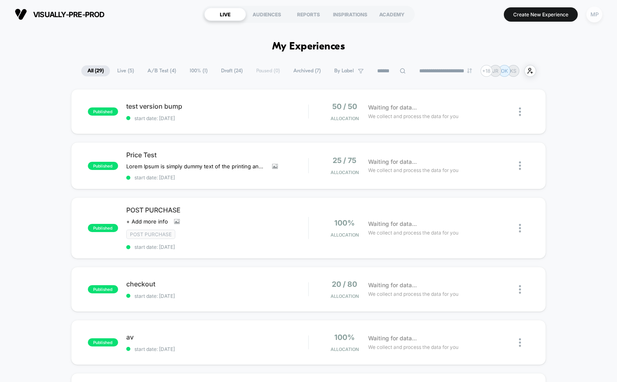
click at [596, 12] on div "MP" at bounding box center [594, 15] width 16 height 16
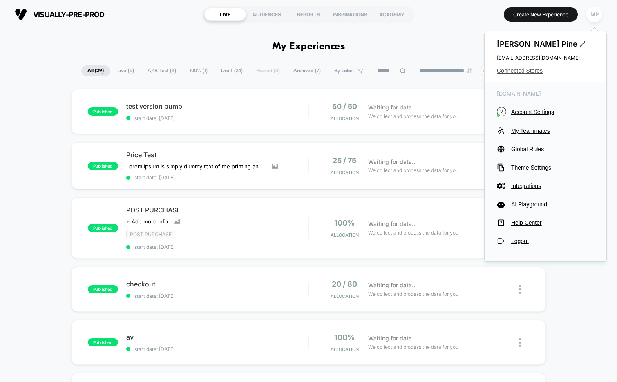
click at [533, 70] on span "Connected Stores" at bounding box center [544, 70] width 97 height 7
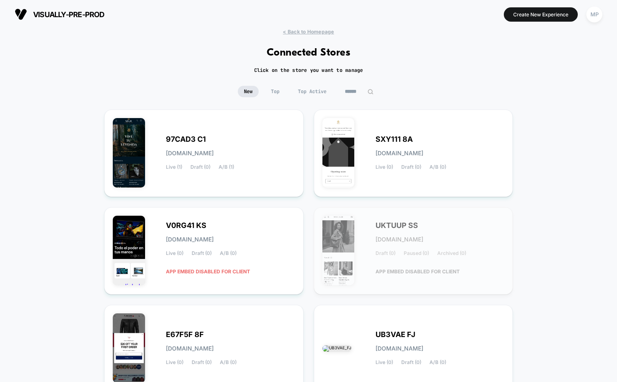
click at [347, 92] on input at bounding box center [358, 91] width 41 height 11
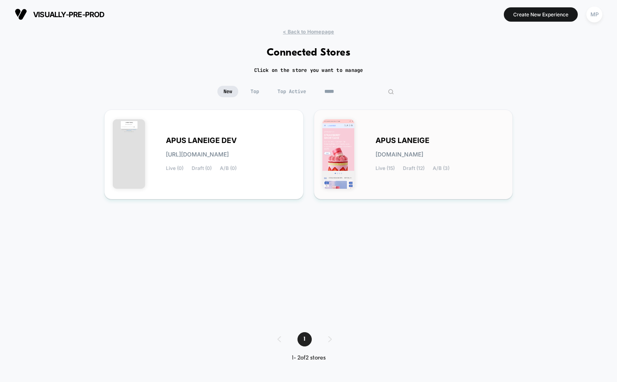
type input "*****"
click at [374, 139] on div "APUS LANEIGE [DOMAIN_NAME] Live (15) Draft (12) A/B (3)" at bounding box center [413, 154] width 182 height 73
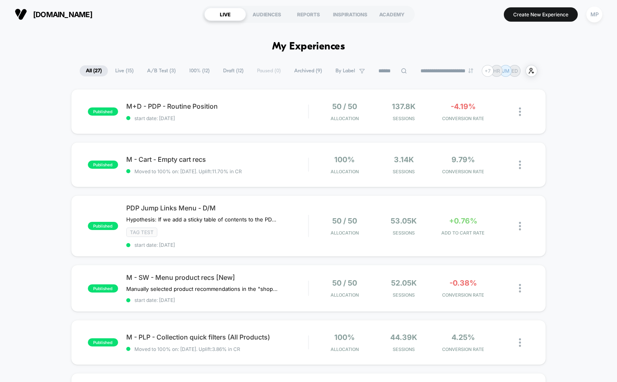
click at [154, 71] on span "A/B Test ( 3 )" at bounding box center [161, 70] width 41 height 11
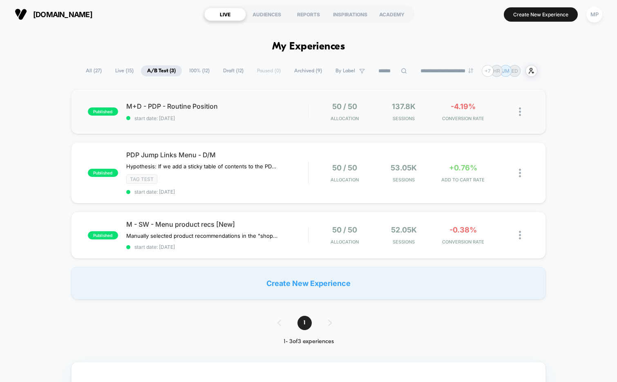
click at [224, 126] on div "published M+D - PDP - Routine Position start date: 9/2/2025 50 / 50 Allocation …" at bounding box center [308, 111] width 475 height 45
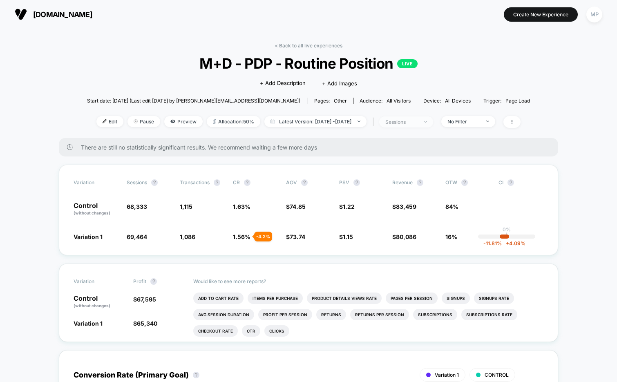
click at [413, 122] on div "sessions" at bounding box center [401, 122] width 33 height 6
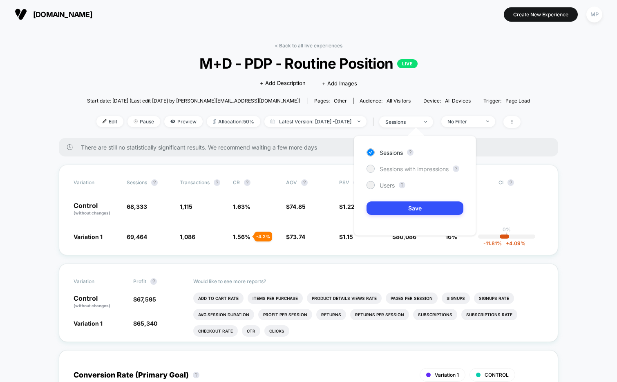
click at [390, 167] on span "Sessions with impressions" at bounding box center [413, 168] width 69 height 7
click at [383, 207] on button "Save" at bounding box center [414, 207] width 97 height 13
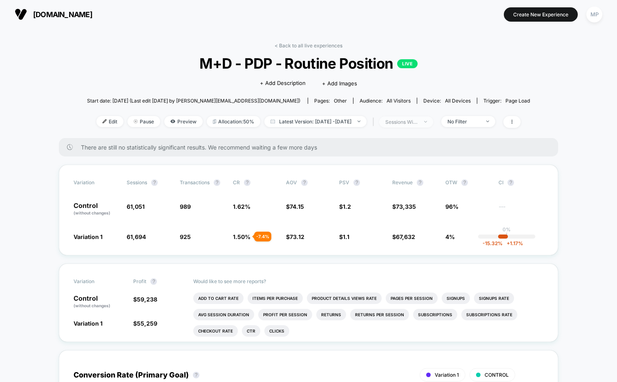
click at [403, 122] on div "sessions with impression" at bounding box center [401, 122] width 33 height 6
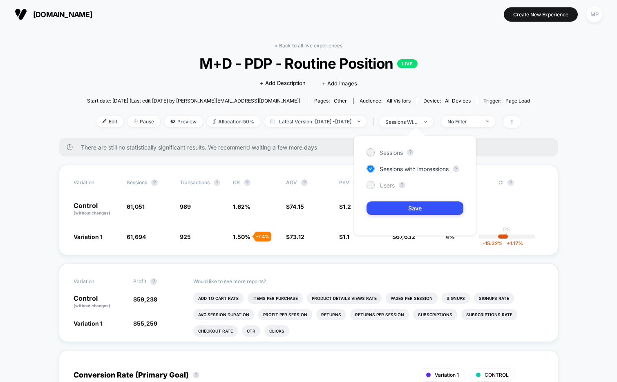
click at [387, 186] on span "Users" at bounding box center [386, 185] width 15 height 7
click at [383, 214] on button "Save" at bounding box center [414, 207] width 97 height 13
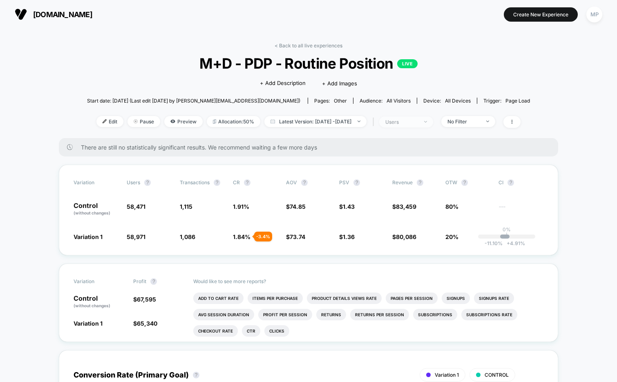
click at [408, 124] on div "users" at bounding box center [401, 122] width 33 height 6
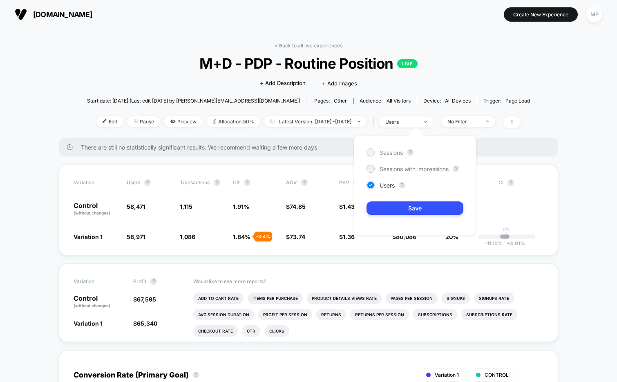
click at [382, 153] on span "Sessions" at bounding box center [390, 152] width 23 height 7
click at [378, 214] on button "Save" at bounding box center [414, 207] width 97 height 13
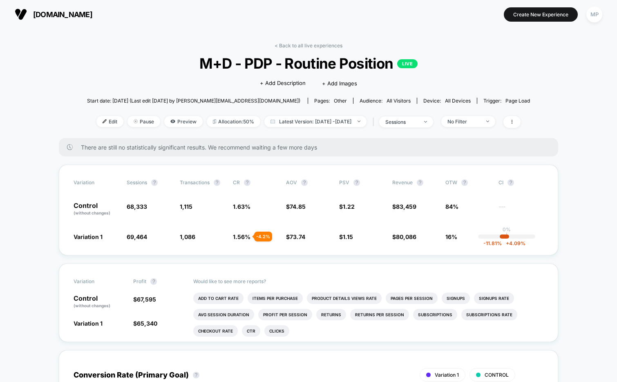
click at [337, 59] on span "M+D - PDP - Routine Position LIVE" at bounding box center [308, 63] width 398 height 17
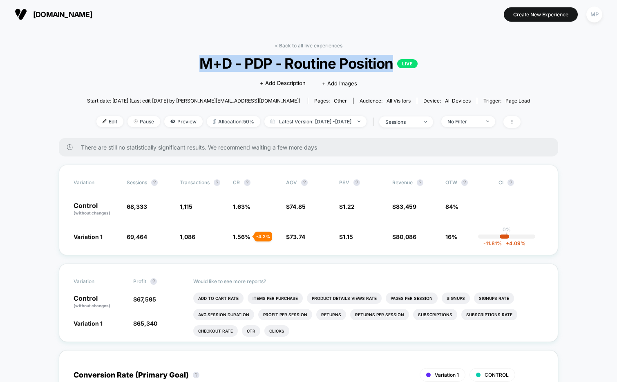
copy span "M+D - PDP - Routine Position"
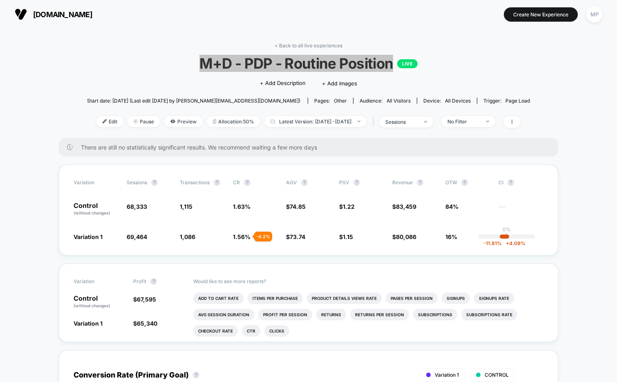
click at [171, 69] on span "M+D - PDP - Routine Position LIVE" at bounding box center [308, 63] width 398 height 17
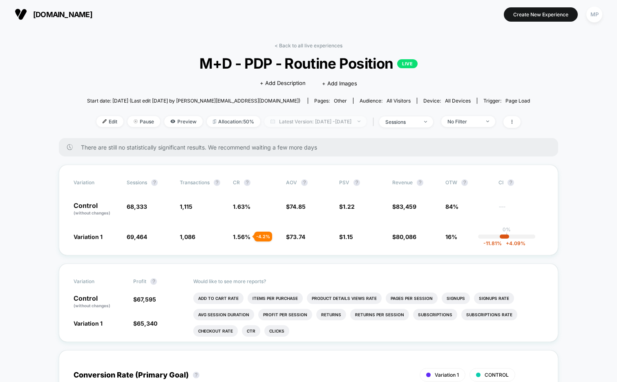
click at [281, 120] on span "Latest Version: Sep 2, 2025 - Sep 16, 2025" at bounding box center [315, 121] width 102 height 11
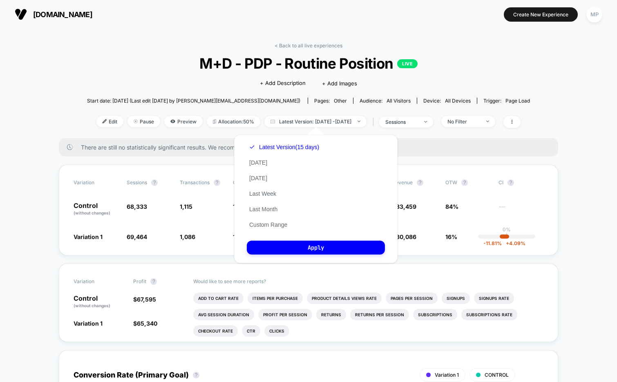
click at [526, 85] on div "< Back to all live experiences M+D - PDP - Routine Position LIVE Click to edit …" at bounding box center [308, 90] width 443 height 96
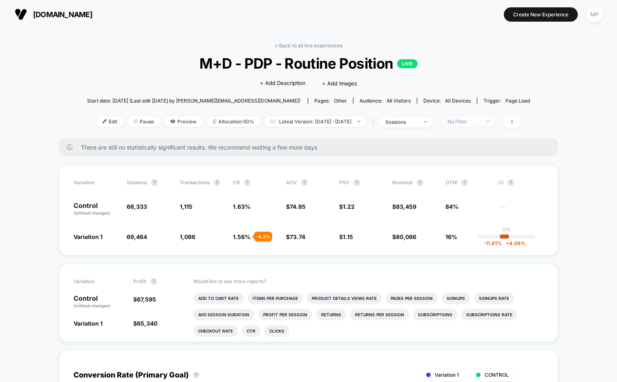
click at [485, 124] on span "No Filter" at bounding box center [468, 121] width 54 height 11
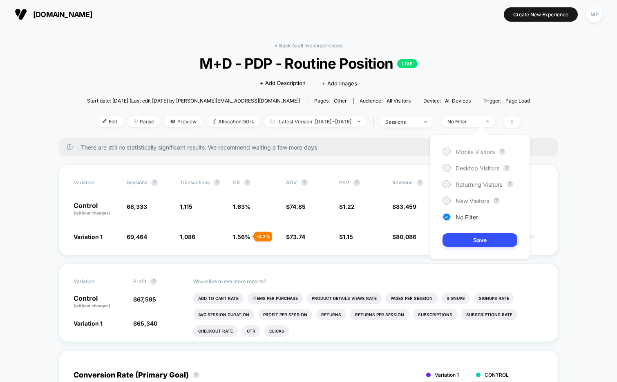
click at [470, 151] on span "Mobile Visitors" at bounding box center [474, 151] width 39 height 7
click at [463, 203] on span "New Visitors" at bounding box center [471, 200] width 33 height 7
click at [460, 244] on button "Save" at bounding box center [479, 239] width 75 height 13
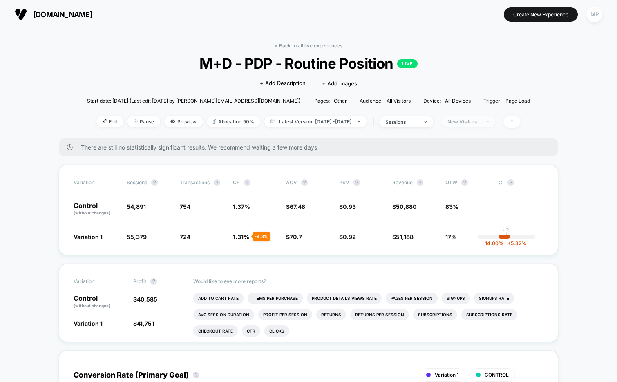
click at [464, 116] on span "New Visitors" at bounding box center [468, 121] width 54 height 11
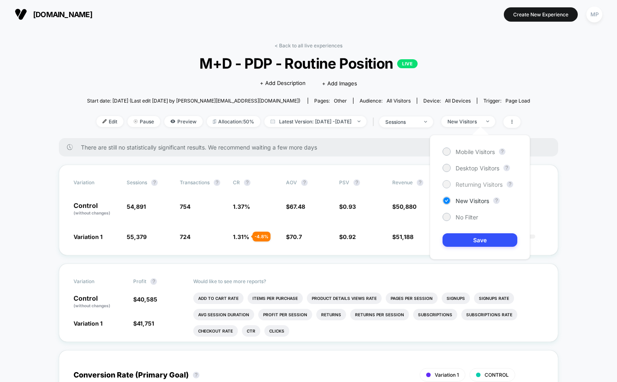
click at [465, 182] on span "Returning Visitors" at bounding box center [478, 184] width 47 height 7
click at [463, 239] on button "Save" at bounding box center [479, 239] width 75 height 13
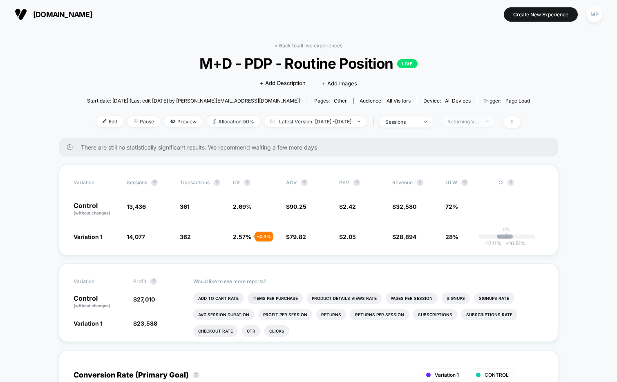
click at [482, 124] on span "Returning Visitors" at bounding box center [468, 121] width 54 height 11
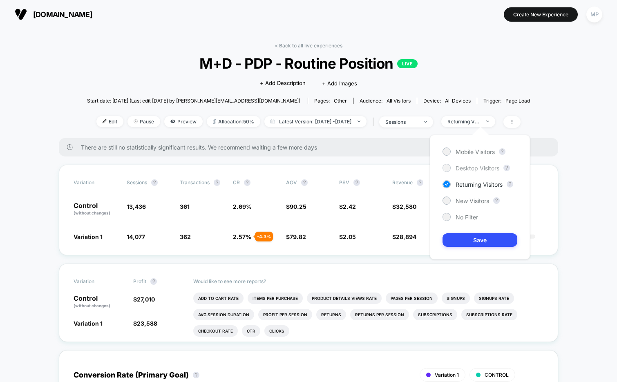
click at [465, 169] on span "Desktop Visitors" at bounding box center [477, 168] width 44 height 7
click at [459, 236] on button "Save" at bounding box center [479, 239] width 75 height 13
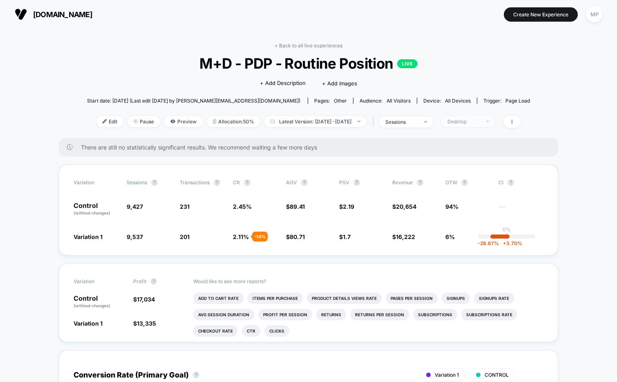
click at [474, 124] on span "Desktop" at bounding box center [468, 121] width 54 height 11
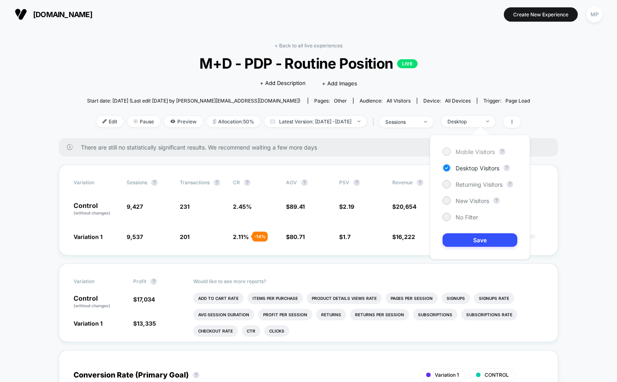
click at [466, 153] on span "Mobile Visitors" at bounding box center [474, 151] width 39 height 7
click at [463, 234] on button "Save" at bounding box center [479, 239] width 75 height 13
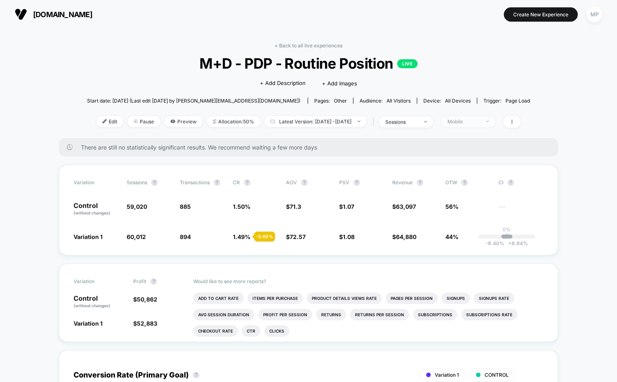
click at [471, 121] on div "Mobile" at bounding box center [463, 121] width 33 height 6
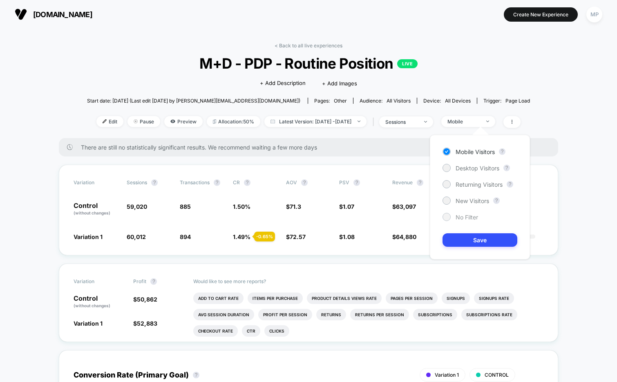
click at [471, 217] on span "No Filter" at bounding box center [466, 217] width 22 height 7
click at [469, 243] on button "Save" at bounding box center [479, 239] width 75 height 13
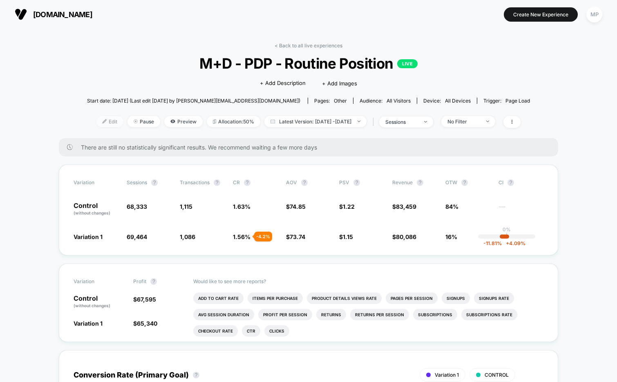
click at [96, 122] on span "Edit" at bounding box center [109, 121] width 27 height 11
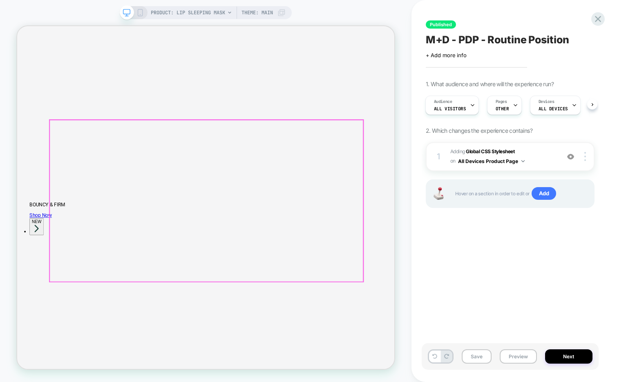
scroll to position [863, 0]
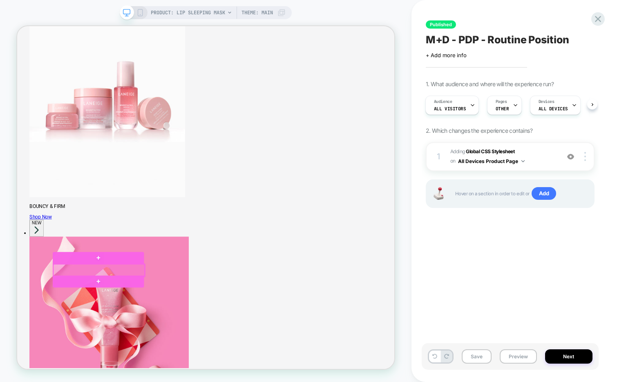
click at [159, 352] on div at bounding box center [126, 351] width 122 height 16
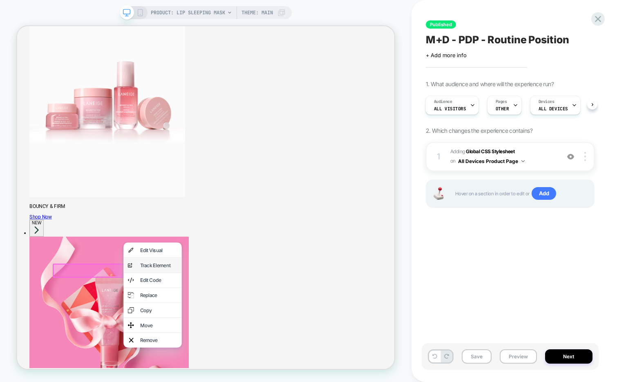
click at [194, 345] on div "Track Element" at bounding box center [206, 345] width 50 height 8
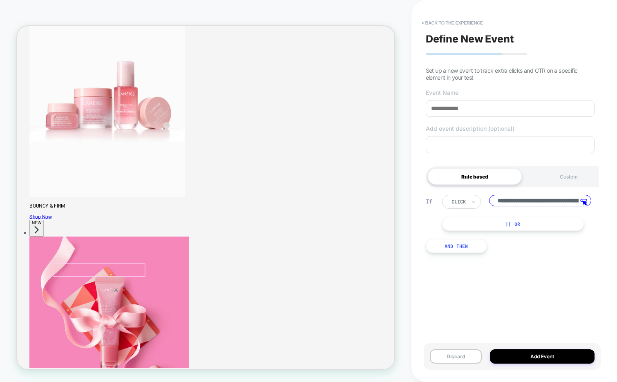
scroll to position [0, 214]
click at [484, 225] on button "|| Or" at bounding box center [513, 224] width 142 height 14
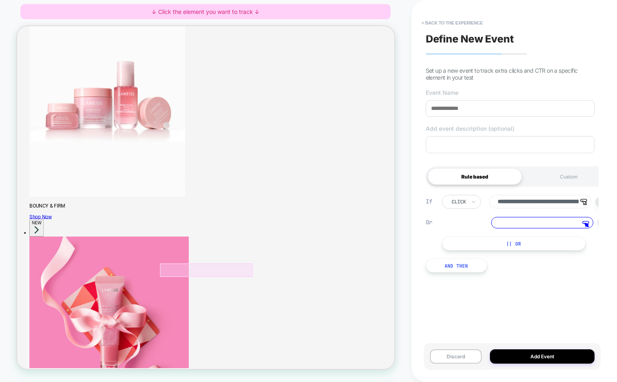
click at [301, 351] on div at bounding box center [268, 352] width 123 height 18
click at [330, 325] on span "Track Clicks" at bounding box center [332, 324] width 35 height 8
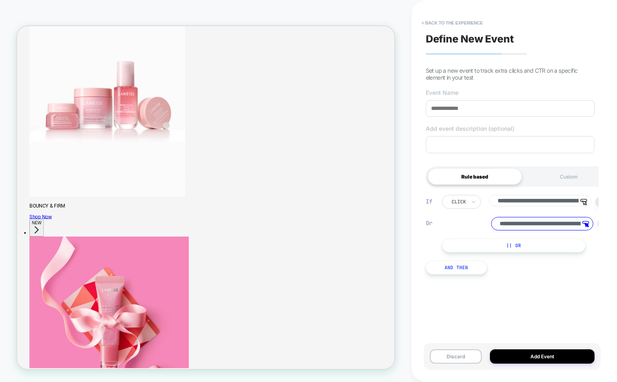
click at [457, 246] on button "|| Or" at bounding box center [513, 245] width 143 height 14
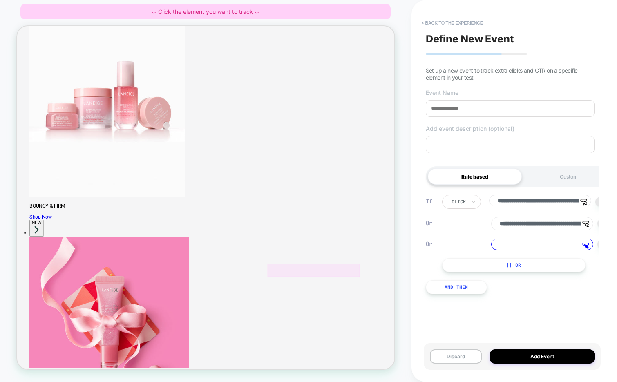
click at [437, 349] on div at bounding box center [412, 352] width 123 height 18
click at [467, 323] on span "Track Clicks" at bounding box center [469, 324] width 35 height 8
type input "**********"
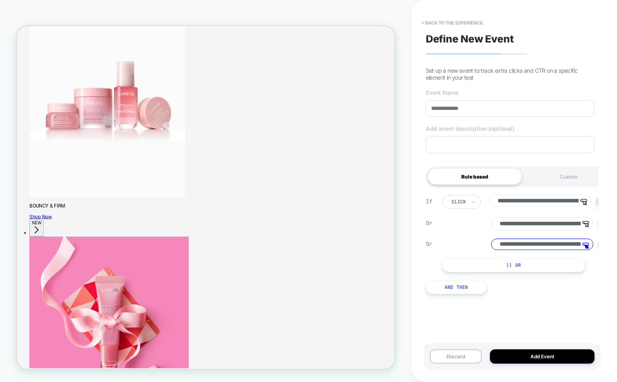
click at [466, 265] on button "|| Or" at bounding box center [513, 265] width 143 height 14
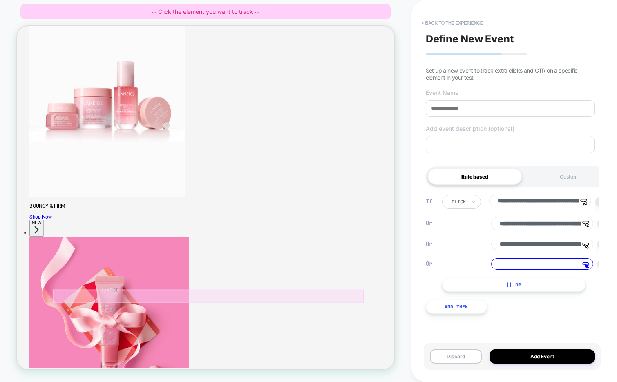
click at [375, 381] on div at bounding box center [272, 387] width 414 height 18
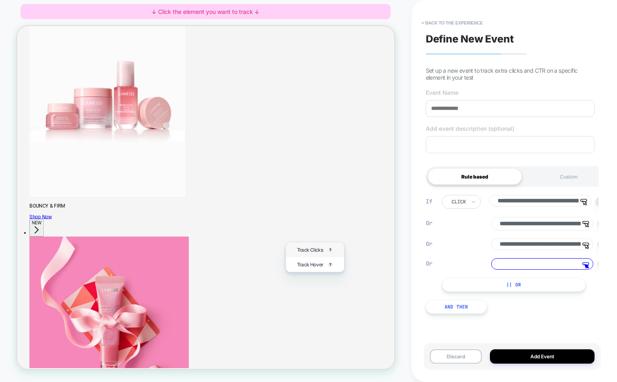
click at [414, 323] on span "Track Clicks" at bounding box center [407, 324] width 35 height 8
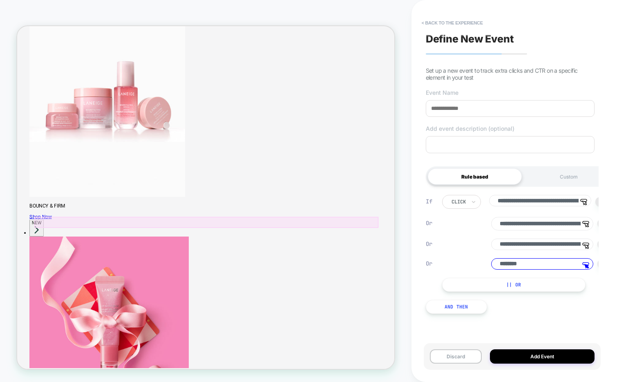
click at [492, 287] on div at bounding box center [269, 287] width 459 height 15
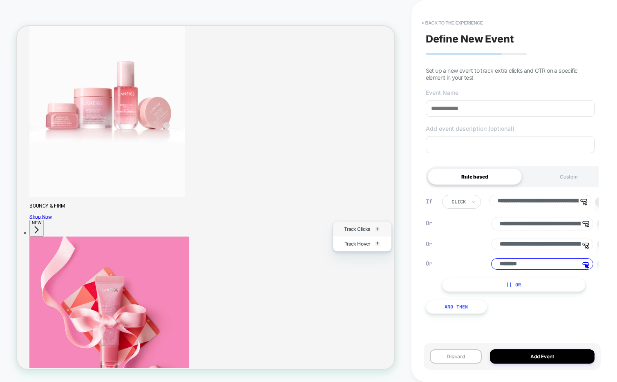
click at [481, 300] on span "Track Clicks" at bounding box center [470, 296] width 35 height 8
type input "**********"
click at [441, 24] on button "< back to the experience" at bounding box center [451, 22] width 69 height 13
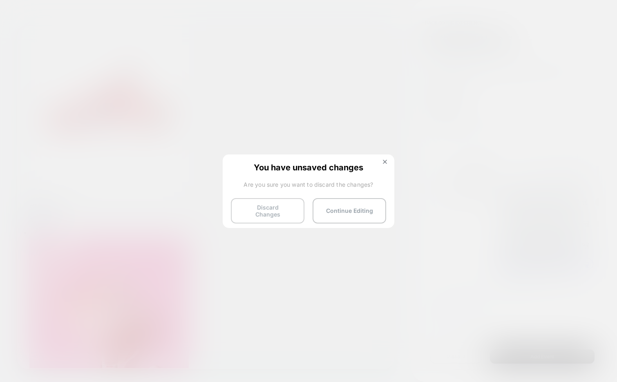
click at [271, 208] on button "Discard Changes" at bounding box center [267, 210] width 73 height 25
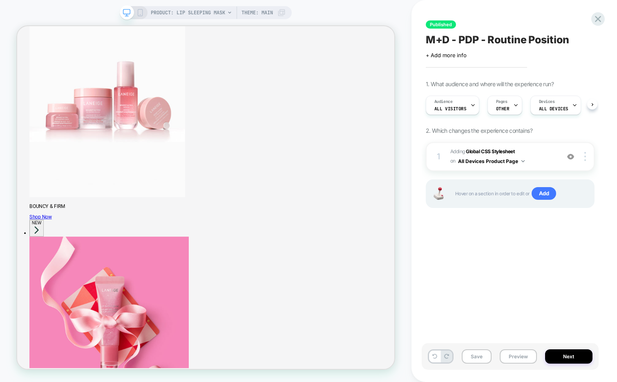
scroll to position [0, 0]
click at [509, 38] on div at bounding box center [510, 36] width 11 height 11
click at [394, 15] on div "PRODUCT: Lip Sleeping Mask PRODUCT: Lip Sleeping Mask Theme: MAIN" at bounding box center [205, 190] width 411 height 365
click at [510, 34] on div at bounding box center [511, 37] width 14 height 14
click at [510, 34] on div at bounding box center [510, 36] width 11 height 11
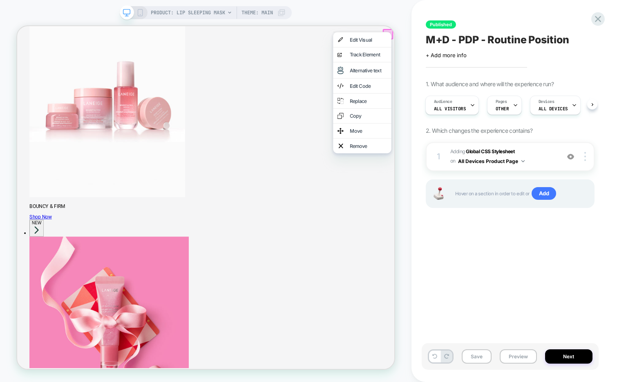
click at [376, 16] on div "PRODUCT: Lip Sleeping Mask PRODUCT: Lip Sleeping Mask Theme: MAIN" at bounding box center [205, 190] width 411 height 365
click at [599, 16] on icon at bounding box center [597, 18] width 11 height 11
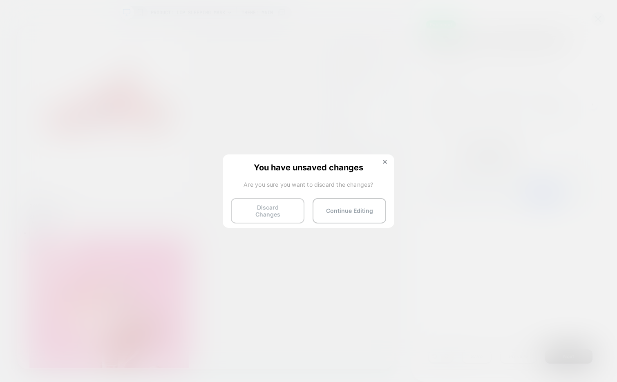
click at [274, 204] on button "Discard Changes" at bounding box center [267, 210] width 73 height 25
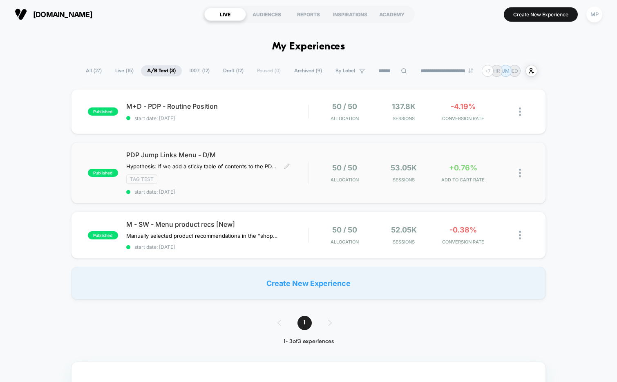
click at [217, 189] on span "start date: 8/28/2025" at bounding box center [217, 192] width 182 height 6
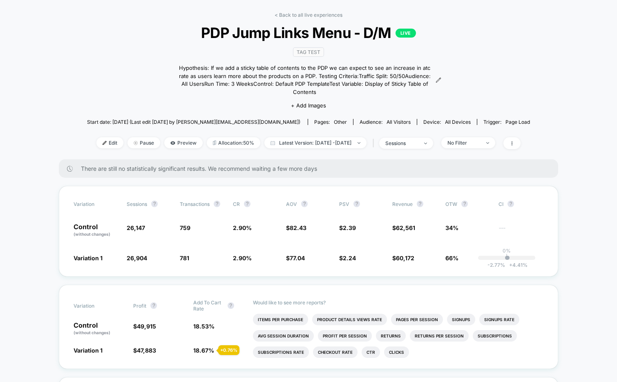
scroll to position [33, 0]
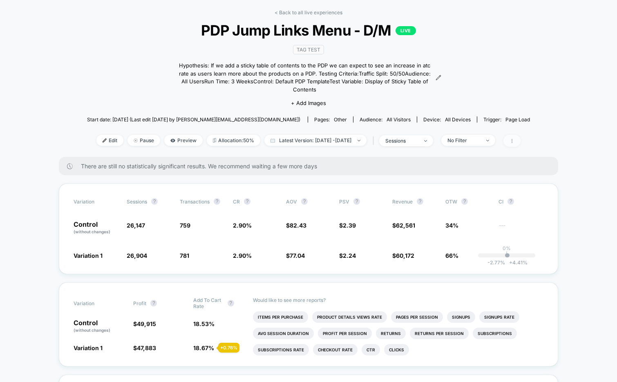
click at [520, 135] on span at bounding box center [511, 141] width 17 height 12
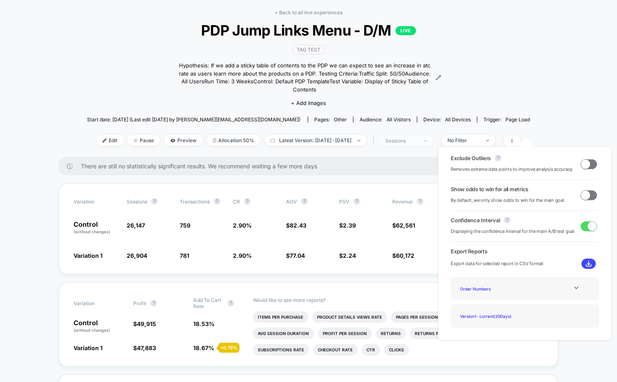
click at [418, 138] on div "sessions" at bounding box center [401, 141] width 33 height 6
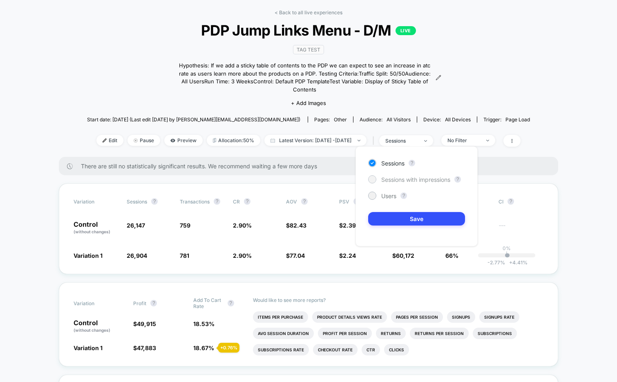
click at [405, 180] on span "Sessions with impressions" at bounding box center [415, 179] width 69 height 7
click at [395, 222] on button "Save" at bounding box center [416, 218] width 97 height 13
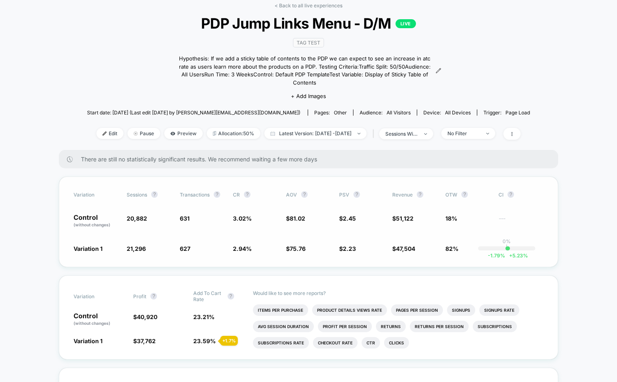
scroll to position [42, 0]
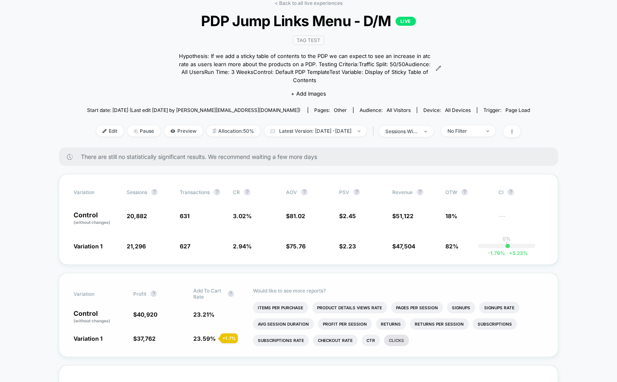
click at [394, 334] on li "Clicks" at bounding box center [396, 339] width 25 height 11
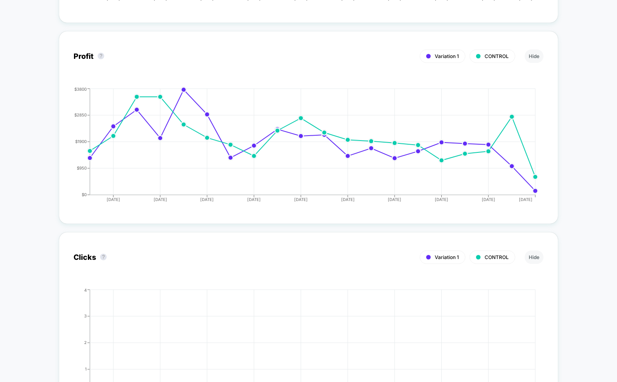
scroll to position [1031, 0]
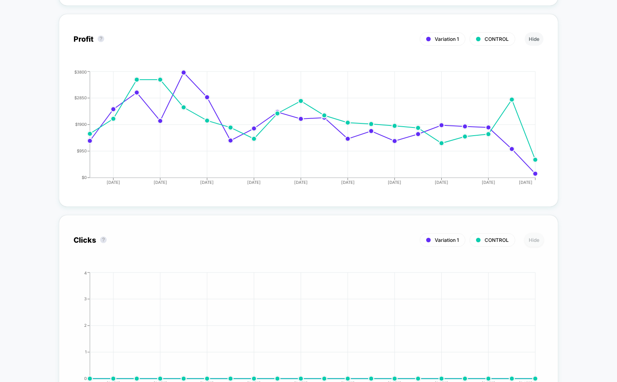
click at [539, 233] on button "Hide" at bounding box center [533, 239] width 19 height 13
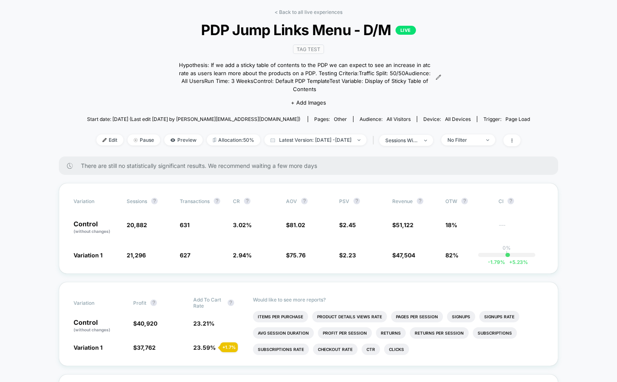
scroll to position [42, 0]
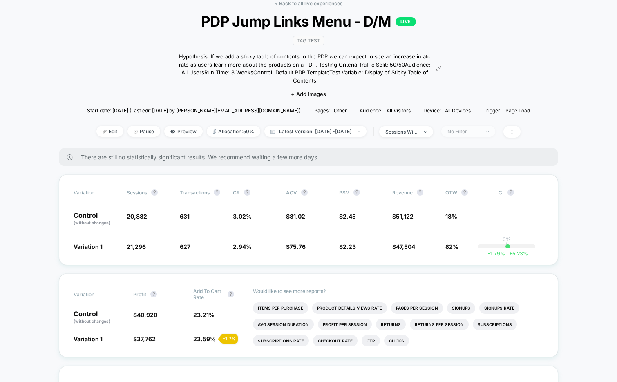
click at [469, 128] on div "No Filter" at bounding box center [463, 131] width 33 height 6
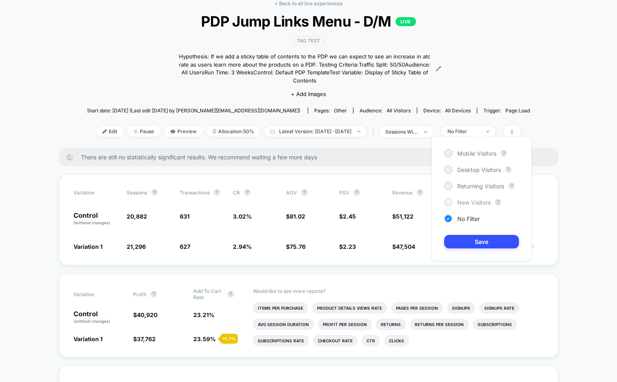
click at [469, 203] on span "New Visitors" at bounding box center [473, 202] width 33 height 7
click at [464, 237] on button "Save" at bounding box center [481, 241] width 75 height 13
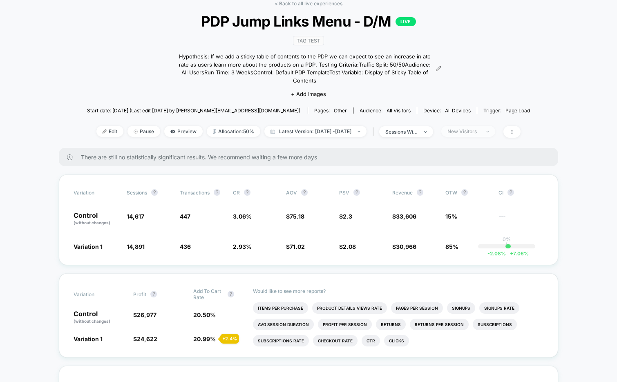
click at [470, 128] on div "New Visitors" at bounding box center [463, 131] width 33 height 6
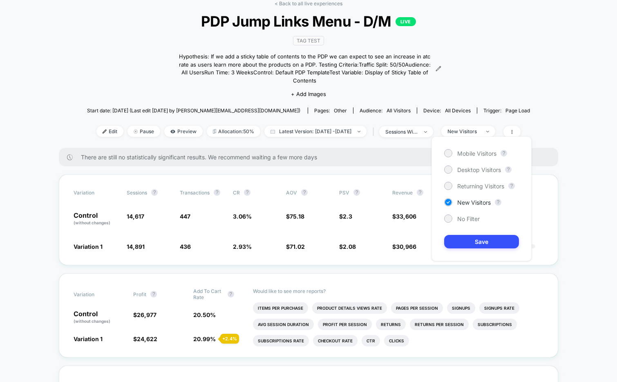
click at [466, 180] on div "Mobile Visitors ? Desktop Visitors ? Returning Visitors ? New Visitors ? No Fil…" at bounding box center [481, 198] width 100 height 125
click at [465, 189] on span "Returning Visitors" at bounding box center [480, 186] width 47 height 7
click at [457, 239] on button "Save" at bounding box center [481, 241] width 75 height 13
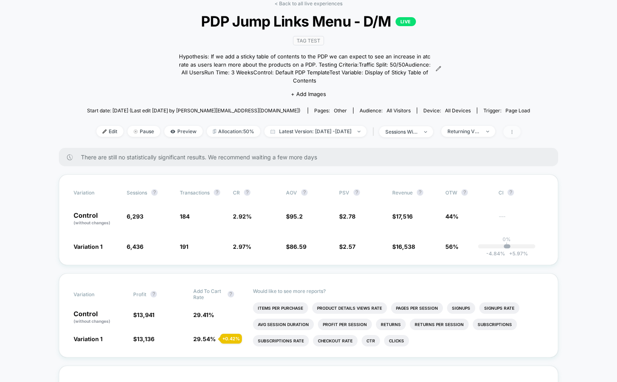
click at [520, 126] on span at bounding box center [511, 132] width 17 height 12
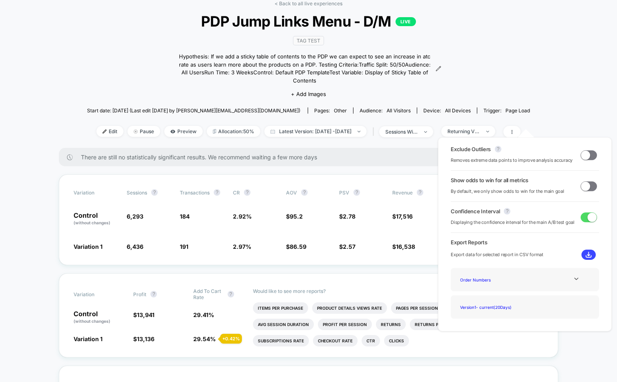
click at [592, 187] on span at bounding box center [588, 186] width 16 height 10
click at [530, 74] on div "< Back to all live experiences PDP Jump Links Menu - D/M LIVE TAG Test Hypothes…" at bounding box center [308, 73] width 443 height 147
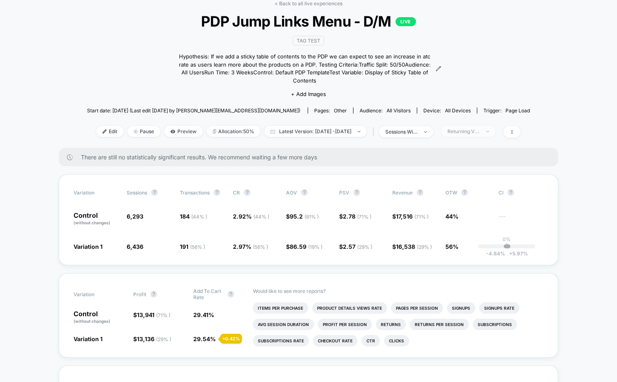
click at [492, 126] on span "Returning Visitors" at bounding box center [468, 131] width 54 height 11
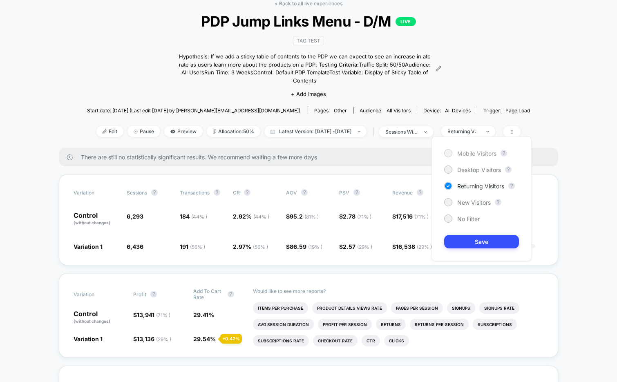
click at [474, 153] on span "Mobile Visitors" at bounding box center [476, 153] width 39 height 7
click at [463, 237] on button "Save" at bounding box center [481, 241] width 75 height 13
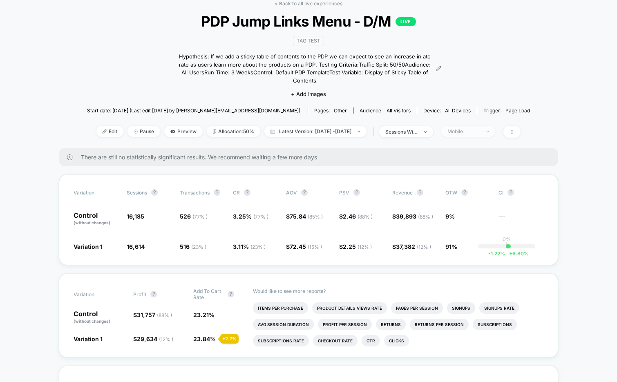
click at [476, 126] on span "Mobile" at bounding box center [468, 131] width 54 height 11
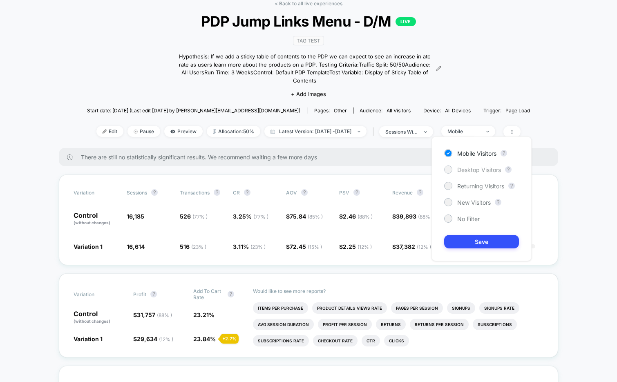
click at [468, 171] on span "Desktop Visitors" at bounding box center [479, 169] width 44 height 7
click at [457, 244] on button "Save" at bounding box center [481, 241] width 75 height 13
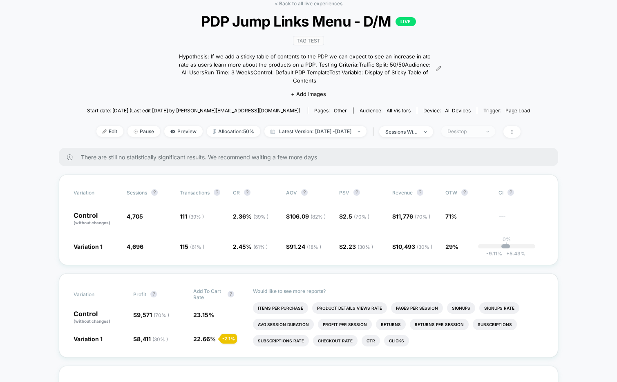
click at [480, 128] on div "Desktop" at bounding box center [463, 131] width 33 height 6
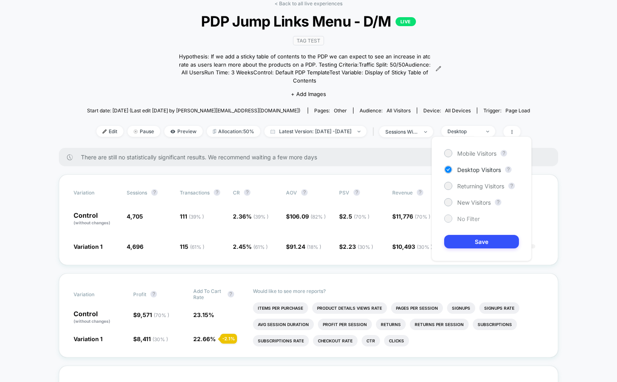
click at [463, 217] on span "No Filter" at bounding box center [468, 218] width 22 height 7
click at [461, 243] on button "Save" at bounding box center [481, 241] width 75 height 13
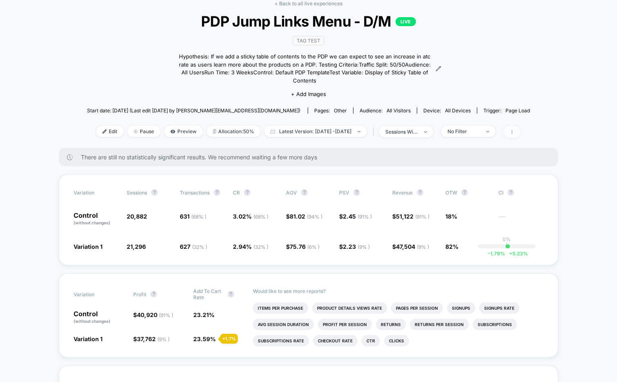
click at [514, 129] on icon at bounding box center [511, 131] width 5 height 5
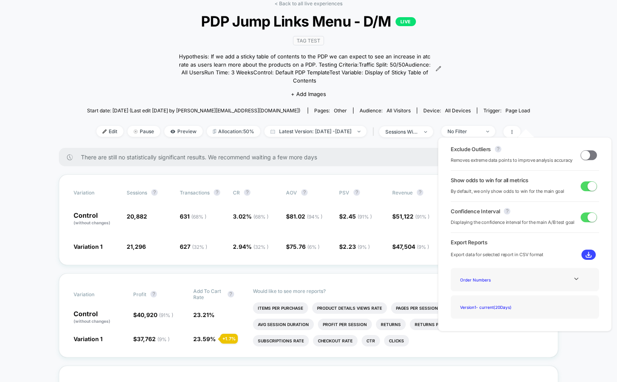
click at [587, 183] on span at bounding box center [591, 185] width 9 height 9
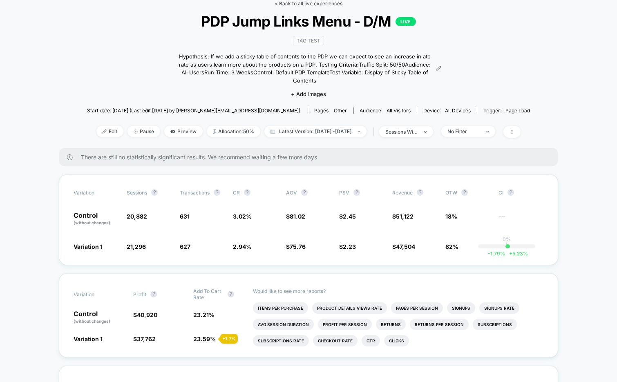
click at [289, 1] on link "< Back to all live experiences" at bounding box center [308, 3] width 68 height 6
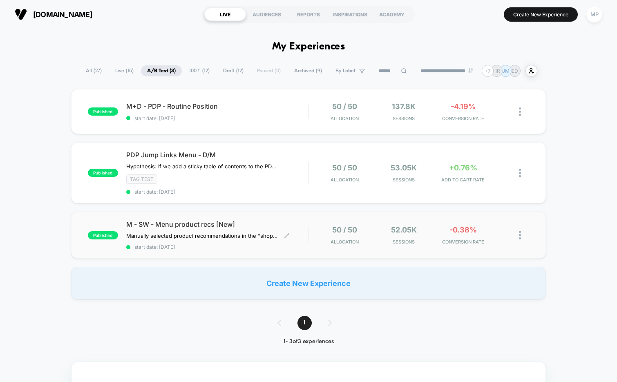
click at [231, 246] on span "start date: [DATE]" at bounding box center [217, 247] width 182 height 6
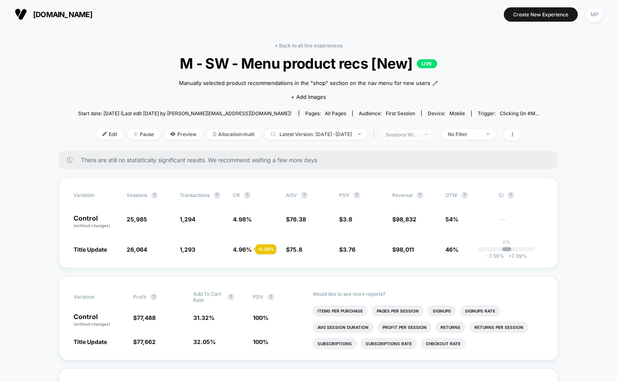
click at [417, 136] on div "sessions with impression" at bounding box center [401, 134] width 33 height 6
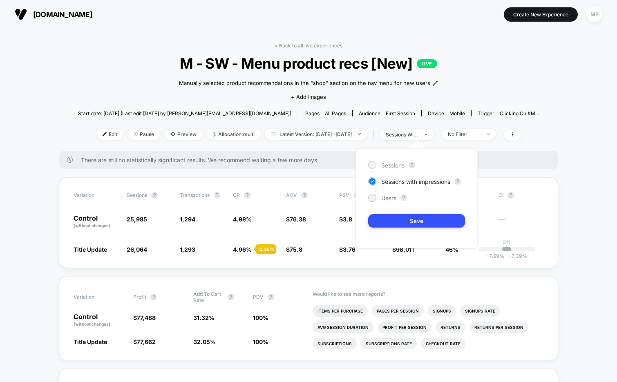
click at [394, 164] on span "Sessions" at bounding box center [392, 165] width 23 height 7
click at [388, 218] on button "Save" at bounding box center [416, 220] width 97 height 13
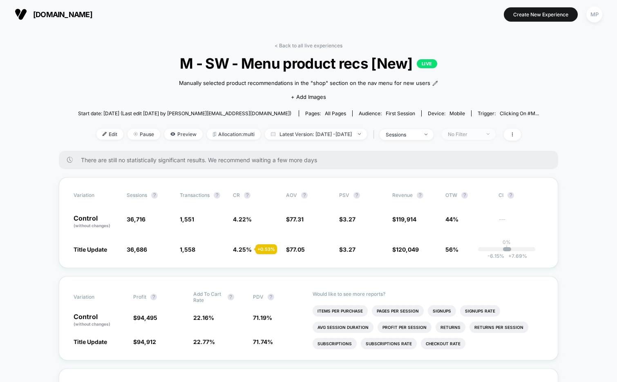
click at [476, 133] on div "No Filter" at bounding box center [463, 134] width 33 height 6
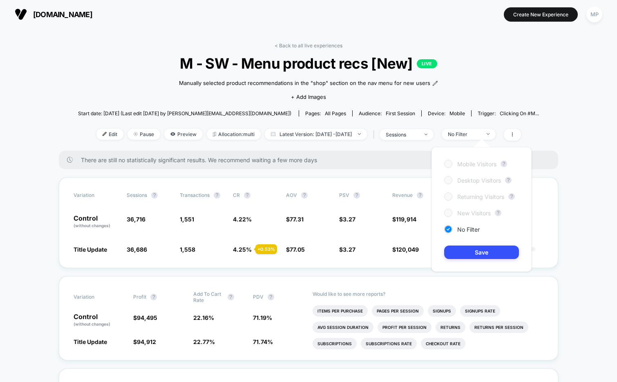
click at [534, 80] on div "< Back to all live experiences M - SW - Menu product recs [New] LIVE Manually s…" at bounding box center [308, 96] width 461 height 108
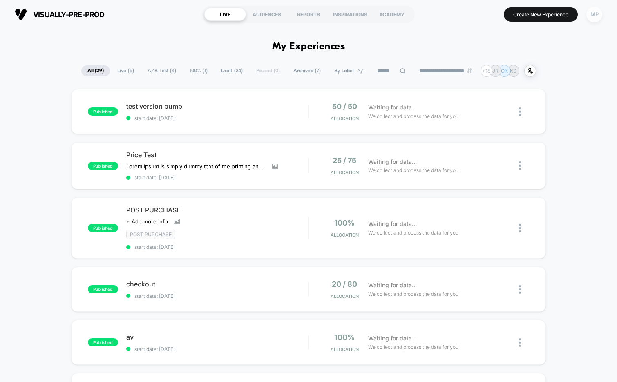
click at [600, 17] on div "MP" at bounding box center [594, 15] width 16 height 16
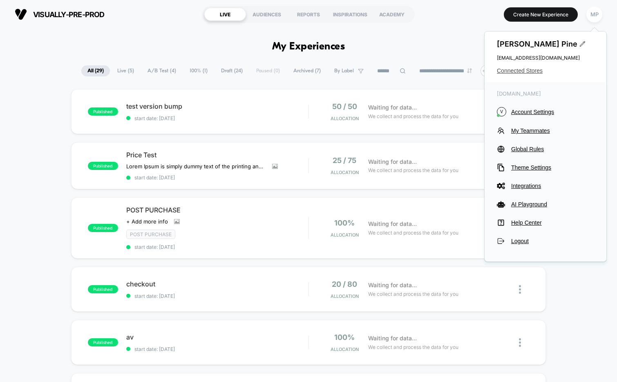
click at [535, 73] on span "Connected Stores" at bounding box center [544, 70] width 97 height 7
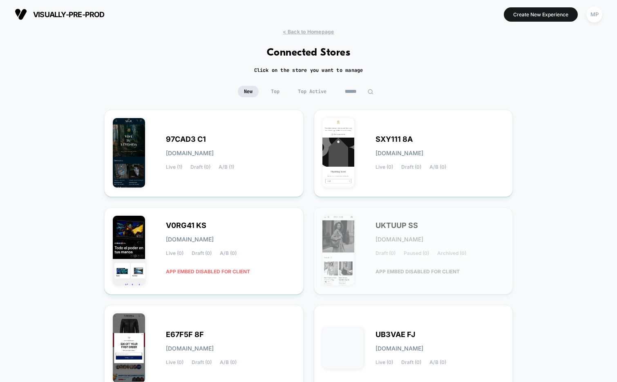
click at [350, 91] on input at bounding box center [358, 91] width 41 height 11
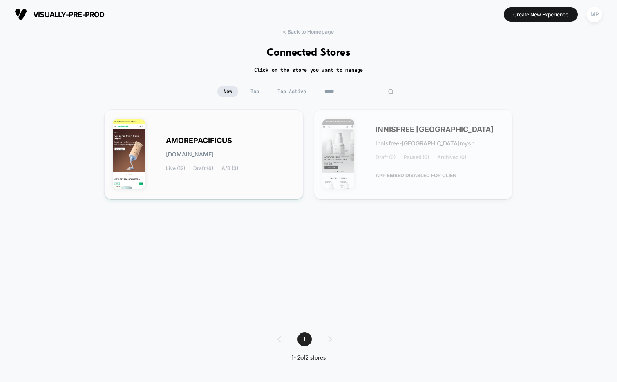
type input "*****"
click at [229, 138] on span "AMOREPACIFICUS" at bounding box center [199, 141] width 66 height 6
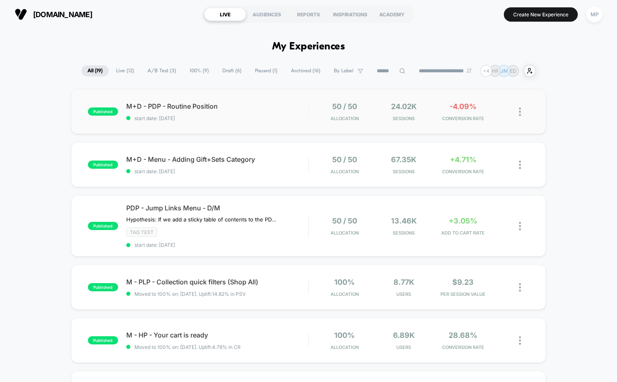
click at [249, 123] on div "published M+D - PDP - Routine Position start date: 9/2/2025 50 / 50 Allocation …" at bounding box center [308, 111] width 475 height 45
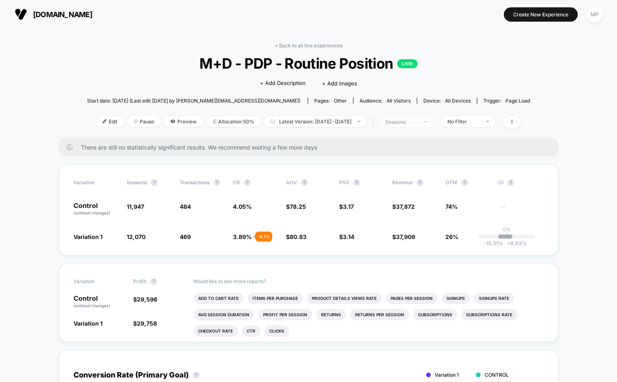
click at [418, 124] on div "sessions" at bounding box center [401, 122] width 33 height 6
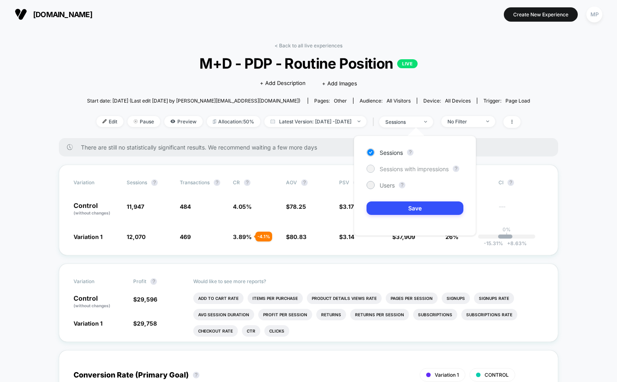
click at [395, 170] on span "Sessions with impressions" at bounding box center [413, 168] width 69 height 7
click at [385, 207] on button "Save" at bounding box center [414, 207] width 97 height 13
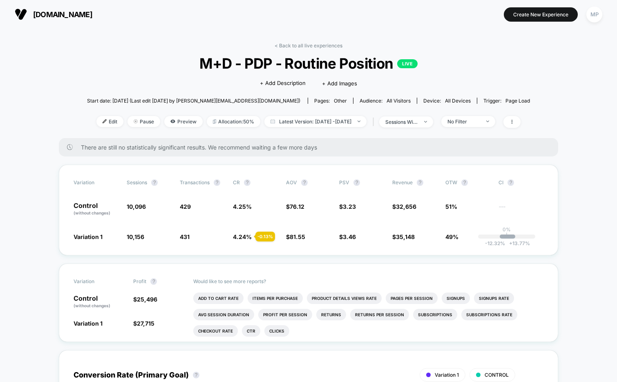
click at [409, 130] on div "< Back to all live experiences M+D - PDP - Routine Position LIVE Click to edit …" at bounding box center [308, 90] width 443 height 96
click at [409, 123] on div "sessions with impression" at bounding box center [401, 122] width 33 height 6
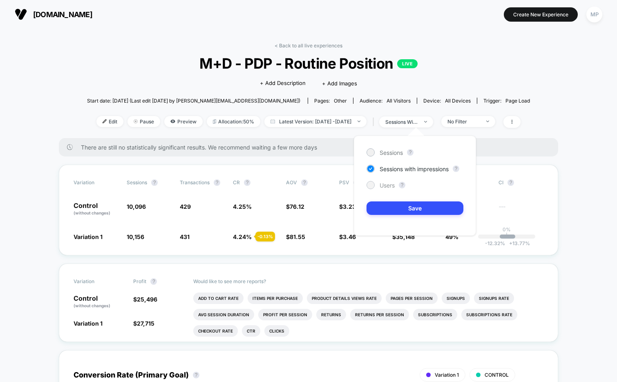
click at [385, 185] on span "Users" at bounding box center [386, 185] width 15 height 7
click at [382, 205] on button "Save" at bounding box center [414, 207] width 97 height 13
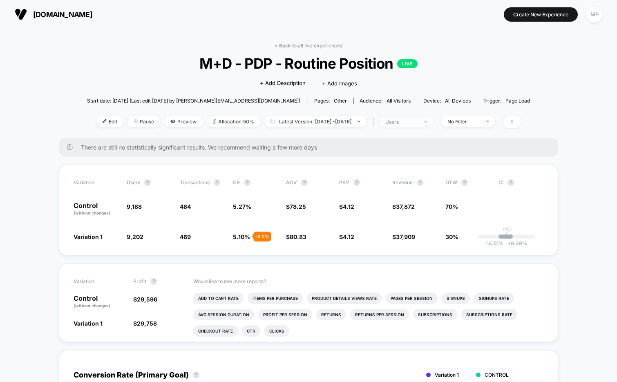
click at [413, 123] on div "users" at bounding box center [401, 122] width 33 height 6
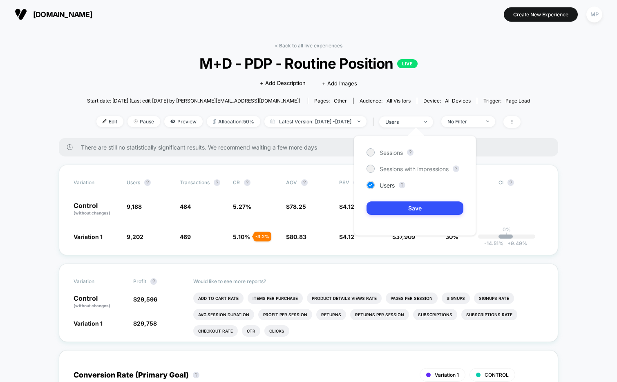
click at [395, 163] on div "Sessions ? Sessions with impressions ? Users ? Save" at bounding box center [415, 186] width 122 height 100
click at [394, 169] on span "Sessions with impressions" at bounding box center [413, 168] width 69 height 7
click at [387, 204] on button "Save" at bounding box center [414, 207] width 97 height 13
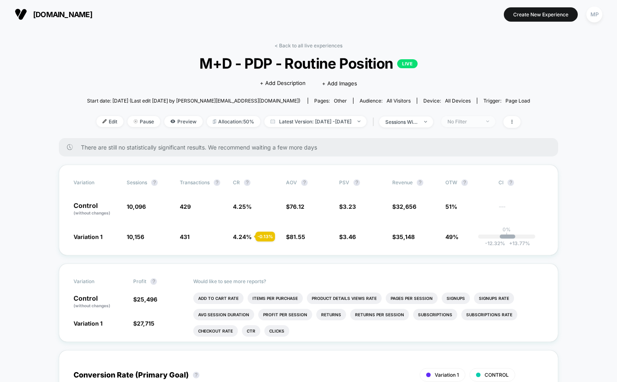
click at [476, 124] on div "No Filter" at bounding box center [463, 121] width 33 height 6
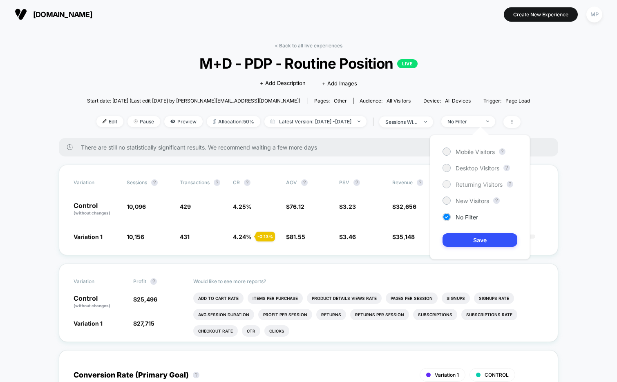
click at [464, 181] on span "Returning Visitors" at bounding box center [478, 184] width 47 height 7
click at [457, 239] on button "Save" at bounding box center [479, 239] width 75 height 13
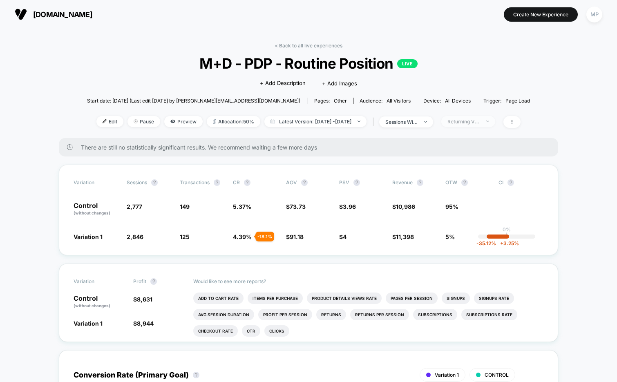
click at [469, 120] on div "Returning Visitors" at bounding box center [463, 121] width 33 height 6
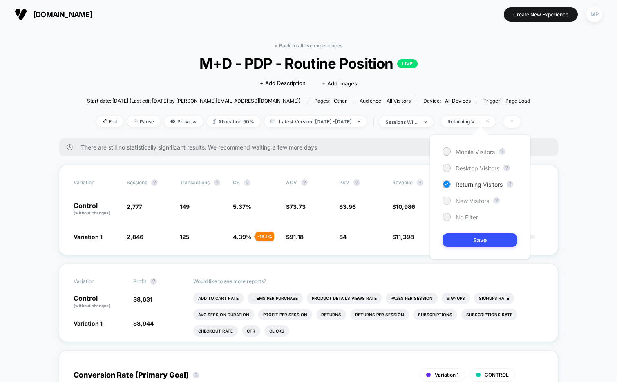
click at [463, 204] on div "New Visitors" at bounding box center [465, 200] width 47 height 8
click at [459, 240] on button "Save" at bounding box center [479, 239] width 75 height 13
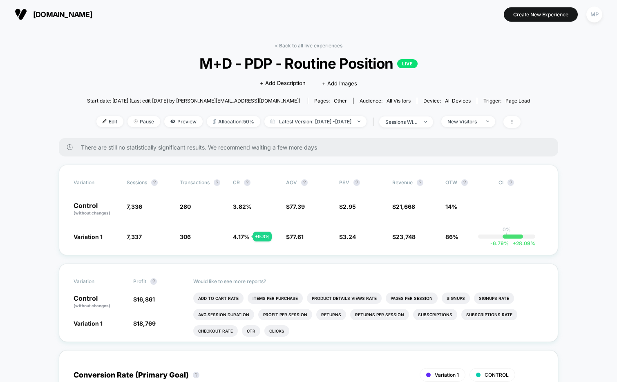
click at [301, 66] on span "M+D - PDP - Routine Position LIVE" at bounding box center [308, 63] width 398 height 17
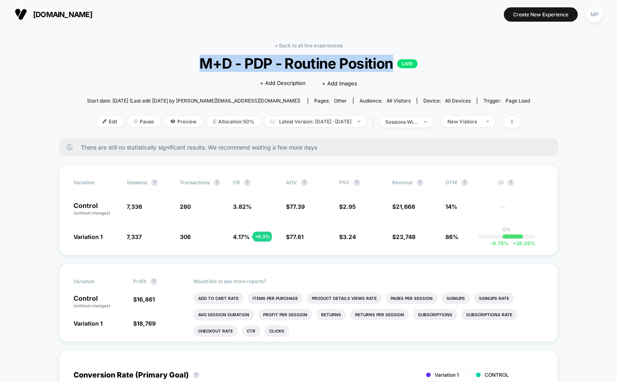
copy span "M+D - PDP - Routine Position"
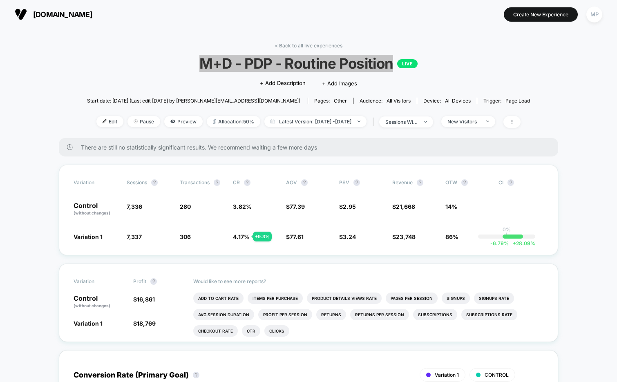
click at [171, 58] on span "M+D - PDP - Routine Position LIVE" at bounding box center [308, 63] width 398 height 17
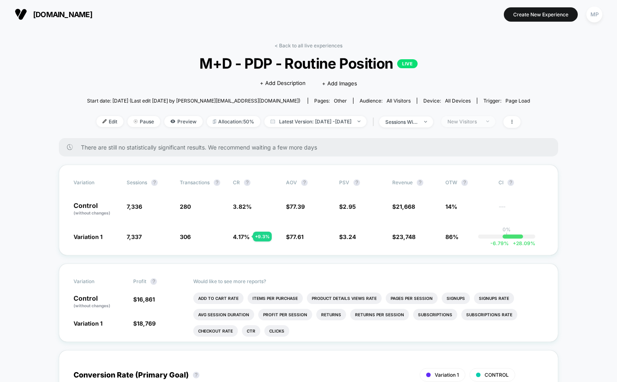
click at [478, 122] on div "New Visitors" at bounding box center [463, 121] width 33 height 6
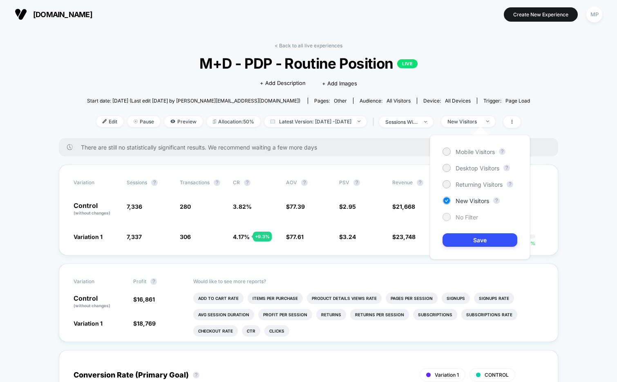
click at [459, 216] on span "No Filter" at bounding box center [466, 217] width 22 height 7
click at [459, 238] on button "Save" at bounding box center [479, 239] width 75 height 13
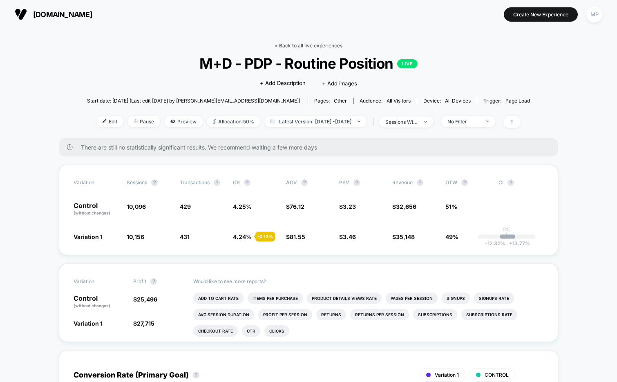
click at [328, 44] on link "< Back to all live experiences" at bounding box center [308, 45] width 68 height 6
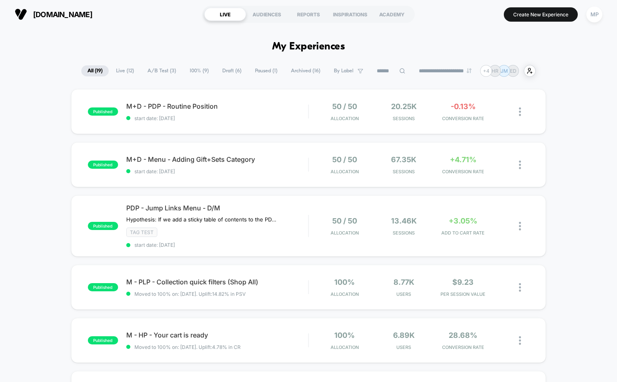
click at [162, 68] on span "A/B Test ( 3 )" at bounding box center [161, 70] width 41 height 11
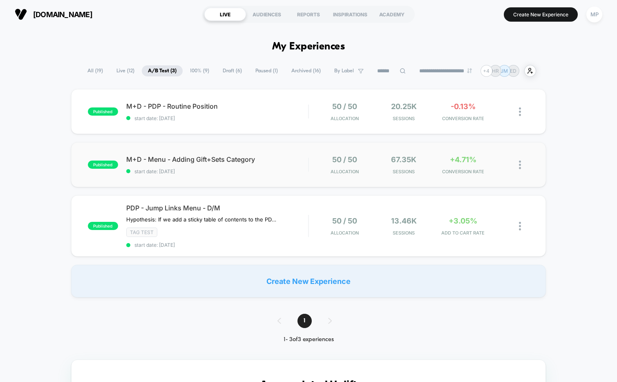
click at [249, 178] on div "published M+D - Menu - Adding Gift+Sets Category start date: 9/2/2025 50 / 50 A…" at bounding box center [308, 164] width 475 height 45
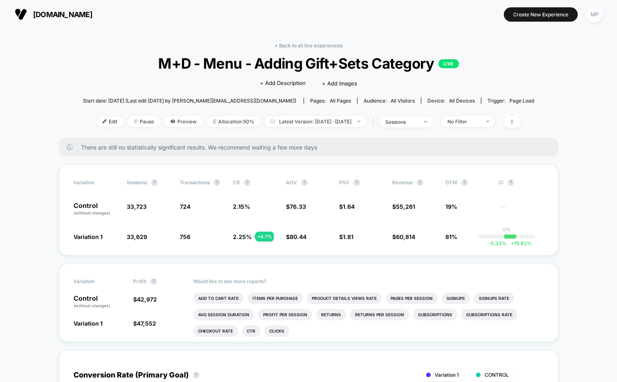
click at [290, 59] on span "M+D - Menu - Adding Gift+Sets Category LIVE" at bounding box center [307, 63] width 405 height 17
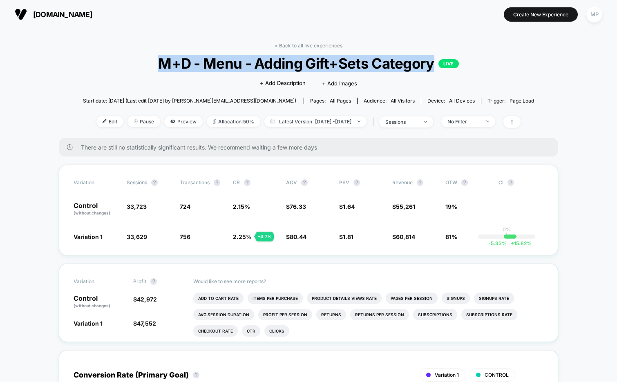
copy span "M+D - Menu - Adding Gift+Sets Category"
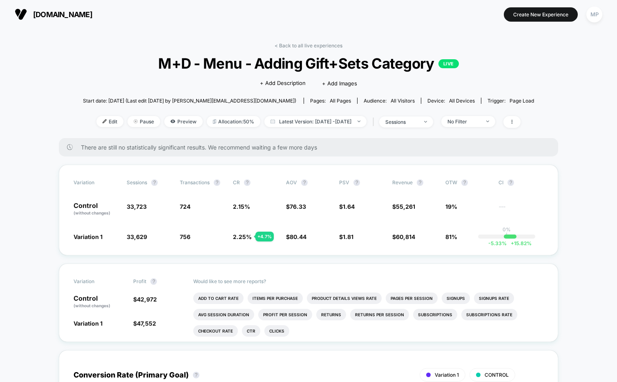
click at [412, 124] on div "sessions" at bounding box center [401, 122] width 33 height 6
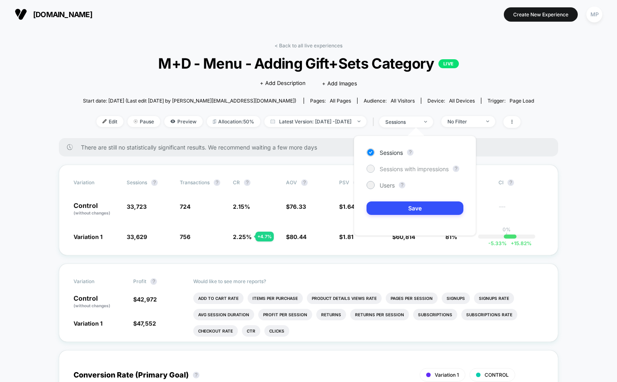
click at [403, 170] on span "Sessions with impressions" at bounding box center [413, 168] width 69 height 7
click at [392, 204] on button "Save" at bounding box center [414, 207] width 97 height 13
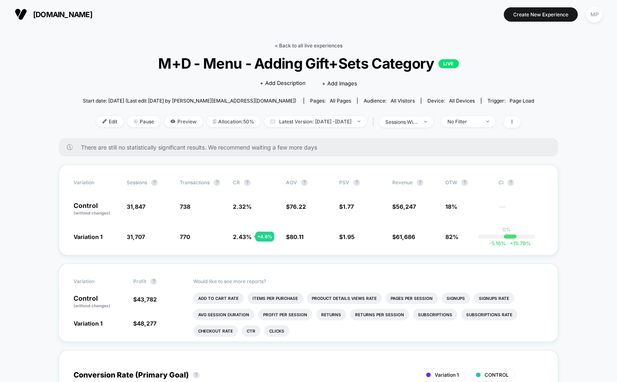
click at [325, 46] on link "< Back to all live experiences" at bounding box center [308, 45] width 68 height 6
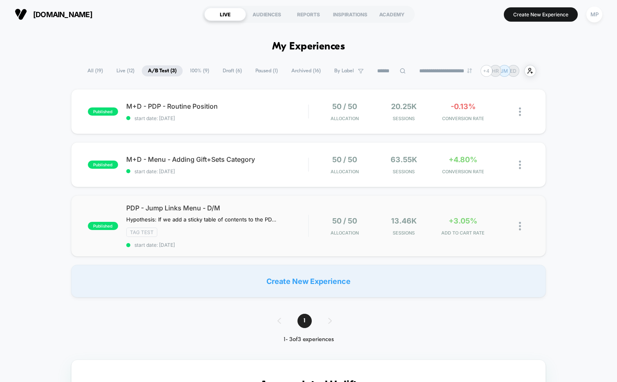
click at [230, 246] on span "start date: 8/11/2025" at bounding box center [217, 245] width 182 height 6
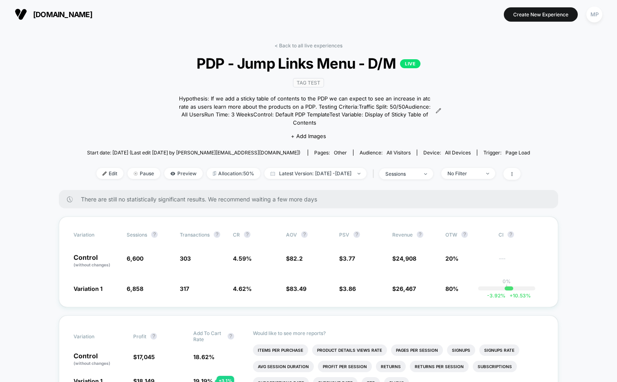
click at [319, 63] on span "PDP - Jump Links Menu - D/M LIVE" at bounding box center [308, 63] width 398 height 17
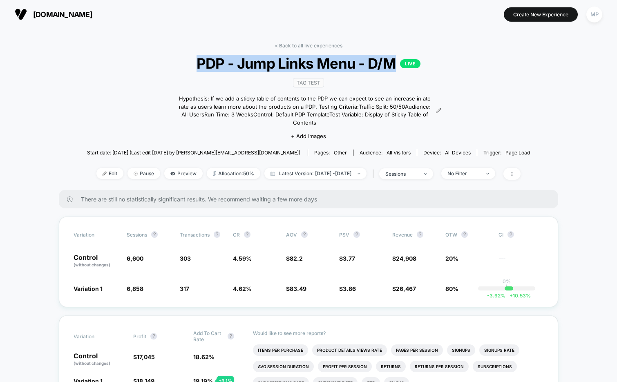
copy span "PDP - Jump Links Menu - D/M"
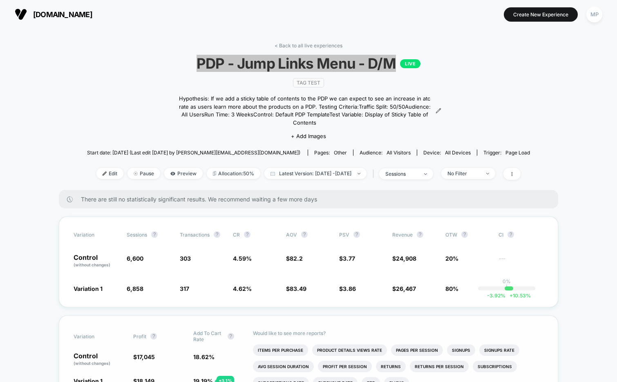
scroll to position [31, 0]
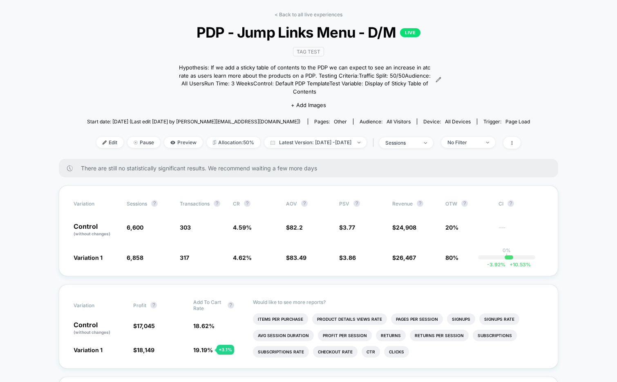
click at [417, 55] on div "TAG Test Hypothesis: If we add a sticky table of contents to the PDP we can exp…" at bounding box center [308, 77] width 265 height 73
click at [307, 16] on link "< Back to all live experiences" at bounding box center [308, 14] width 68 height 6
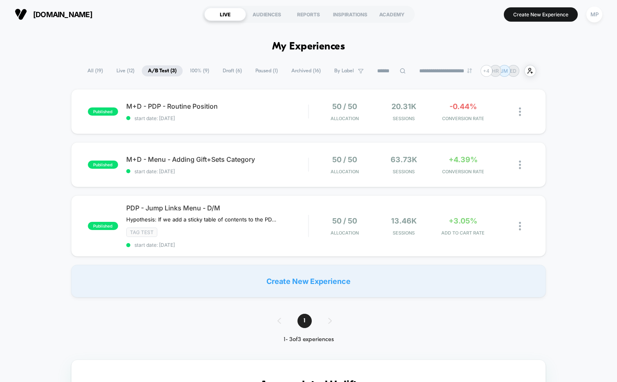
click at [220, 71] on span "Draft ( 6 )" at bounding box center [231, 70] width 31 height 11
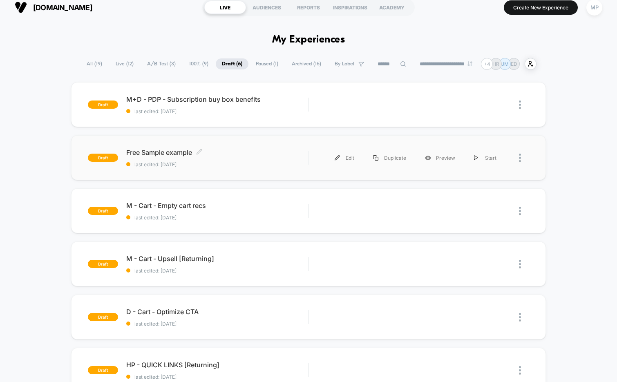
scroll to position [9, 0]
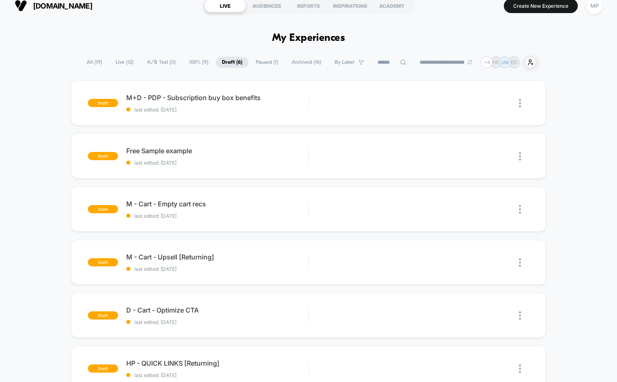
click at [194, 59] on span "100% ( 9 )" at bounding box center [198, 62] width 31 height 11
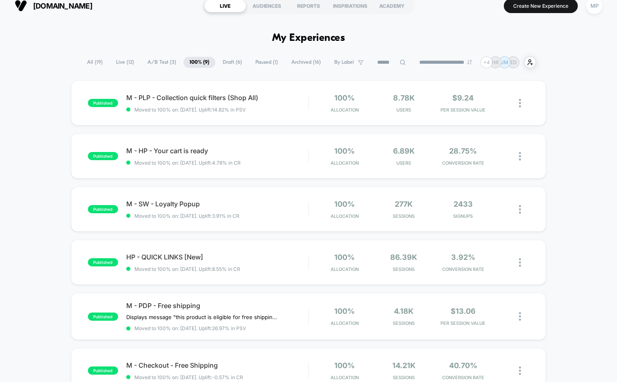
click at [220, 61] on span "Draft ( 6 )" at bounding box center [231, 62] width 31 height 11
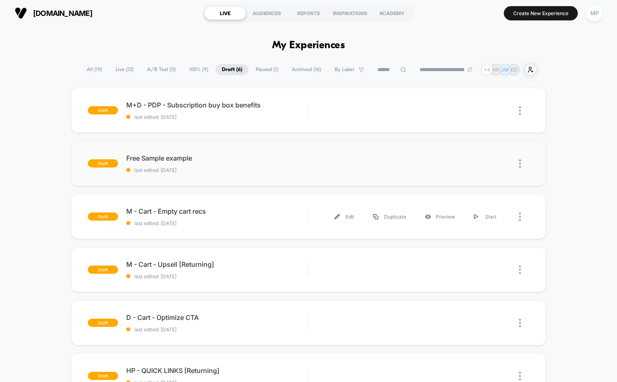
scroll to position [0, 0]
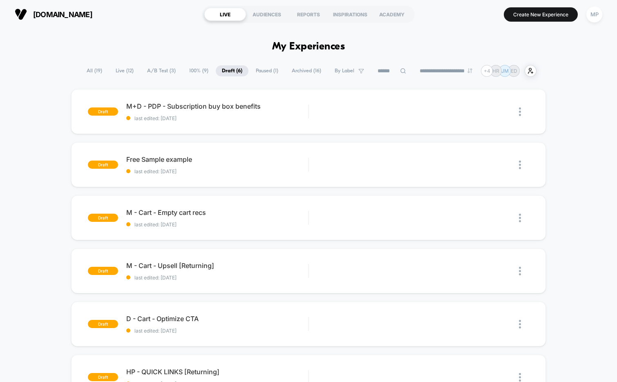
click at [259, 70] on span "Paused ( 1 )" at bounding box center [266, 70] width 35 height 11
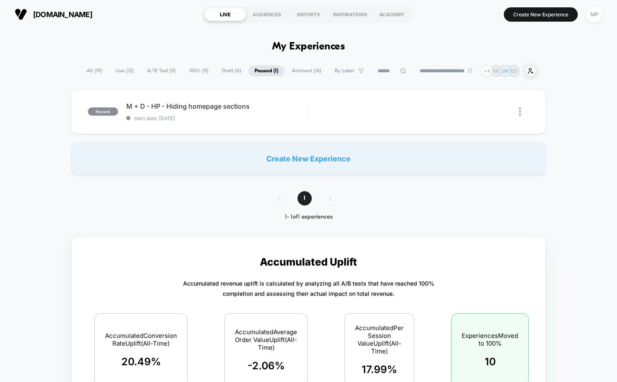
click at [292, 69] on span "Archived ( 16 )" at bounding box center [306, 70] width 42 height 11
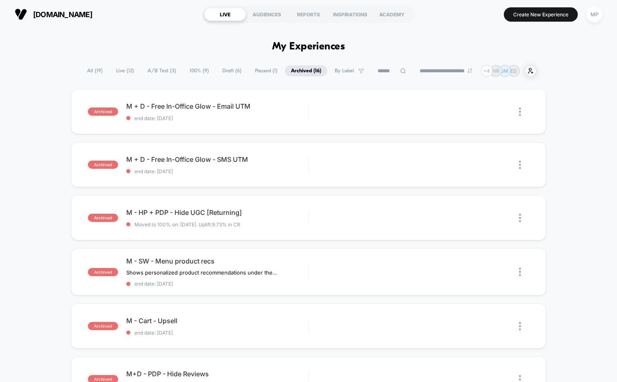
click at [196, 70] on span "100% ( 9 )" at bounding box center [198, 70] width 31 height 11
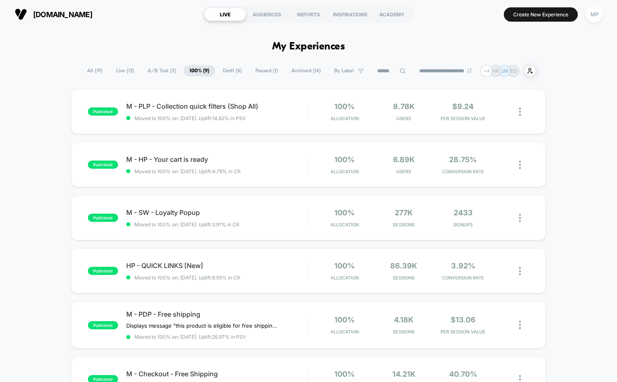
click at [87, 72] on span "All ( 19 )" at bounding box center [95, 70] width 28 height 11
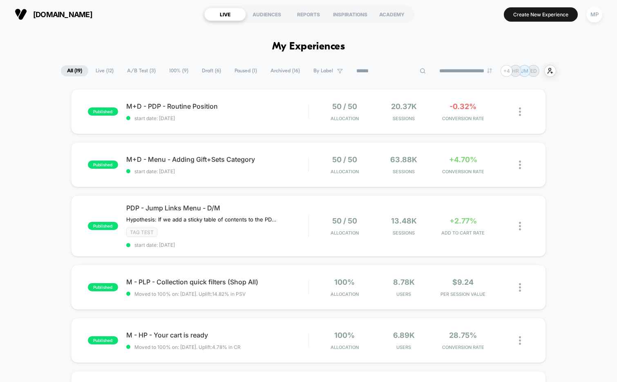
click at [380, 67] on input at bounding box center [391, 71] width 82 height 10
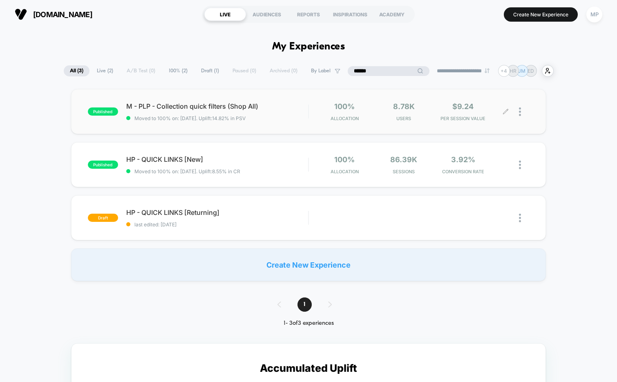
type input "*****"
click at [523, 109] on div at bounding box center [524, 111] width 10 height 19
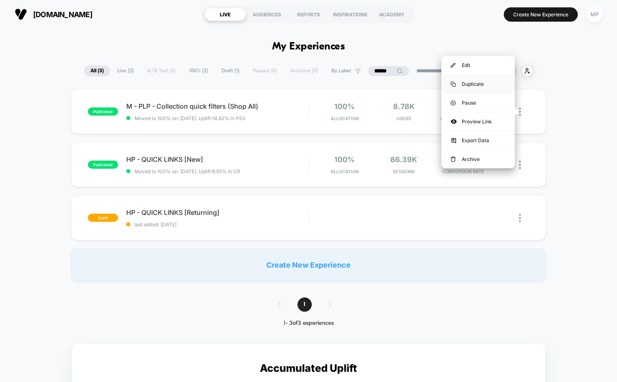
click at [487, 84] on div "Duplicate" at bounding box center [477, 84] width 73 height 18
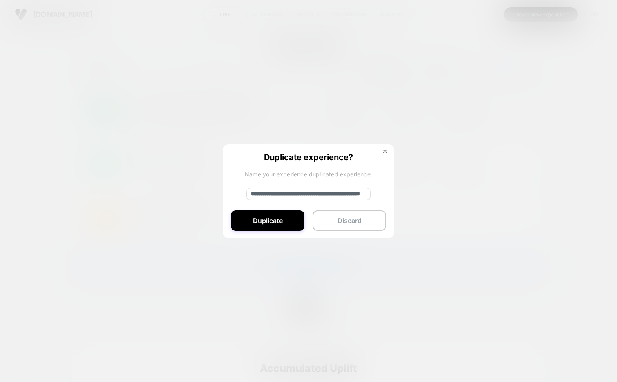
drag, startPoint x: 278, startPoint y: 194, endPoint x: 243, endPoint y: 194, distance: 35.1
click at [243, 194] on div "**********" at bounding box center [308, 191] width 171 height 95
click at [351, 196] on input "**********" at bounding box center [308, 194] width 124 height 12
click at [362, 194] on input "**********" at bounding box center [308, 194] width 124 height 12
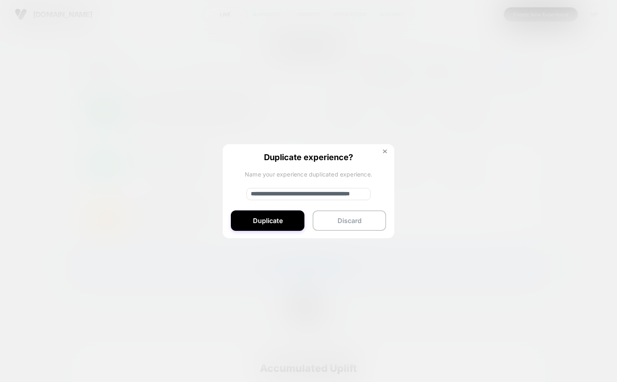
scroll to position [0, 50]
type input "**********"
click at [270, 220] on button "Duplicate" at bounding box center [267, 220] width 73 height 20
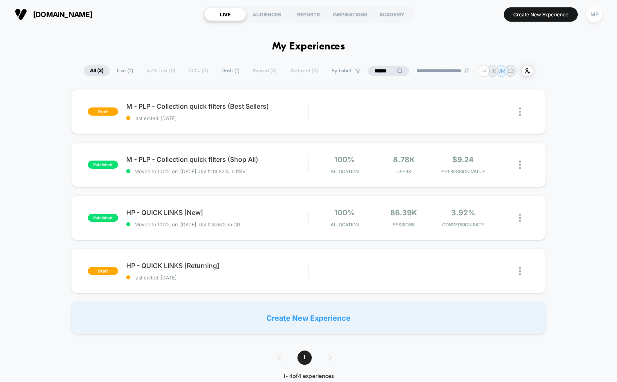
click at [374, 70] on input "*****" at bounding box center [388, 71] width 41 height 10
click at [374, 70] on input "*****" at bounding box center [388, 71] width 82 height 10
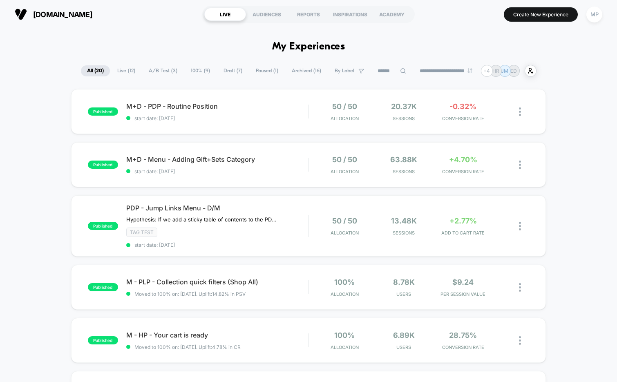
click at [217, 70] on span "Draft ( 7 )" at bounding box center [232, 70] width 31 height 11
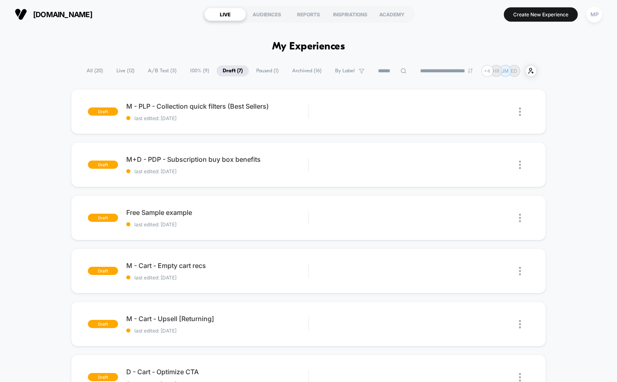
click at [165, 69] on span "A/B Test ( 3 )" at bounding box center [162, 70] width 41 height 11
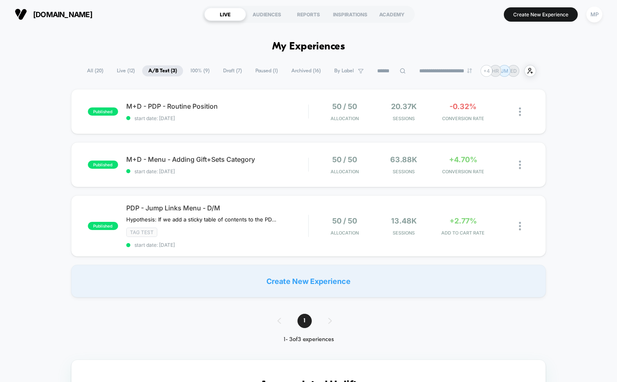
click at [189, 27] on div "us.innisfree.com LIVE AUDIENCES REPORTS INSPIRATIONS ACADEMY Create New Experie…" at bounding box center [308, 14] width 617 height 29
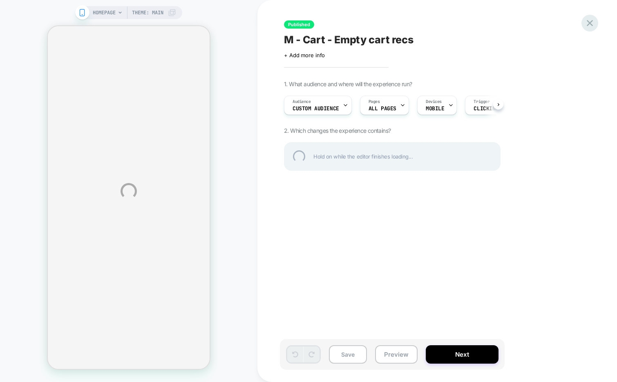
click at [590, 24] on div at bounding box center [589, 23] width 17 height 17
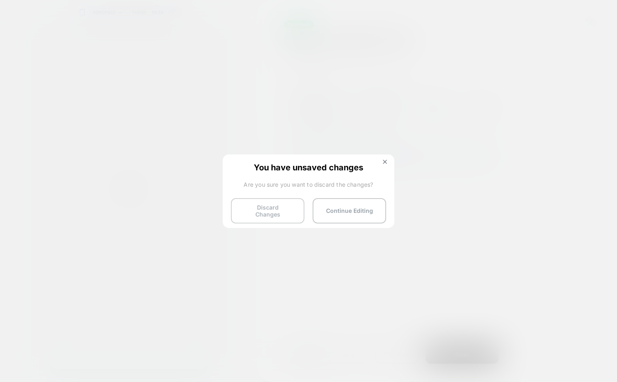
click at [272, 211] on button "Discard Changes" at bounding box center [267, 210] width 73 height 25
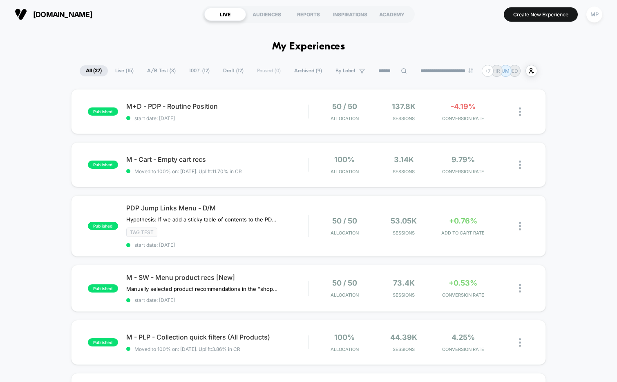
click at [189, 71] on span "100% ( 12 )" at bounding box center [199, 70] width 33 height 11
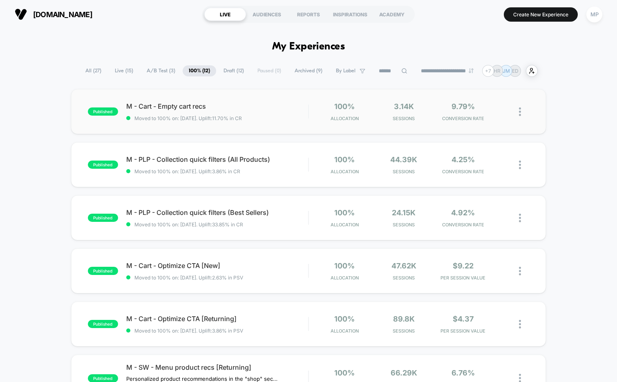
click at [519, 111] on img at bounding box center [520, 111] width 2 height 9
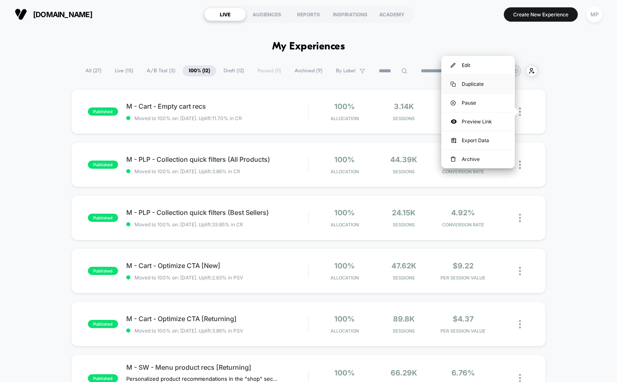
click at [476, 86] on div "Duplicate" at bounding box center [477, 84] width 73 height 18
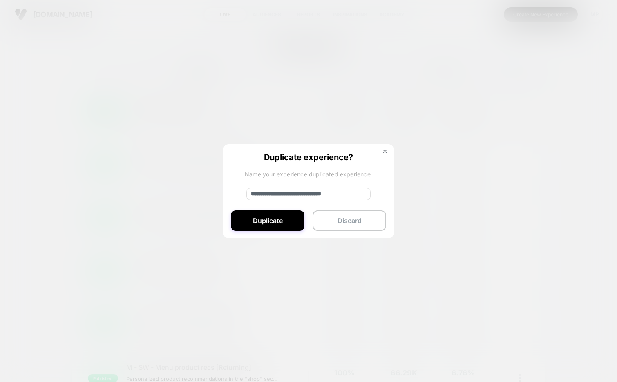
drag, startPoint x: 282, startPoint y: 194, endPoint x: 222, endPoint y: 197, distance: 59.7
click at [223, 197] on div "**********" at bounding box center [308, 191] width 171 height 95
type input "**********"
click at [280, 221] on button "Duplicate" at bounding box center [267, 220] width 73 height 20
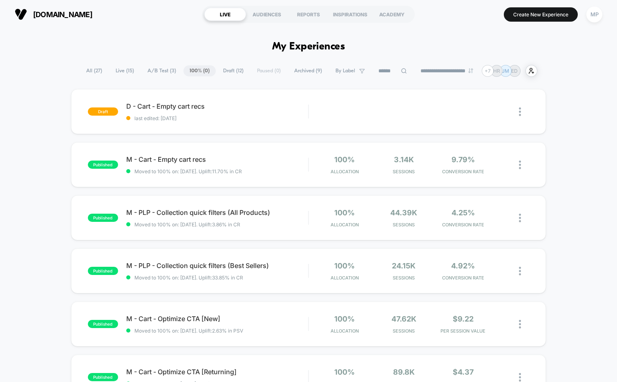
click at [228, 70] on span "Draft ( 12 )" at bounding box center [233, 70] width 33 height 11
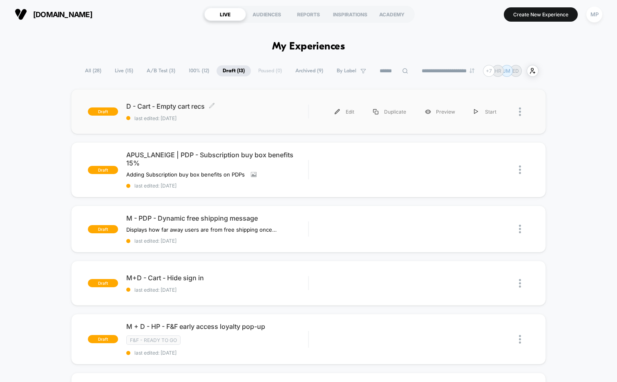
click at [217, 124] on div "draft D - Cart - Empty cart recs Click to edit experience details Click to edit…" at bounding box center [308, 111] width 475 height 45
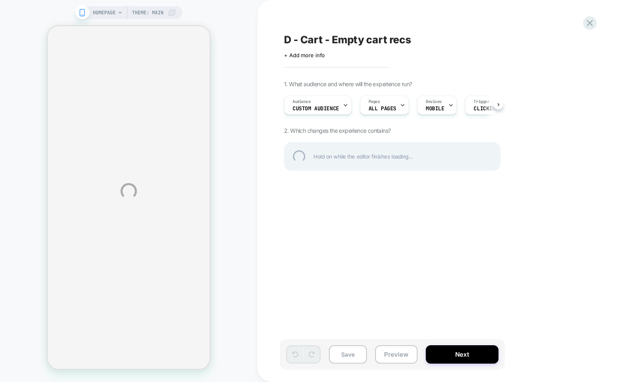
click at [323, 37] on div "D - Cart - Empty cart recs" at bounding box center [433, 39] width 298 height 12
click at [323, 37] on textarea "**********" at bounding box center [379, 39] width 191 height 12
click at [522, 12] on div "**********" at bounding box center [308, 191] width 617 height 382
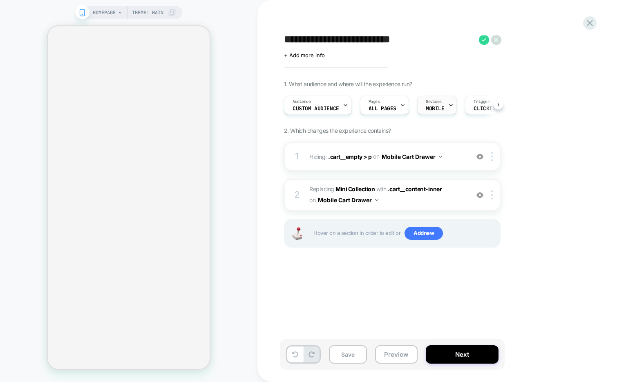
scroll to position [0, 0]
click at [442, 101] on div "Devices MOBILE" at bounding box center [434, 105] width 35 height 18
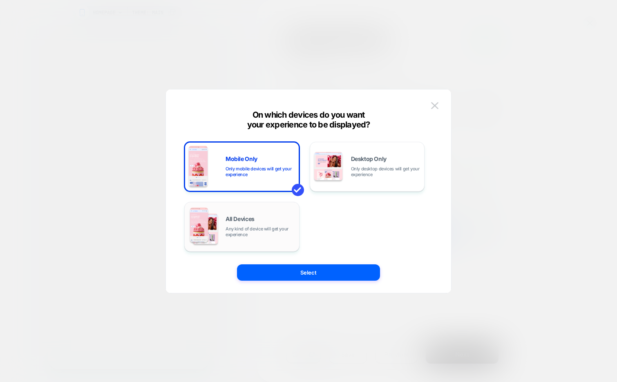
click at [253, 217] on span "All Devices" at bounding box center [239, 219] width 29 height 6
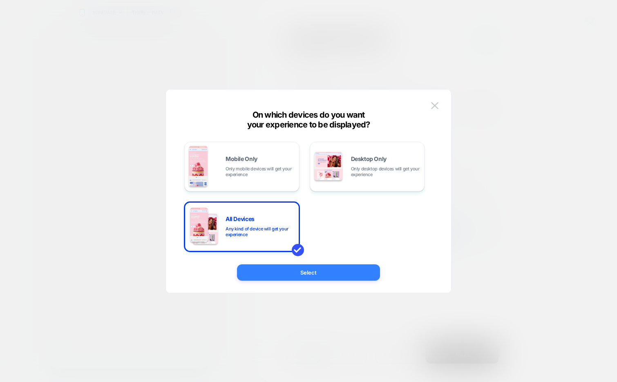
click at [258, 271] on button "Select" at bounding box center [308, 272] width 143 height 16
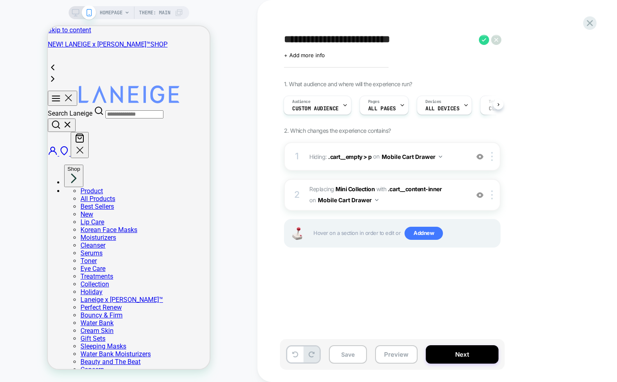
scroll to position [0, 0]
click at [483, 42] on icon at bounding box center [484, 40] width 10 height 10
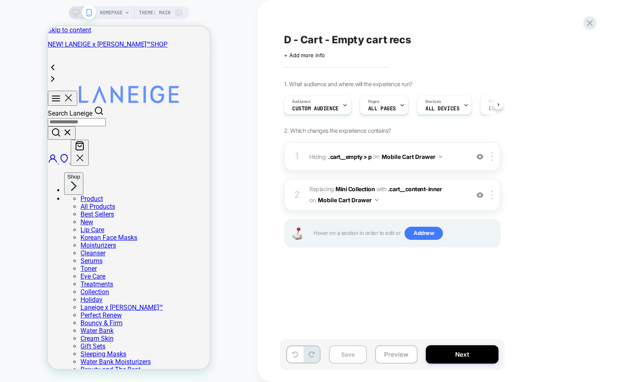
click at [342, 360] on button "Save" at bounding box center [348, 354] width 38 height 18
click at [75, 11] on icon at bounding box center [75, 12] width 7 height 7
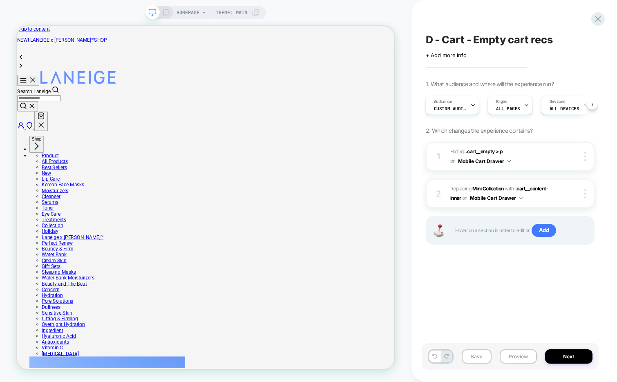
click at [294, 9] on div "HOMEPAGE Theme: MAIN" at bounding box center [205, 190] width 411 height 365
click at [508, 160] on img at bounding box center [508, 161] width 3 height 2
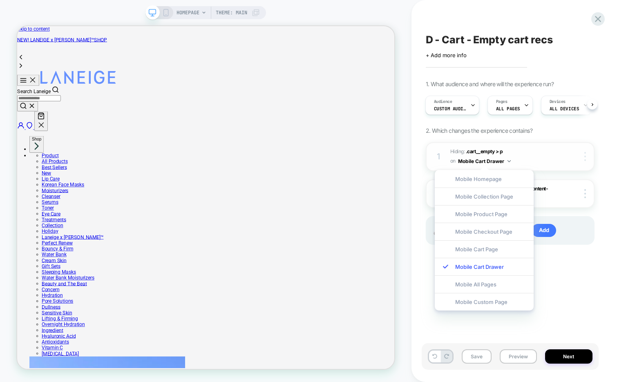
click at [581, 156] on div at bounding box center [586, 156] width 16 height 9
click at [583, 293] on div "D - Cart - Empty cart recs Click to edit experience details + Add more info 1. …" at bounding box center [509, 190] width 177 height 365
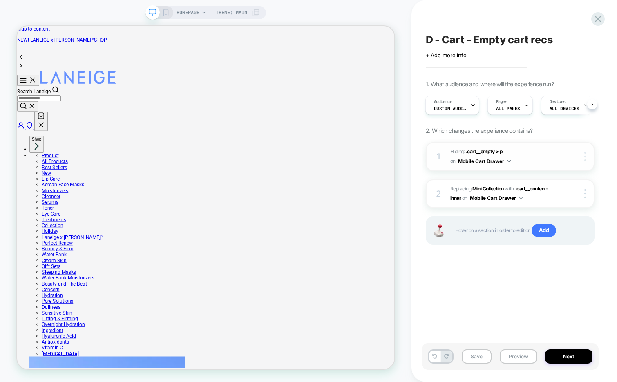
click at [584, 154] on img at bounding box center [585, 156] width 2 height 9
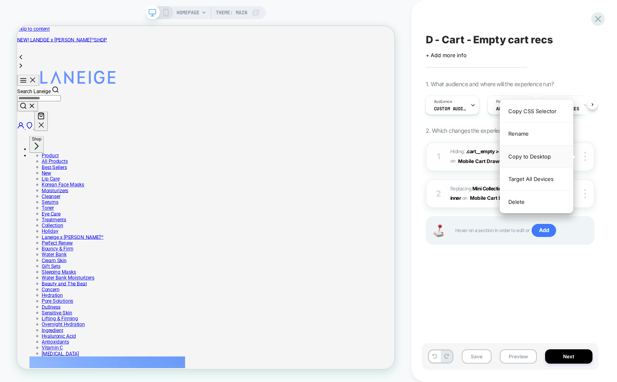
click at [549, 158] on div "Copy to Desktop" at bounding box center [536, 156] width 73 height 22
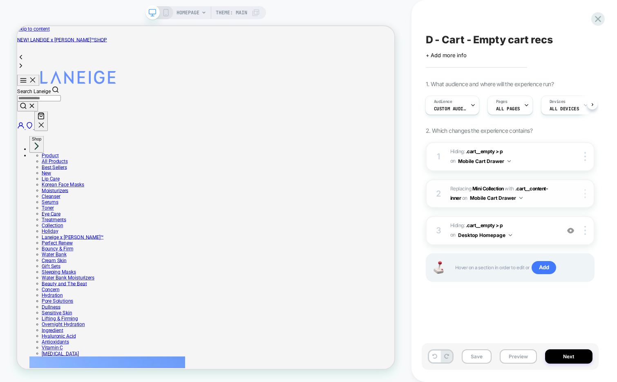
click at [584, 193] on img at bounding box center [585, 193] width 2 height 9
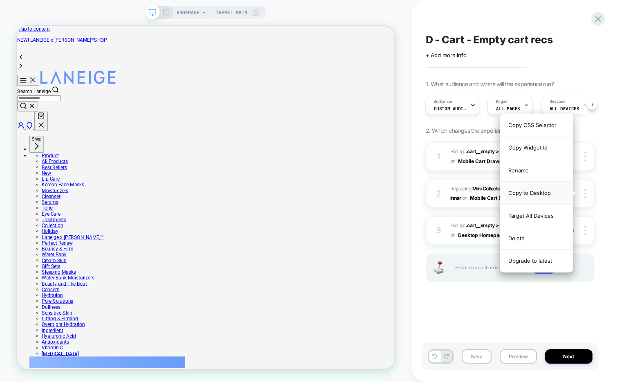
click at [547, 192] on div "Copy to Desktop" at bounding box center [536, 193] width 73 height 22
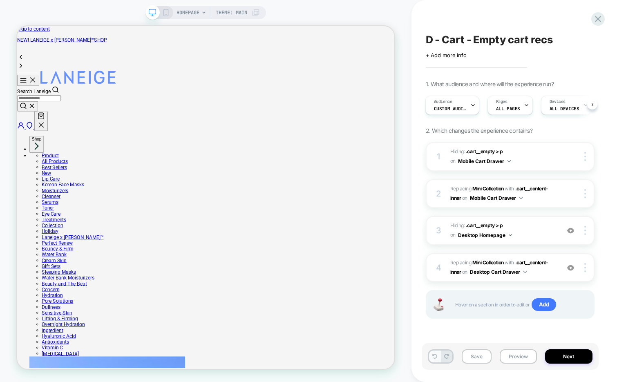
click at [434, 354] on icon at bounding box center [434, 356] width 5 height 5
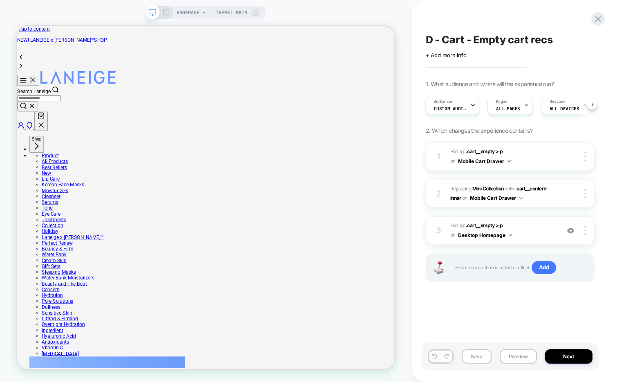
click at [433, 356] on icon at bounding box center [434, 356] width 5 height 5
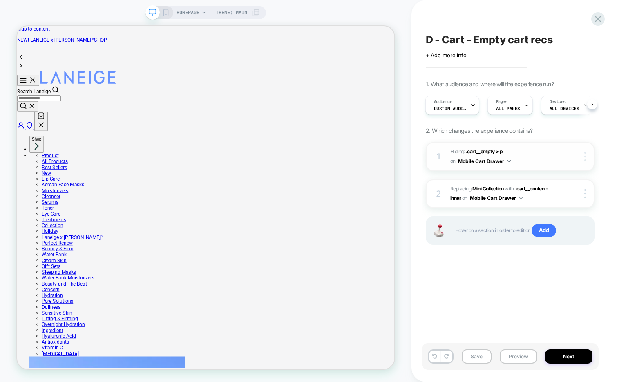
click at [584, 157] on img at bounding box center [585, 156] width 2 height 9
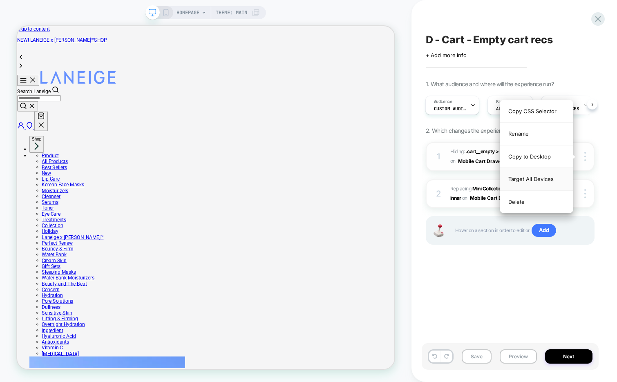
click at [556, 179] on div "Target All Devices" at bounding box center [536, 179] width 73 height 22
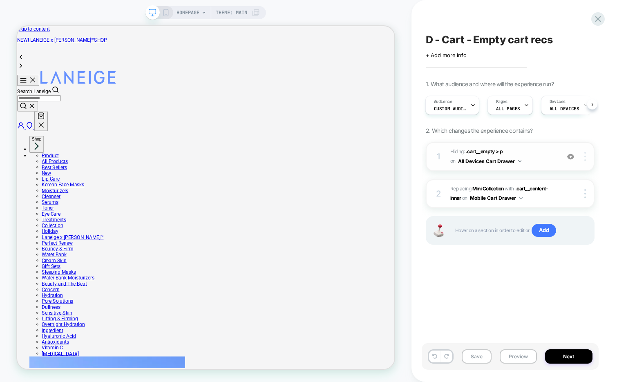
click at [585, 152] on div at bounding box center [586, 156] width 16 height 9
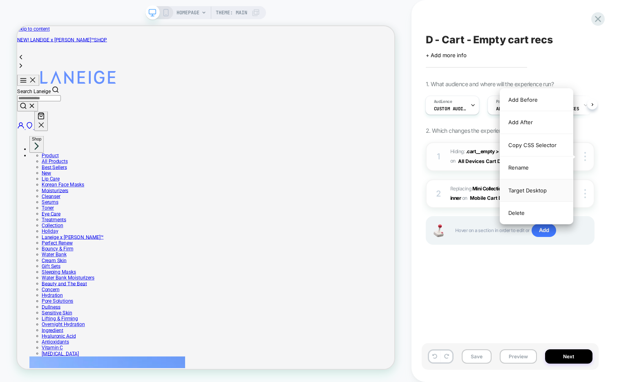
click at [550, 190] on div "Target Desktop" at bounding box center [536, 190] width 73 height 22
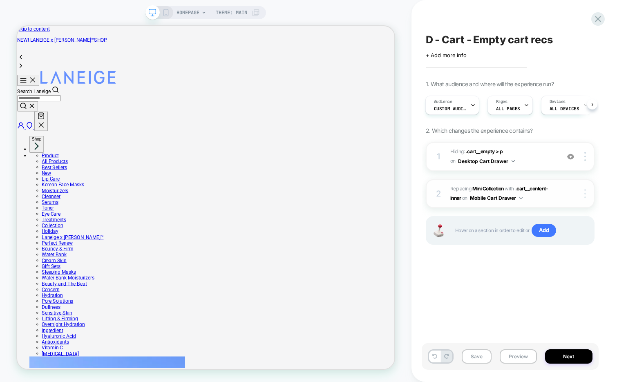
click at [585, 192] on div at bounding box center [586, 193] width 16 height 9
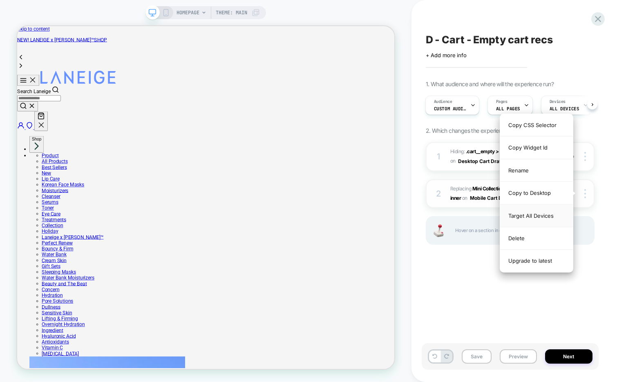
click at [552, 215] on div "Target All Devices" at bounding box center [536, 216] width 73 height 22
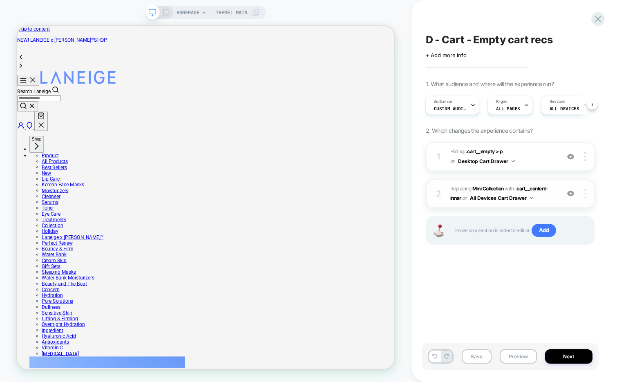
click at [584, 196] on img at bounding box center [585, 193] width 2 height 9
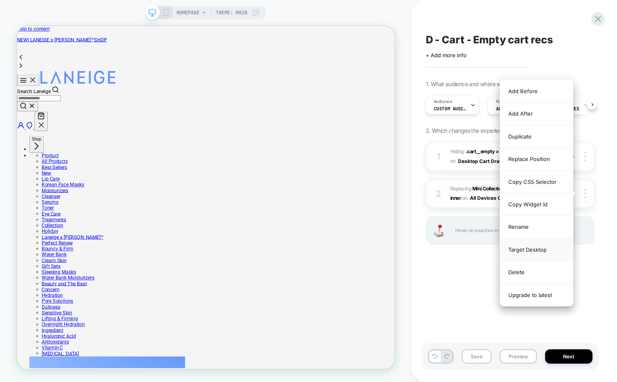
click at [542, 250] on div "Target Desktop" at bounding box center [536, 249] width 73 height 22
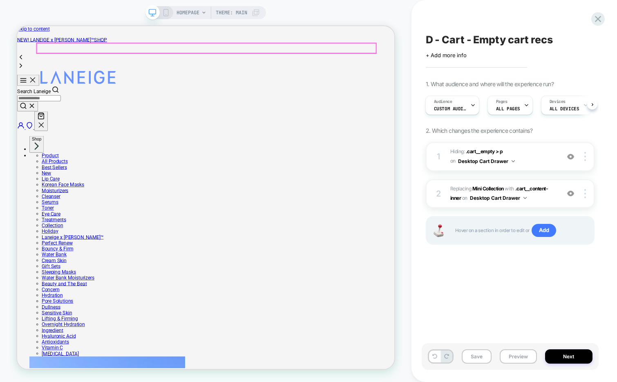
click at [54, 141] on icon "Your Cart" at bounding box center [49, 146] width 10 height 10
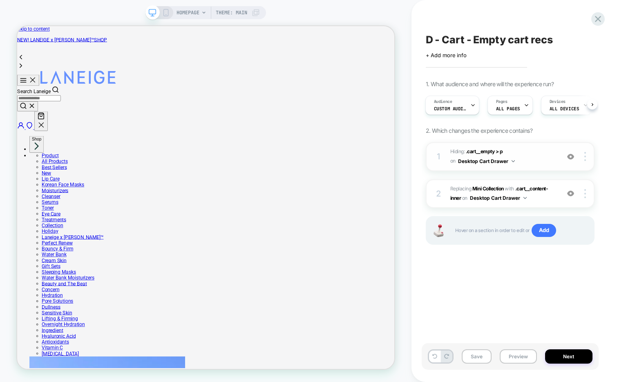
click at [572, 156] on img at bounding box center [570, 156] width 7 height 7
click at [568, 160] on div at bounding box center [571, 156] width 16 height 9
click at [571, 198] on div "2 #_loomi_addon_1753186317617_dup1758036593 Replacing Mini Collection WITH .car…" at bounding box center [509, 193] width 169 height 29
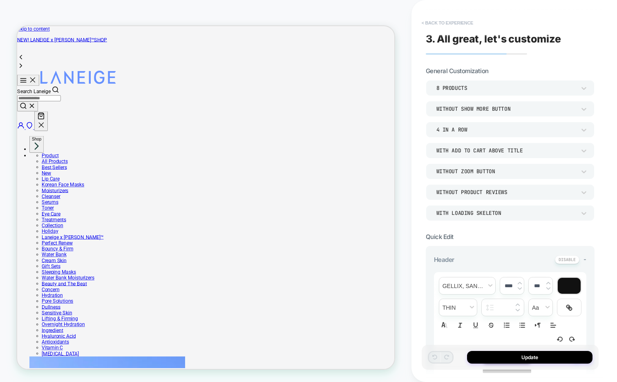
click at [456, 21] on button "< Back to experience" at bounding box center [447, 22] width 60 height 13
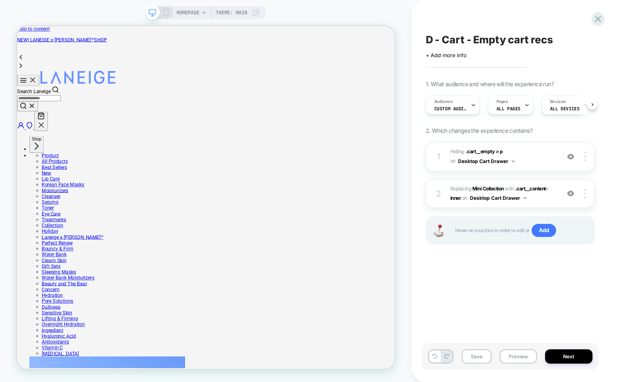
scroll to position [0, 0]
click at [434, 355] on icon at bounding box center [434, 356] width 5 height 5
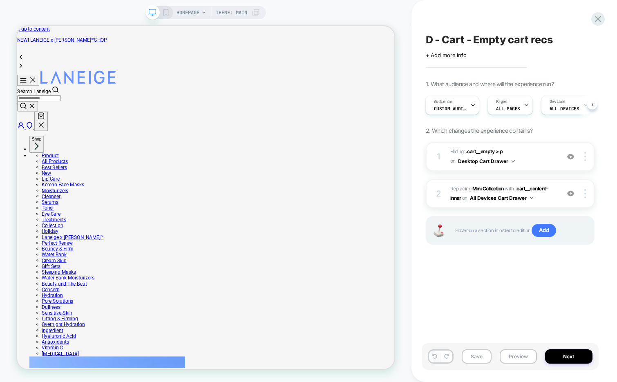
click at [434, 355] on icon at bounding box center [434, 356] width 5 height 5
click at [584, 157] on img at bounding box center [585, 156] width 2 height 9
click at [500, 310] on div "D - Cart - Empty cart recs Click to edit experience details + Add more info 1. …" at bounding box center [509, 190] width 177 height 365
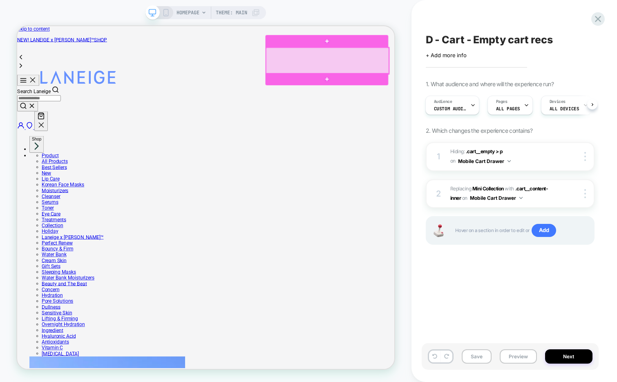
click at [473, 78] on div at bounding box center [431, 72] width 164 height 35
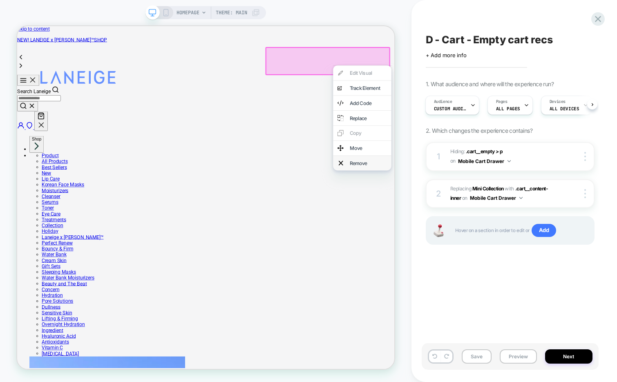
click at [476, 210] on div "Remove" at bounding box center [485, 209] width 50 height 8
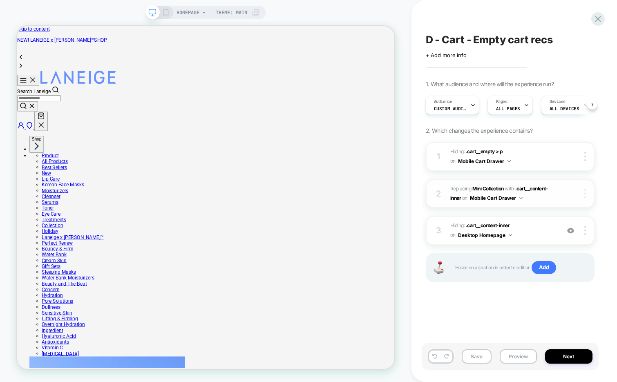
click at [584, 191] on img at bounding box center [585, 193] width 2 height 9
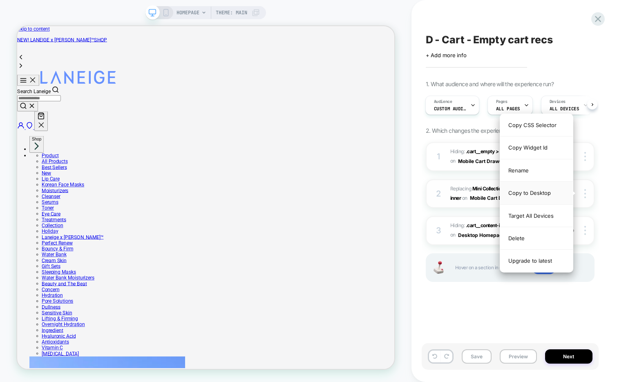
click at [545, 193] on div "Copy to Desktop" at bounding box center [536, 193] width 73 height 22
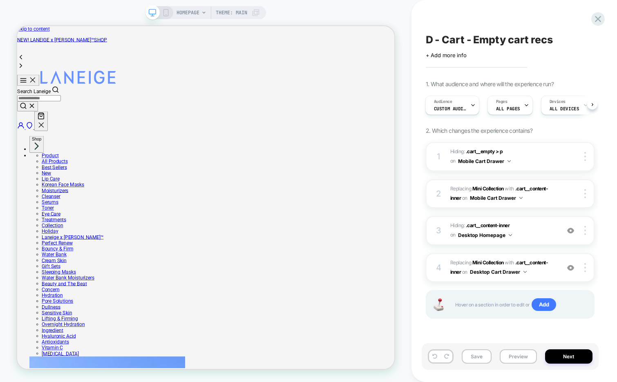
click at [570, 230] on img at bounding box center [570, 230] width 7 height 7
click at [546, 270] on span "#_loomi_addon_1758036743373 Replacing Mini Collection WITH .cart__content-inner…" at bounding box center [502, 267] width 105 height 19
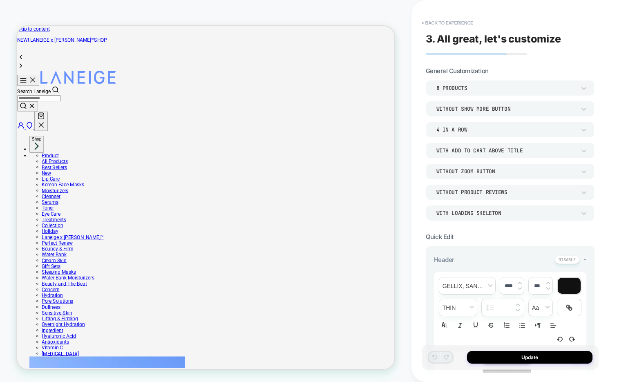
click at [500, 131] on div "4 In a Row" at bounding box center [505, 129] width 139 height 7
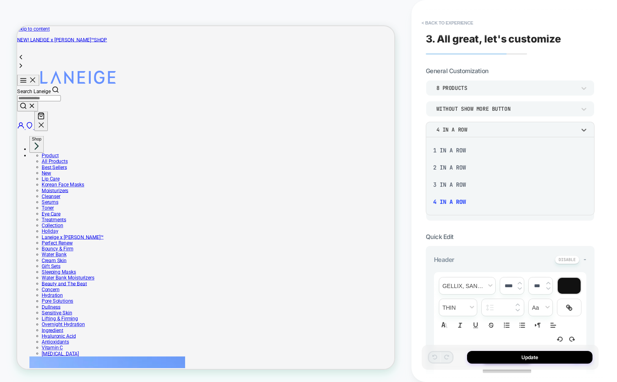
click at [450, 168] on div "2 In a Row" at bounding box center [510, 167] width 162 height 17
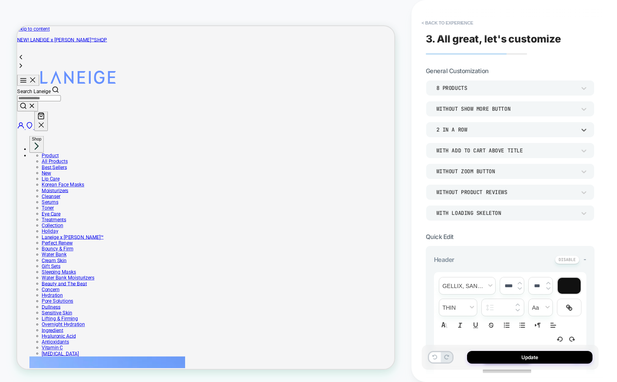
scroll to position [0, 0]
click at [505, 354] on button "Update" at bounding box center [529, 357] width 125 height 13
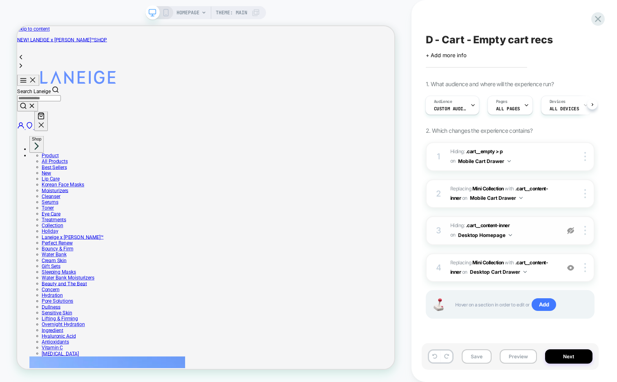
click at [573, 228] on img at bounding box center [570, 230] width 7 height 7
click at [585, 229] on img at bounding box center [585, 230] width 2 height 9
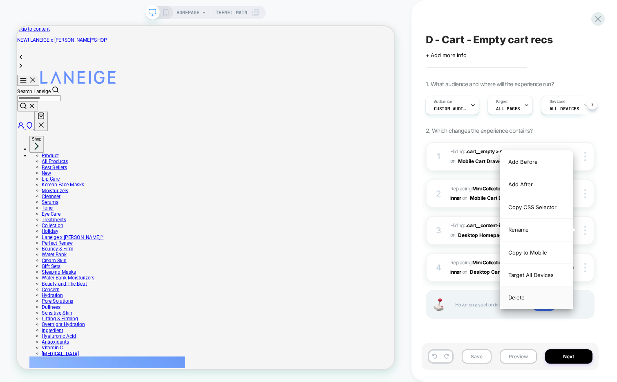
click at [530, 294] on div "Delete" at bounding box center [536, 297] width 73 height 22
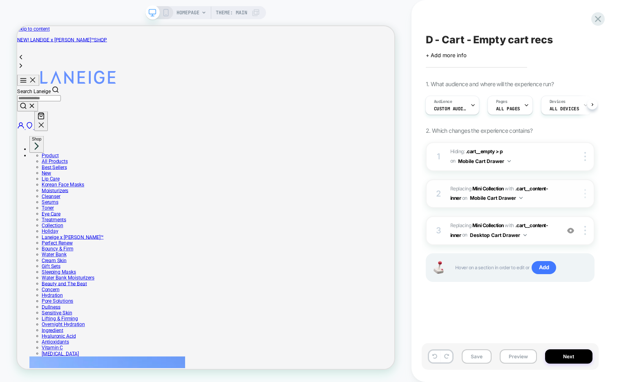
click at [585, 191] on div at bounding box center [586, 193] width 16 height 9
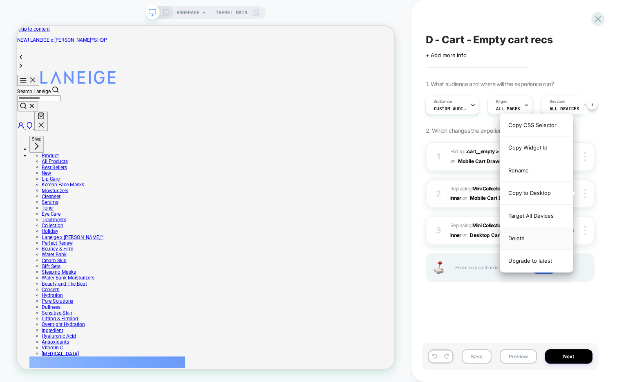
click at [547, 238] on div "Delete" at bounding box center [536, 238] width 73 height 22
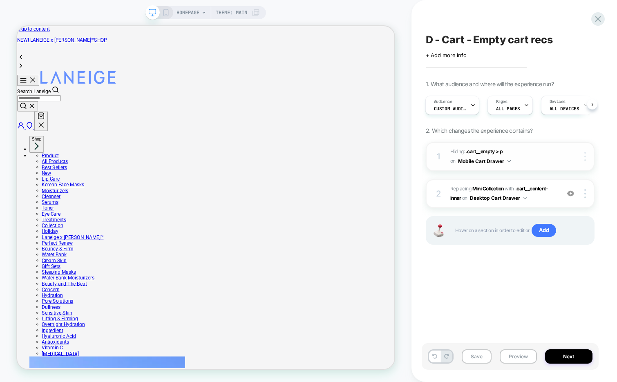
click at [584, 158] on img at bounding box center [585, 156] width 2 height 9
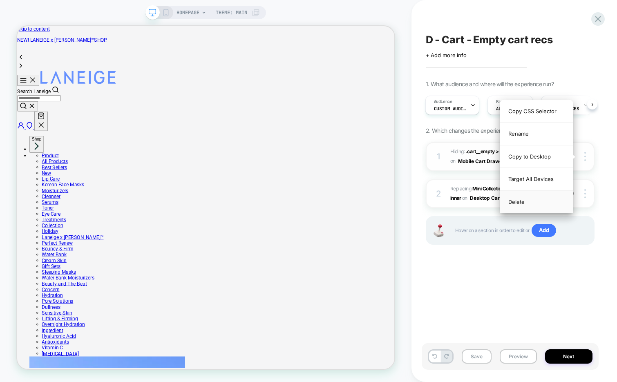
click at [525, 203] on div "Delete" at bounding box center [536, 202] width 73 height 22
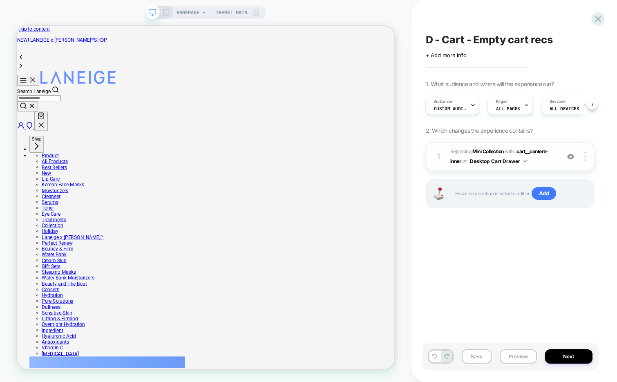
click at [540, 162] on span "#_loomi_addon_1758036743373 Replacing Mini Collection WITH .cart__content-inner…" at bounding box center [502, 156] width 105 height 19
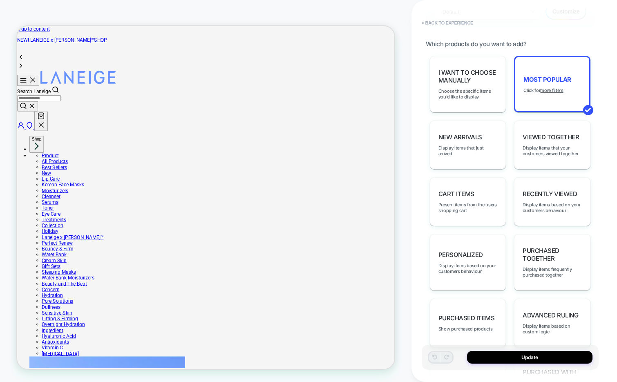
scroll to position [425, 0]
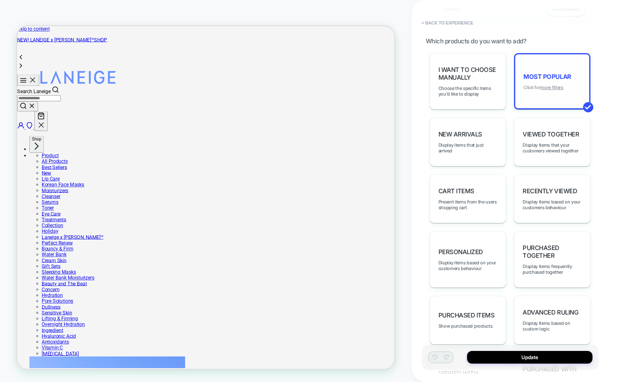
click at [553, 85] on u "more filters" at bounding box center [551, 88] width 23 height 6
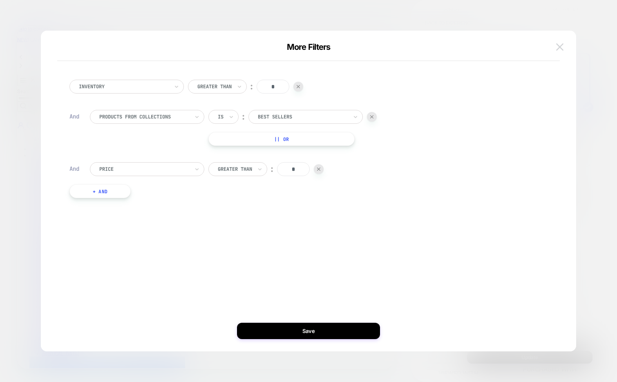
click at [561, 43] on img at bounding box center [559, 46] width 7 height 7
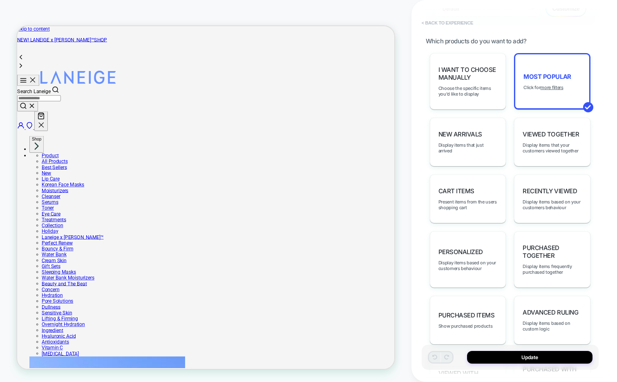
click at [452, 18] on button "< Back to experience" at bounding box center [447, 22] width 60 height 13
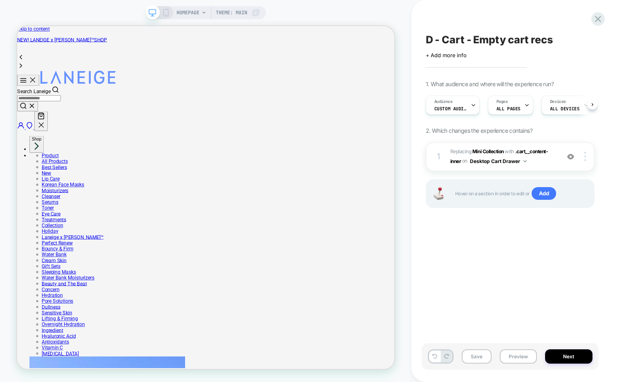
scroll to position [0, 0]
click at [472, 356] on button "Save" at bounding box center [476, 356] width 30 height 14
click at [514, 356] on button "Preview" at bounding box center [517, 356] width 37 height 14
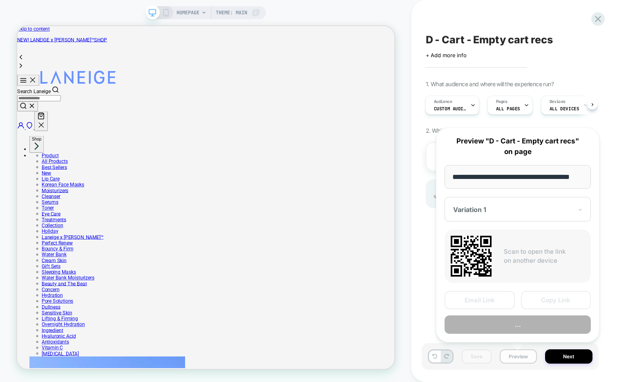
scroll to position [0, 10]
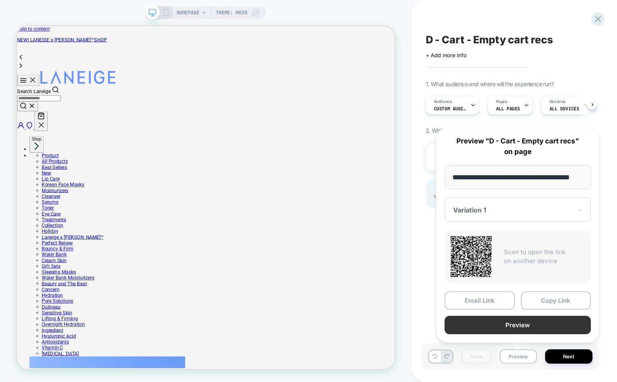
click at [491, 325] on button "Preview" at bounding box center [517, 325] width 146 height 18
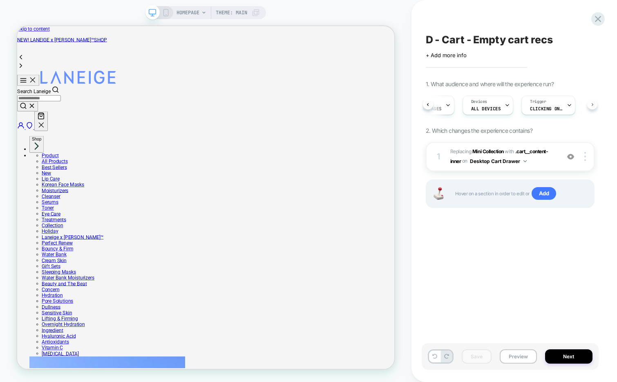
scroll to position [0, 83]
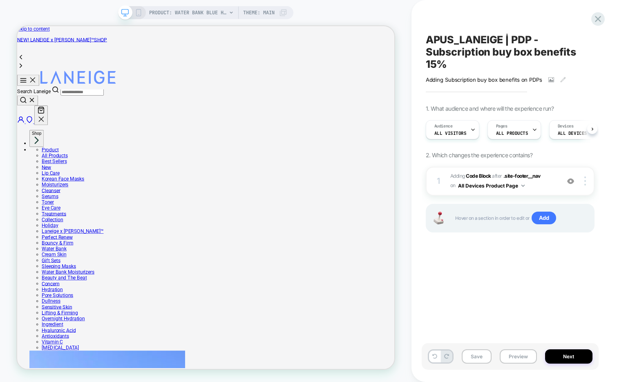
scroll to position [0, 0]
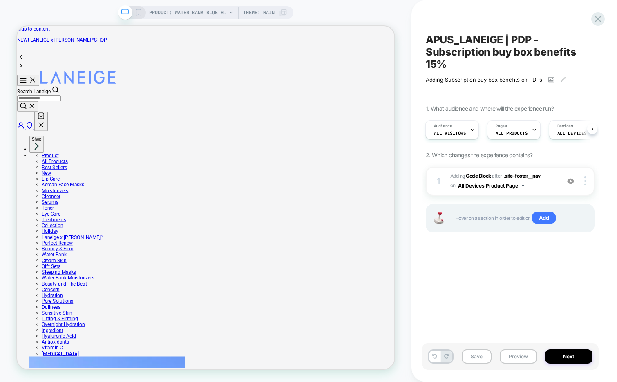
click at [506, 41] on span "APUS_LANEIGE | PDP - Subscription buy box benefits 15%" at bounding box center [509, 51] width 169 height 37
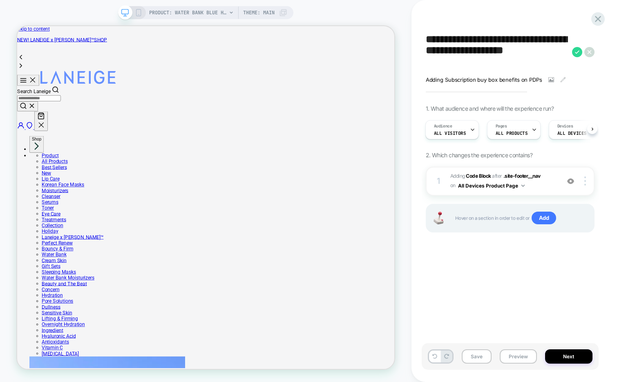
scroll to position [0, 0]
click at [512, 40] on textarea "**********" at bounding box center [496, 51] width 142 height 37
click at [510, 39] on textarea "**********" at bounding box center [496, 51] width 142 height 37
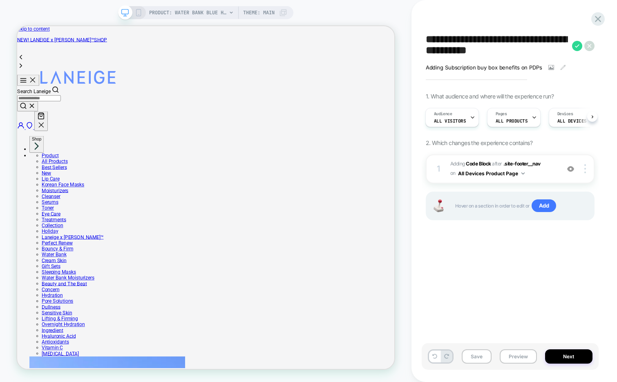
click at [532, 56] on textarea "**********" at bounding box center [496, 45] width 142 height 24
type textarea "**********"
click at [574, 49] on icon at bounding box center [577, 46] width 10 height 10
click at [470, 358] on button "Save" at bounding box center [476, 356] width 30 height 14
click at [516, 355] on button "Preview" at bounding box center [517, 356] width 37 height 14
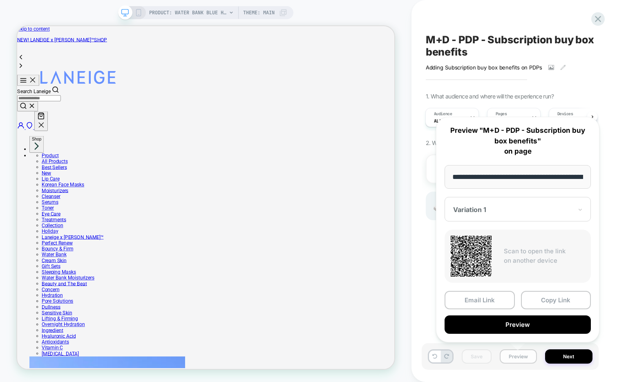
scroll to position [0, 199]
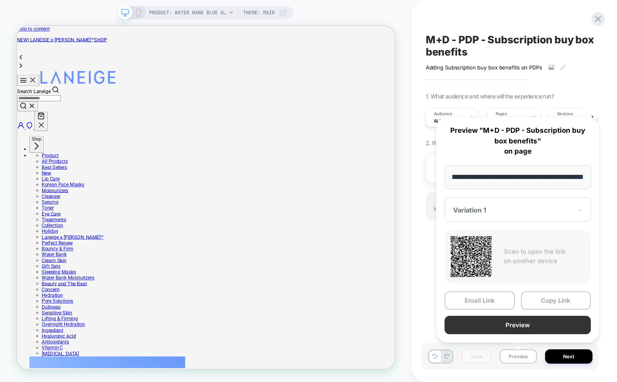
click at [504, 322] on button "Preview" at bounding box center [517, 325] width 146 height 18
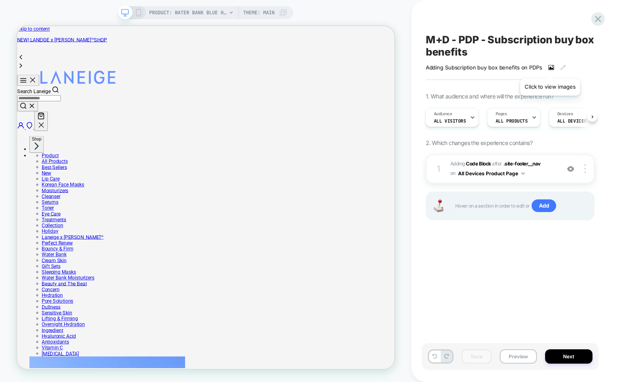
click at [550, 68] on icon at bounding box center [551, 67] width 4 height 3
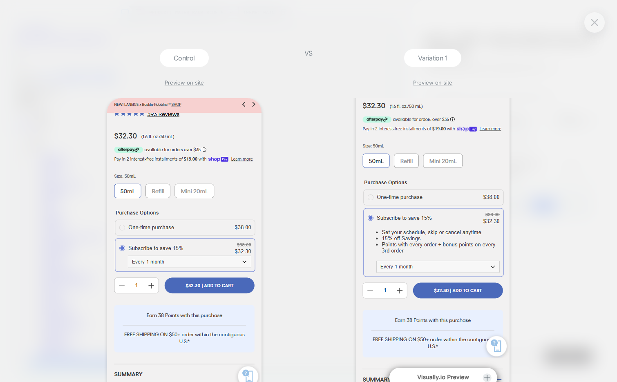
scroll to position [30, 0]
click at [596, 27] on button at bounding box center [594, 22] width 12 height 12
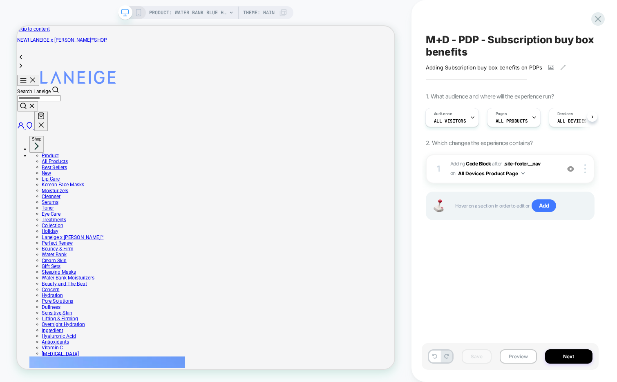
click at [445, 47] on span "M+D - PDP - Subscription buy box benefits" at bounding box center [509, 45] width 169 height 24
click at [445, 47] on textarea "**********" at bounding box center [496, 45] width 142 height 24
click at [542, 176] on span "Adding Code Block AFTER .site-footer__nav .site-footer__nav on All Devices Prod…" at bounding box center [502, 168] width 105 height 19
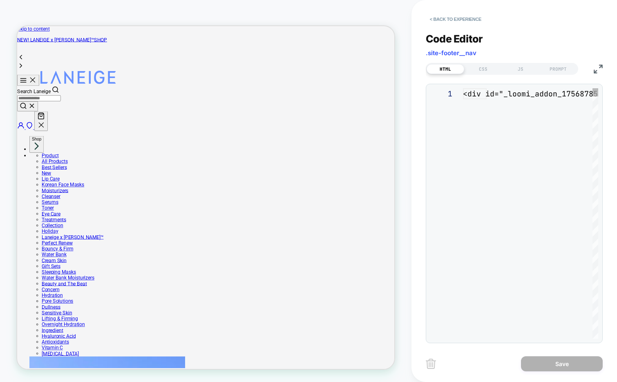
scroll to position [11, 0]
click at [487, 67] on div "CSS" at bounding box center [483, 69] width 38 height 10
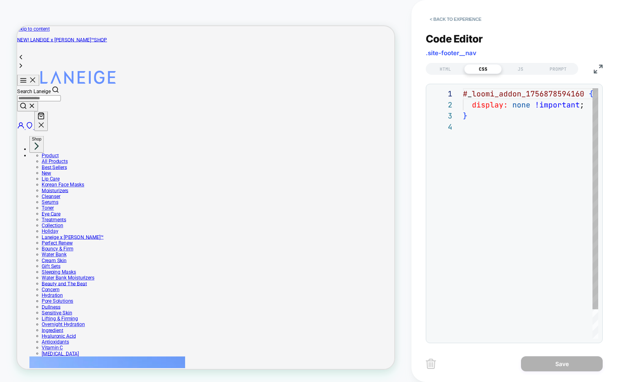
scroll to position [33, 0]
click at [514, 67] on div "JS" at bounding box center [520, 69] width 38 height 10
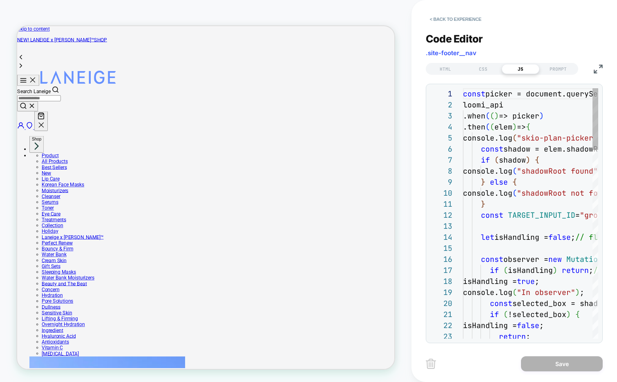
scroll to position [110, 0]
click at [600, 68] on img at bounding box center [597, 69] width 9 height 9
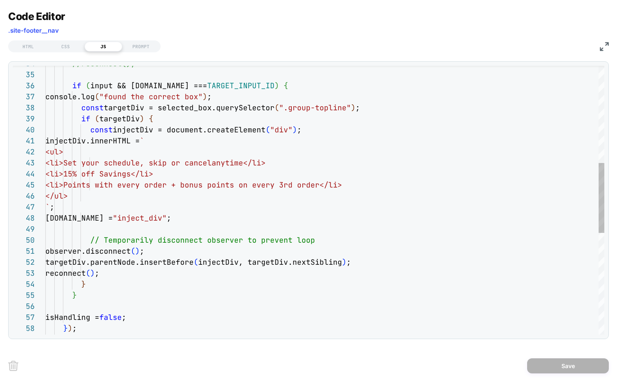
click at [167, 161] on div "<ul> <li>Set your schedule, skip or cancel anytime</li> <li>15% off Savings</li…" at bounding box center [324, 208] width 559 height 1029
type textarea "**********"
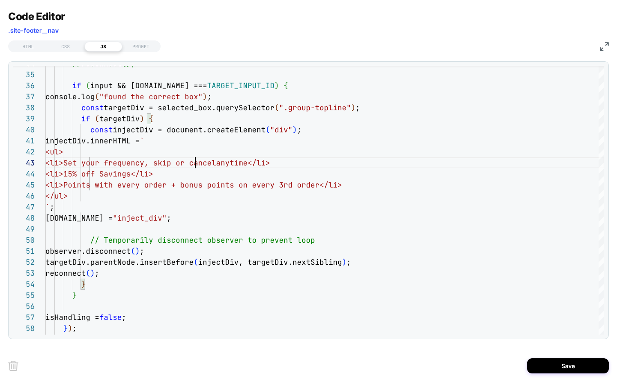
click at [605, 49] on img at bounding box center [603, 46] width 9 height 9
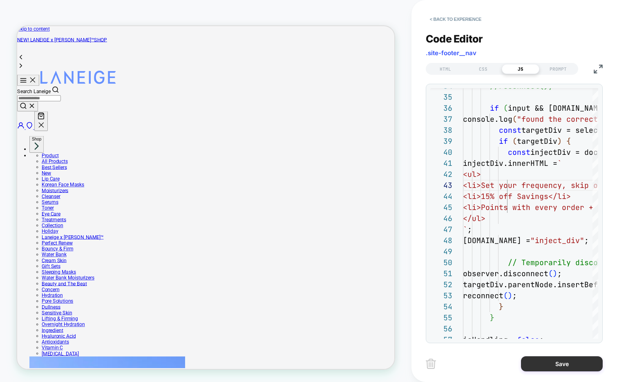
click at [539, 364] on button "Save" at bounding box center [562, 363] width 82 height 15
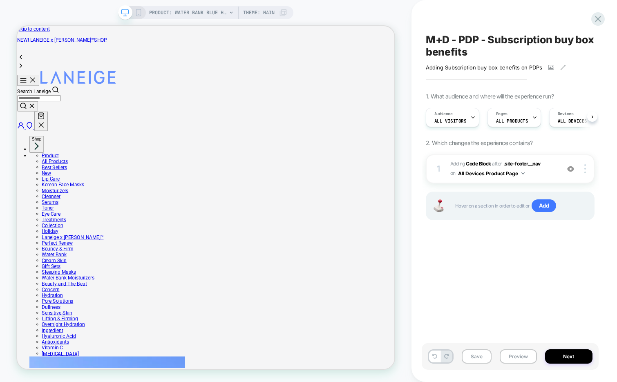
scroll to position [0, 0]
click at [569, 169] on img at bounding box center [570, 168] width 7 height 7
click at [549, 175] on span "Adding Code Block AFTER .site-footer__nav .site-footer__nav on All Devices Prod…" at bounding box center [502, 168] width 105 height 19
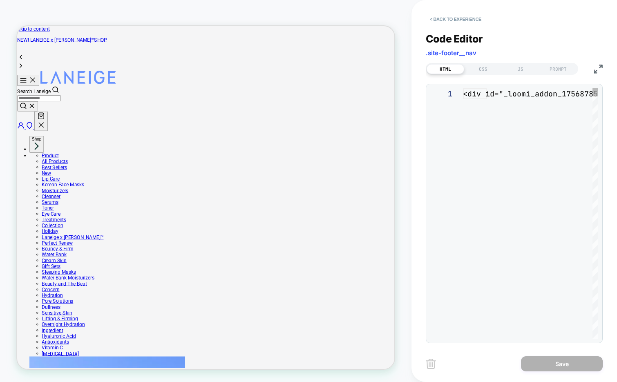
scroll to position [11, 0]
click at [518, 68] on div "JS" at bounding box center [520, 69] width 38 height 10
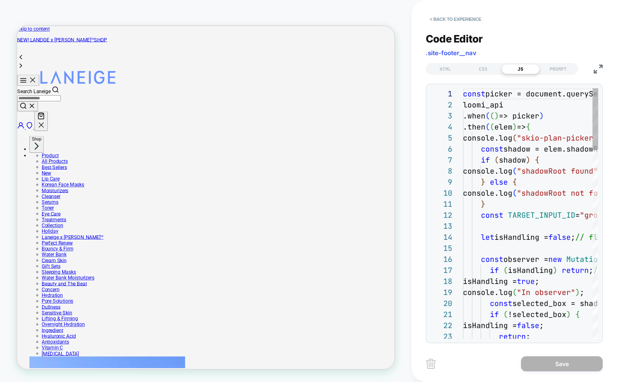
scroll to position [110, 0]
click at [594, 72] on img at bounding box center [597, 69] width 9 height 9
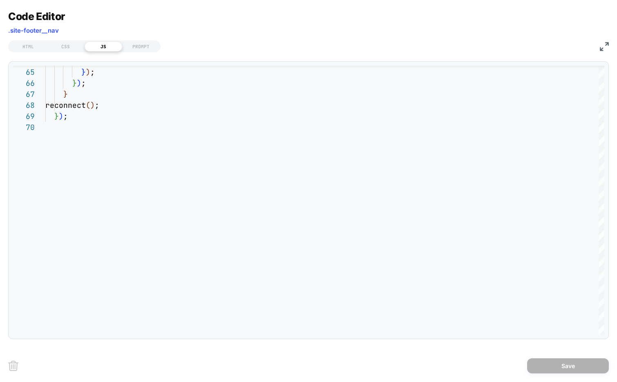
click at [605, 43] on img at bounding box center [603, 46] width 9 height 9
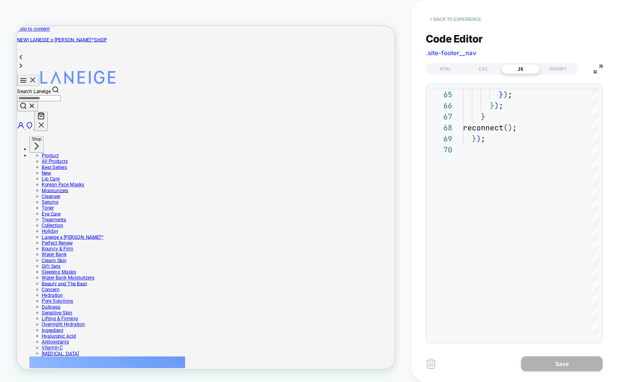
click at [459, 17] on button "< Back to experience" at bounding box center [455, 19] width 60 height 13
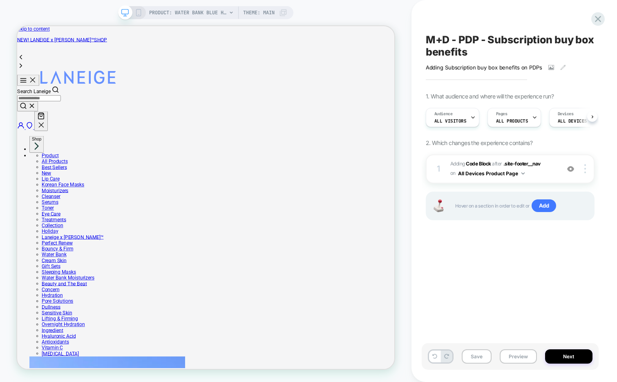
scroll to position [0, 0]
click at [509, 356] on button "Preview" at bounding box center [517, 356] width 37 height 14
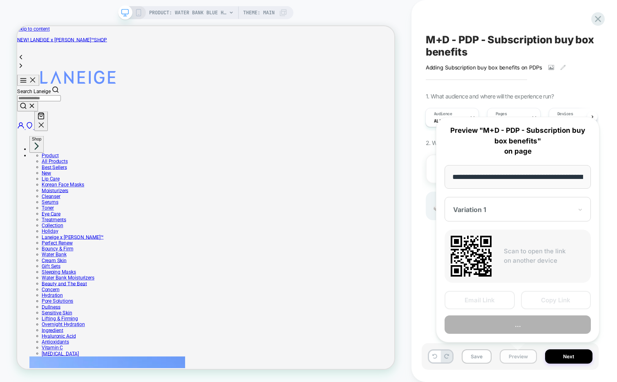
scroll to position [0, 199]
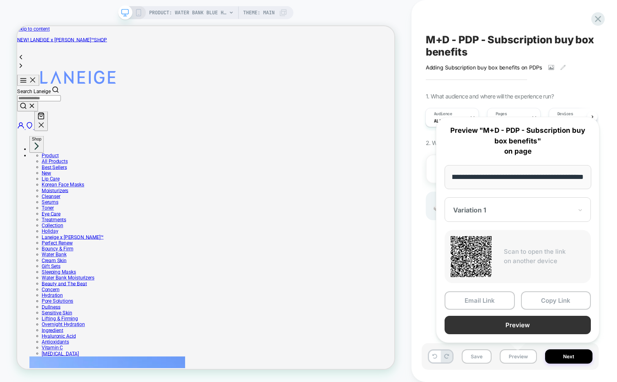
click at [506, 326] on button "Preview" at bounding box center [517, 325] width 146 height 18
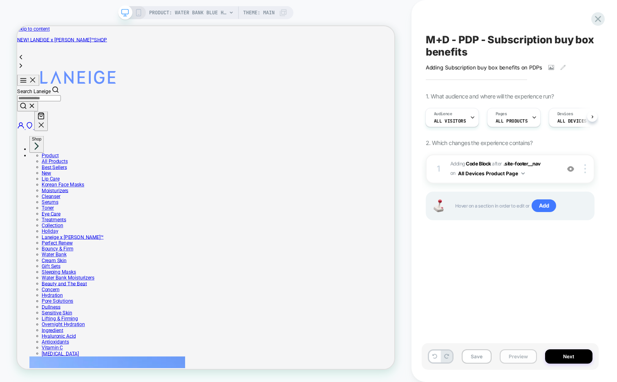
click at [510, 354] on button "Preview" at bounding box center [517, 356] width 37 height 14
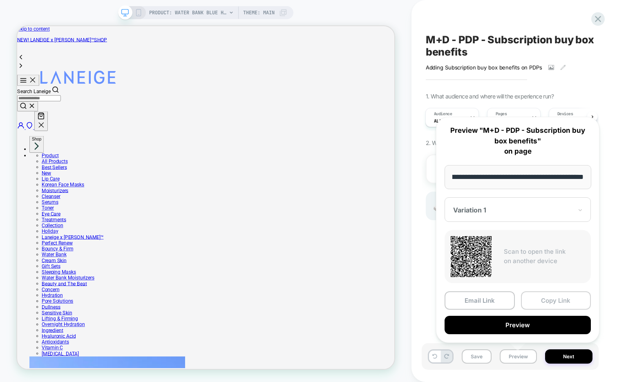
click at [543, 301] on button "Copy Link" at bounding box center [556, 300] width 70 height 18
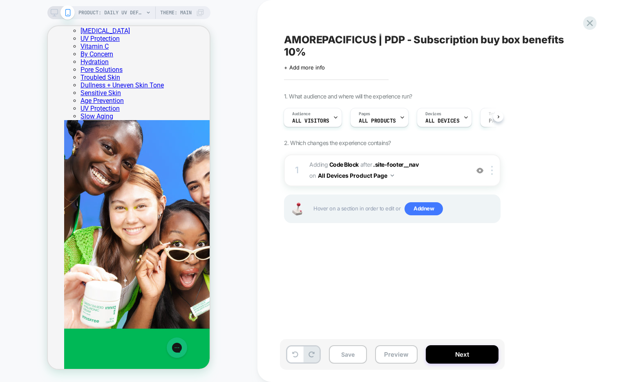
click at [372, 41] on span "AMOREPACIFICUS | PDP - Subscription buy box benefits 10%" at bounding box center [433, 45] width 298 height 24
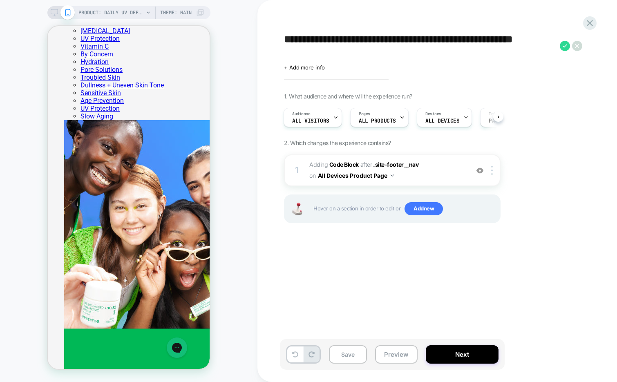
click at [381, 40] on textarea "**********" at bounding box center [420, 45] width 272 height 24
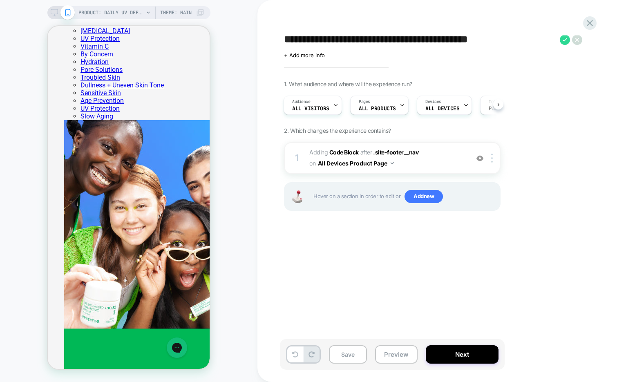
click at [520, 42] on textarea "**********" at bounding box center [420, 39] width 272 height 12
type textarea "**********"
click at [564, 38] on icon at bounding box center [564, 40] width 10 height 10
click at [342, 353] on button "Save" at bounding box center [348, 354] width 38 height 18
click at [393, 352] on button "Preview" at bounding box center [396, 354] width 42 height 18
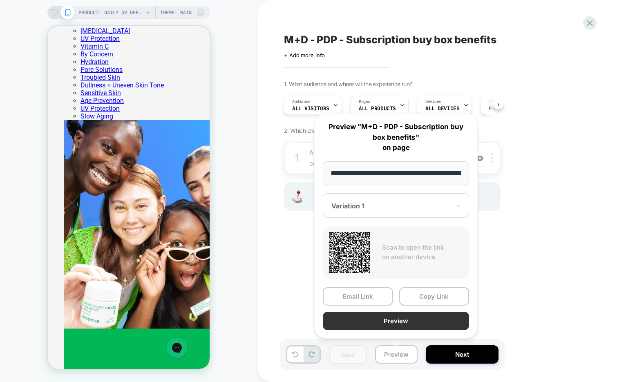
scroll to position [0, 135]
click at [409, 320] on button "Preview" at bounding box center [396, 321] width 146 height 18
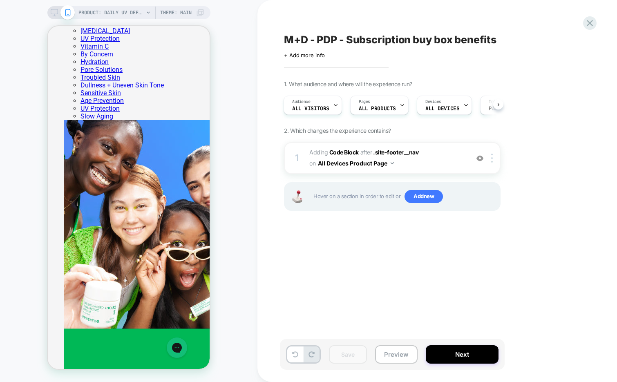
click at [352, 37] on span "M+D - PDP - Subscription buy box benefits" at bounding box center [390, 39] width 212 height 12
click at [352, 37] on textarea "**********" at bounding box center [420, 39] width 272 height 12
click at [390, 354] on button "Preview" at bounding box center [396, 354] width 42 height 18
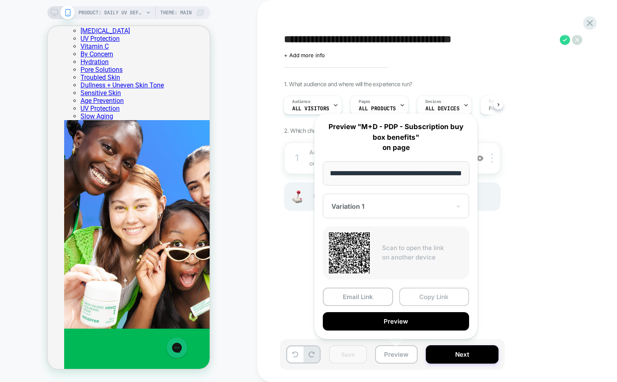
click at [420, 292] on button "Copy Link" at bounding box center [434, 296] width 70 height 18
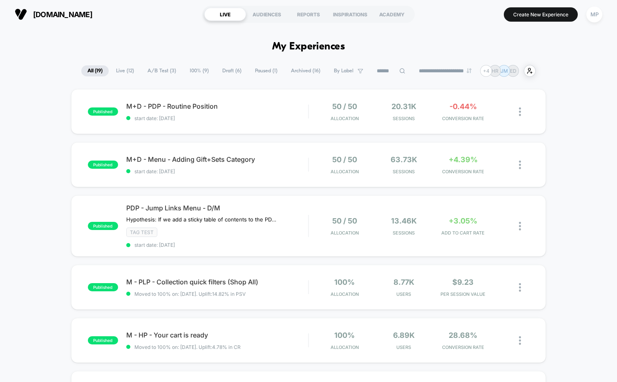
click at [223, 71] on span "Draft ( 6 )" at bounding box center [231, 70] width 31 height 11
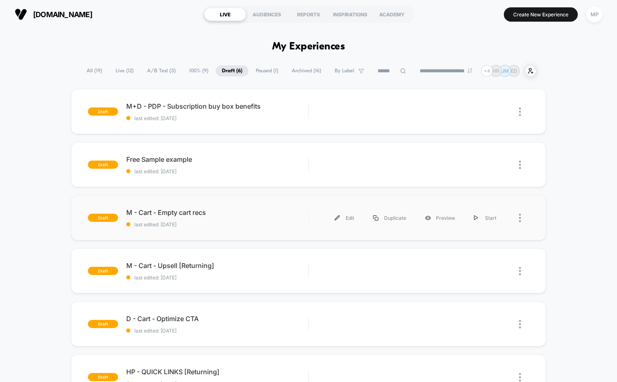
click at [231, 227] on div "draft M - Cart - Empty cart recs last edited: [DATE] Edit Duplicate Preview Sta…" at bounding box center [308, 217] width 475 height 45
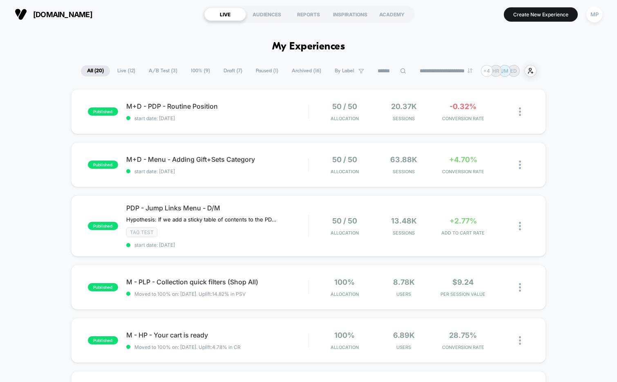
click at [223, 71] on span "Draft ( 7 )" at bounding box center [232, 70] width 31 height 11
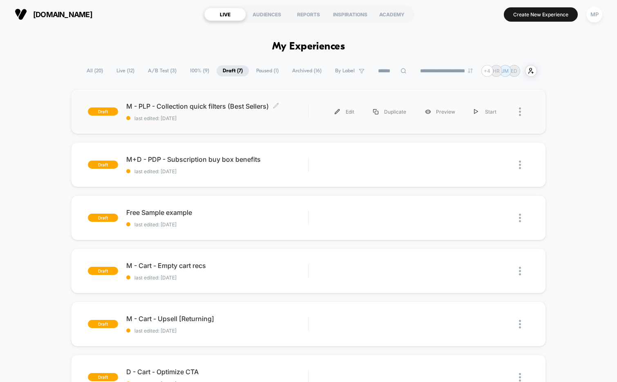
click at [238, 118] on span "last edited: [DATE]" at bounding box center [217, 118] width 182 height 6
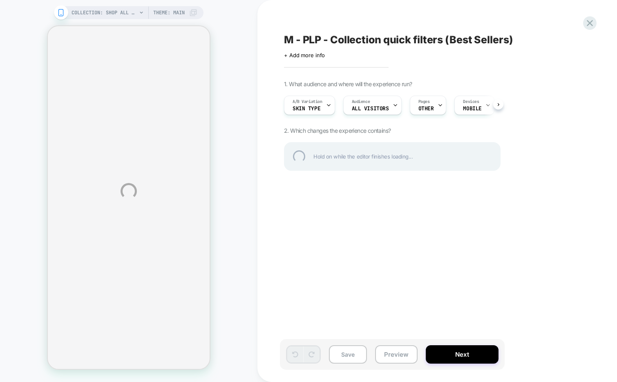
click at [424, 37] on div "M - PLP - Collection quick filters (Best Sellers)" at bounding box center [433, 39] width 298 height 12
click at [424, 37] on textarea "**********" at bounding box center [420, 39] width 272 height 12
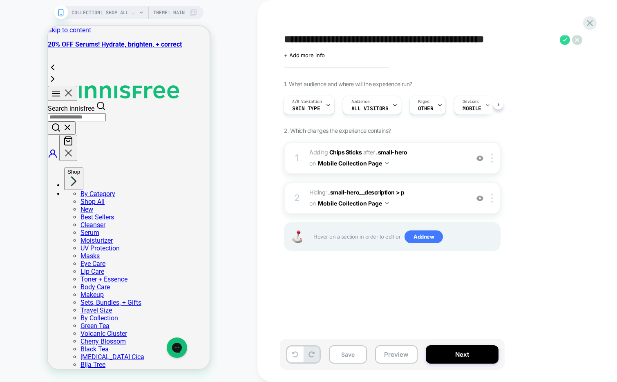
click at [426, 62] on div "**********" at bounding box center [433, 190] width 306 height 365
click at [333, 107] on div "A/B Variation Skin Type" at bounding box center [308, 105] width 51 height 19
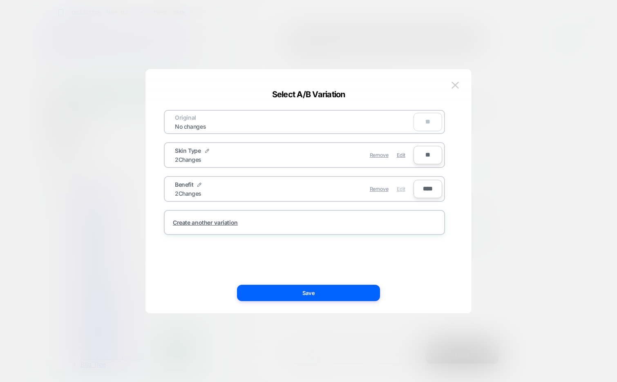
click at [398, 187] on span "Edit" at bounding box center [400, 189] width 9 height 6
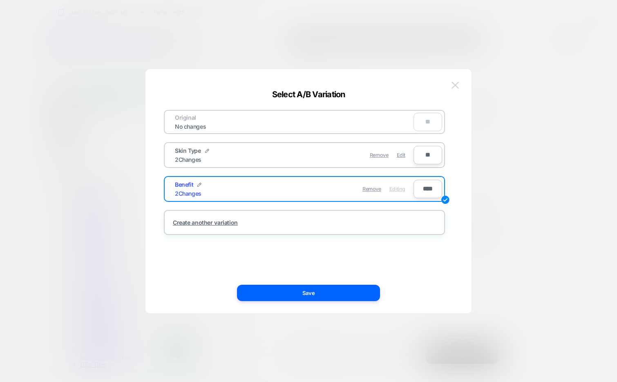
click at [454, 83] on img at bounding box center [454, 85] width 7 height 7
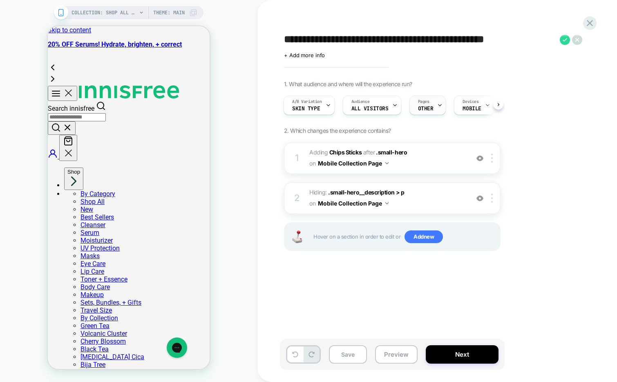
click at [434, 104] on div "Pages OTHER" at bounding box center [426, 105] width 32 height 18
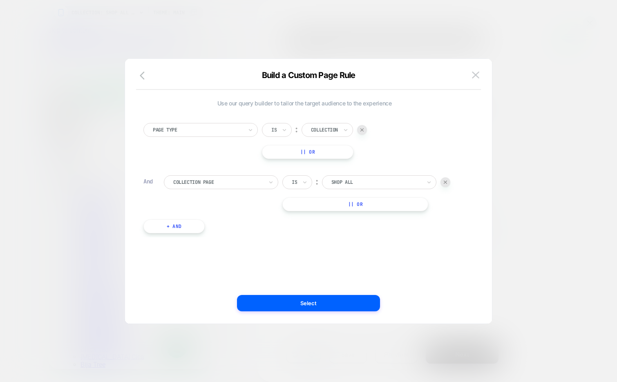
click at [363, 182] on div at bounding box center [376, 181] width 90 height 7
type input "****"
click at [362, 204] on div "Best Sellers" at bounding box center [383, 204] width 106 height 13
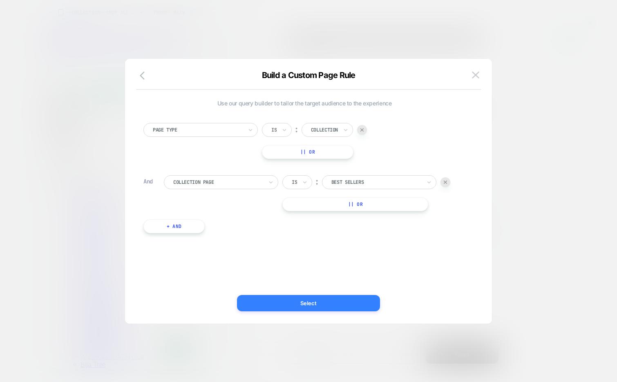
click at [320, 297] on button "Select" at bounding box center [308, 303] width 143 height 16
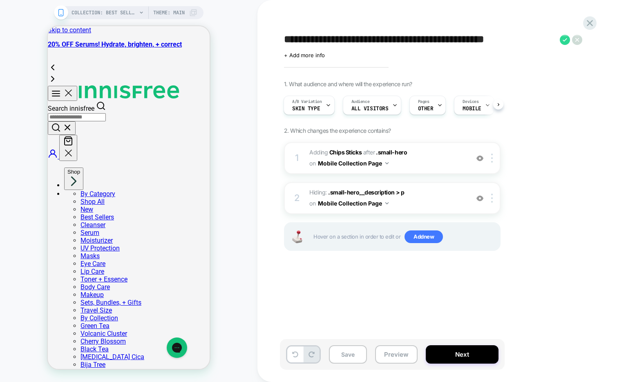
scroll to position [0, 1]
click at [349, 350] on button "Save" at bounding box center [348, 354] width 38 height 18
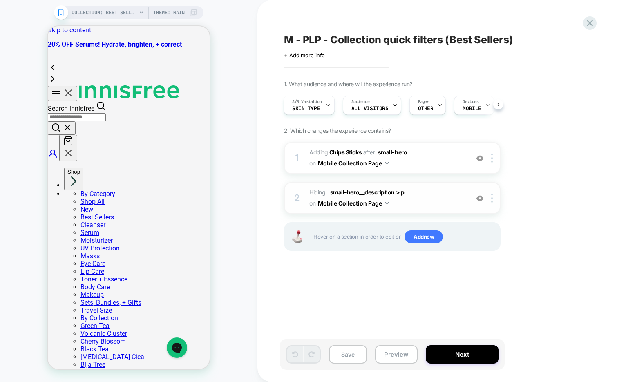
click at [479, 198] on img at bounding box center [479, 198] width 7 height 7
click at [422, 162] on span "#_loomi_addon_1748337954286_dup1758037956 Adding Chips Sticks AFTER .small-hero…" at bounding box center [387, 158] width 156 height 22
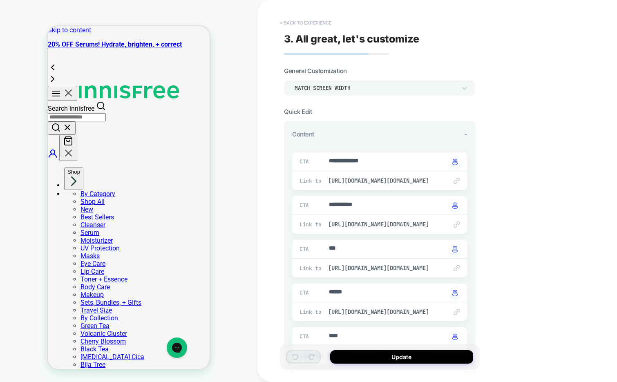
click at [315, 28] on button "< Back to experience" at bounding box center [306, 22] width 60 height 13
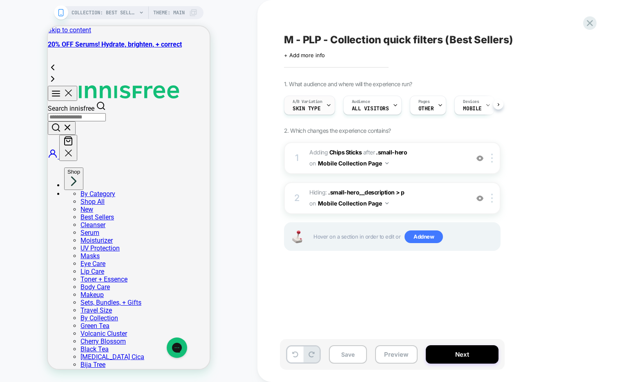
scroll to position [0, 0]
click at [325, 104] on icon at bounding box center [327, 104] width 5 height 5
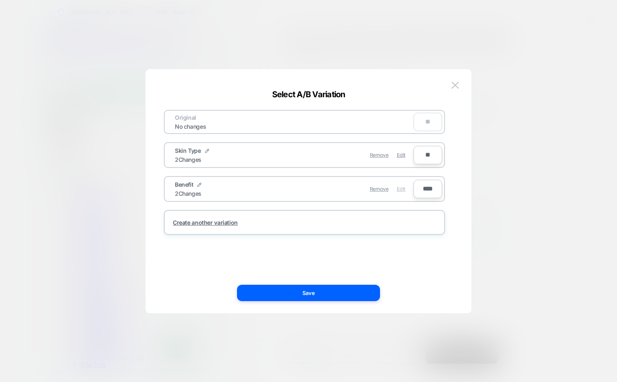
click at [401, 189] on span "Edit" at bounding box center [400, 189] width 9 height 6
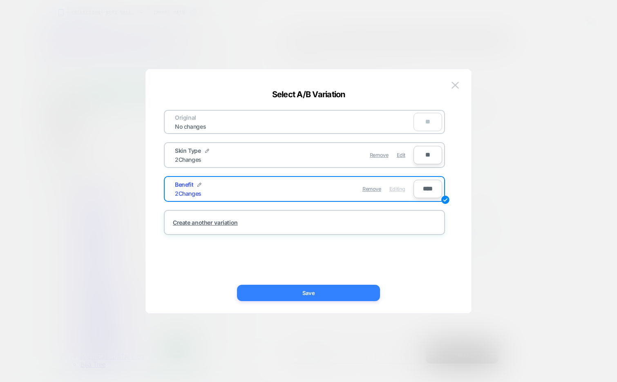
click at [345, 293] on button "Save" at bounding box center [308, 293] width 143 height 16
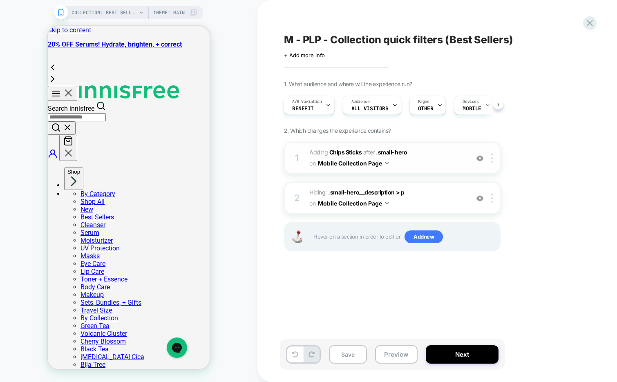
click at [428, 166] on span "#_loomi_addon_1748337954286_dup1758037956 Adding Chips Sticks AFTER .small-hero…" at bounding box center [387, 158] width 156 height 22
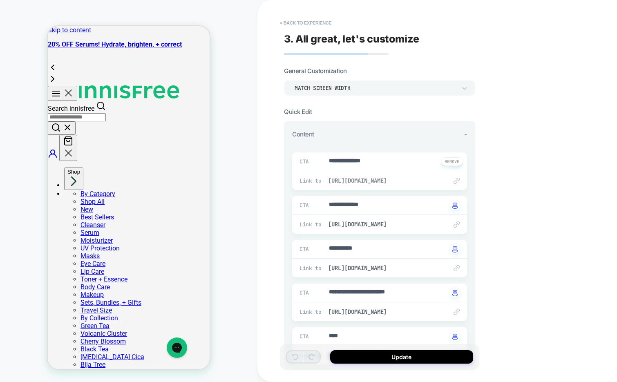
click at [357, 179] on span "https://us.innisfree.com/collections/shop-all?filter.extra.benefit=Acne+Prone+C…" at bounding box center [383, 180] width 111 height 7
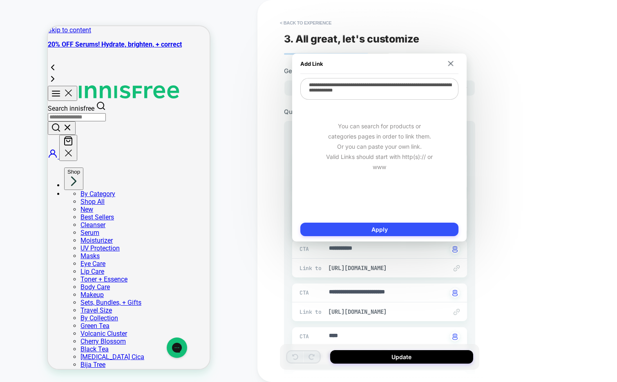
click at [383, 89] on textarea "**********" at bounding box center [379, 89] width 158 height 22
type textarea "*"
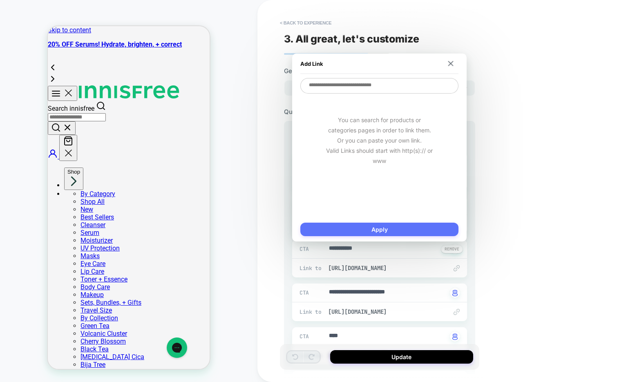
type textarea "*"
click at [391, 231] on button "Apply" at bounding box center [379, 229] width 158 height 13
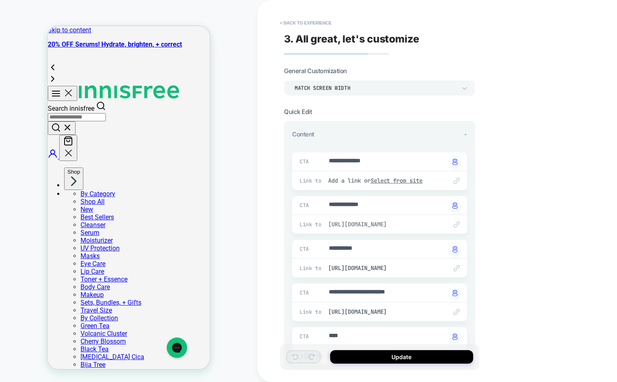
click at [366, 225] on span "https://us.innisfree.com/collections/shop-all?filter.extra.benefit=Age+Preventi…" at bounding box center [383, 223] width 111 height 7
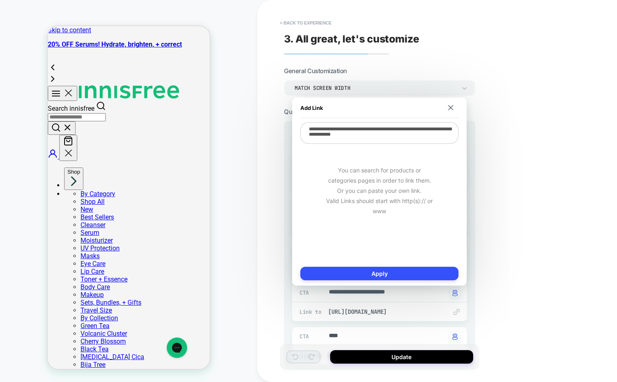
click at [357, 131] on textarea "**********" at bounding box center [379, 133] width 158 height 22
paste textarea "****"
type textarea "*"
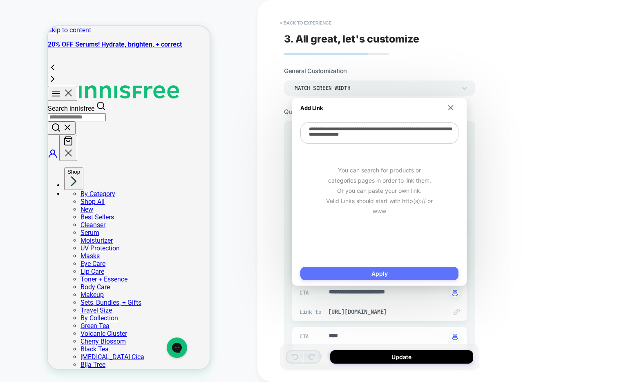
type textarea "**********"
click at [344, 271] on button "Apply" at bounding box center [379, 273] width 158 height 13
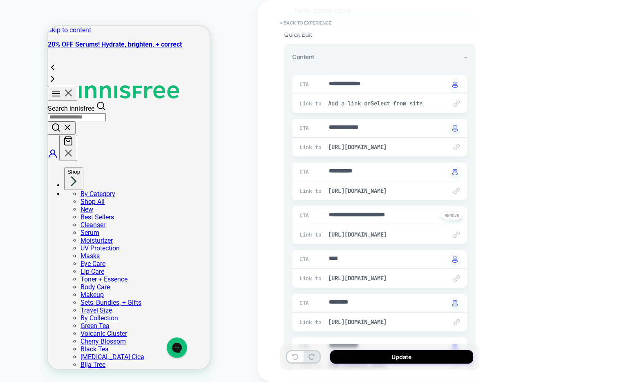
scroll to position [78, 0]
click at [360, 188] on span "https://us.innisfree.com/collections/shop-all?filter.extra.benefit=Brightening" at bounding box center [383, 189] width 111 height 7
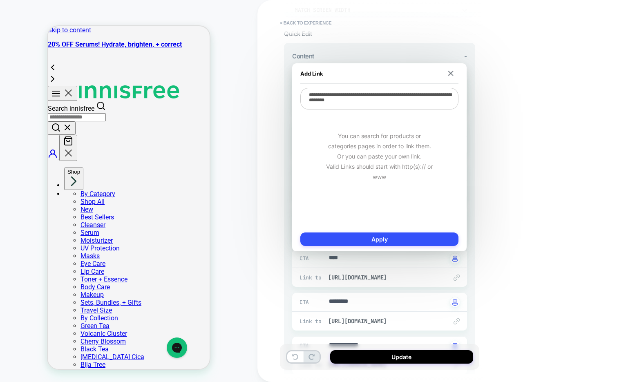
click at [370, 92] on textarea "**********" at bounding box center [379, 99] width 158 height 22
paste textarea "****"
type textarea "*"
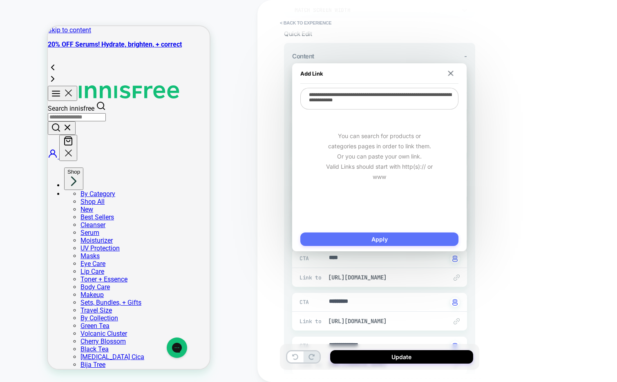
type textarea "**********"
click at [345, 240] on button "Apply" at bounding box center [379, 238] width 158 height 13
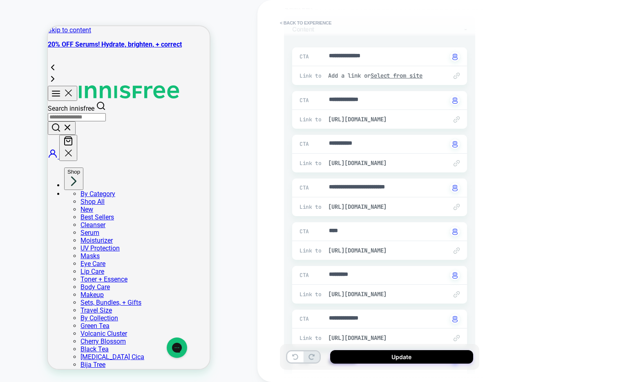
scroll to position [105, 0]
click at [333, 208] on span "https://us.innisfree.com/collections/shop-all?filter.extra.benefit=Dullness+%26…" at bounding box center [383, 206] width 111 height 7
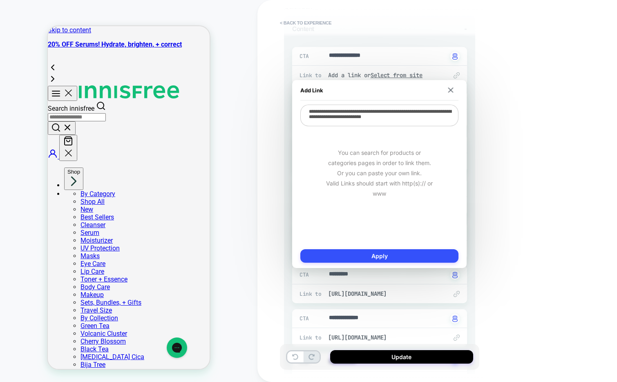
click at [366, 120] on textarea "**********" at bounding box center [379, 116] width 158 height 22
paste textarea "****"
type textarea "*"
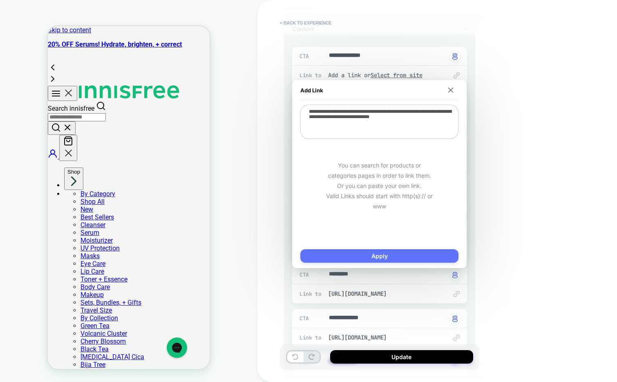
type textarea "**********"
click at [339, 253] on button "Apply" at bounding box center [379, 255] width 158 height 13
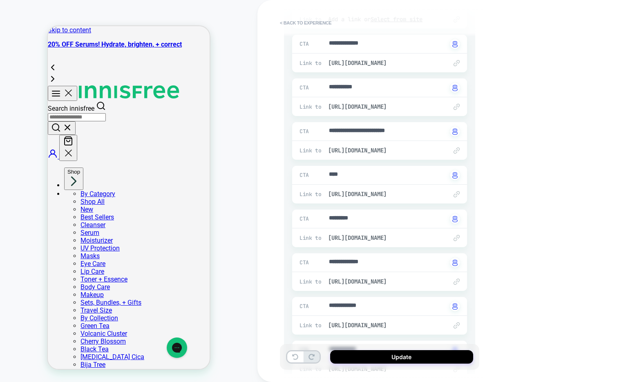
scroll to position [164, 0]
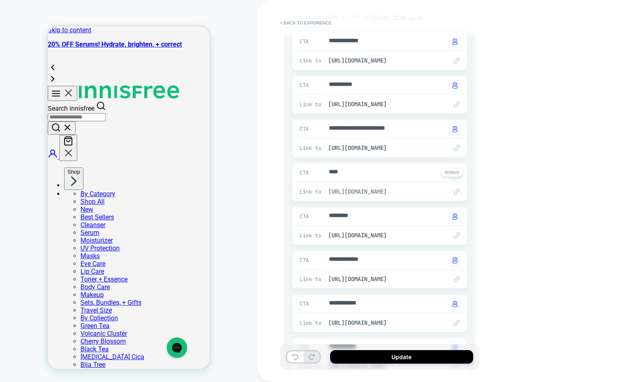
click at [362, 190] on span "https://us.innisfree.com/collections/shop-all?filter.extra.benefit=Glow" at bounding box center [383, 191] width 111 height 7
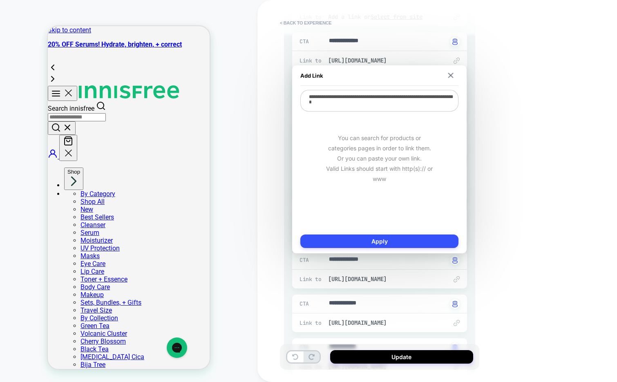
click at [365, 107] on textarea "**********" at bounding box center [379, 101] width 158 height 22
paste textarea "****"
type textarea "*"
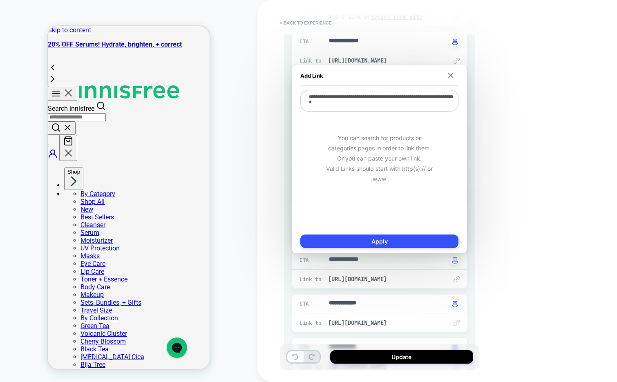
type textarea "**********"
type textarea "*"
type textarea "**********"
click at [343, 238] on button "Apply" at bounding box center [379, 240] width 158 height 13
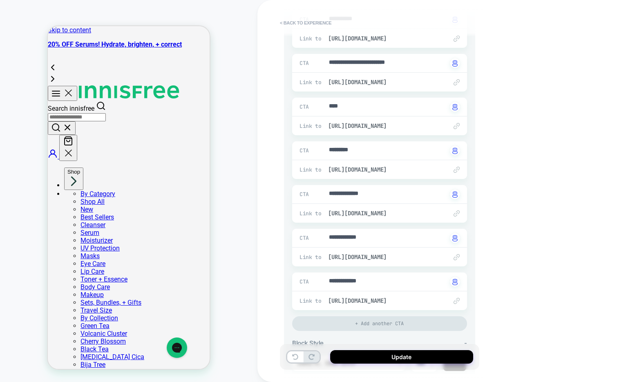
scroll to position [231, 0]
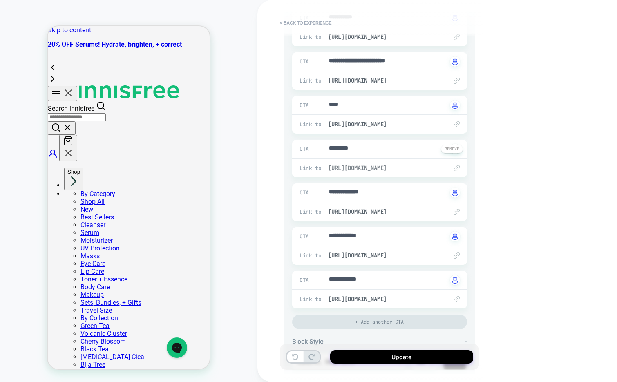
click at [353, 170] on span "https://us.innisfree.com/collections/shop-all?filter.extra.benefit=Hydration" at bounding box center [383, 167] width 111 height 7
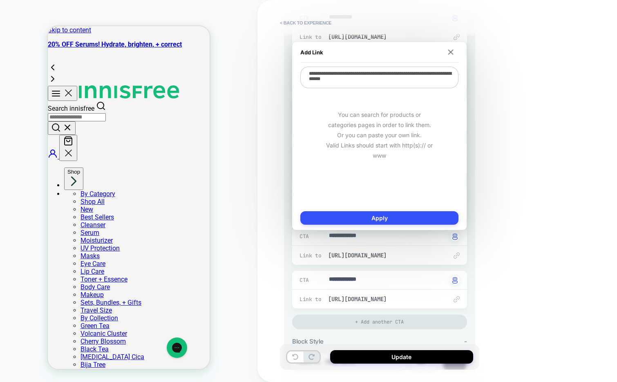
click at [381, 75] on textarea "**********" at bounding box center [379, 78] width 158 height 22
paste textarea "****"
type textarea "*"
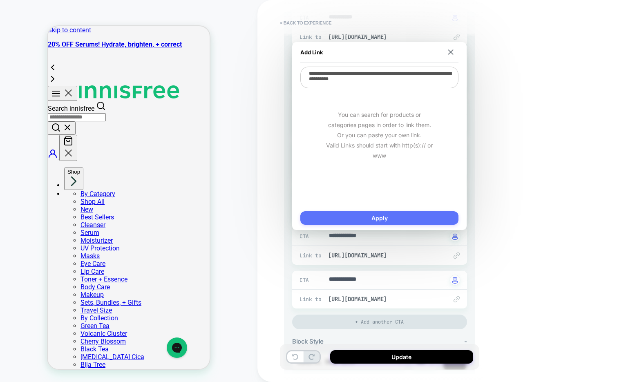
type textarea "**********"
click at [351, 215] on button "Apply" at bounding box center [379, 217] width 158 height 13
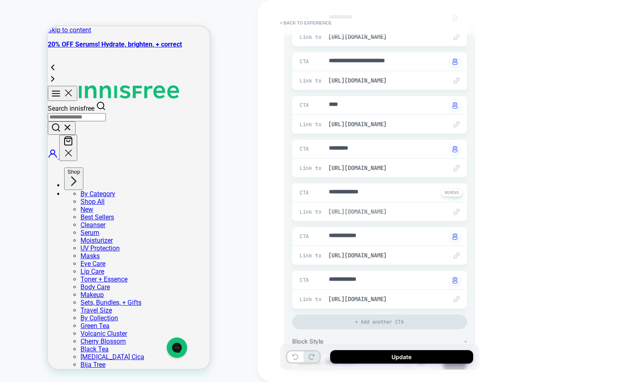
click at [352, 214] on span "https://us.innisfree.com/collections/shop-all?filter.extra.benefit=Pore+Solutio…" at bounding box center [383, 211] width 111 height 7
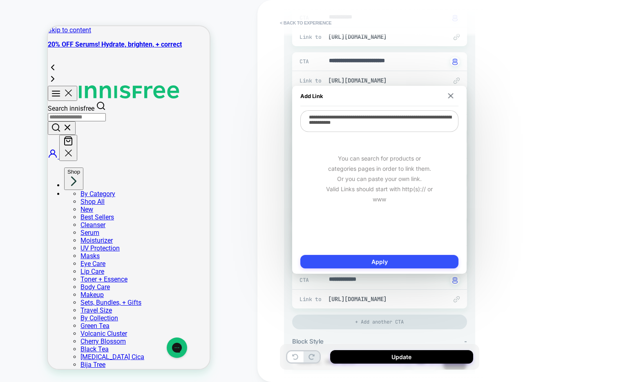
click at [368, 126] on textarea "**********" at bounding box center [379, 121] width 158 height 22
paste textarea "****"
type textarea "*"
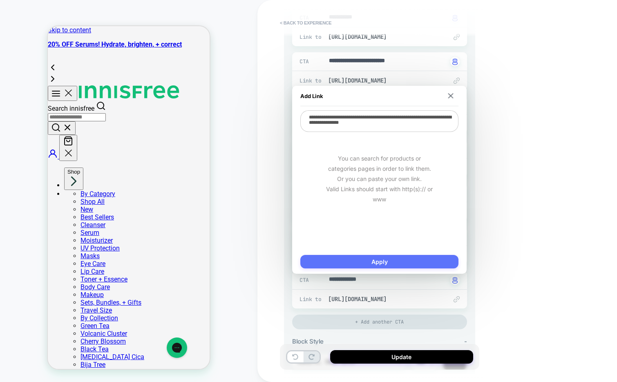
type textarea "**********"
click at [349, 258] on button "Apply" at bounding box center [379, 261] width 158 height 13
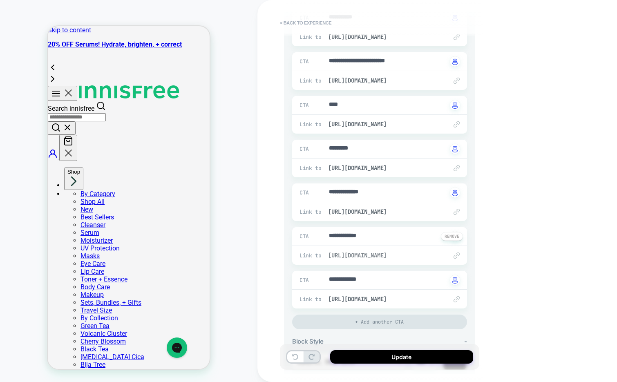
click at [360, 252] on span "https://us.innisfree.com/collections/shop-all?filter.extra.benefit=Troubled+Skin" at bounding box center [383, 255] width 111 height 7
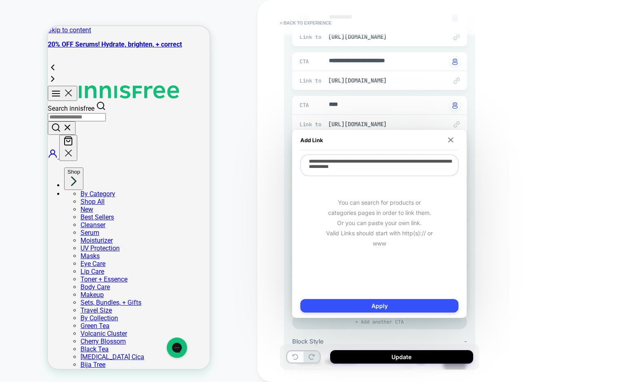
click at [364, 169] on textarea "**********" at bounding box center [379, 165] width 158 height 22
paste textarea "****"
type textarea "*"
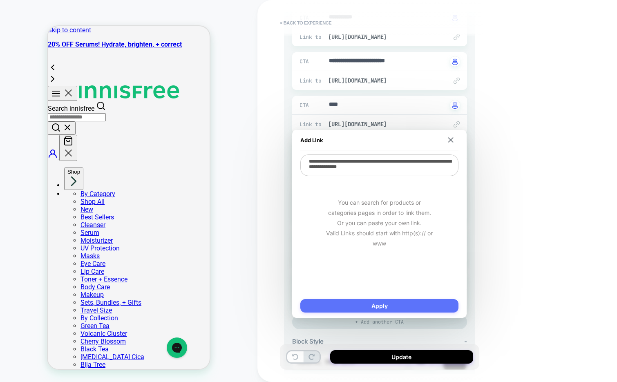
type textarea "**********"
click at [343, 305] on button "Apply" at bounding box center [379, 305] width 158 height 13
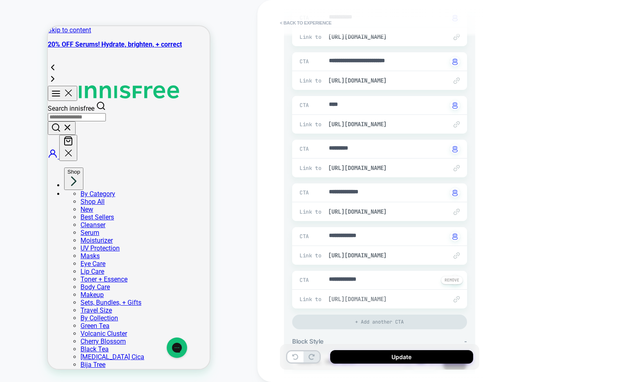
click at [356, 298] on span "https://us.innisfree.com/collections/shop-all?filter.extra.benefit=UV+Protection" at bounding box center [383, 298] width 111 height 7
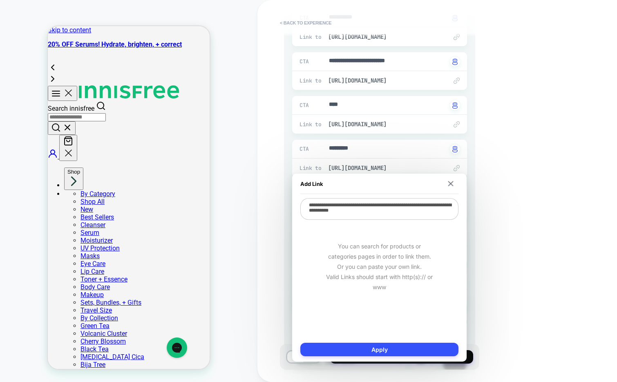
click at [363, 211] on textarea "**********" at bounding box center [379, 209] width 158 height 22
paste textarea "****"
type textarea "*"
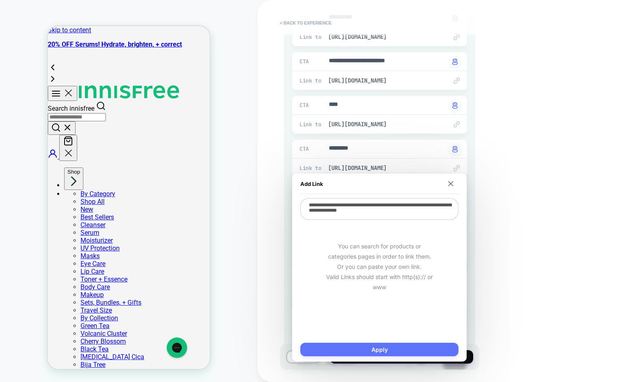
type textarea "**********"
click at [353, 346] on button "Apply" at bounding box center [379, 349] width 158 height 13
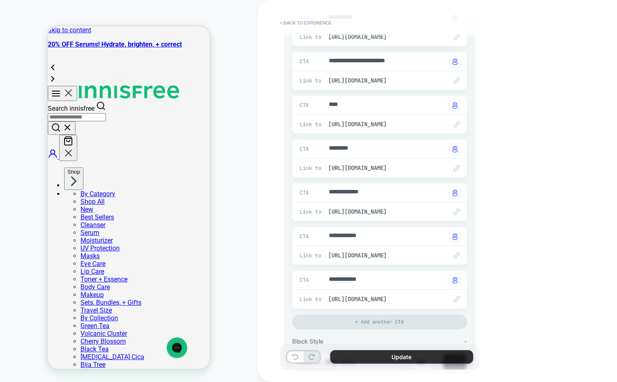
click at [360, 353] on button "Update" at bounding box center [401, 356] width 143 height 13
type textarea "*"
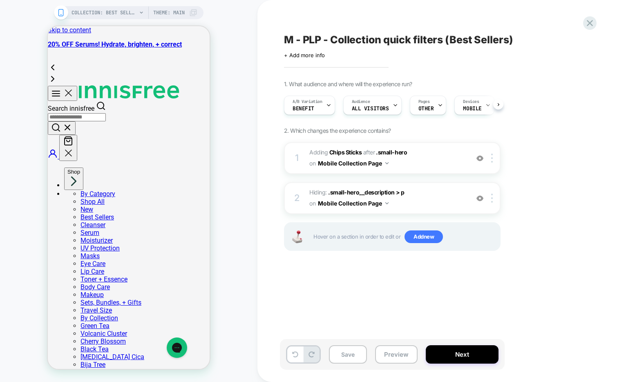
scroll to position [0, 0]
click at [352, 354] on button "Save" at bounding box center [348, 354] width 38 height 18
click at [389, 354] on button "Preview" at bounding box center [396, 354] width 42 height 18
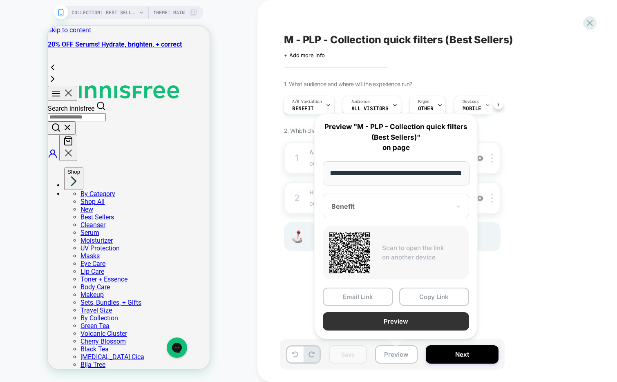
scroll to position [0, 0]
click at [390, 322] on button "Preview" at bounding box center [396, 321] width 146 height 18
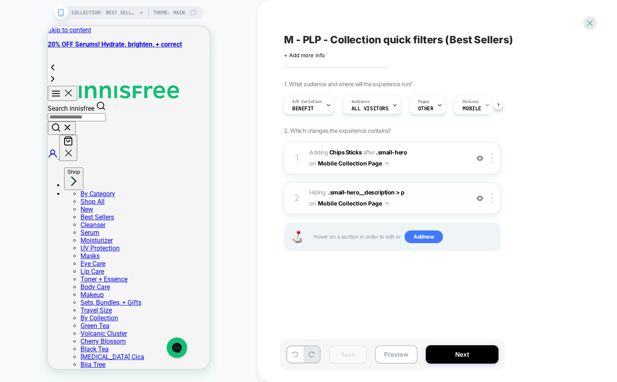
click at [478, 200] on img at bounding box center [479, 198] width 7 height 7
click at [346, 354] on button "Save" at bounding box center [348, 354] width 38 height 18
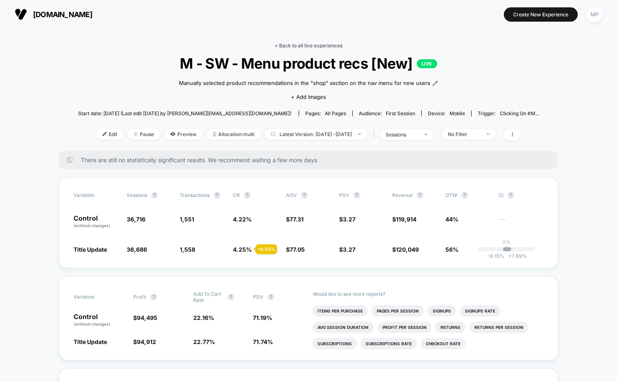
click at [304, 43] on link "< Back to all live experiences" at bounding box center [308, 45] width 68 height 6
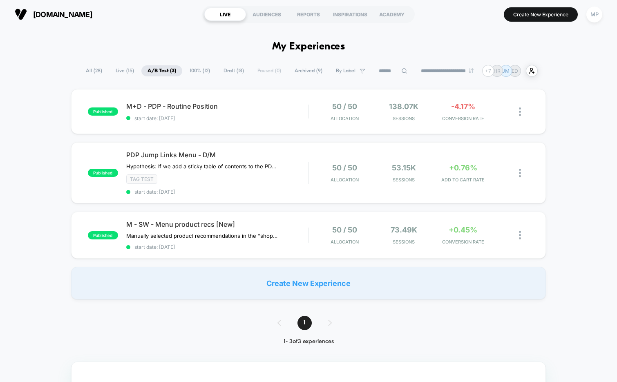
click at [229, 73] on span "Draft ( 13 )" at bounding box center [233, 70] width 33 height 11
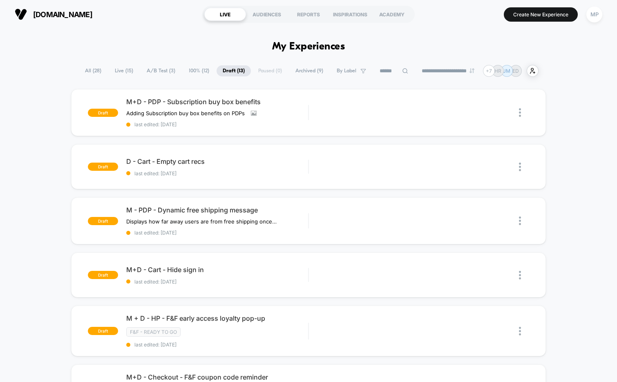
click at [161, 70] on span "A/B Test ( 3 )" at bounding box center [160, 70] width 41 height 11
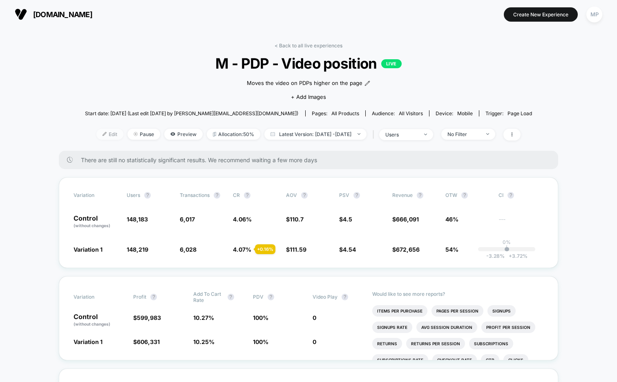
click at [97, 137] on span "Edit" at bounding box center [109, 134] width 27 height 11
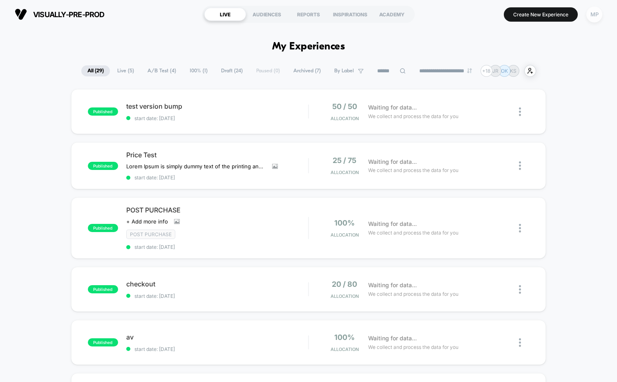
click at [597, 16] on div "MP" at bounding box center [594, 15] width 16 height 16
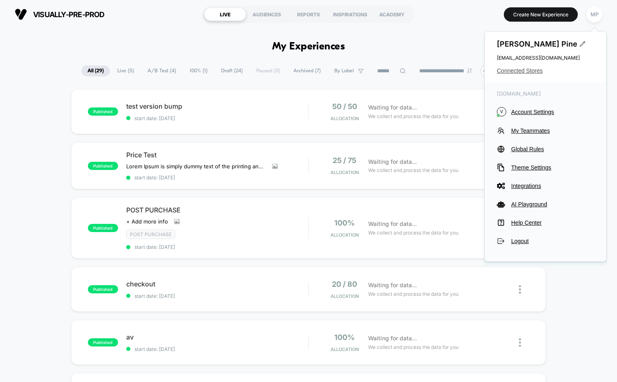
click at [505, 70] on span "Connected Stores" at bounding box center [544, 70] width 97 height 7
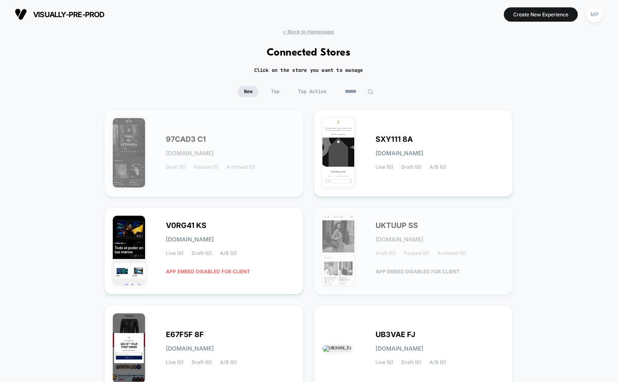
click at [348, 91] on input at bounding box center [358, 91] width 41 height 11
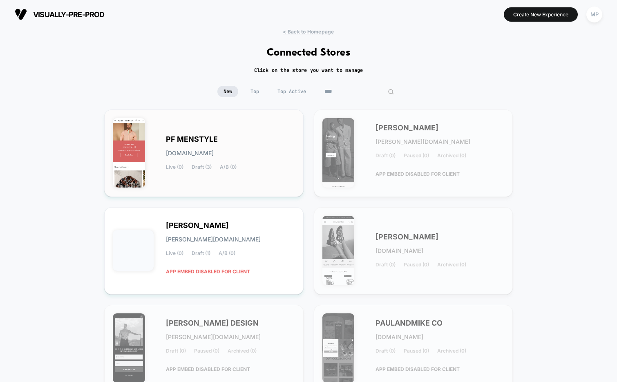
type input "****"
click at [202, 136] on span "PF MENSTYLE" at bounding box center [192, 139] width 52 height 6
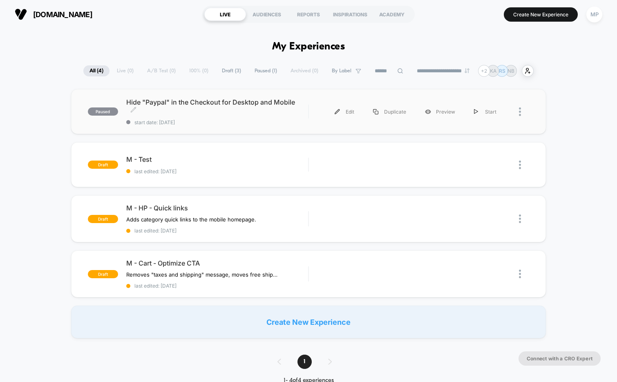
click at [220, 120] on span "start date: 8/7/2025" at bounding box center [217, 122] width 182 height 6
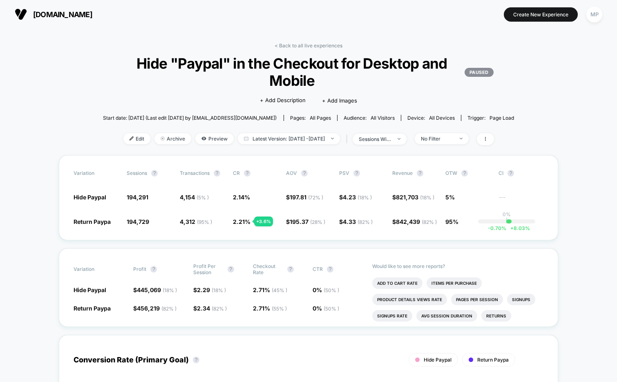
click at [289, 70] on span "Hide "Paypal" in the Checkout for Desktop and Mobile PAUSED" at bounding box center [308, 72] width 370 height 34
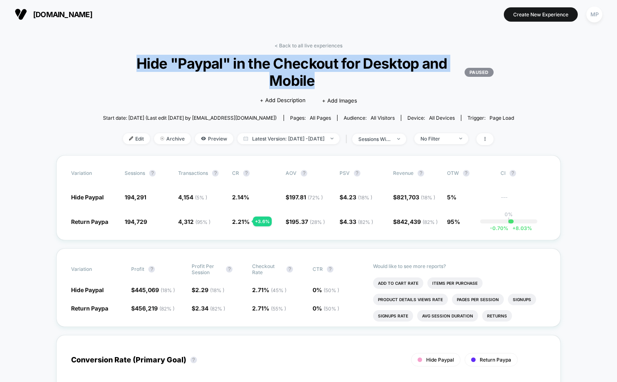
copy span "Hide "Paypal" in the Checkout for Desktop and Mobile"
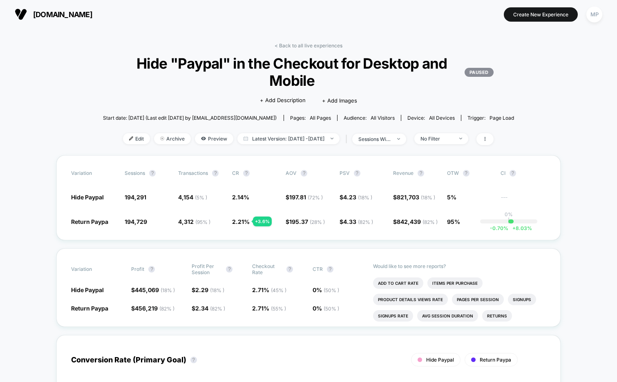
click at [199, 89] on div "Click to edit experience details + Add Description + Add Images" at bounding box center [308, 100] width 247 height 22
click at [294, 46] on link "< Back to all live experiences" at bounding box center [308, 45] width 68 height 6
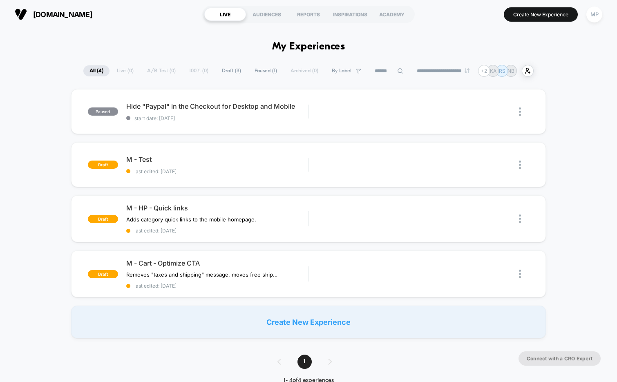
click at [116, 24] on section "paulfredrick.com" at bounding box center [104, 14] width 184 height 20
click at [528, 16] on button "Create New Experience" at bounding box center [540, 14] width 74 height 14
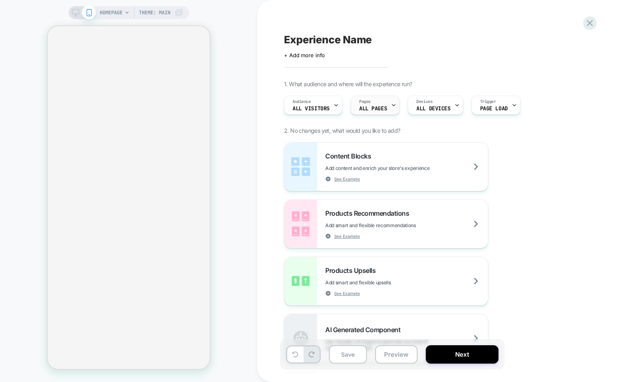
click at [391, 108] on div at bounding box center [393, 105] width 5 height 18
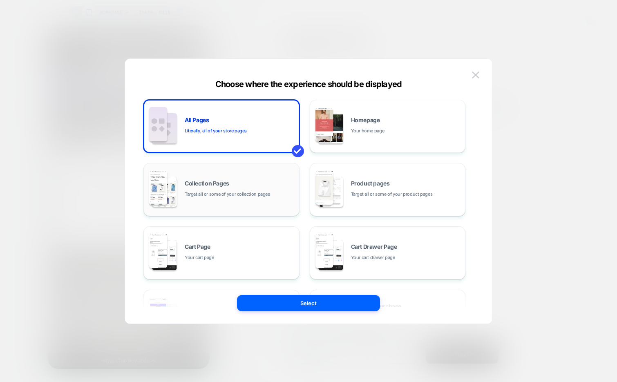
click at [253, 194] on span "Target all or some of your collection pages" at bounding box center [227, 194] width 85 height 8
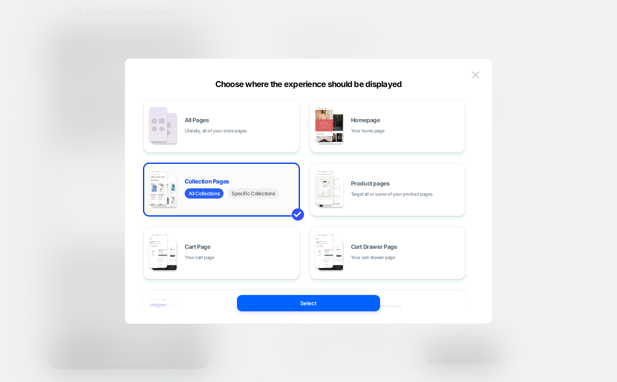
click at [246, 195] on span "Specific Collections" at bounding box center [252, 193] width 51 height 10
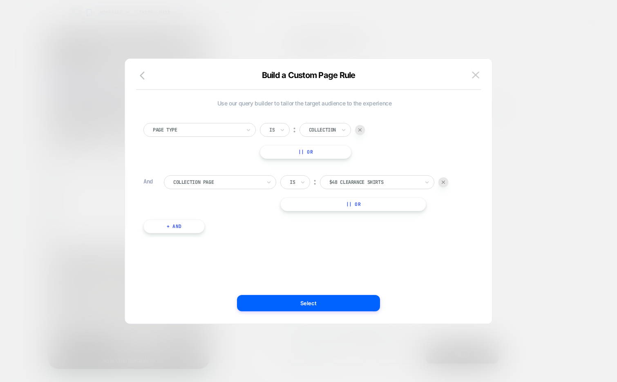
click at [363, 180] on div at bounding box center [374, 181] width 90 height 7
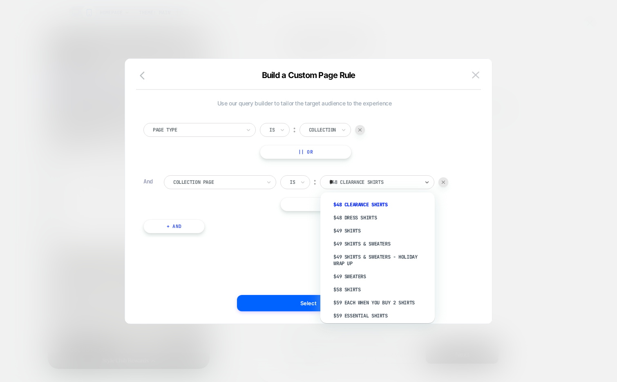
type input "***"
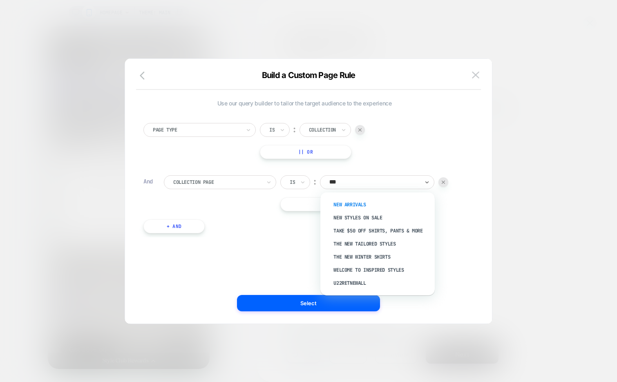
click at [356, 202] on div "New Arrivals" at bounding box center [381, 204] width 106 height 13
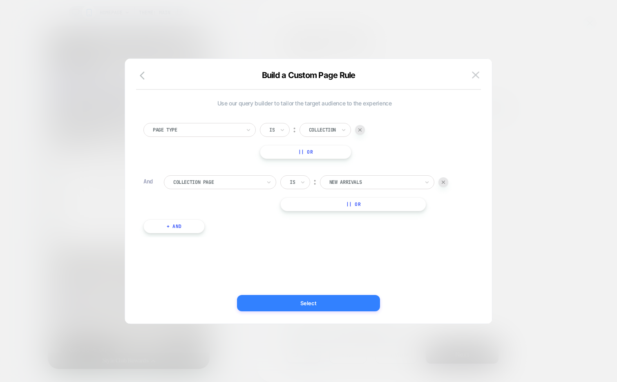
click at [296, 305] on button "Select" at bounding box center [308, 303] width 143 height 16
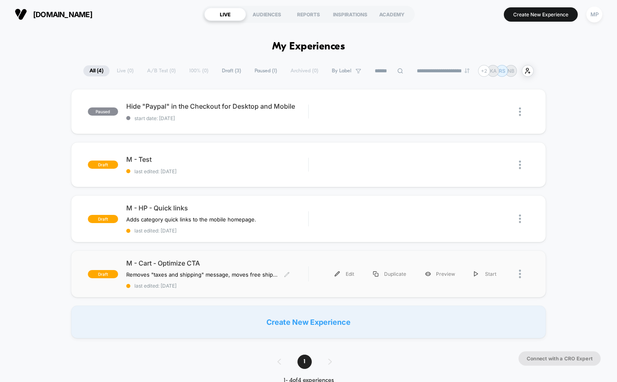
click at [224, 285] on span "last edited: [DATE]" at bounding box center [217, 286] width 182 height 6
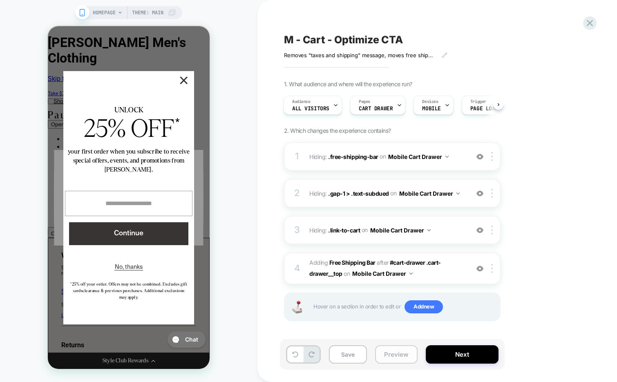
click at [394, 356] on button "Preview" at bounding box center [396, 354] width 42 height 18
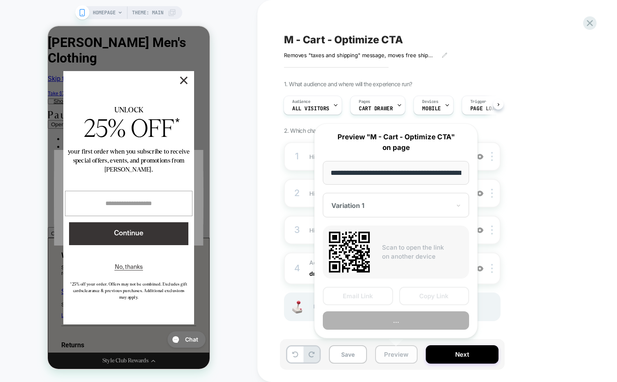
scroll to position [0, 32]
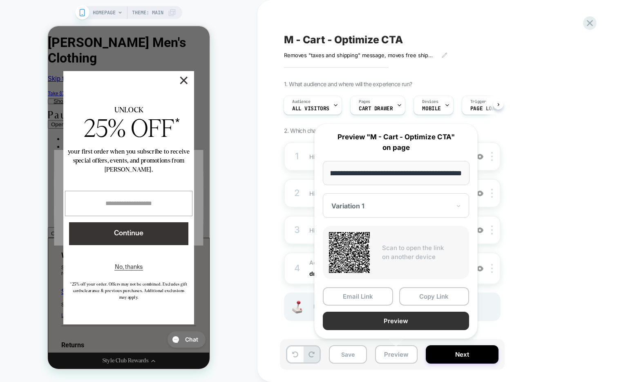
click at [378, 319] on button "Preview" at bounding box center [396, 321] width 146 height 18
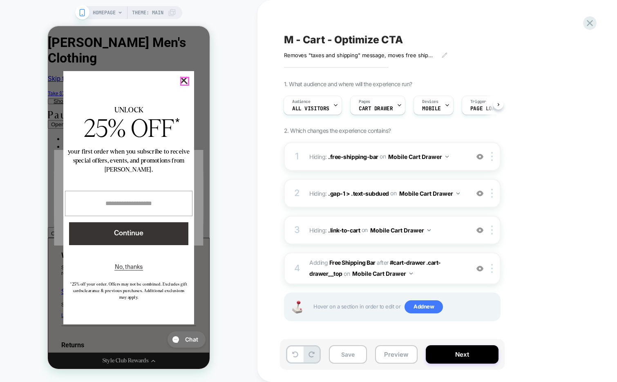
click at [182, 77] on button "×" at bounding box center [183, 80] width 7 height 7
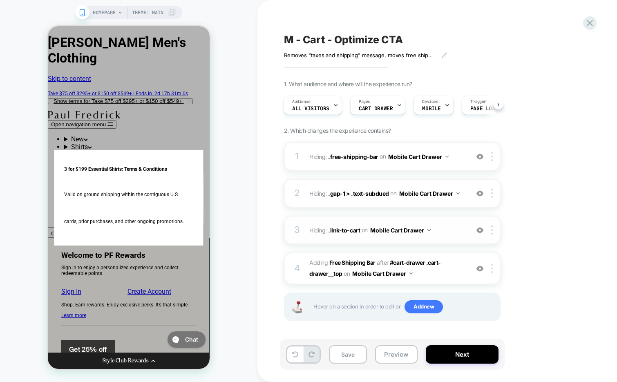
scroll to position [0, 0]
click at [479, 158] on img at bounding box center [479, 156] width 7 height 7
click at [480, 191] on img at bounding box center [479, 193] width 7 height 7
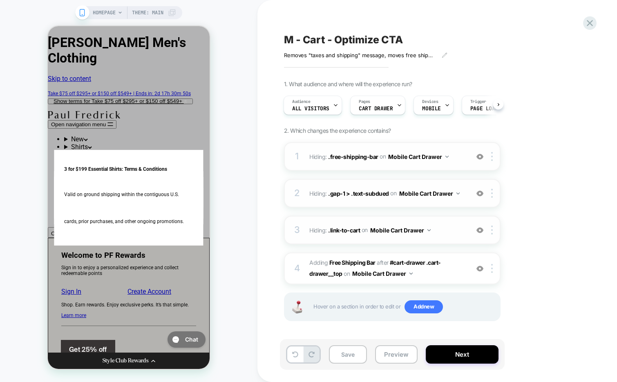
click at [479, 227] on img at bounding box center [479, 230] width 7 height 7
click at [479, 267] on img at bounding box center [479, 268] width 7 height 7
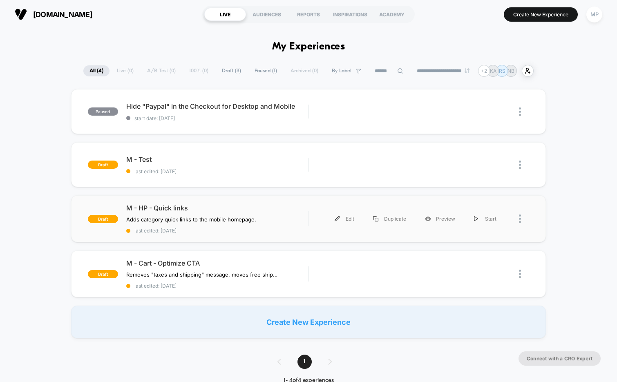
click at [239, 234] on div "draft M - HP - Quick links Adds category quick links to the mobile homepage. Cl…" at bounding box center [308, 218] width 475 height 47
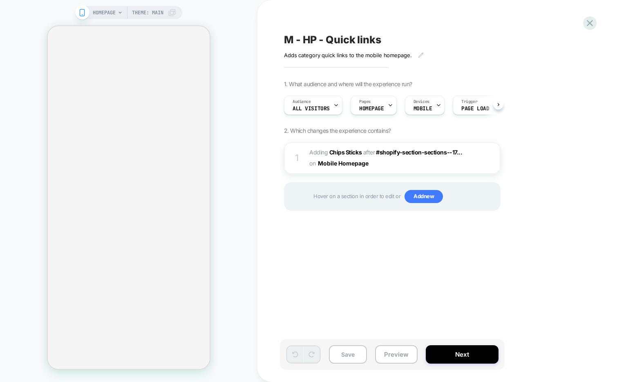
scroll to position [0, 0]
click at [401, 357] on button "Preview" at bounding box center [396, 354] width 42 height 18
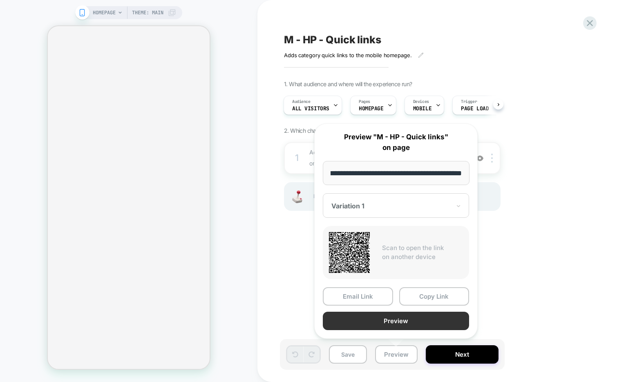
scroll to position [0, 0]
click at [418, 321] on button "Preview" at bounding box center [396, 321] width 146 height 18
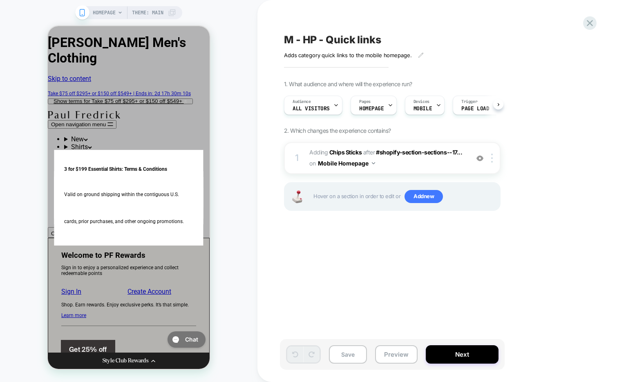
scroll to position [0, 0]
click at [480, 156] on img at bounding box center [479, 158] width 7 height 7
click at [492, 156] on img at bounding box center [492, 158] width 2 height 9
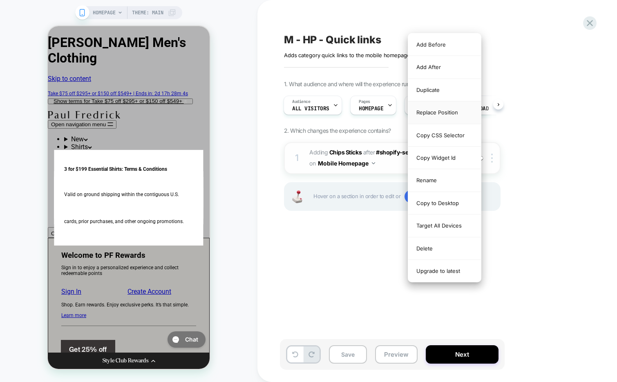
click at [450, 111] on div "Replace Position" at bounding box center [444, 112] width 73 height 22
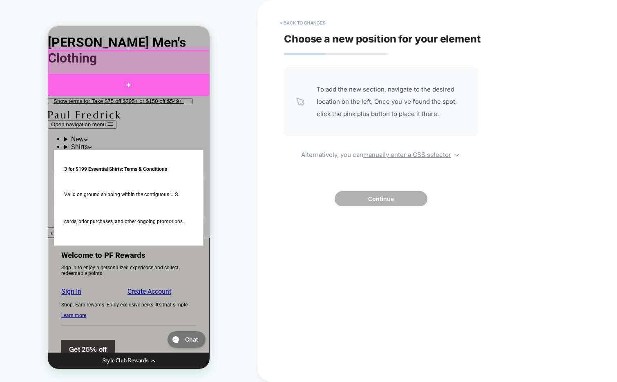
click at [171, 80] on div at bounding box center [129, 85] width 162 height 22
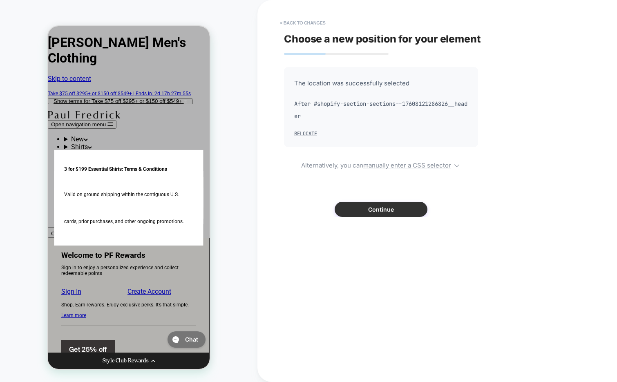
click at [347, 211] on button "Continue" at bounding box center [380, 209] width 93 height 15
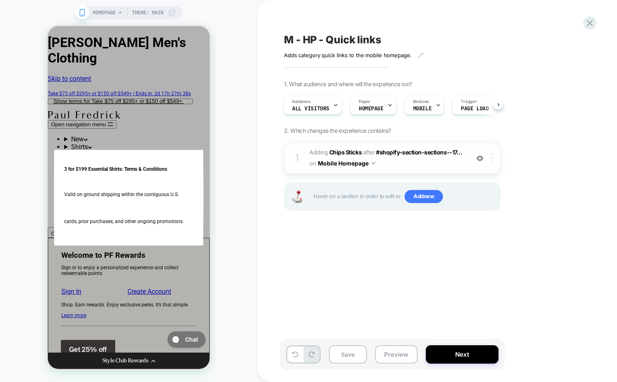
click at [491, 160] on img at bounding box center [492, 158] width 2 height 9
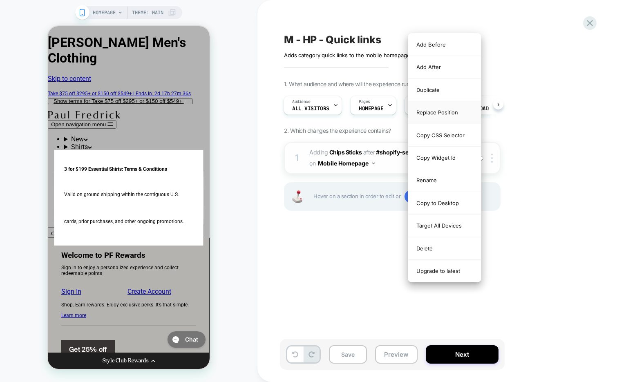
click at [456, 113] on div "Replace Position" at bounding box center [444, 112] width 73 height 22
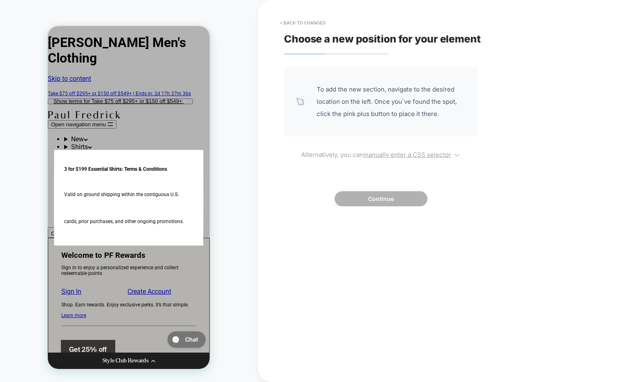
click at [411, 156] on u "manually enter a CSS selector" at bounding box center [407, 155] width 88 height 8
select select "*******"
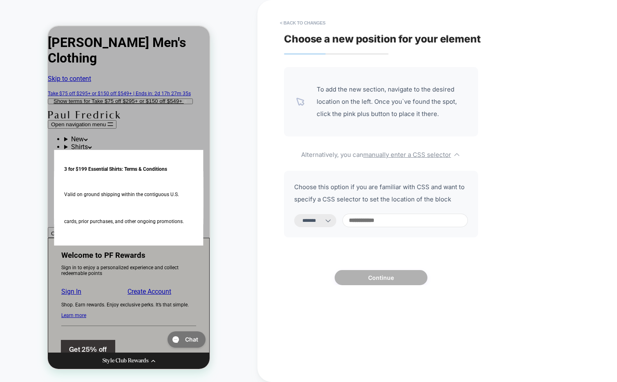
click at [378, 226] on input at bounding box center [404, 220] width 125 height 13
paste input "**********"
type input "**********"
select select "*********"
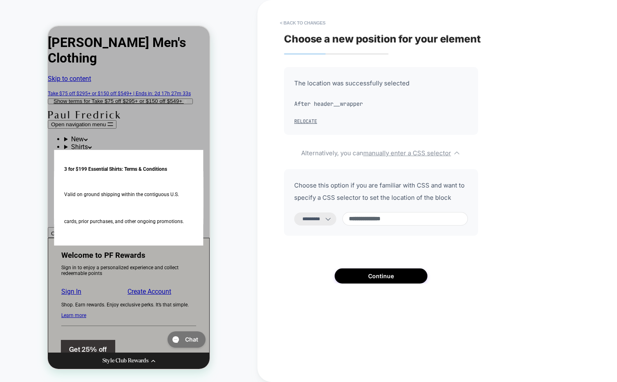
click at [357, 220] on input "**********" at bounding box center [404, 218] width 125 height 13
type input "**********"
click at [361, 279] on button "Continue" at bounding box center [380, 275] width 93 height 15
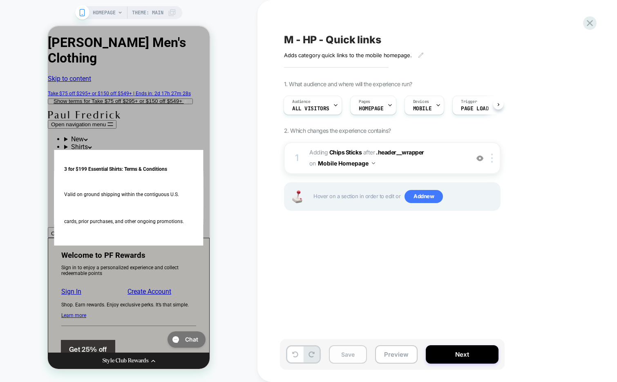
click at [352, 352] on button "Save" at bounding box center [348, 354] width 38 height 18
click at [387, 353] on button "Preview" at bounding box center [396, 354] width 42 height 18
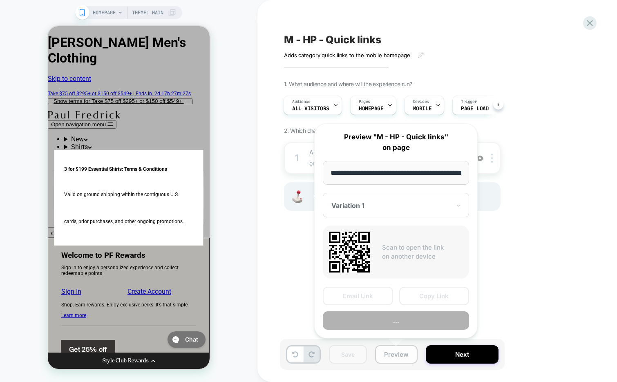
scroll to position [0, 32]
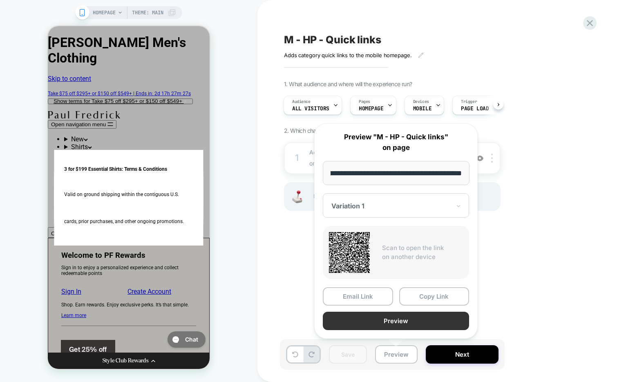
click at [394, 320] on button "Preview" at bounding box center [396, 321] width 146 height 18
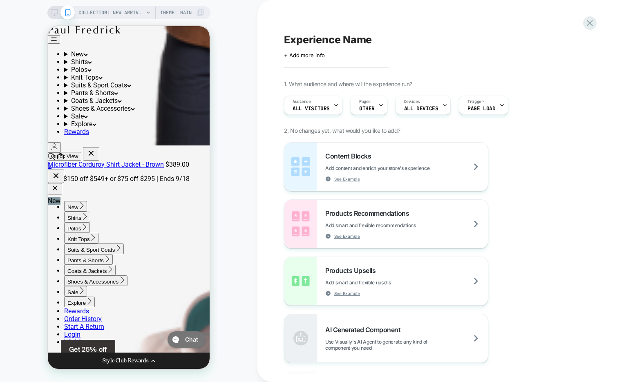
scroll to position [4209, 0]
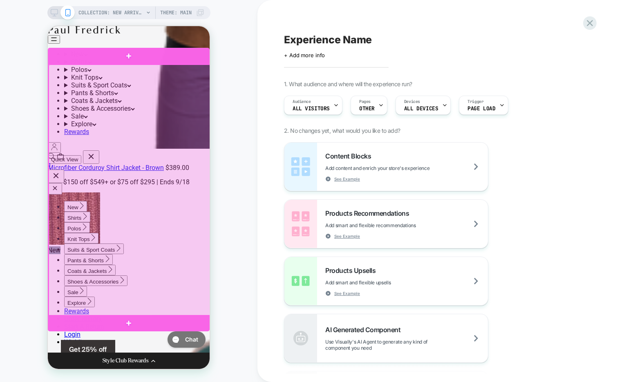
click at [181, 86] on div at bounding box center [130, 191] width 162 height 252
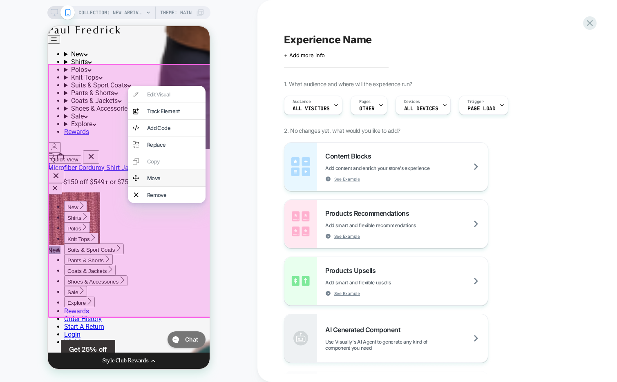
click at [160, 181] on div "Move" at bounding box center [173, 178] width 53 height 7
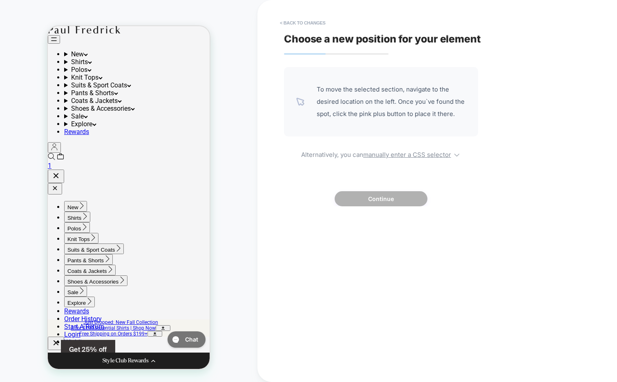
scroll to position [0, 0]
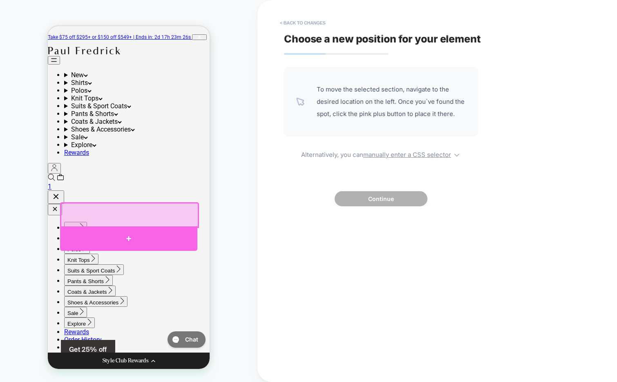
click at [131, 239] on div at bounding box center [128, 238] width 137 height 24
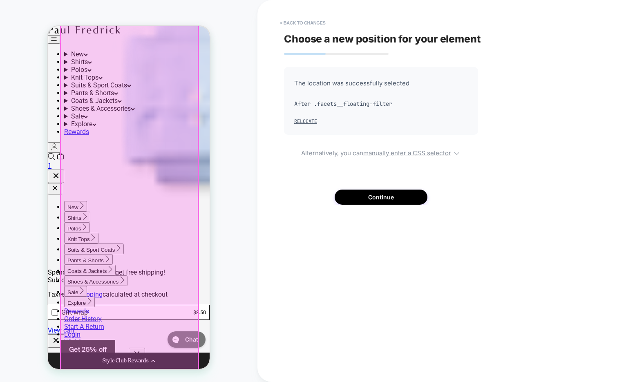
scroll to position [1392, 0]
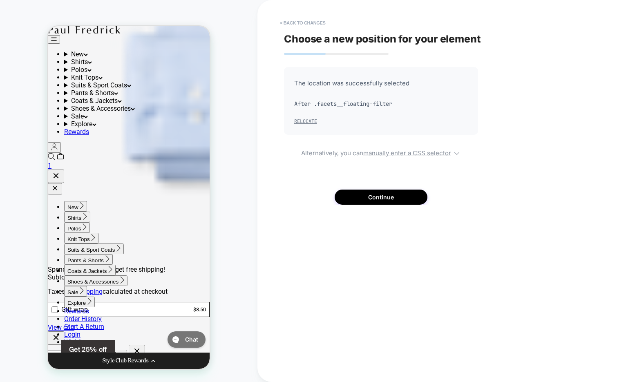
click at [307, 119] on button "Relocate" at bounding box center [305, 121] width 23 height 7
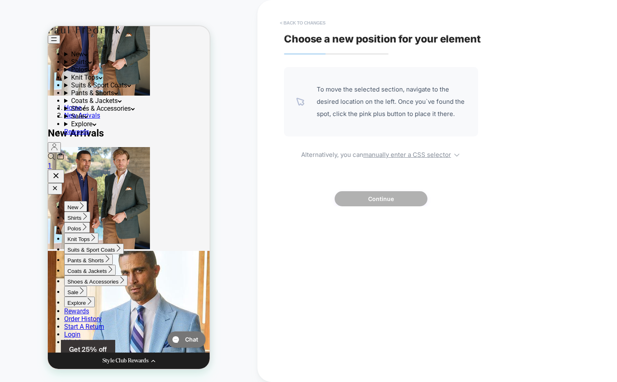
click at [295, 25] on button "< Back to changes" at bounding box center [303, 22] width 54 height 13
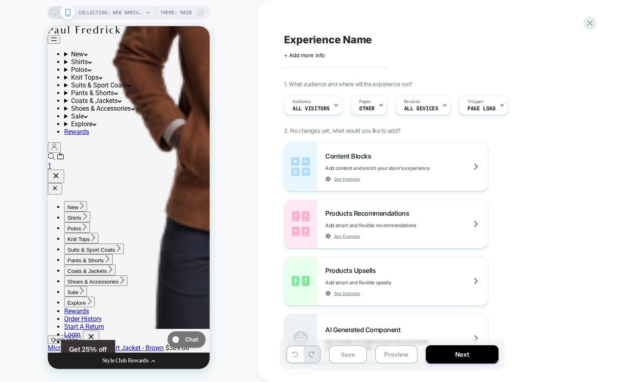
scroll to position [4185, 0]
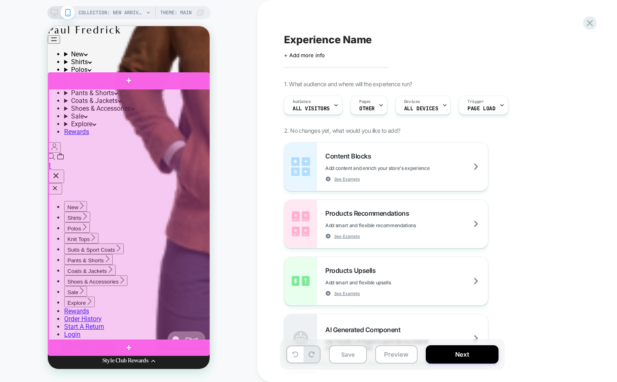
click at [187, 106] on div at bounding box center [130, 215] width 162 height 252
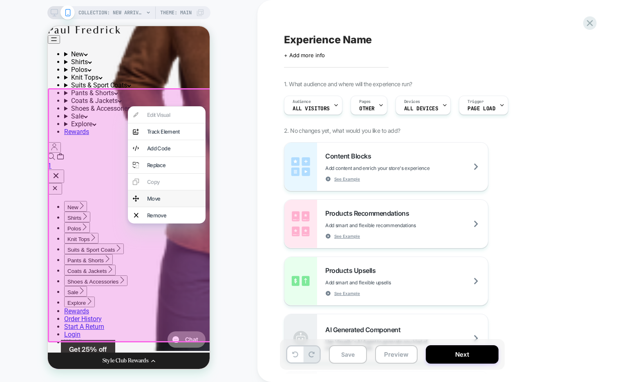
click at [160, 202] on div "Move" at bounding box center [173, 198] width 53 height 7
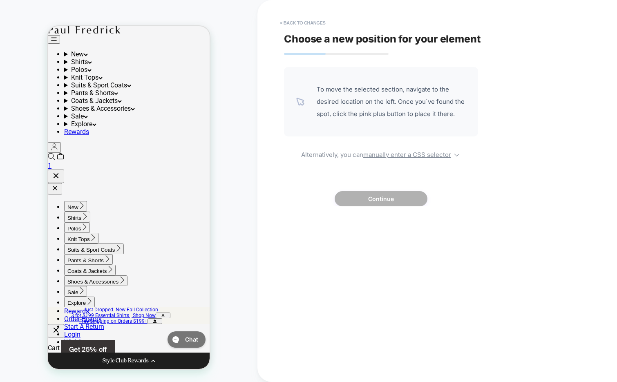
scroll to position [0, 0]
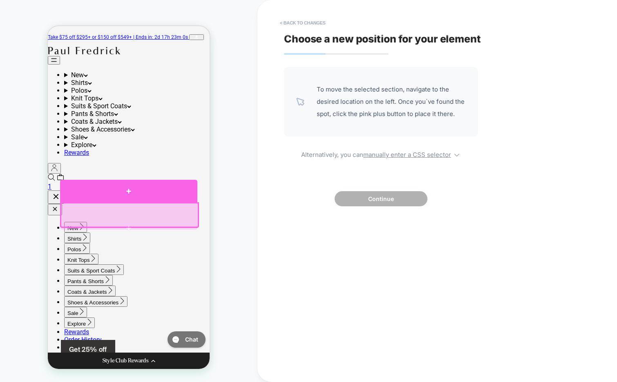
click at [136, 186] on div at bounding box center [128, 191] width 137 height 23
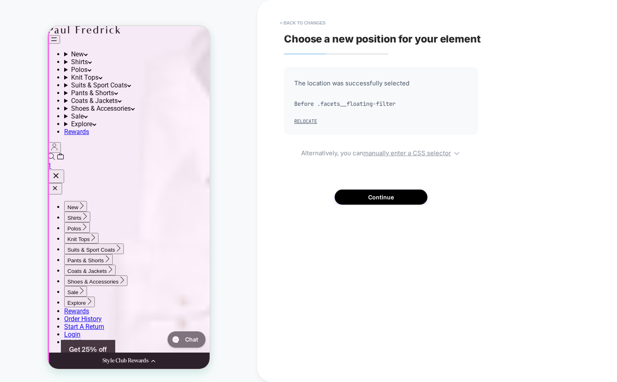
scroll to position [513, 0]
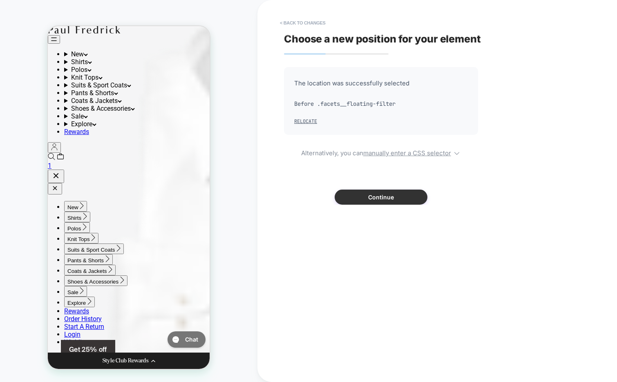
click at [387, 200] on button "Continue" at bounding box center [380, 196] width 93 height 15
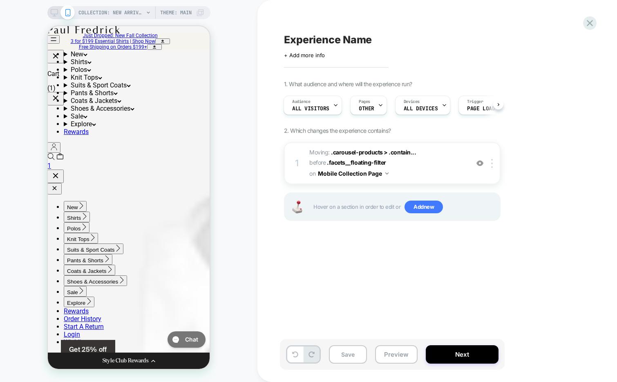
scroll to position [342, 0]
click at [424, 111] on div "Devices ALL DEVICES" at bounding box center [420, 105] width 50 height 18
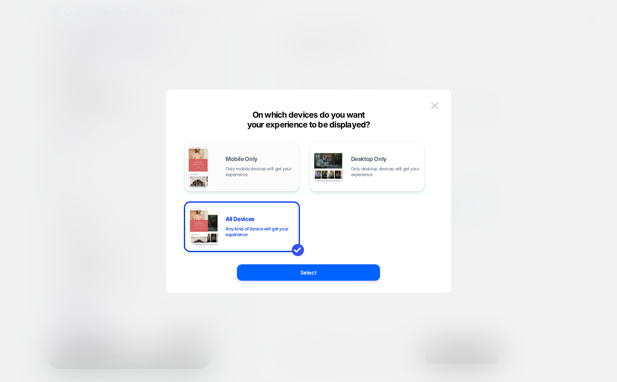
click at [248, 155] on div "Mobile Only Only mobile devices will get your experience" at bounding box center [242, 167] width 106 height 42
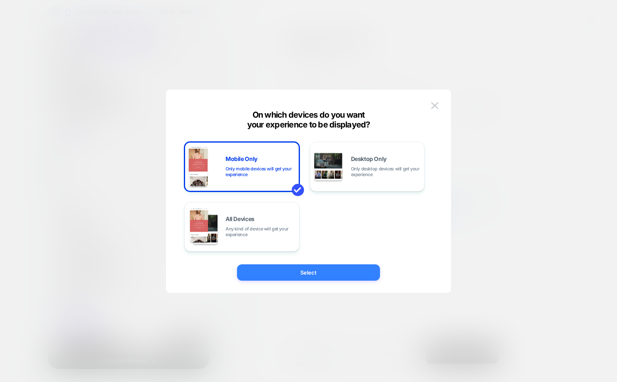
click at [269, 269] on button "Select" at bounding box center [308, 272] width 143 height 16
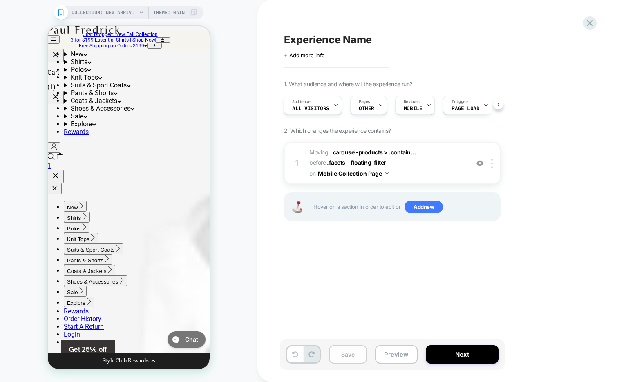
click at [345, 358] on button "Save" at bounding box center [348, 354] width 38 height 18
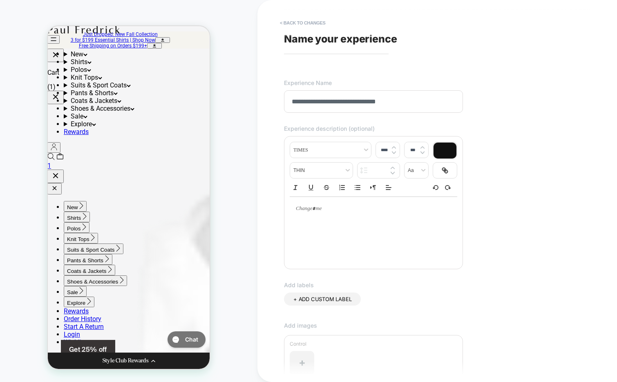
type input "**********"
click at [326, 210] on p at bounding box center [370, 208] width 145 height 7
type input "****"
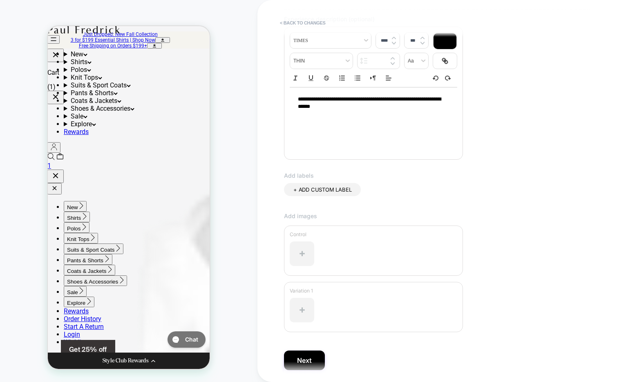
scroll to position [138, 0]
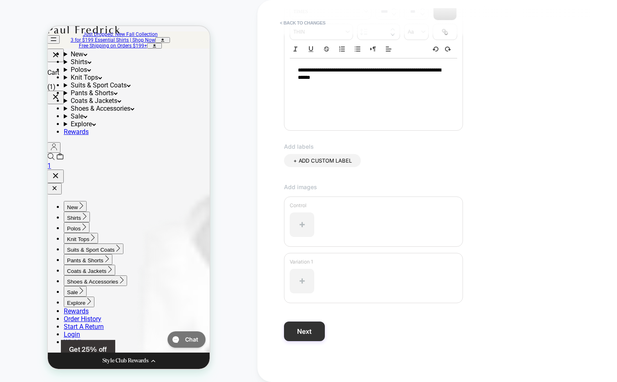
click at [301, 325] on button "Next" at bounding box center [304, 331] width 41 height 20
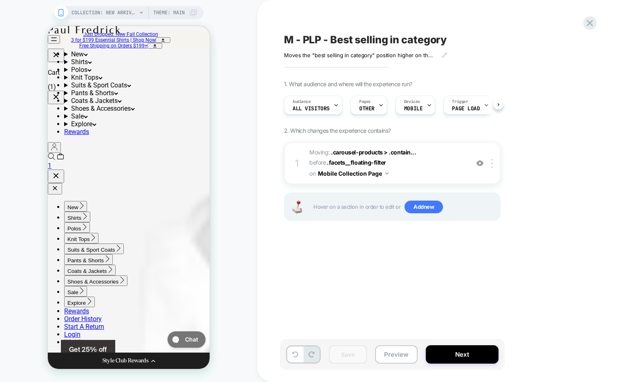
scroll to position [0, 0]
click at [332, 40] on span "M - PLP - Best selling in category" at bounding box center [365, 39] width 162 height 12
click at [332, 40] on textarea "**********" at bounding box center [407, 39] width 247 height 12
click at [342, 48] on div "Moves the "best selling in category" position higher on the collection page. Cl…" at bounding box center [373, 52] width 179 height 13
click at [343, 44] on textarea "**********" at bounding box center [407, 39] width 247 height 12
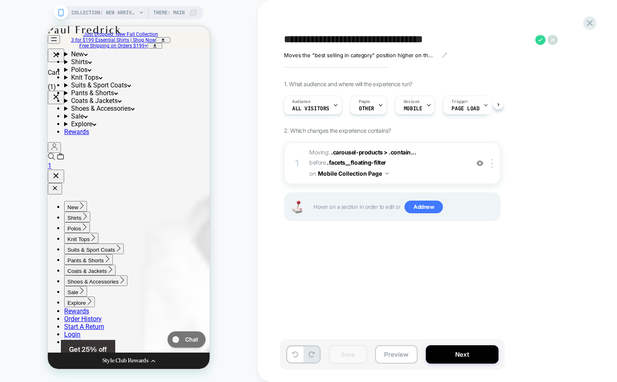
click at [343, 44] on textarea "**********" at bounding box center [407, 39] width 247 height 12
click at [590, 26] on icon at bounding box center [589, 23] width 11 height 11
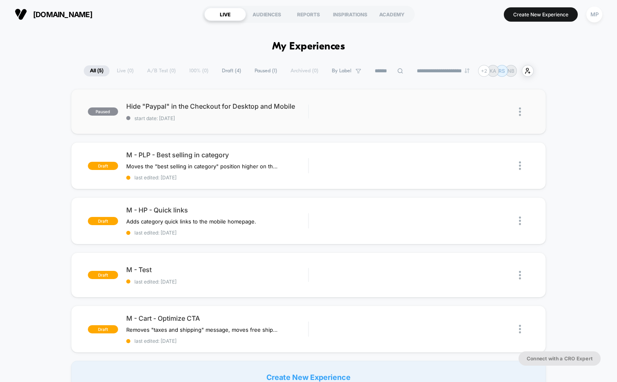
click at [228, 122] on div "paused Hide "Paypal" in the Checkout for Desktop and Mobile start date: 8/7/202…" at bounding box center [308, 111] width 475 height 45
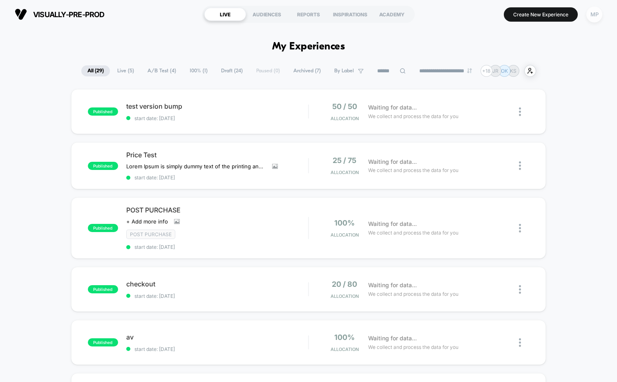
click at [592, 14] on div "MP" at bounding box center [594, 15] width 16 height 16
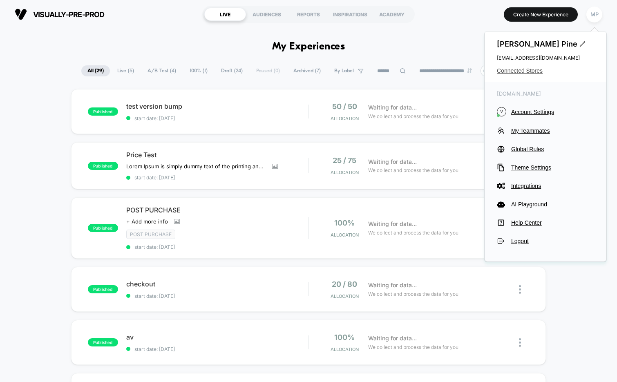
click at [517, 69] on span "Connected Stores" at bounding box center [544, 70] width 97 height 7
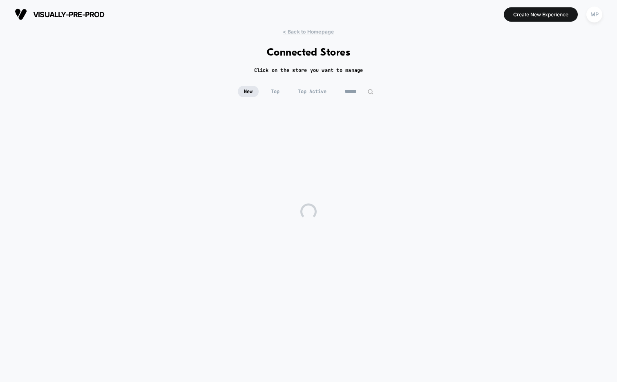
click at [356, 91] on input at bounding box center [358, 91] width 41 height 11
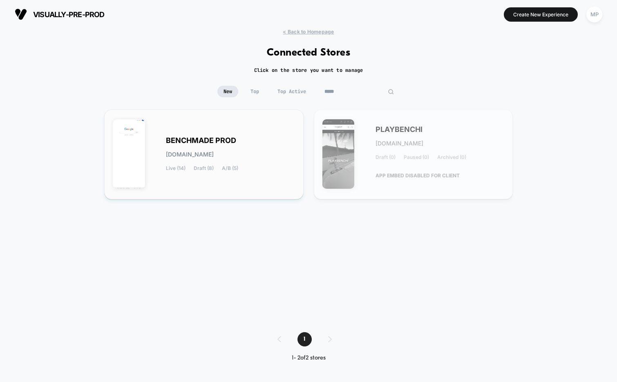
type input "*****"
click at [214, 151] on span "[DOMAIN_NAME]" at bounding box center [190, 154] width 48 height 6
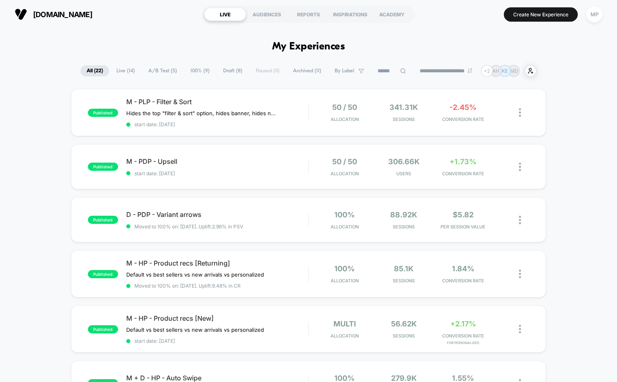
click at [152, 69] on span "A/B Test ( 5 )" at bounding box center [162, 70] width 41 height 11
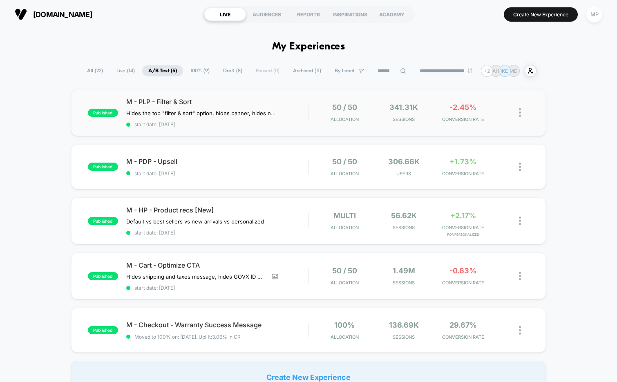
click at [222, 128] on div "published M - PLP - Filter & Sort Hides the top "filter & sort" option, hides b…" at bounding box center [308, 112] width 475 height 47
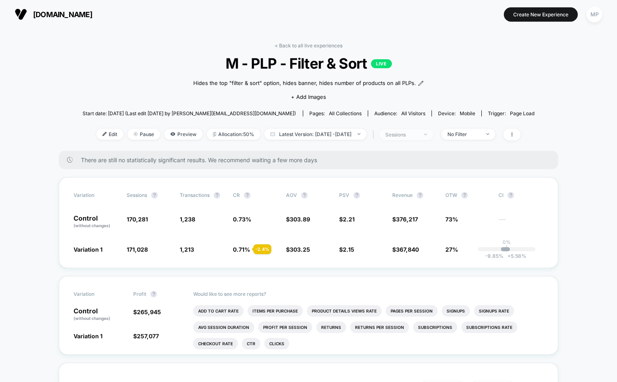
click at [418, 136] on div "sessions" at bounding box center [401, 134] width 33 height 6
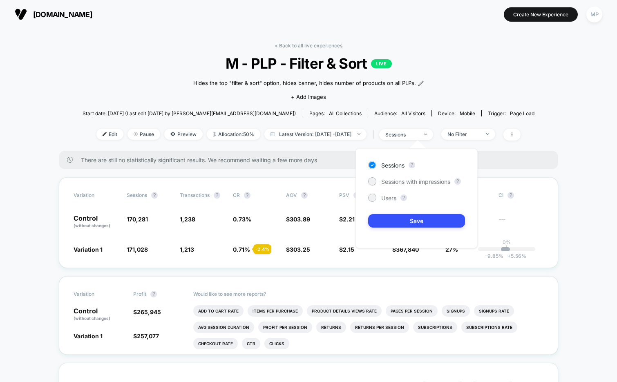
click at [395, 174] on div "Sessions ? Sessions with impressions ? Users ? Save" at bounding box center [416, 198] width 122 height 100
click at [395, 175] on div "Sessions ? Sessions with impressions ? Users ? Save" at bounding box center [416, 198] width 122 height 100
click at [392, 187] on div "Sessions ? Sessions with impressions ? Users ? Save" at bounding box center [416, 198] width 122 height 100
click at [392, 183] on span "Sessions with impressions" at bounding box center [415, 181] width 69 height 7
click at [386, 214] on button "Save" at bounding box center [416, 220] width 97 height 13
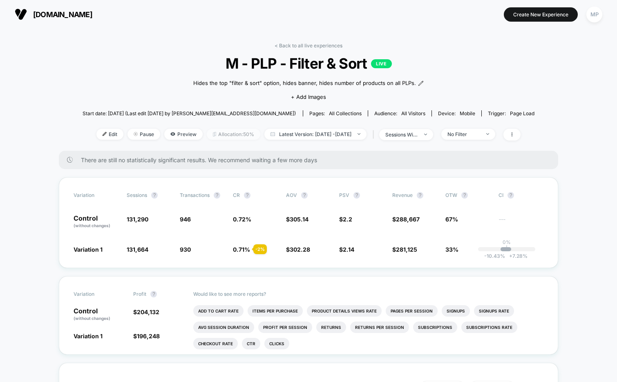
click at [214, 131] on span "Allocation: 50%" at bounding box center [233, 134] width 53 height 11
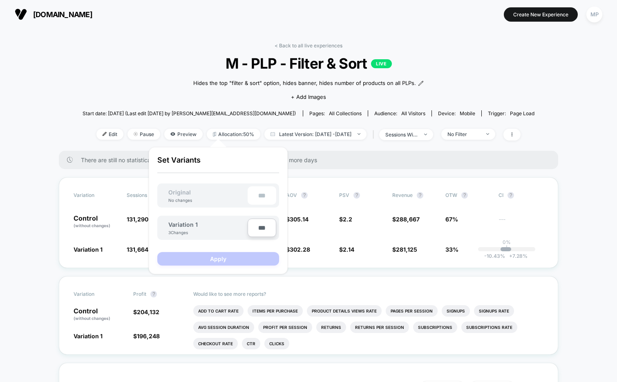
click at [178, 87] on div "Hides the top "filter & sort" option, hides banner, hides number of products on…" at bounding box center [308, 89] width 271 height 34
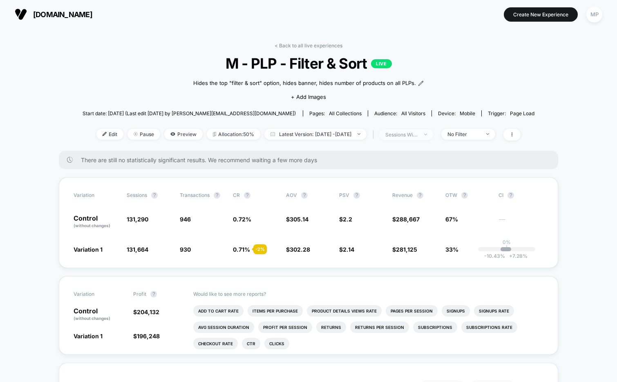
click at [418, 136] on div "sessions with impression" at bounding box center [401, 134] width 33 height 6
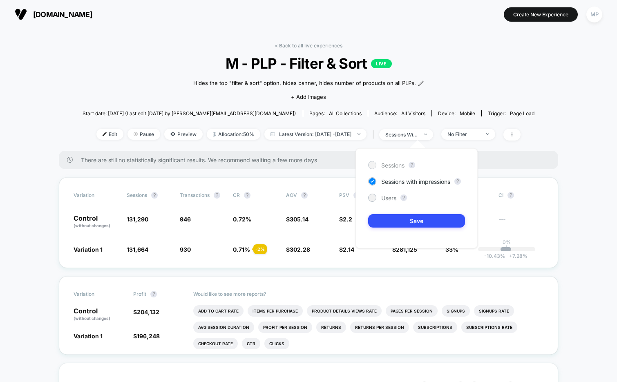
click at [394, 164] on span "Sessions" at bounding box center [392, 165] width 23 height 7
click at [392, 226] on button "Save" at bounding box center [416, 220] width 97 height 13
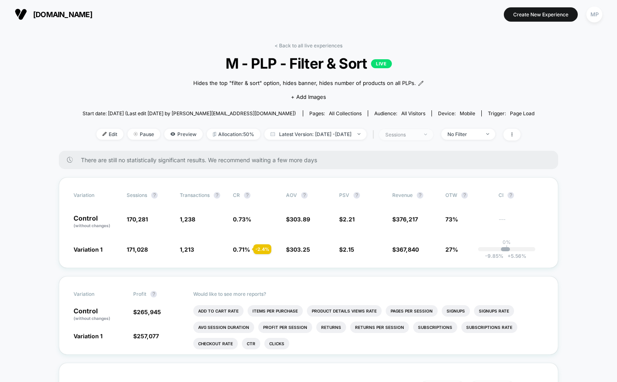
click at [418, 136] on div "sessions" at bounding box center [401, 134] width 33 height 6
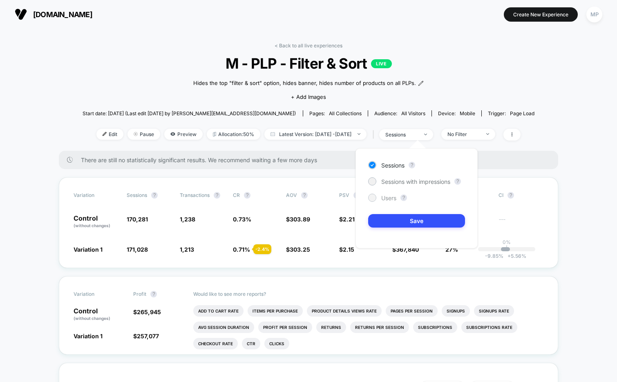
click at [387, 200] on span "Users" at bounding box center [388, 197] width 15 height 7
click at [388, 220] on button "Save" at bounding box center [416, 220] width 97 height 13
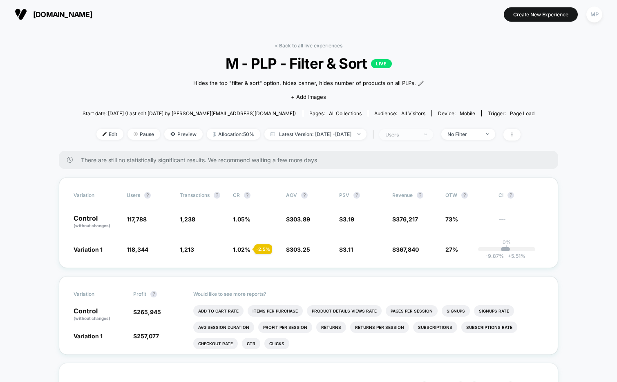
click at [408, 136] on div "users" at bounding box center [401, 134] width 33 height 6
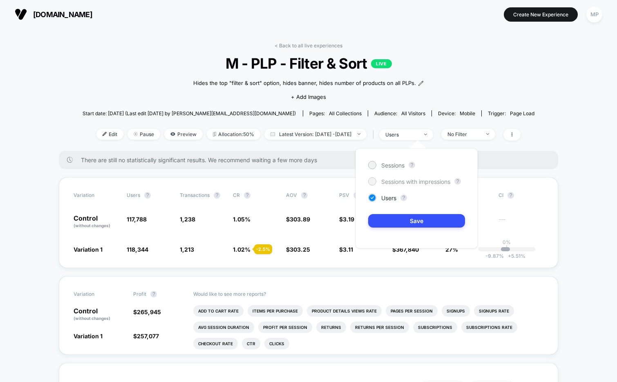
click at [387, 185] on div "Sessions with impressions" at bounding box center [409, 181] width 82 height 8
click at [382, 235] on div "Sessions ? Sessions with impressions ? Users ? Save" at bounding box center [416, 198] width 122 height 100
click at [390, 219] on button "Save" at bounding box center [416, 220] width 97 height 13
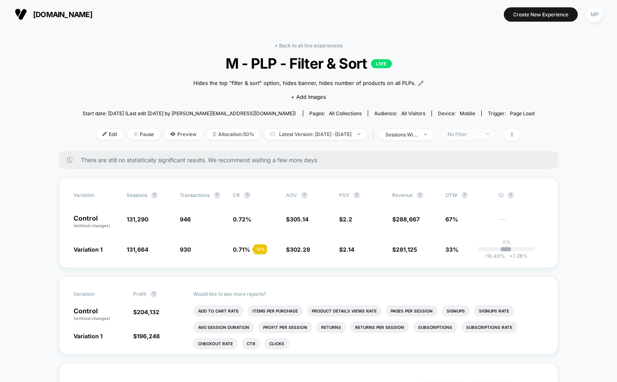
click at [476, 136] on div "No Filter" at bounding box center [463, 134] width 33 height 6
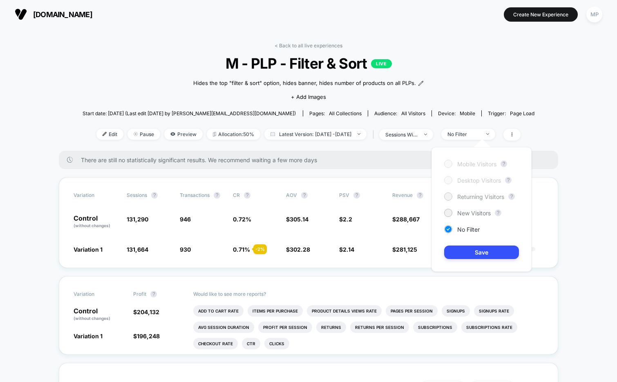
click at [463, 198] on span "Returning Visitors" at bounding box center [480, 196] width 47 height 7
click at [456, 256] on button "Save" at bounding box center [481, 251] width 75 height 13
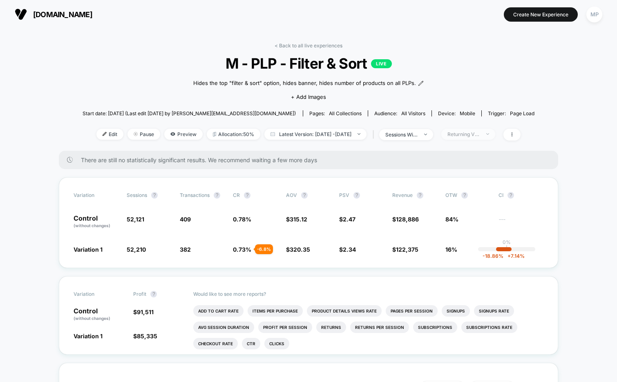
click at [482, 136] on span "Returning Visitors" at bounding box center [468, 134] width 54 height 11
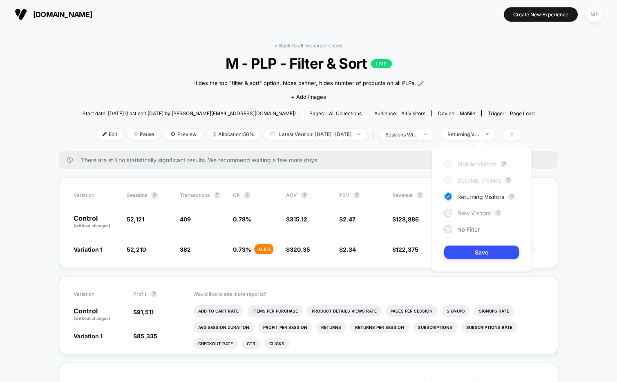
click at [463, 212] on span "New Visitors" at bounding box center [473, 212] width 33 height 7
click at [459, 244] on div "Mobile Visitors ? Desktop Visitors ? Returning Visitors ? New Visitors ? No Fil…" at bounding box center [481, 209] width 100 height 125
click at [459, 252] on button "Save" at bounding box center [481, 251] width 75 height 13
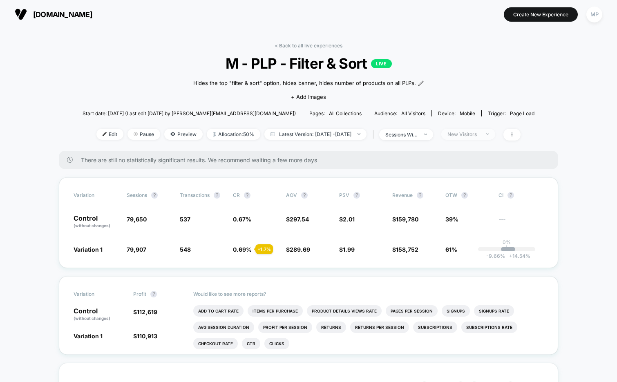
click at [473, 135] on div "New Visitors" at bounding box center [463, 134] width 33 height 6
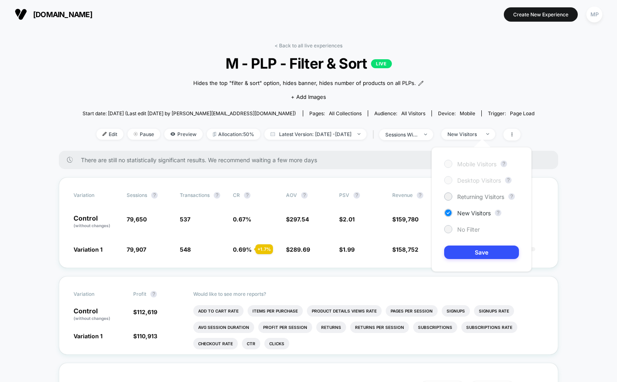
click at [464, 229] on span "No Filter" at bounding box center [468, 229] width 22 height 7
click at [460, 251] on button "Save" at bounding box center [481, 251] width 75 height 13
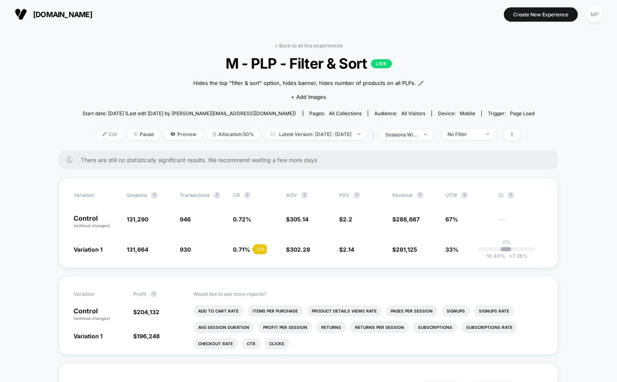
click at [96, 133] on span "Edit" at bounding box center [109, 134] width 27 height 11
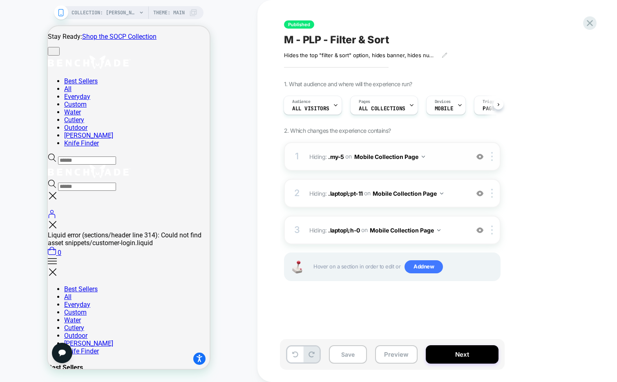
click at [481, 157] on img at bounding box center [479, 156] width 7 height 7
click at [483, 157] on div at bounding box center [479, 156] width 13 height 9
click at [481, 192] on img at bounding box center [479, 193] width 7 height 7
click at [478, 232] on img at bounding box center [479, 230] width 7 height 7
click at [478, 158] on img at bounding box center [479, 156] width 7 height 7
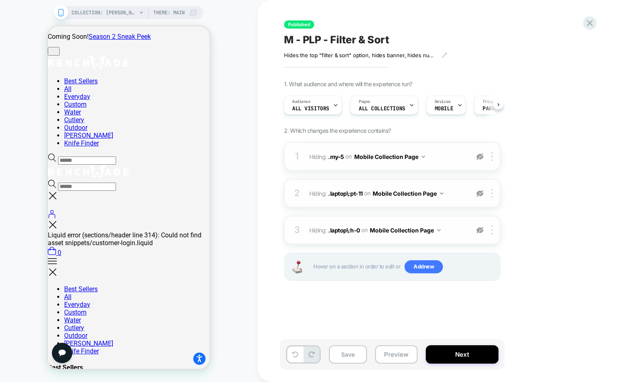
click at [480, 158] on img at bounding box center [479, 156] width 7 height 7
click at [480, 232] on img at bounding box center [479, 230] width 7 height 7
click at [479, 192] on img at bounding box center [479, 193] width 7 height 7
click at [480, 155] on img at bounding box center [479, 156] width 7 height 7
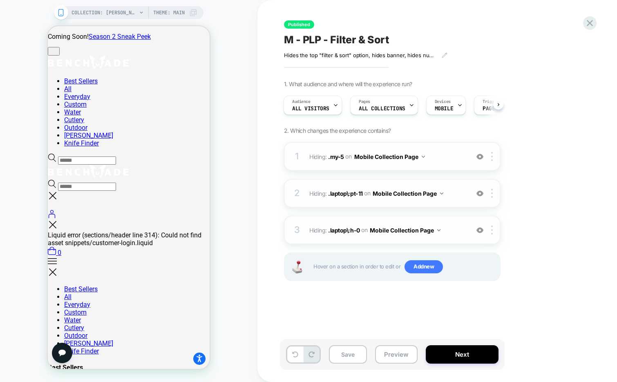
click at [480, 158] on img at bounding box center [479, 156] width 7 height 7
click at [480, 196] on img at bounding box center [479, 193] width 7 height 7
click at [480, 227] on img at bounding box center [479, 230] width 7 height 7
click at [478, 231] on img at bounding box center [479, 230] width 7 height 7
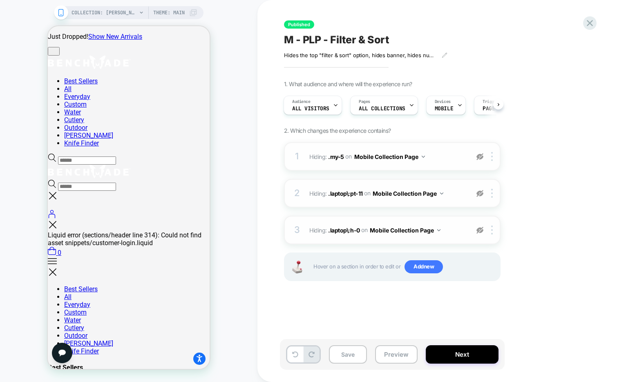
click at [478, 231] on img at bounding box center [479, 230] width 7 height 7
click at [478, 194] on img at bounding box center [479, 193] width 7 height 7
click at [481, 155] on img at bounding box center [479, 156] width 7 height 7
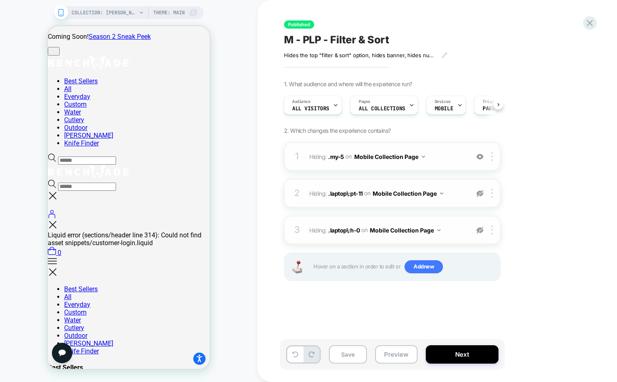
click at [481, 155] on img at bounding box center [479, 156] width 7 height 7
click at [479, 158] on img at bounding box center [479, 156] width 7 height 7
click at [478, 196] on img at bounding box center [479, 193] width 7 height 7
click at [479, 230] on img at bounding box center [479, 230] width 7 height 7
click at [430, 353] on button "Next" at bounding box center [461, 354] width 73 height 18
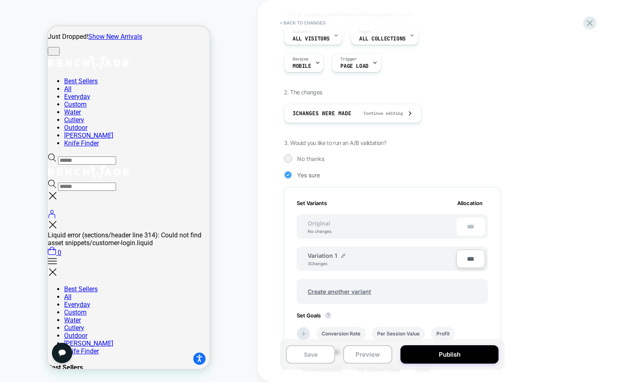
scroll to position [73, 0]
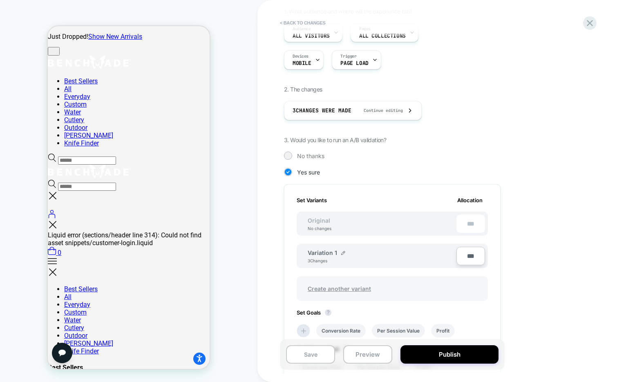
click at [337, 288] on span "Create another variant" at bounding box center [339, 288] width 80 height 19
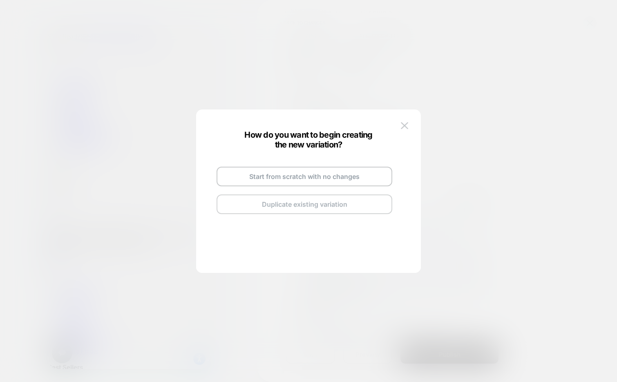
click at [296, 207] on button "Duplicate existing variation" at bounding box center [304, 204] width 176 height 20
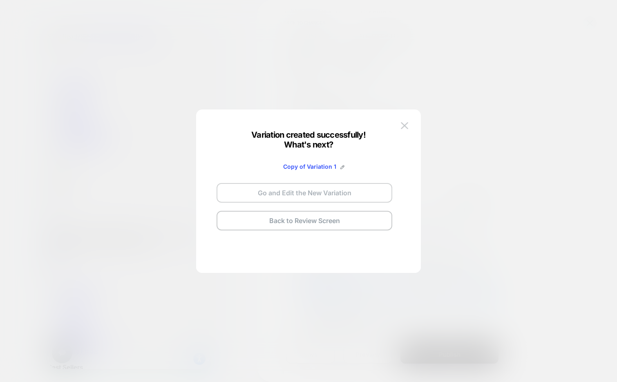
click at [292, 198] on button "Go and Edit the New Variation" at bounding box center [304, 193] width 176 height 20
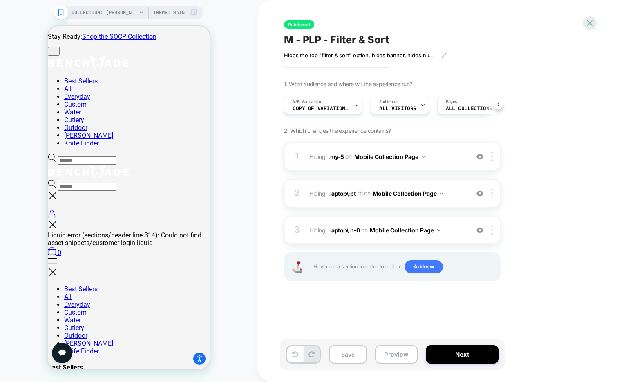
scroll to position [0, 0]
click at [352, 104] on div "A/B Variation Copy of Variation 1" at bounding box center [322, 105] width 78 height 19
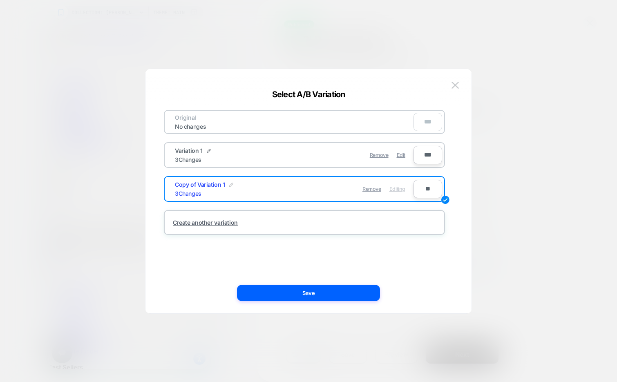
click at [231, 185] on img at bounding box center [231, 185] width 4 height 4
click at [207, 191] on input "**********" at bounding box center [204, 189] width 59 height 16
click at [181, 191] on input "******" at bounding box center [204, 189] width 59 height 16
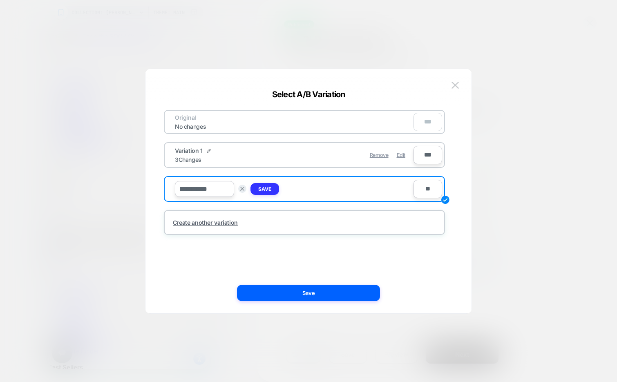
type input "**********"
click at [254, 187] on button "Save" at bounding box center [264, 189] width 29 height 12
click at [208, 149] on img at bounding box center [209, 151] width 4 height 4
click at [192, 156] on input "**********" at bounding box center [204, 155] width 59 height 16
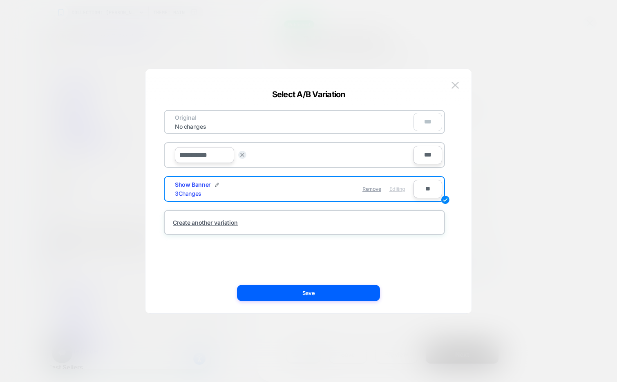
click at [192, 156] on input "**********" at bounding box center [204, 155] width 59 height 16
click at [198, 155] on input "********" at bounding box center [204, 155] width 59 height 16
type input "********"
click at [270, 157] on strong "Save" at bounding box center [264, 155] width 13 height 6
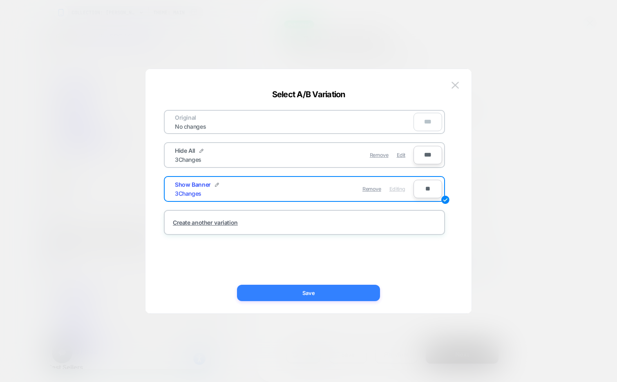
click at [260, 287] on button "Save" at bounding box center [308, 293] width 143 height 16
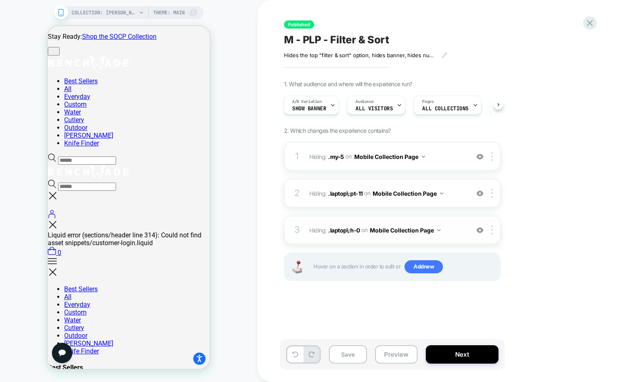
click at [479, 229] on img at bounding box center [479, 230] width 7 height 7
click at [344, 354] on button "Save" at bounding box center [348, 354] width 38 height 18
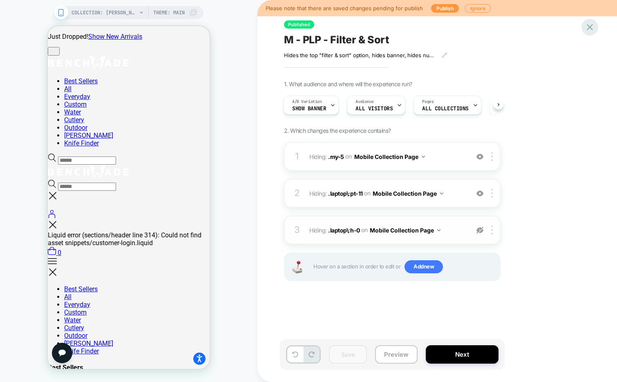
click at [585, 28] on icon at bounding box center [589, 27] width 11 height 11
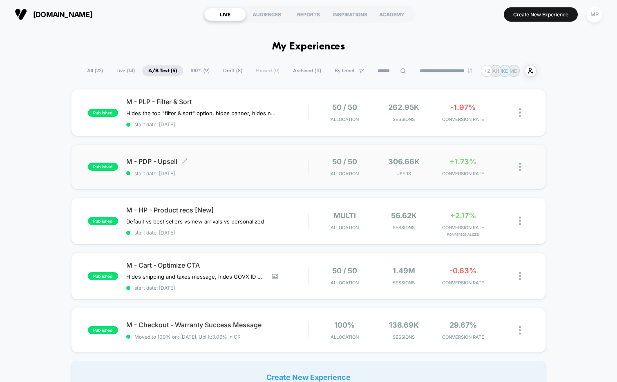
click at [245, 167] on div "M - PDP - Upsell Click to edit experience details Click to edit experience deta…" at bounding box center [217, 166] width 182 height 19
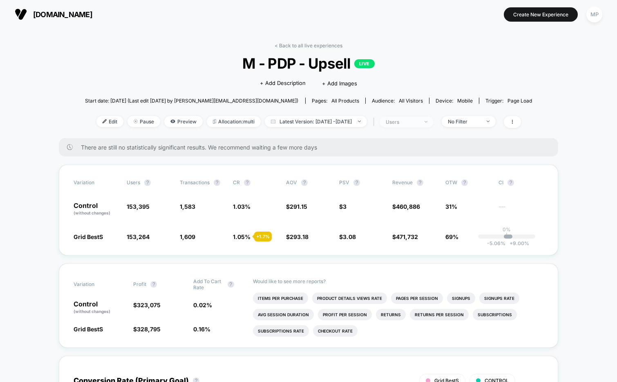
click at [406, 122] on div "users" at bounding box center [401, 122] width 33 height 6
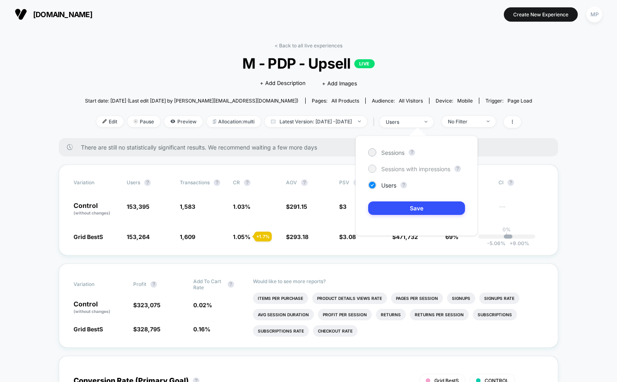
click at [384, 168] on span "Sessions with impressions" at bounding box center [415, 168] width 69 height 7
click at [389, 202] on button "Save" at bounding box center [416, 207] width 97 height 13
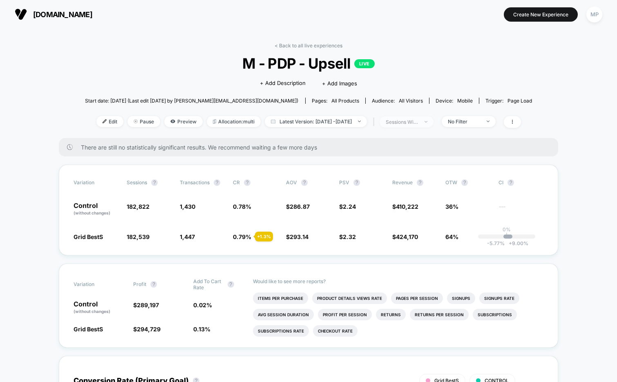
click at [410, 121] on div "sessions with impression" at bounding box center [401, 122] width 33 height 6
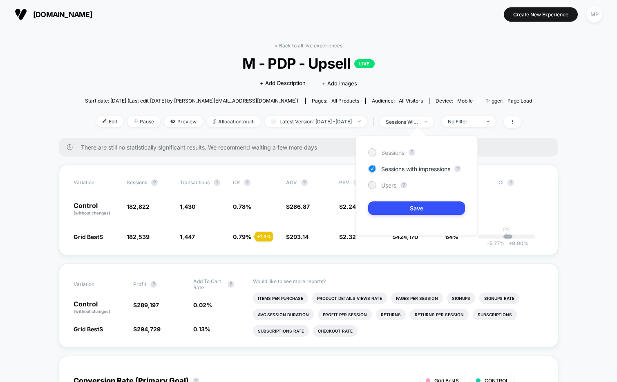
click at [389, 151] on span "Sessions" at bounding box center [392, 152] width 23 height 7
click at [390, 205] on button "Save" at bounding box center [416, 207] width 97 height 13
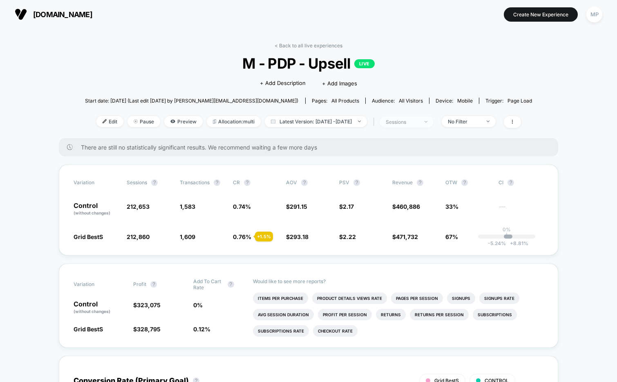
click at [414, 123] on div "sessions" at bounding box center [401, 122] width 33 height 6
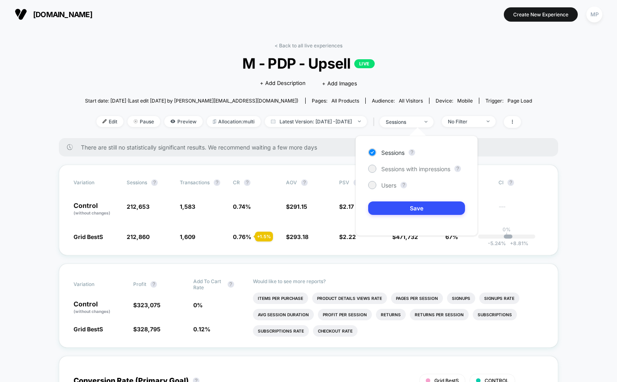
click at [420, 67] on span "M - PDP - Upsell LIVE" at bounding box center [308, 63] width 402 height 17
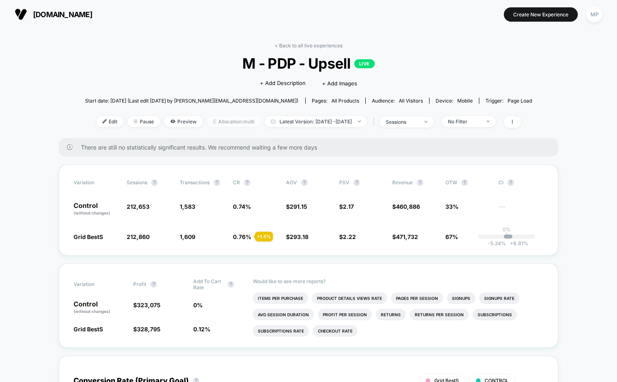
click at [214, 121] on span "Allocation: multi" at bounding box center [234, 121] width 54 height 11
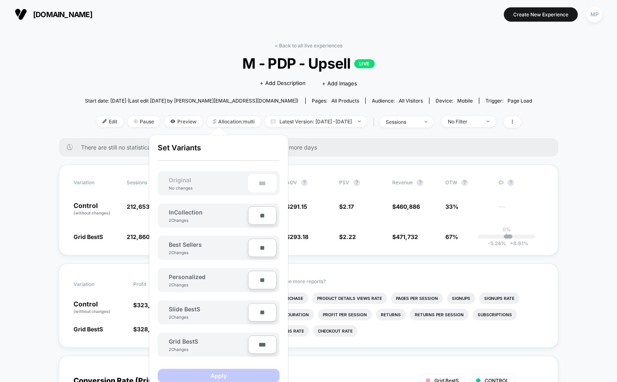
click at [210, 83] on div "Click to edit experience details + Add Description + Add Images" at bounding box center [308, 83] width 268 height 22
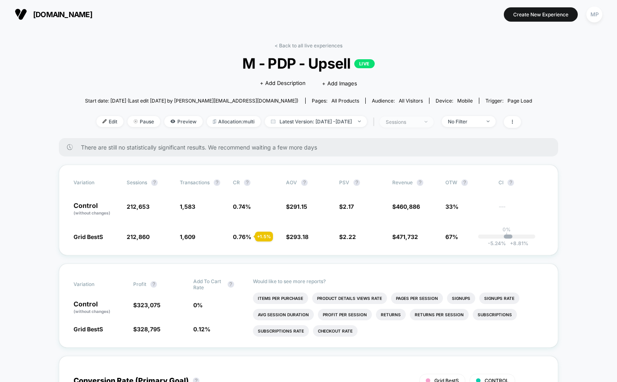
click at [418, 121] on div "sessions" at bounding box center [401, 122] width 33 height 6
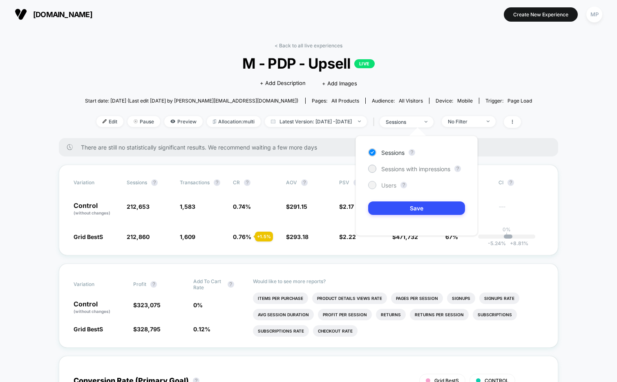
click at [391, 183] on span "Users" at bounding box center [388, 185] width 15 height 7
click at [390, 213] on button "Save" at bounding box center [416, 207] width 97 height 13
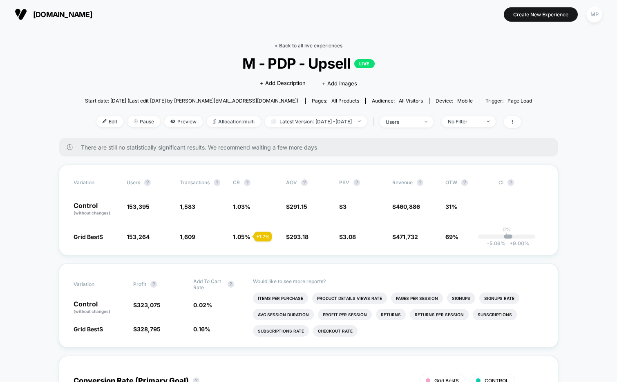
click at [293, 45] on link "< Back to all live experiences" at bounding box center [308, 45] width 68 height 6
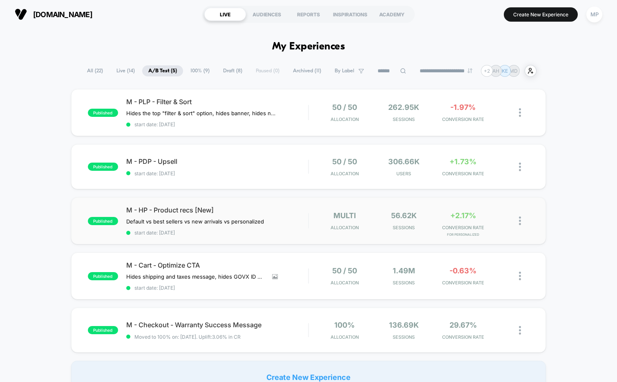
click at [229, 235] on div "published M - HP - Product recs [New] Default vs best sellers vs new arrivals v…" at bounding box center [308, 220] width 475 height 47
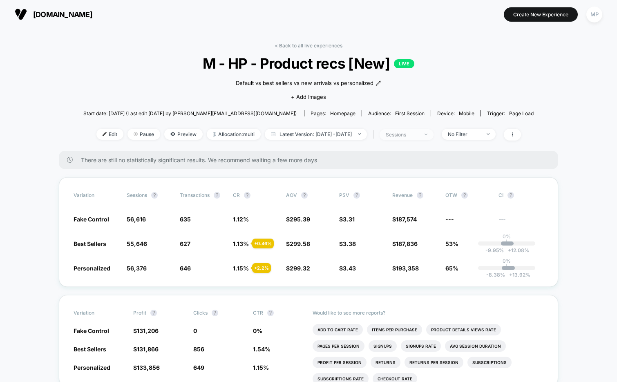
click at [414, 135] on div "sessions" at bounding box center [401, 134] width 33 height 6
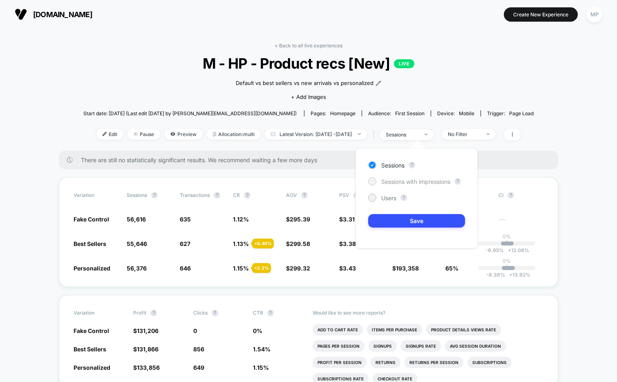
click at [398, 183] on span "Sessions with impressions" at bounding box center [415, 181] width 69 height 7
click at [392, 217] on button "Save" at bounding box center [416, 220] width 97 height 13
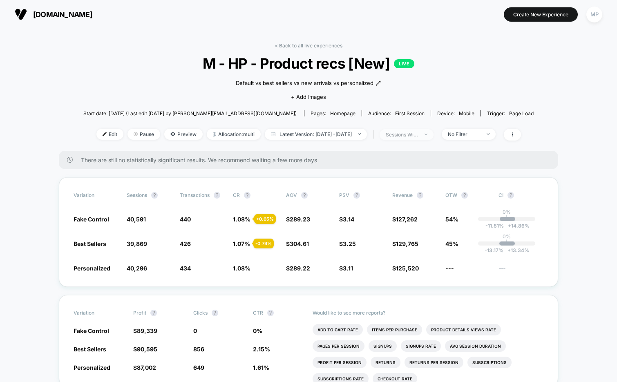
click at [412, 134] on div "sessions with impression" at bounding box center [401, 134] width 33 height 6
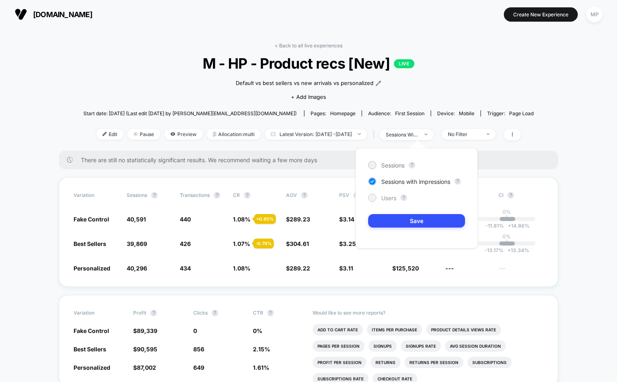
click at [387, 194] on div "Users" at bounding box center [382, 198] width 28 height 8
click at [384, 218] on button "Save" at bounding box center [416, 220] width 97 height 13
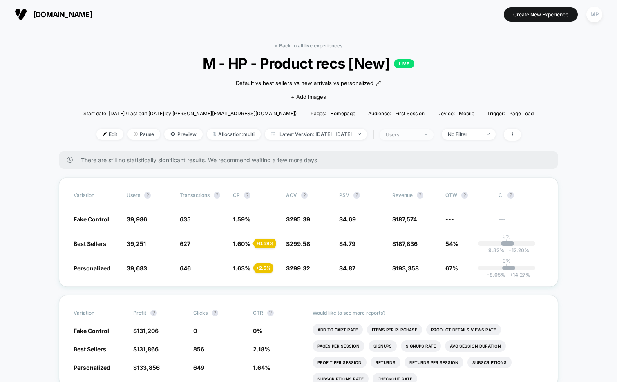
click at [409, 133] on div "users" at bounding box center [401, 134] width 33 height 6
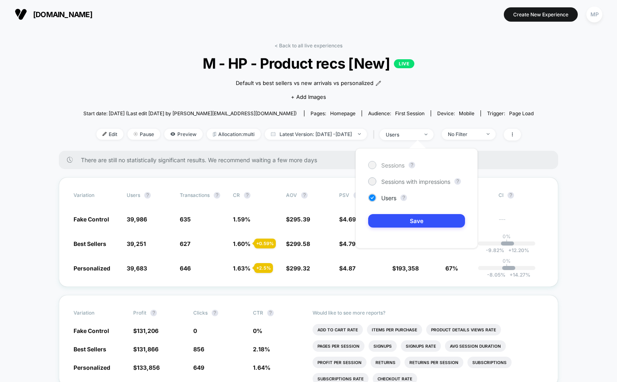
click at [388, 165] on span "Sessions" at bounding box center [392, 165] width 23 height 7
click at [384, 221] on button "Save" at bounding box center [416, 220] width 97 height 13
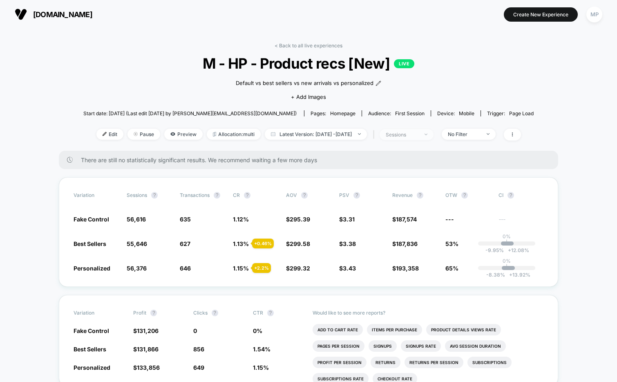
click at [407, 134] on div "sessions" at bounding box center [401, 134] width 33 height 6
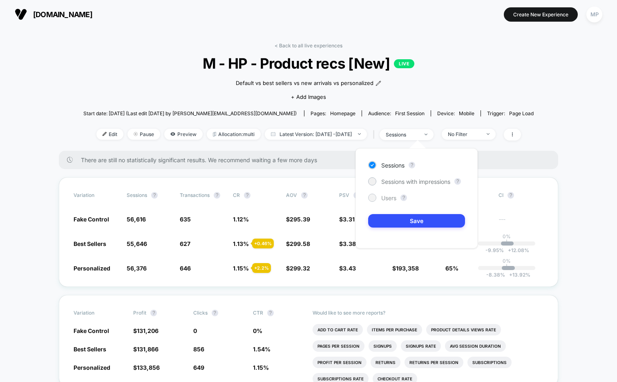
click at [393, 198] on span "Users" at bounding box center [388, 197] width 15 height 7
click at [390, 222] on button "Save" at bounding box center [416, 220] width 97 height 13
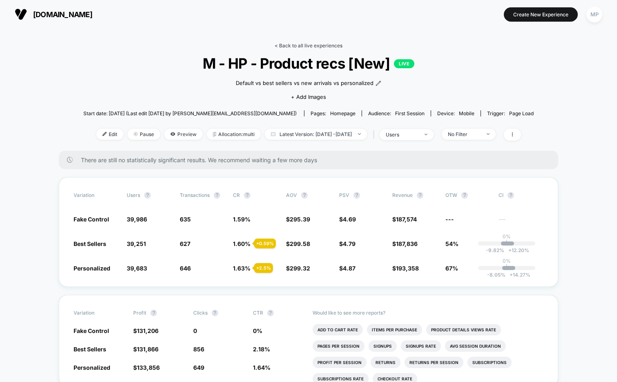
click at [289, 45] on link "< Back to all live experiences" at bounding box center [308, 45] width 68 height 6
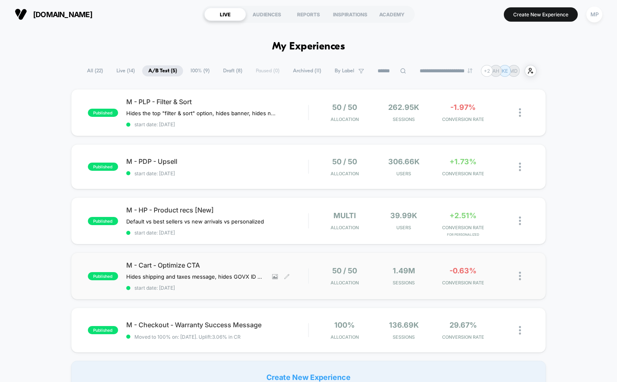
click at [225, 287] on span "start date: [DATE]" at bounding box center [217, 288] width 182 height 6
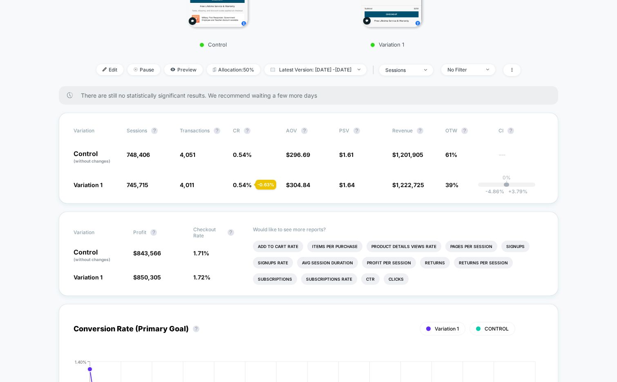
scroll to position [221, 0]
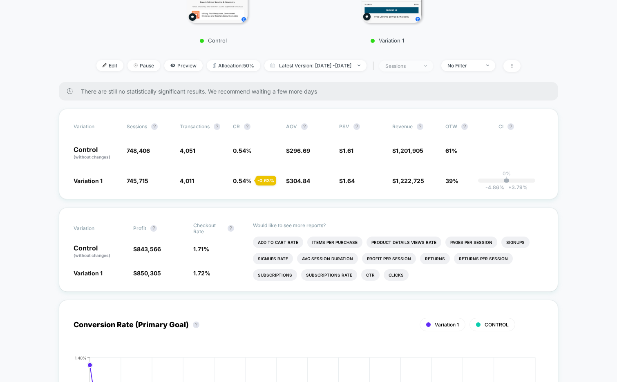
click at [418, 63] on div "sessions" at bounding box center [401, 66] width 33 height 6
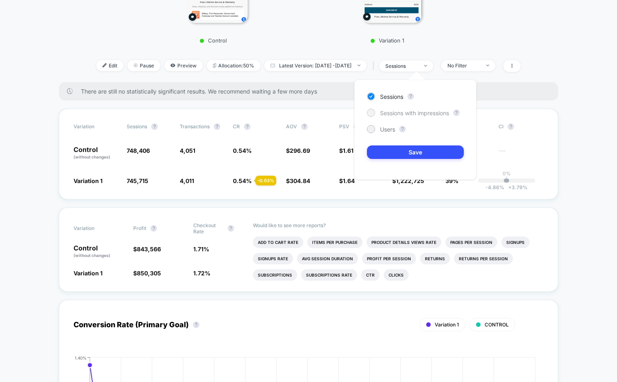
click at [394, 112] on span "Sessions with impressions" at bounding box center [414, 112] width 69 height 7
click at [381, 151] on button "Save" at bounding box center [415, 151] width 97 height 13
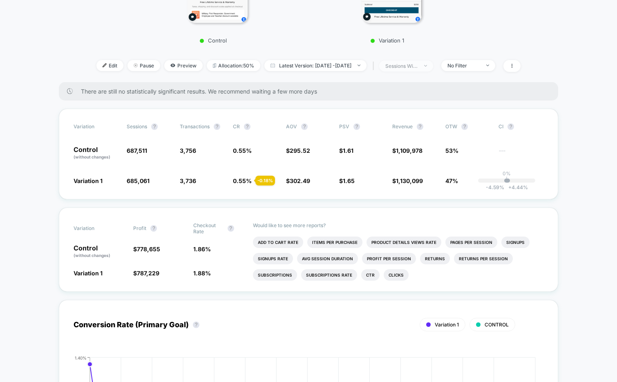
click at [403, 67] on div "sessions with impression" at bounding box center [401, 66] width 33 height 6
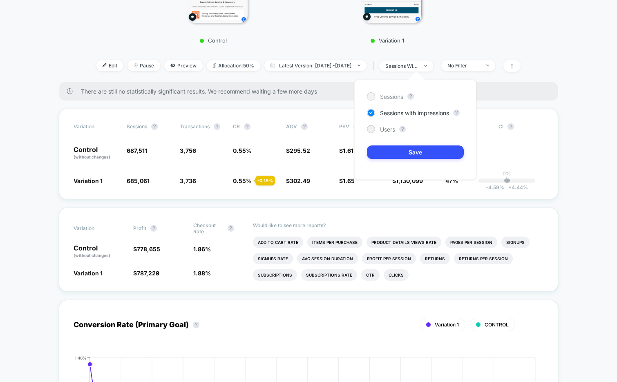
click at [396, 100] on span "Sessions" at bounding box center [391, 96] width 23 height 7
click at [390, 149] on button "Save" at bounding box center [415, 151] width 97 height 13
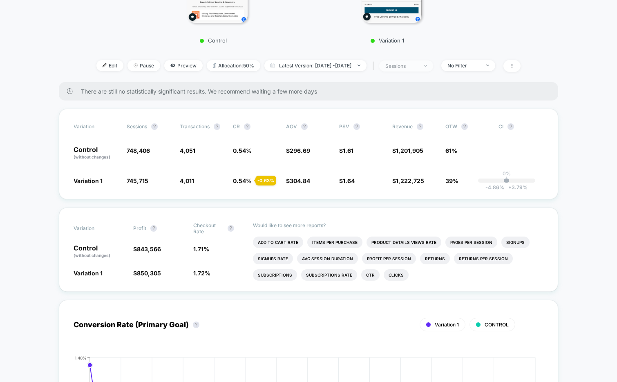
click at [411, 66] on div "sessions" at bounding box center [401, 66] width 33 height 6
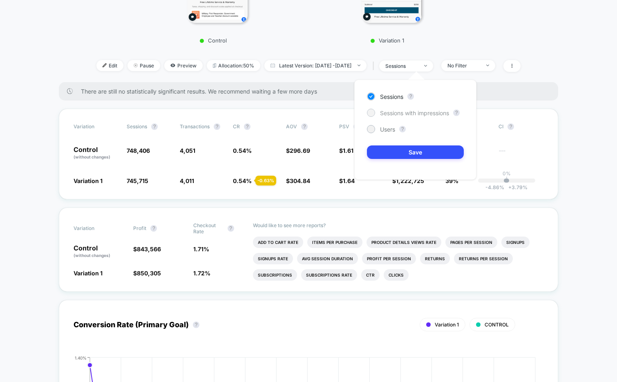
click at [394, 109] on div "Sessions with impressions" at bounding box center [408, 113] width 82 height 8
click at [383, 147] on button "Save" at bounding box center [415, 151] width 97 height 13
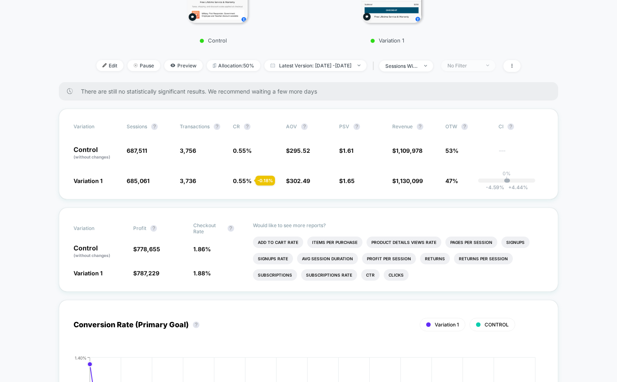
click at [480, 67] on div "No Filter" at bounding box center [463, 65] width 33 height 6
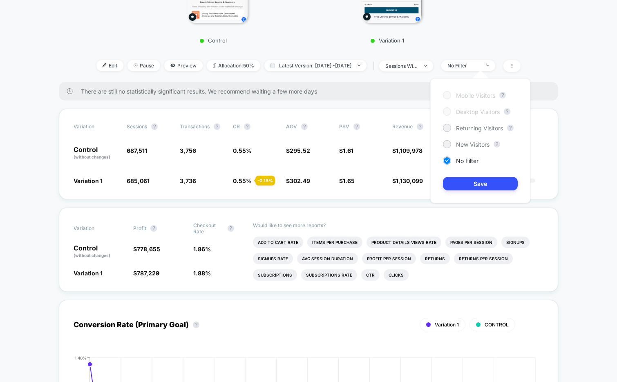
click at [473, 132] on div "Mobile Visitors ? Desktop Visitors ? Returning Visitors ? New Visitors ? No Fil…" at bounding box center [480, 140] width 100 height 125
click at [470, 130] on span "Returning Visitors" at bounding box center [479, 128] width 47 height 7
click at [470, 179] on button "Save" at bounding box center [480, 183] width 75 height 13
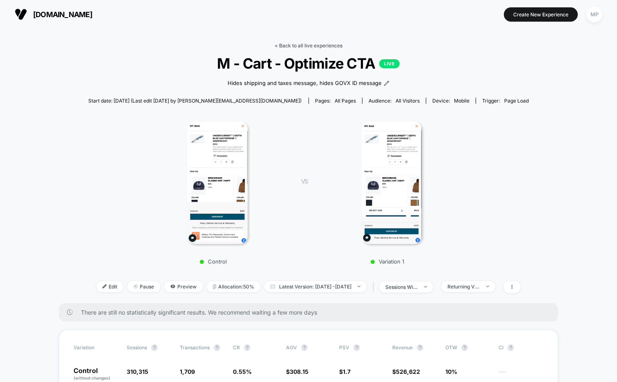
click at [301, 46] on link "< Back to all live experiences" at bounding box center [308, 45] width 68 height 6
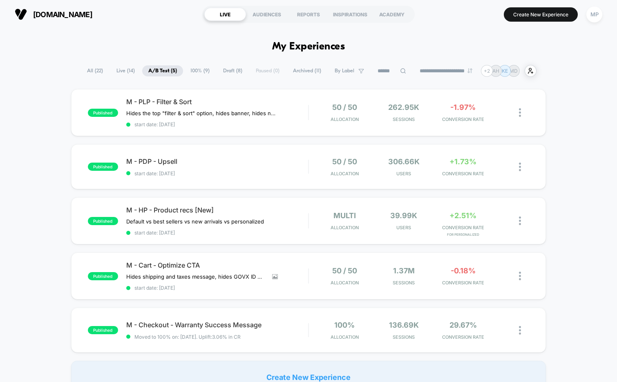
click at [226, 69] on span "Draft ( 8 )" at bounding box center [232, 70] width 31 height 11
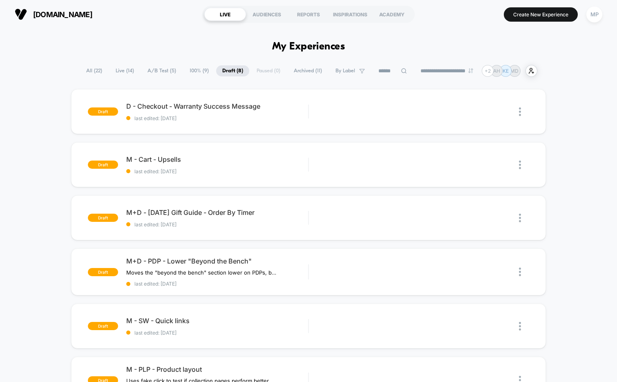
click at [163, 70] on span "A/B Test ( 5 )" at bounding box center [161, 70] width 41 height 11
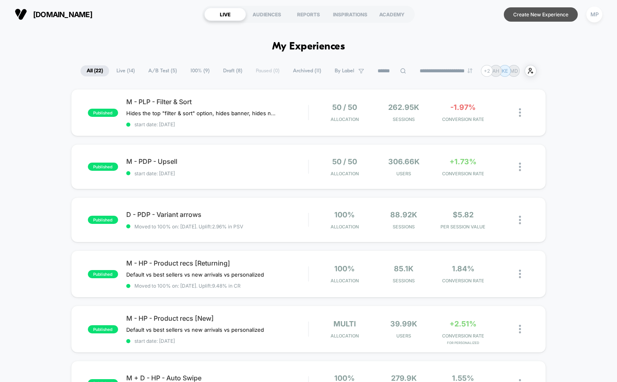
click at [515, 17] on button "Create New Experience" at bounding box center [540, 14] width 74 height 14
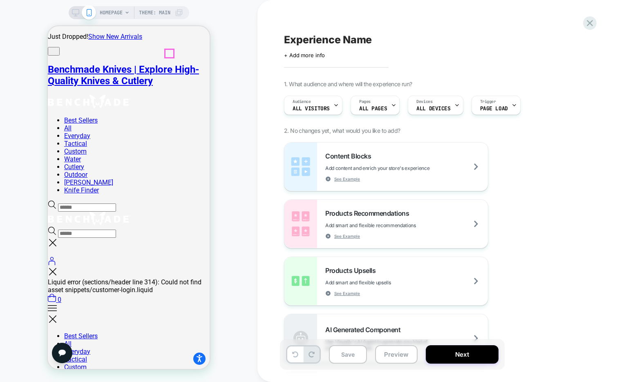
click at [56, 200] on icon at bounding box center [52, 204] width 9 height 8
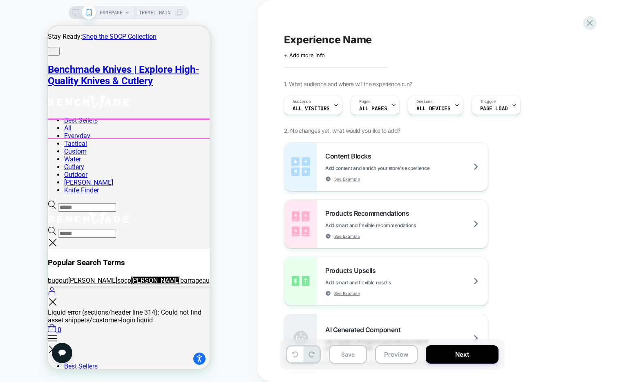
scroll to position [0, 81]
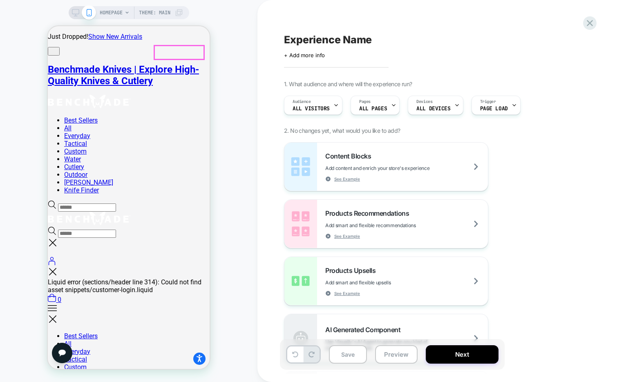
click at [58, 238] on icon at bounding box center [53, 243] width 10 height 10
click at [56, 200] on icon at bounding box center [52, 204] width 9 height 8
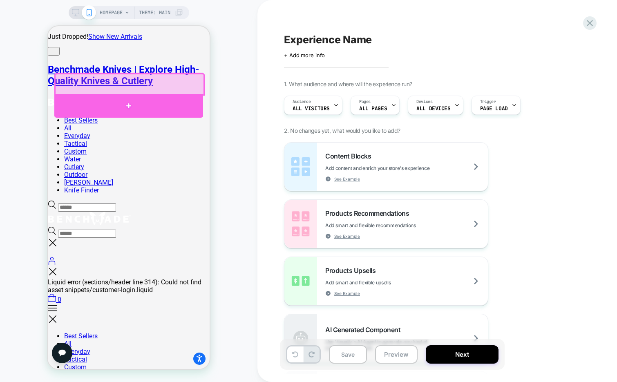
click at [107, 103] on div at bounding box center [128, 106] width 149 height 24
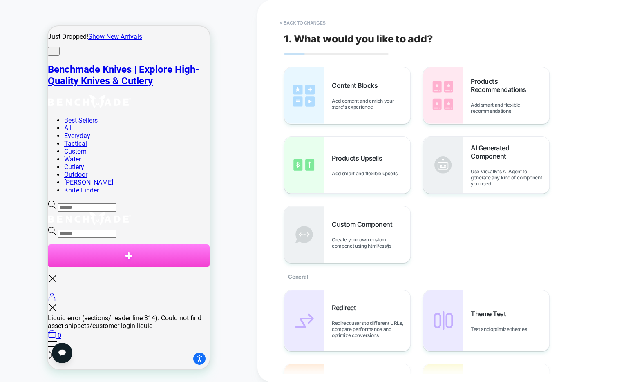
click at [58, 274] on icon at bounding box center [53, 279] width 10 height 10
click at [321, 22] on button "< Back to changes" at bounding box center [303, 22] width 54 height 13
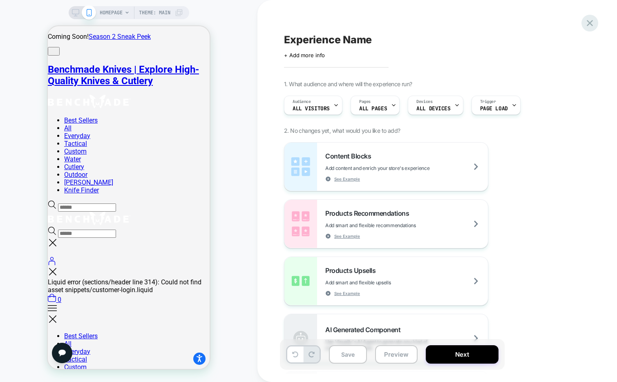
click at [586, 22] on icon at bounding box center [589, 23] width 11 height 11
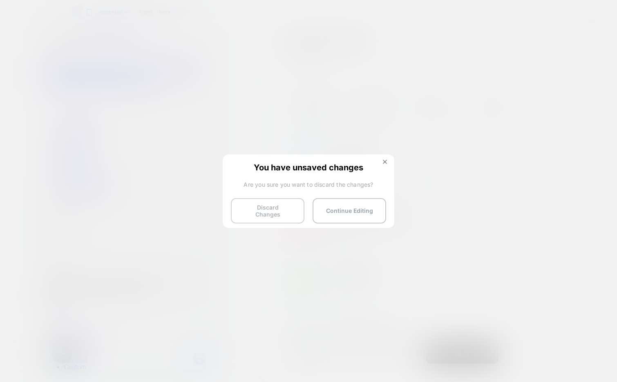
click at [276, 203] on button "Discard Changes" at bounding box center [267, 210] width 73 height 25
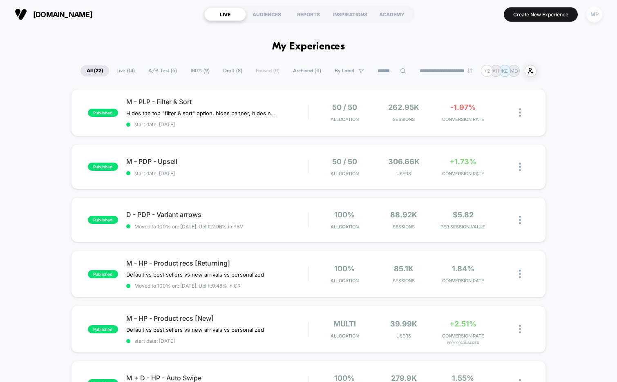
click at [599, 14] on div "MP" at bounding box center [594, 15] width 16 height 16
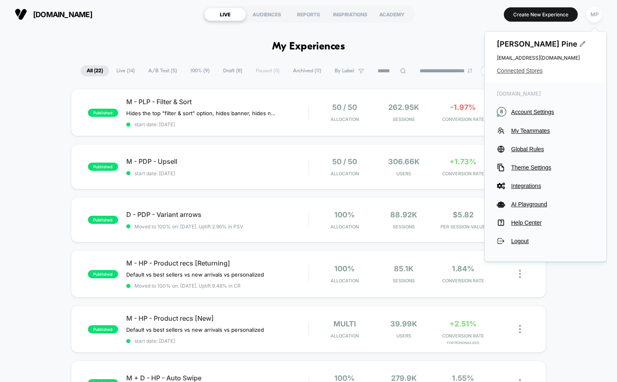
click at [507, 69] on span "Connected Stores" at bounding box center [544, 70] width 97 height 7
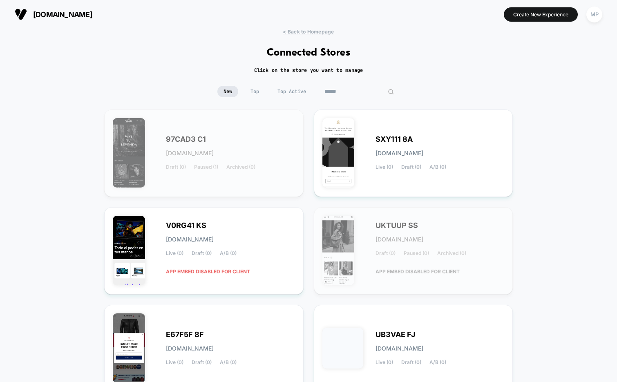
click at [348, 93] on input at bounding box center [359, 91] width 82 height 11
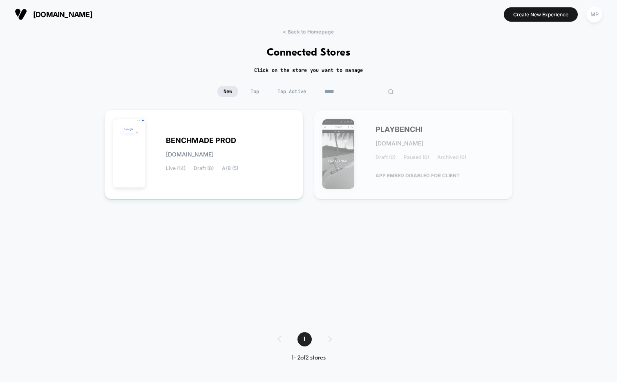
type input "*****"
click at [293, 28] on div "[DOMAIN_NAME] Create New Experience MP" at bounding box center [308, 14] width 617 height 29
click at [293, 31] on span "< Back to Homepage" at bounding box center [308, 32] width 51 height 6
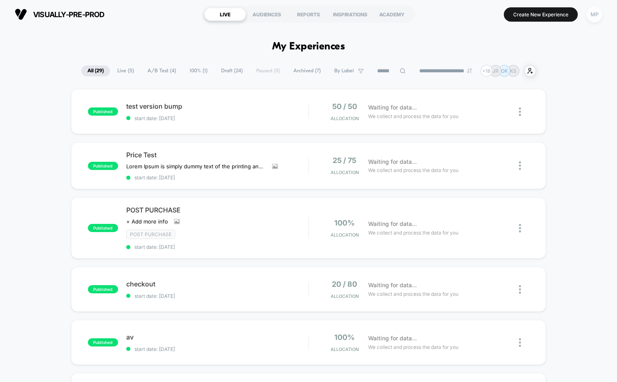
click at [588, 11] on div "MP" at bounding box center [594, 15] width 16 height 16
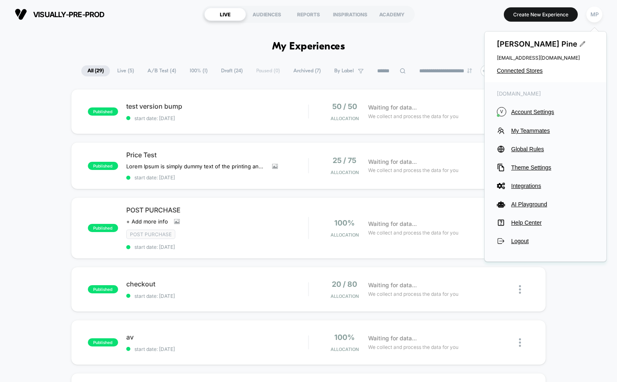
click at [531, 65] on div "[PERSON_NAME] [EMAIL_ADDRESS][DOMAIN_NAME] Connected Stores" at bounding box center [545, 56] width 122 height 51
click at [527, 70] on span "Connected Stores" at bounding box center [544, 70] width 97 height 7
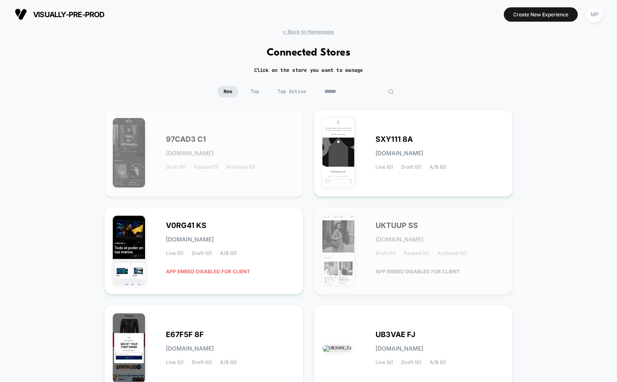
click at [360, 93] on input at bounding box center [359, 91] width 82 height 11
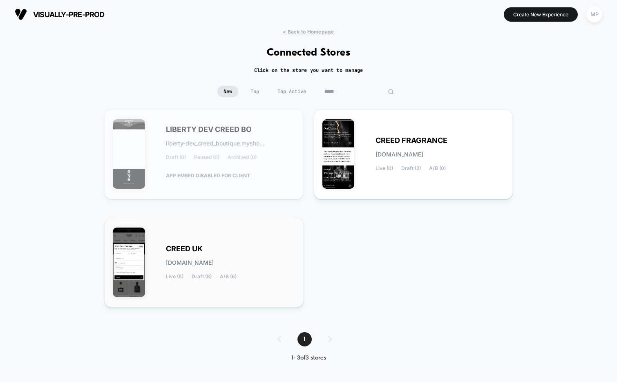
type input "*****"
click at [227, 254] on div "CREED UK [DOMAIN_NAME] Live (8) Draft (8) A/B (6)" at bounding box center [230, 262] width 129 height 33
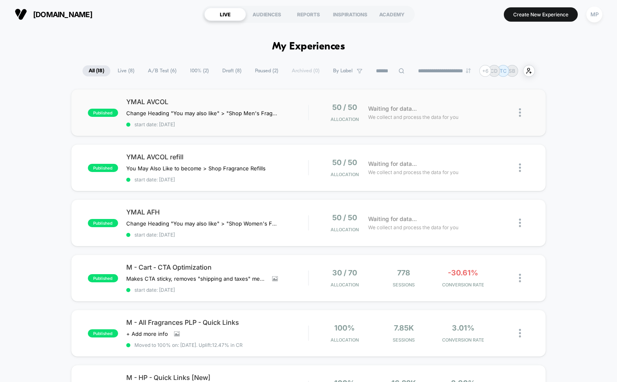
click at [232, 130] on div "published YMAL AVCOL Change Heading "You may also like" > "Shop Men's Fragrance…" at bounding box center [308, 112] width 475 height 47
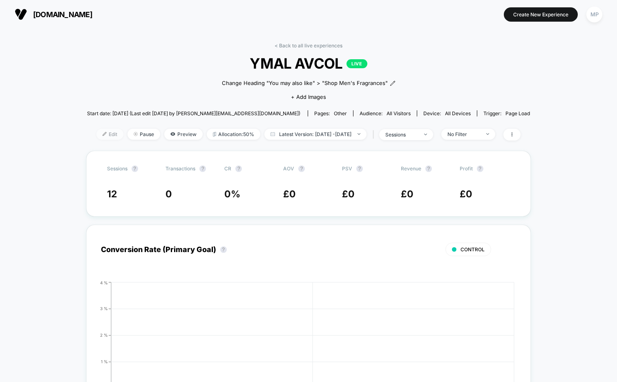
click at [96, 135] on span "Edit" at bounding box center [109, 134] width 27 height 11
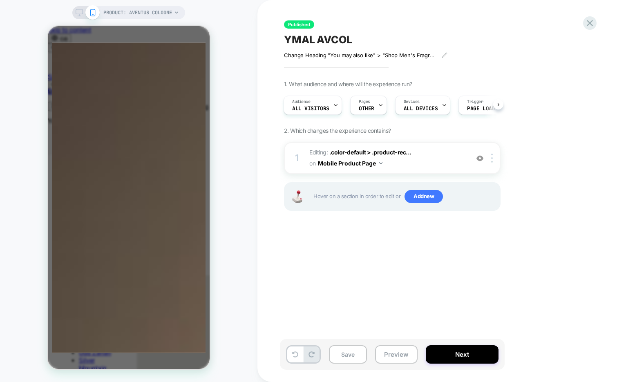
scroll to position [0, 258]
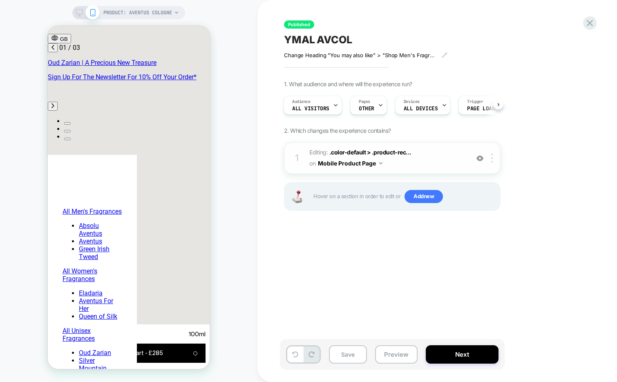
scroll to position [0, 0]
click at [480, 156] on img at bounding box center [479, 158] width 7 height 7
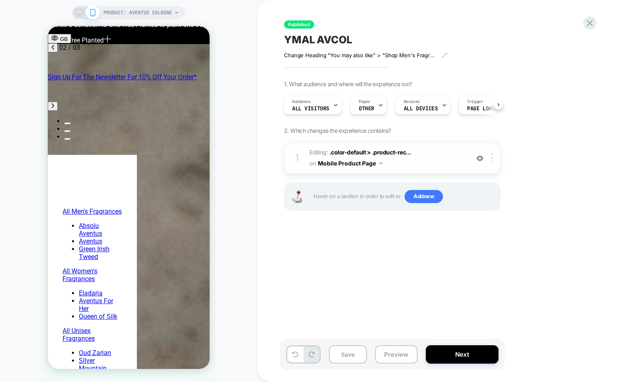
scroll to position [1899, 0]
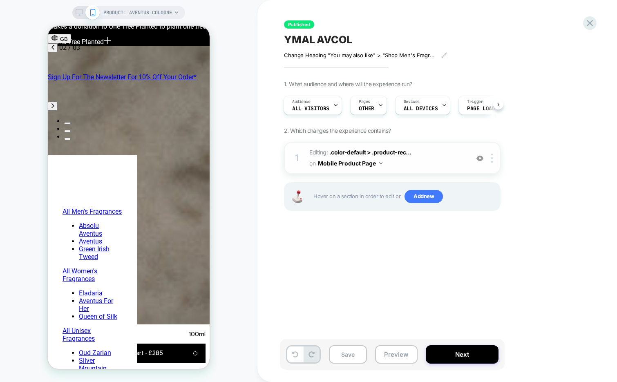
click at [480, 157] on img at bounding box center [479, 158] width 7 height 7
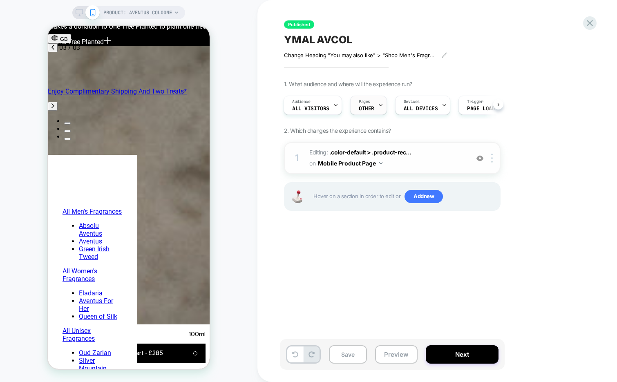
click at [372, 110] on span "OTHER" at bounding box center [366, 109] width 16 height 6
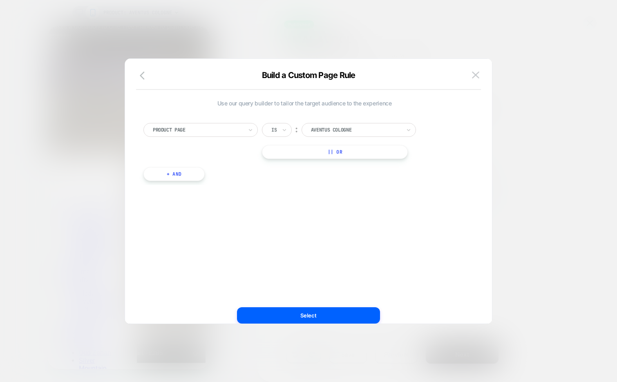
scroll to position [0, 0]
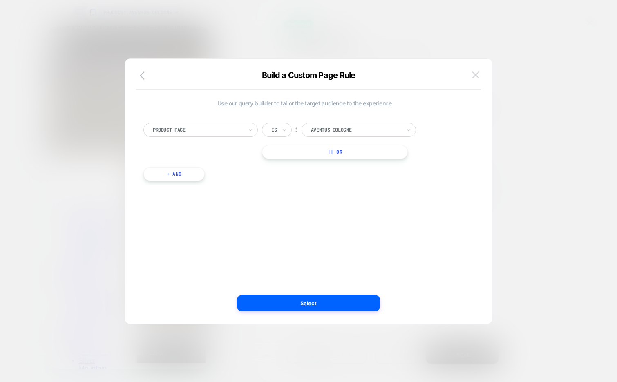
click at [474, 77] on img at bounding box center [475, 74] width 7 height 7
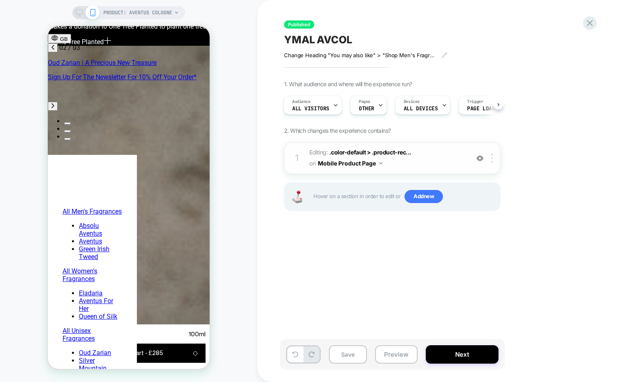
scroll to position [0, 129]
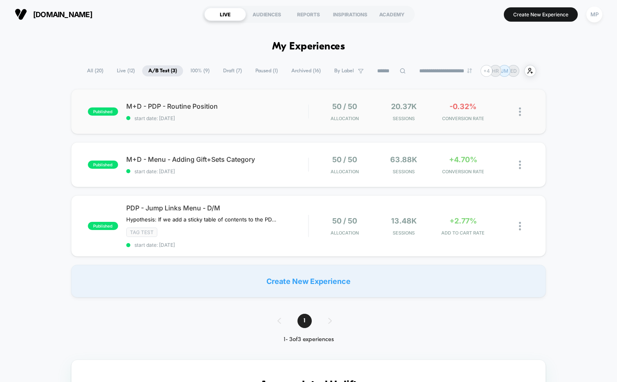
click at [238, 125] on div "published M+D - PDP - Routine Position start date: [DATE] 50 / 50 Allocation 20…" at bounding box center [308, 111] width 475 height 45
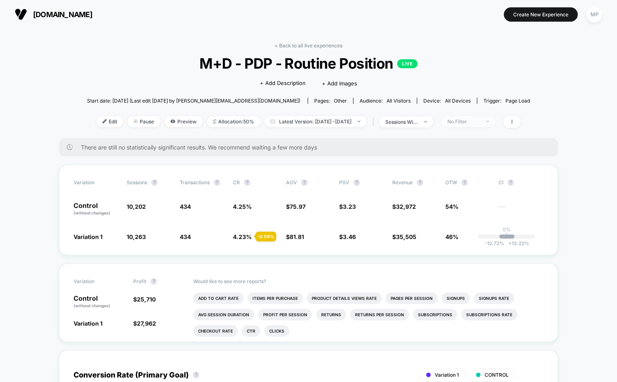
click at [476, 119] on div "No Filter" at bounding box center [463, 121] width 33 height 6
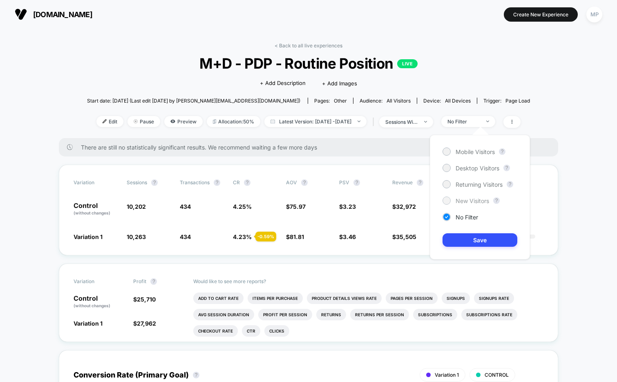
click at [459, 200] on span "New Visitors" at bounding box center [471, 200] width 33 height 7
click at [455, 236] on button "Save" at bounding box center [479, 239] width 75 height 13
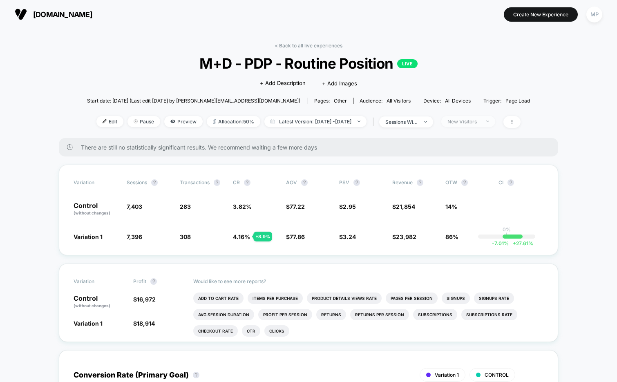
click at [472, 122] on div "New Visitors" at bounding box center [463, 121] width 33 height 6
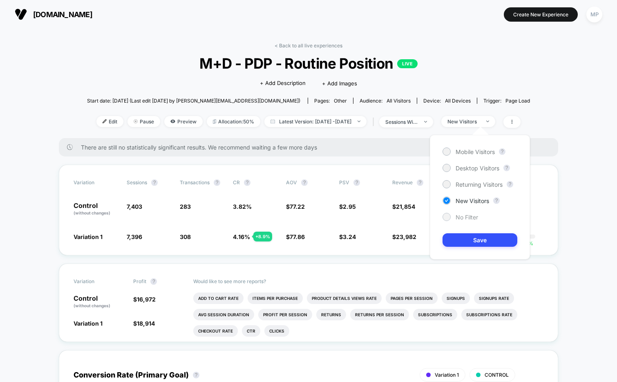
click at [460, 218] on span "No Filter" at bounding box center [466, 217] width 22 height 7
click at [457, 237] on button "Save" at bounding box center [479, 239] width 75 height 13
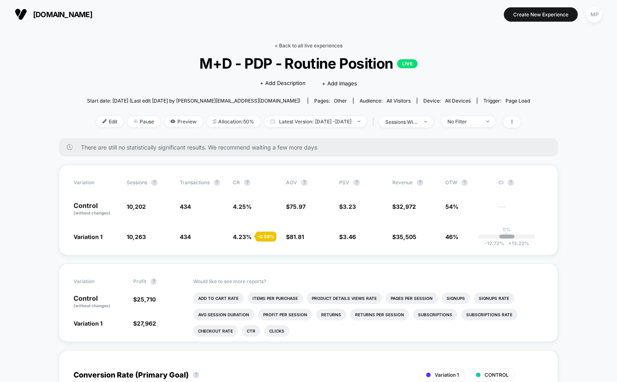
click at [300, 46] on link "< Back to all live experiences" at bounding box center [308, 45] width 68 height 6
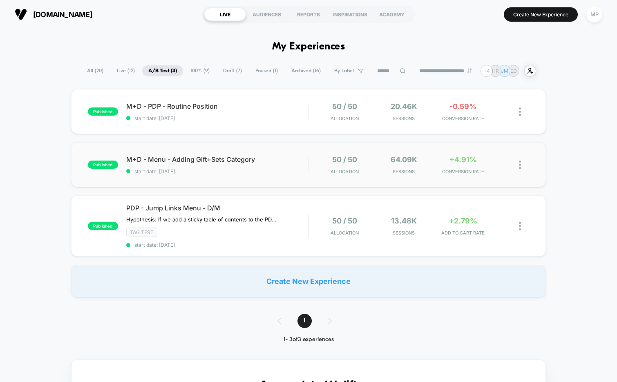
click at [237, 180] on div "published M+D - Menu - Adding Gift+Sets Category start date: [DATE] 50 / 50 All…" at bounding box center [308, 164] width 475 height 45
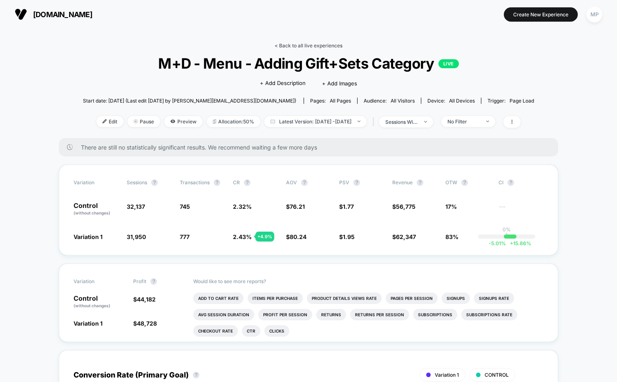
click at [290, 45] on link "< Back to all live experiences" at bounding box center [308, 45] width 68 height 6
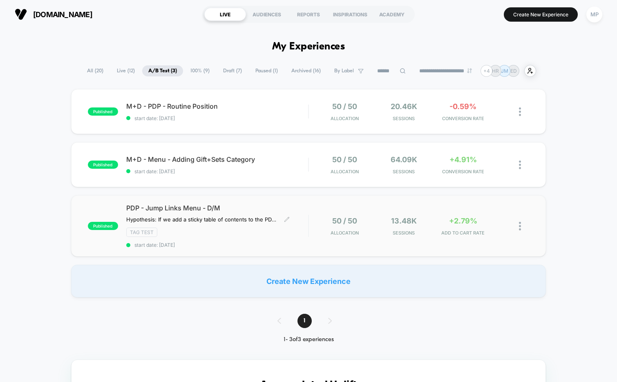
click at [221, 236] on div "PDP - Jump Links Menu - D/M Hypothesis: If we add a sticky table of contents to…" at bounding box center [217, 226] width 182 height 44
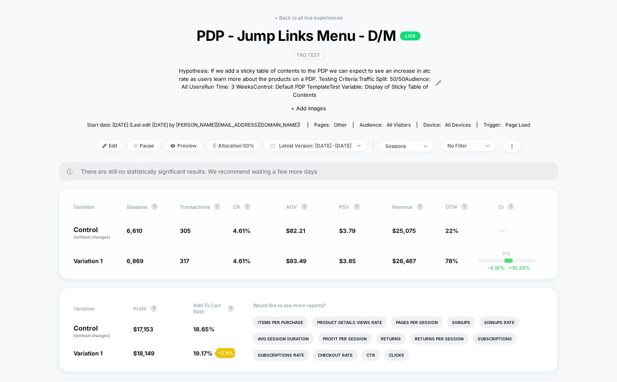
scroll to position [28, 0]
click at [96, 140] on span "Edit" at bounding box center [109, 145] width 27 height 11
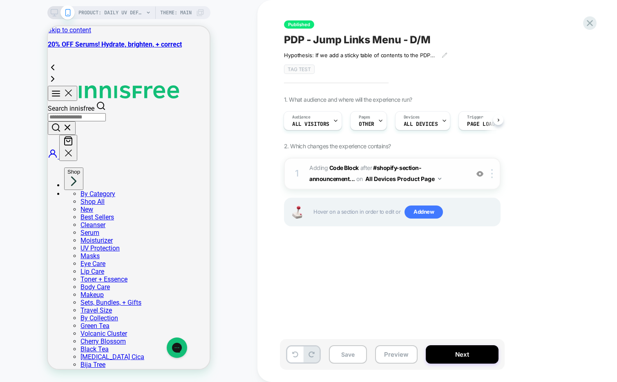
click at [481, 174] on img at bounding box center [479, 173] width 7 height 7
click at [480, 173] on img at bounding box center [479, 173] width 7 height 7
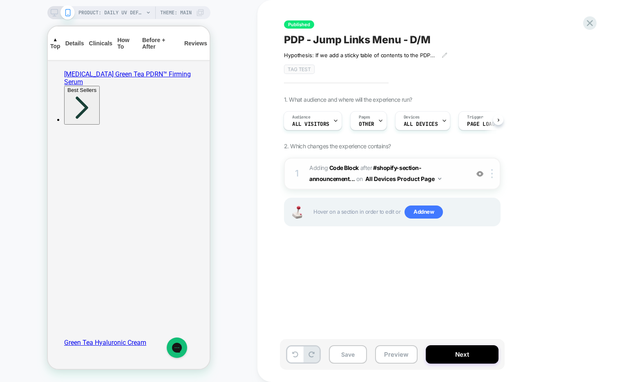
scroll to position [2235, 0]
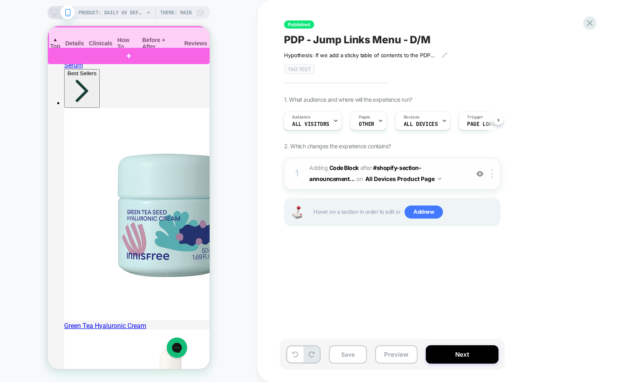
click at [100, 42] on div at bounding box center [130, 38] width 162 height 22
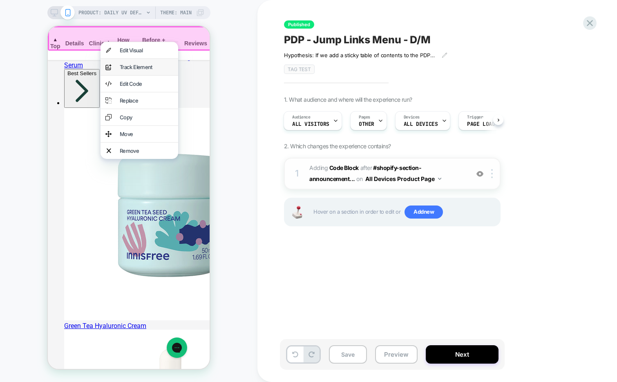
click at [127, 68] on div "Track Element" at bounding box center [146, 67] width 53 height 7
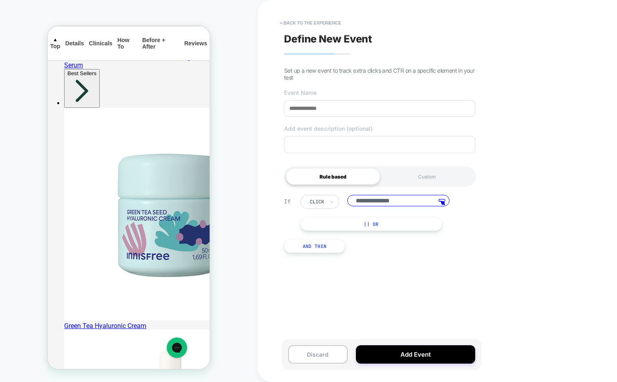
click at [364, 223] on button "|| Or" at bounding box center [371, 224] width 142 height 14
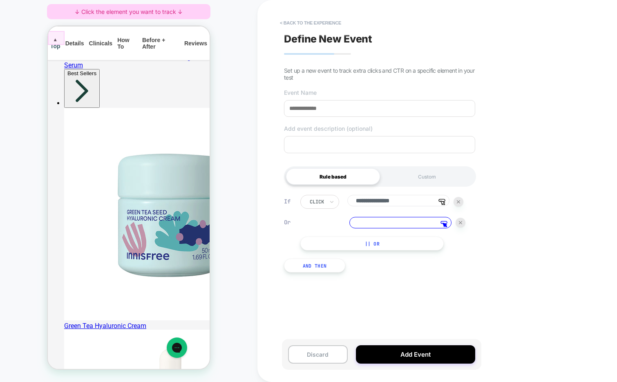
click at [56, 40] on div at bounding box center [56, 38] width 17 height 14
click at [70, 46] on div "Track Clicks ? Tracks clicks on the selected element." at bounding box center [94, 48] width 50 height 17
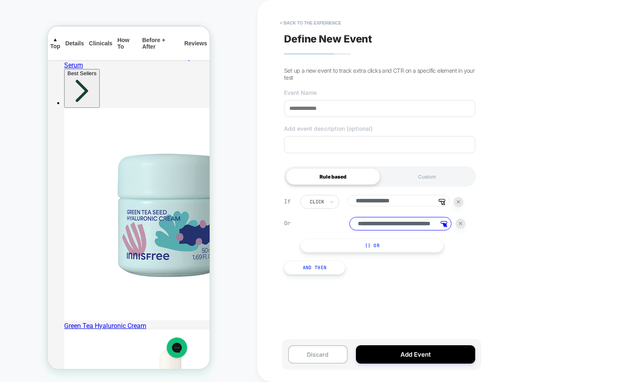
scroll to position [0, 0]
click at [303, 20] on button "< back to the experience" at bounding box center [310, 22] width 69 height 13
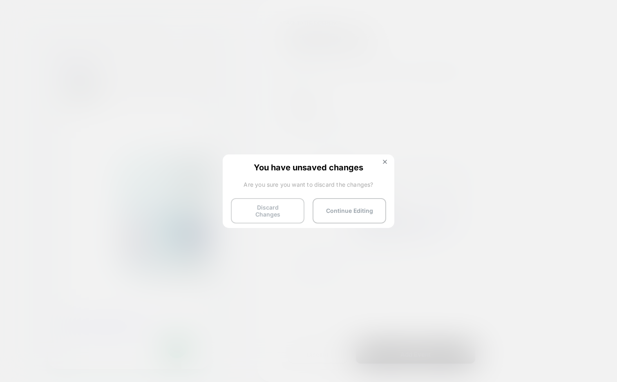
click at [257, 204] on button "Discard Changes" at bounding box center [267, 210] width 73 height 25
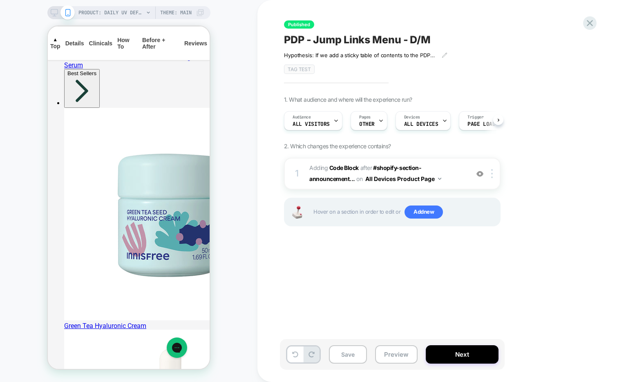
scroll to position [0, 0]
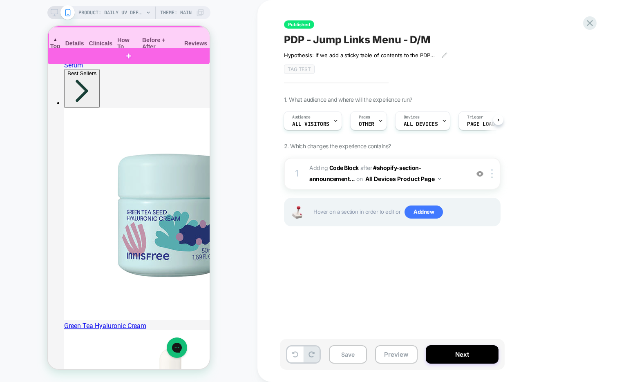
click at [180, 42] on div at bounding box center [130, 38] width 162 height 22
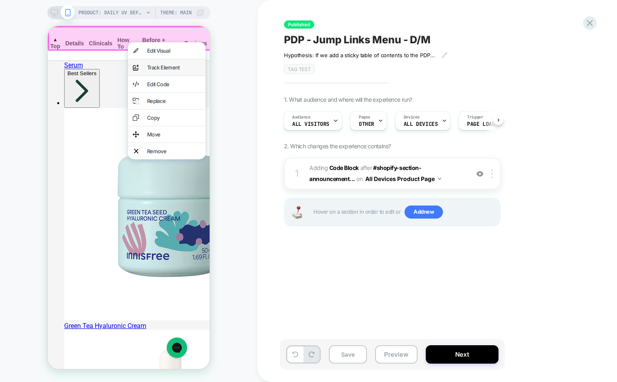
click at [168, 67] on div "Track Element" at bounding box center [173, 67] width 53 height 7
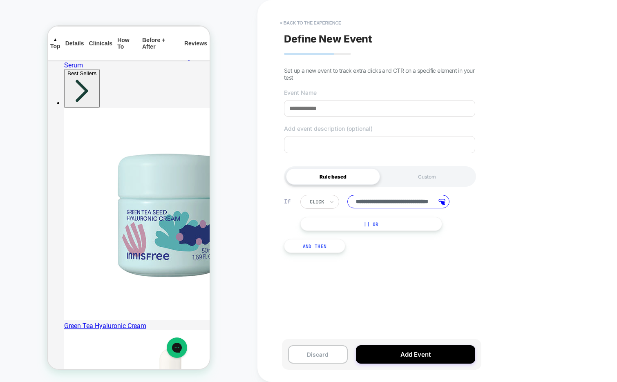
scroll to position [0, 0]
click at [333, 109] on input at bounding box center [379, 108] width 191 height 17
click at [431, 185] on div "Custom" at bounding box center [427, 176] width 94 height 16
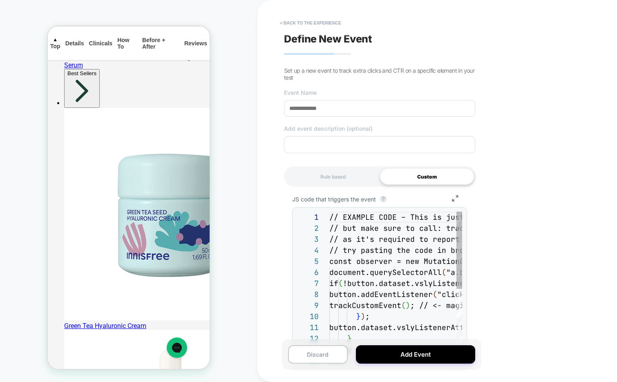
scroll to position [88, 0]
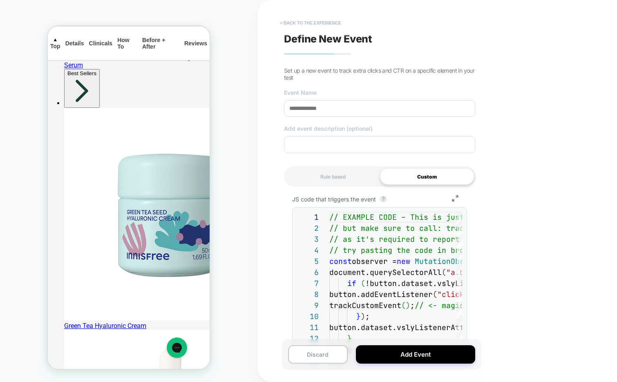
click at [318, 21] on button "< back to the experience" at bounding box center [310, 22] width 69 height 13
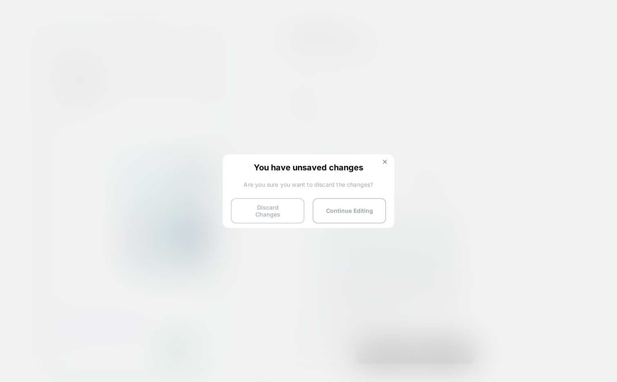
click at [271, 206] on button "Discard Changes" at bounding box center [267, 210] width 73 height 25
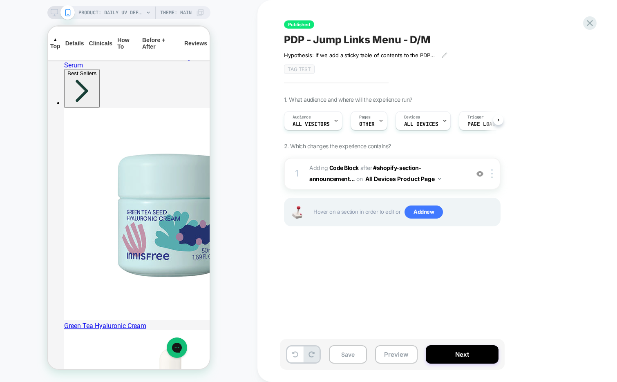
scroll to position [0, 0]
click at [588, 24] on icon at bounding box center [589, 23] width 6 height 6
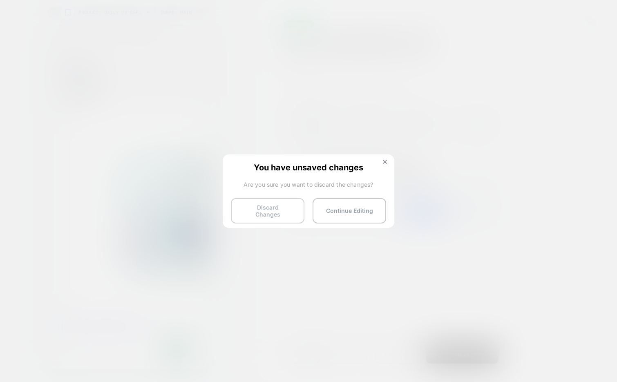
click at [245, 209] on button "Discard Changes" at bounding box center [267, 210] width 73 height 25
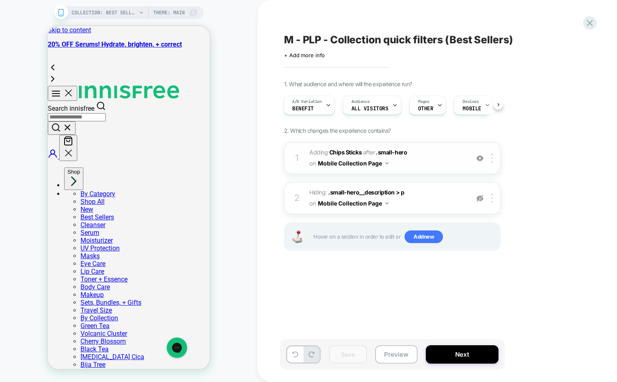
click at [419, 167] on span "#_loomi_addon_1748337954286_dup1758037956 Adding Chips Sticks AFTER .small-hero…" at bounding box center [387, 158] width 156 height 22
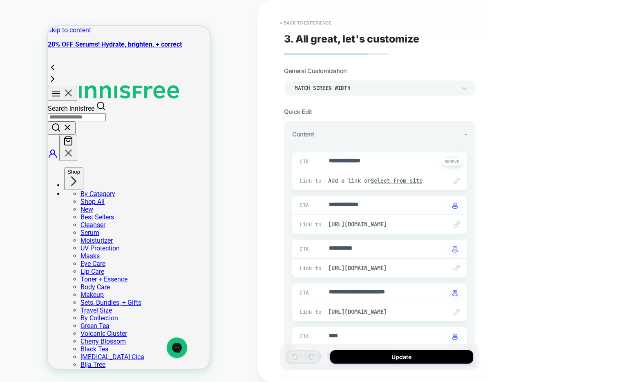
click at [357, 160] on textarea "**********" at bounding box center [387, 161] width 119 height 9
click at [411, 163] on textarea "**********" at bounding box center [387, 161] width 119 height 9
click at [449, 162] on button at bounding box center [452, 161] width 22 height 9
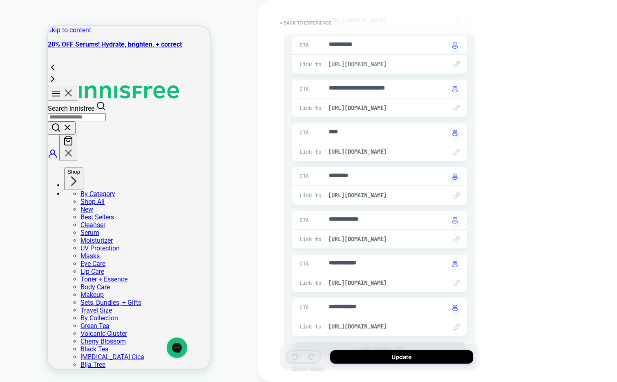
scroll to position [351, 0]
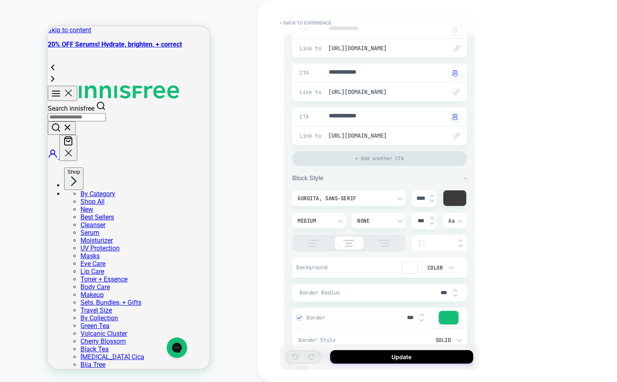
click at [355, 349] on div "Update" at bounding box center [379, 357] width 199 height 26
click at [354, 354] on button "Update" at bounding box center [401, 356] width 143 height 13
type textarea "*"
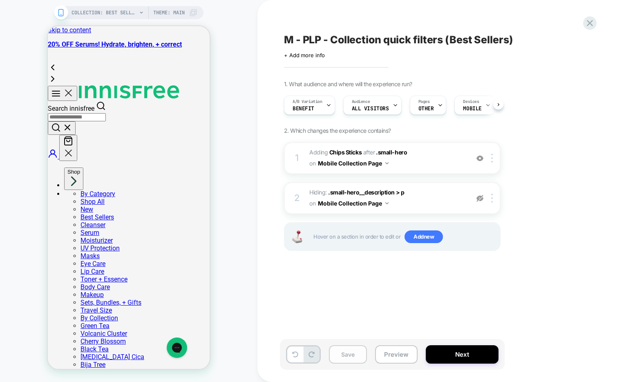
scroll to position [0, 0]
click at [341, 354] on button "Save" at bounding box center [348, 354] width 38 height 18
click at [388, 347] on button "Preview" at bounding box center [396, 354] width 42 height 18
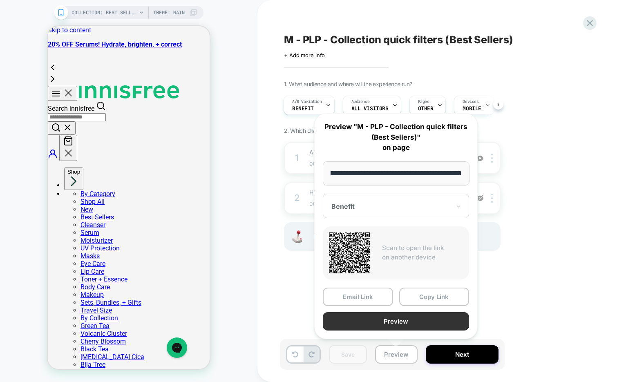
scroll to position [0, 0]
click at [389, 320] on button "Preview" at bounding box center [396, 321] width 146 height 18
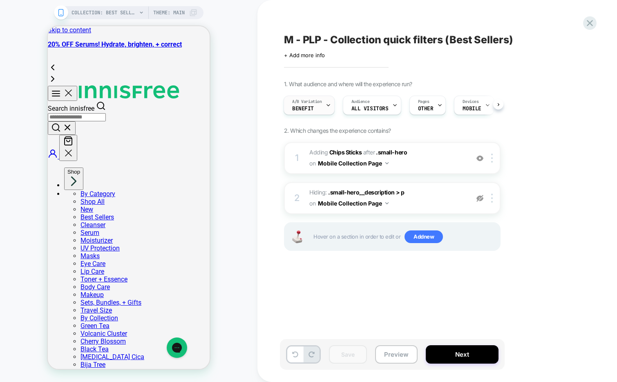
click at [328, 107] on div at bounding box center [327, 105] width 5 height 18
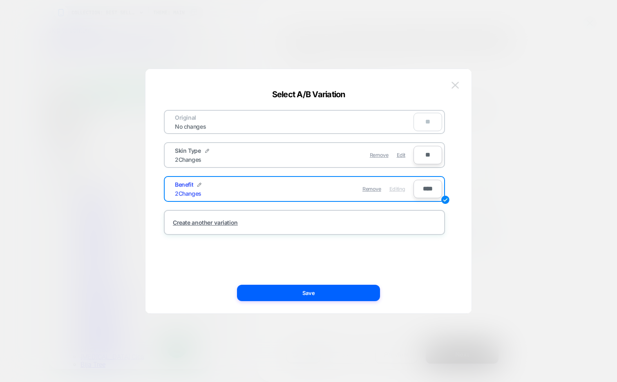
click at [454, 87] on img at bounding box center [454, 85] width 7 height 7
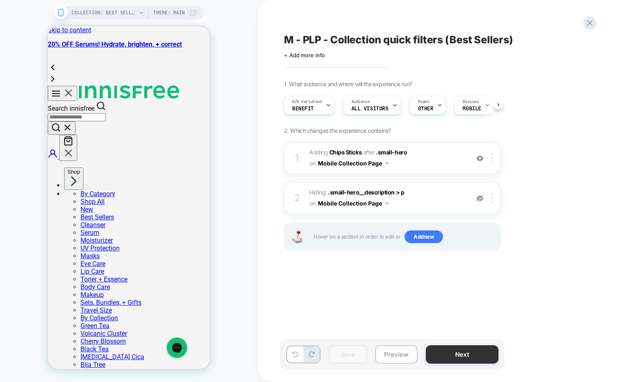
click at [457, 360] on button "Next" at bounding box center [461, 354] width 73 height 18
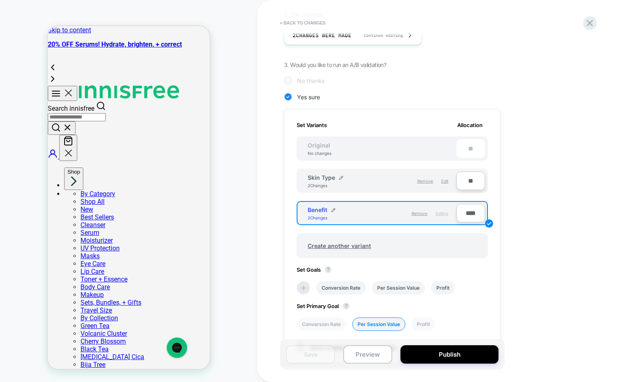
scroll to position [163, 0]
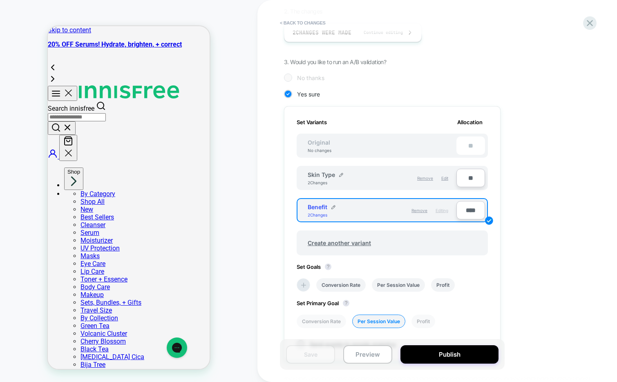
click at [465, 211] on input "****" at bounding box center [470, 210] width 29 height 18
type input "***"
click at [464, 176] on input "**" at bounding box center [470, 178] width 29 height 18
click at [507, 185] on div "1. What audience and where will the experience run? Audience All Visitors Pages…" at bounding box center [433, 179] width 298 height 499
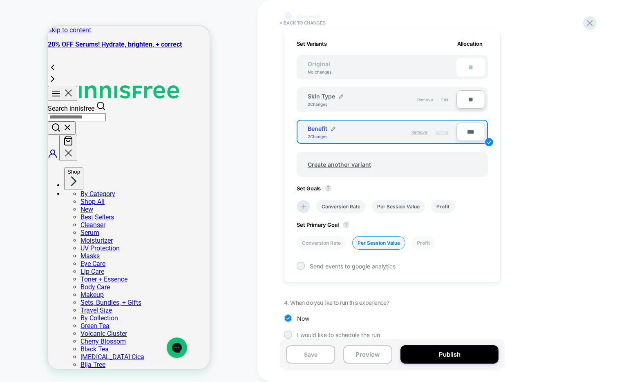
scroll to position [251, 0]
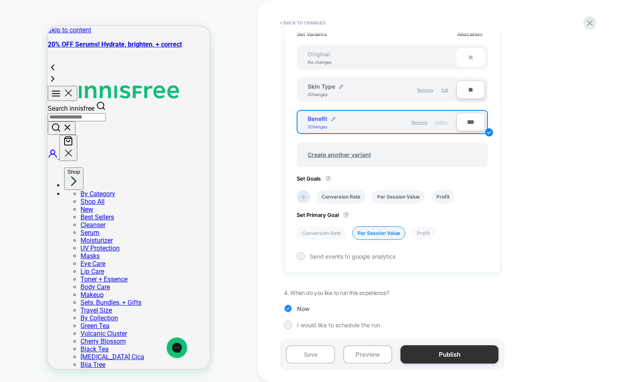
click at [425, 352] on button "Publish" at bounding box center [449, 354] width 98 height 18
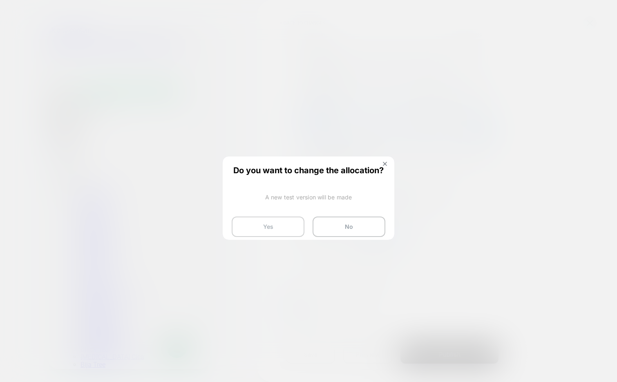
click at [272, 230] on button "Yes" at bounding box center [268, 226] width 73 height 20
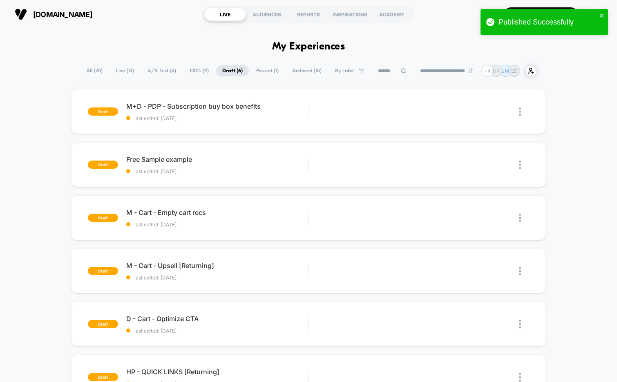
click at [162, 73] on span "A/B Test ( 4 )" at bounding box center [161, 70] width 41 height 11
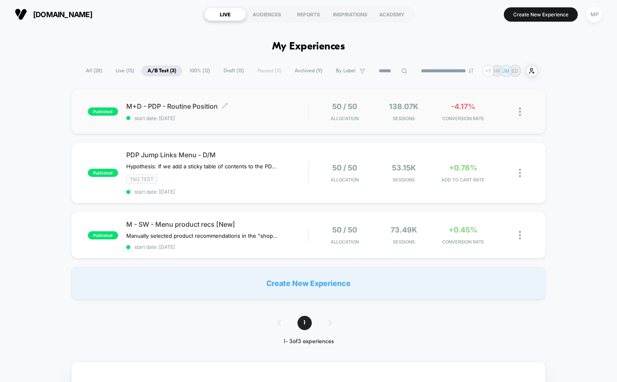
click at [265, 117] on span "start date: [DATE]" at bounding box center [217, 118] width 182 height 6
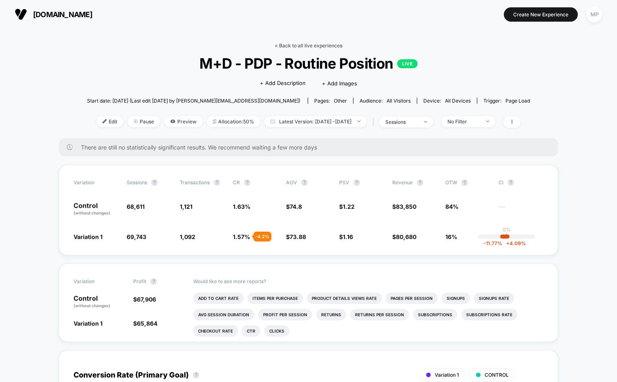
click at [285, 44] on link "< Back to all live experiences" at bounding box center [308, 45] width 68 height 6
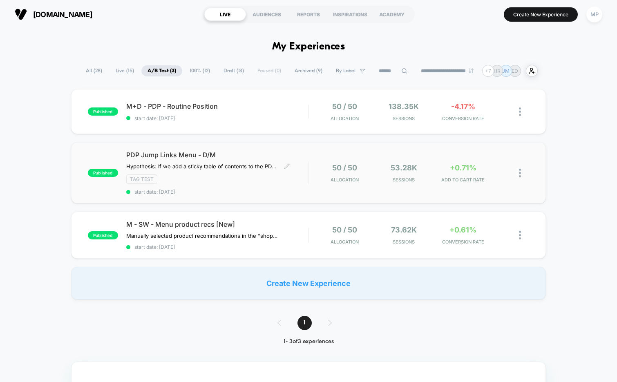
click at [226, 191] on span "start date: [DATE]" at bounding box center [217, 192] width 182 height 6
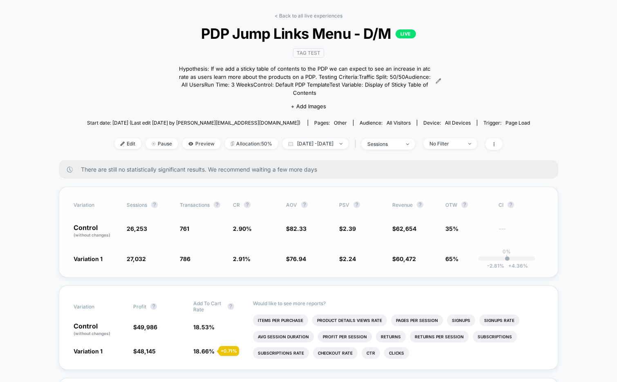
scroll to position [27, 0]
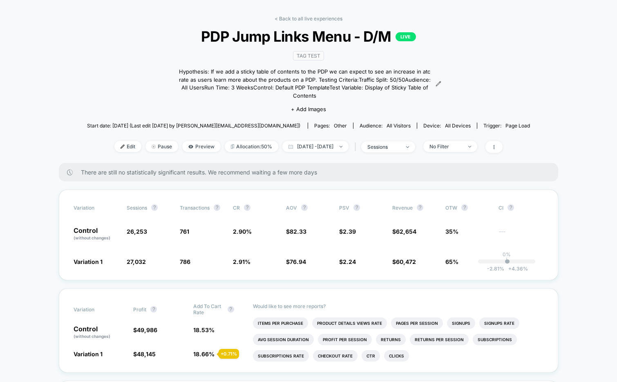
click at [462, 148] on div "No Filter" at bounding box center [445, 146] width 33 height 6
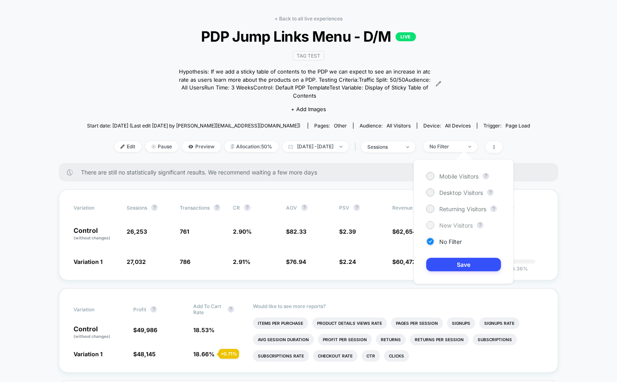
click at [439, 225] on span "New Visitors" at bounding box center [455, 225] width 33 height 7
click at [436, 263] on button "Save" at bounding box center [463, 264] width 75 height 13
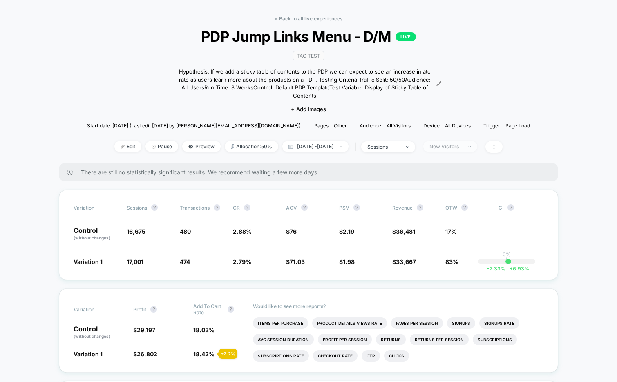
click at [463, 141] on span "New Visitors" at bounding box center [450, 146] width 54 height 11
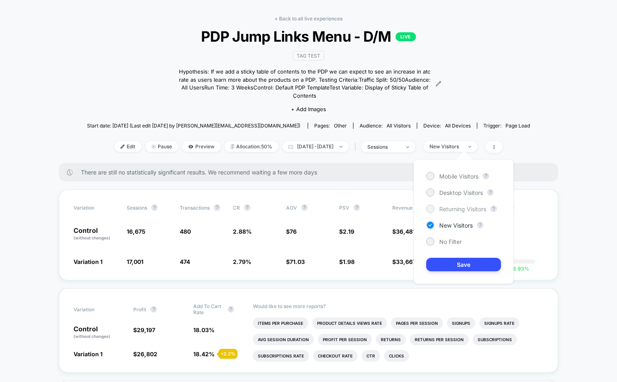
click at [448, 205] on div "Returning Visitors" at bounding box center [456, 209] width 60 height 8
click at [436, 261] on button "Save" at bounding box center [463, 264] width 75 height 13
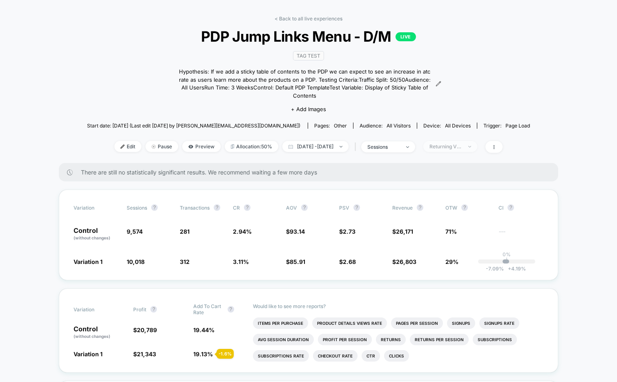
click at [462, 147] on div "Returning Visitors" at bounding box center [445, 146] width 33 height 6
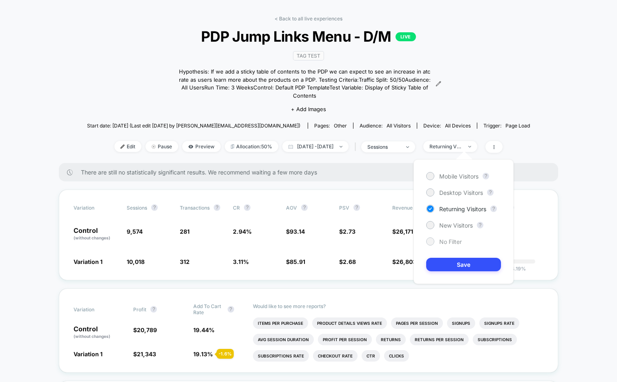
click at [442, 242] on span "No Filter" at bounding box center [450, 241] width 22 height 7
click at [440, 263] on button "Save" at bounding box center [463, 264] width 75 height 13
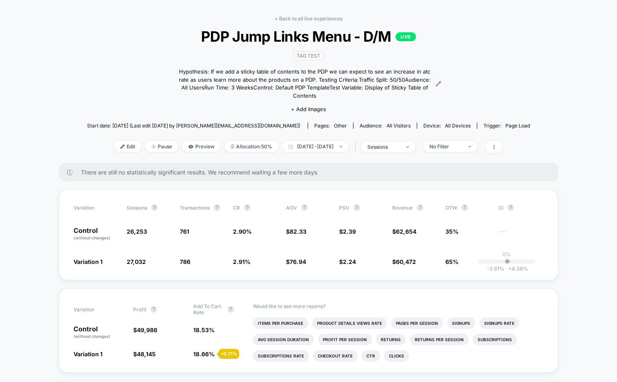
click at [118, 71] on div "< Back to all live experiences PDP Jump Links Menu - D/M LIVE TAG Test Hypothes…" at bounding box center [308, 89] width 443 height 147
click at [302, 18] on link "< Back to all live experiences" at bounding box center [308, 19] width 68 height 6
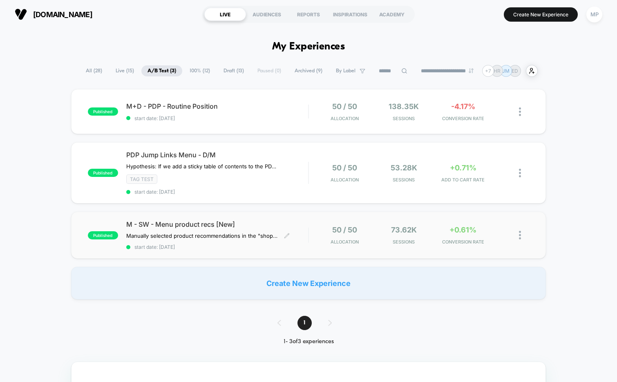
click at [220, 248] on span "start date: [DATE]" at bounding box center [217, 247] width 182 height 6
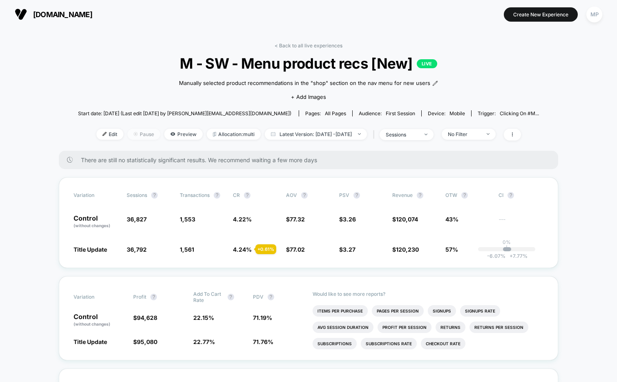
click at [131, 133] on span "Pause" at bounding box center [143, 134] width 33 height 11
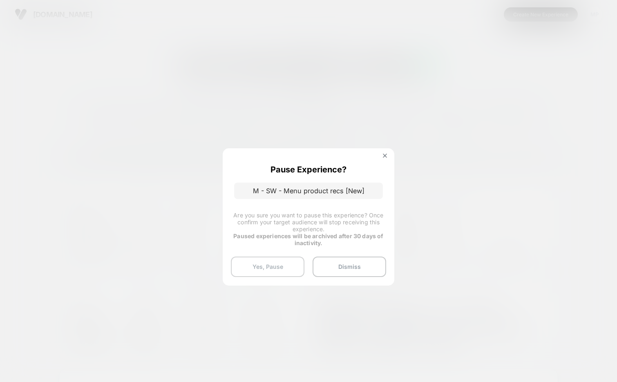
click at [253, 266] on button "Yes, Pause" at bounding box center [267, 266] width 73 height 20
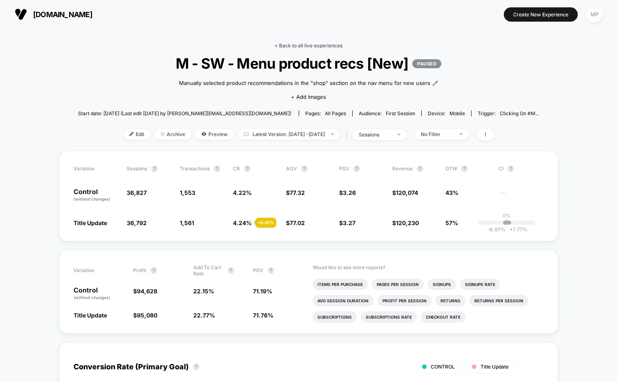
click at [296, 45] on link "< Back to all live experiences" at bounding box center [308, 45] width 68 height 6
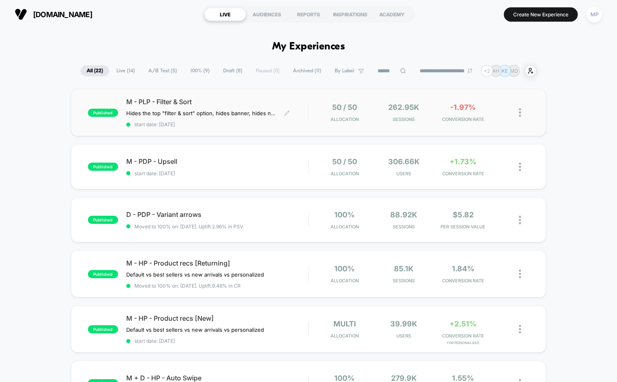
click at [231, 125] on span "start date: [DATE]" at bounding box center [217, 124] width 182 height 6
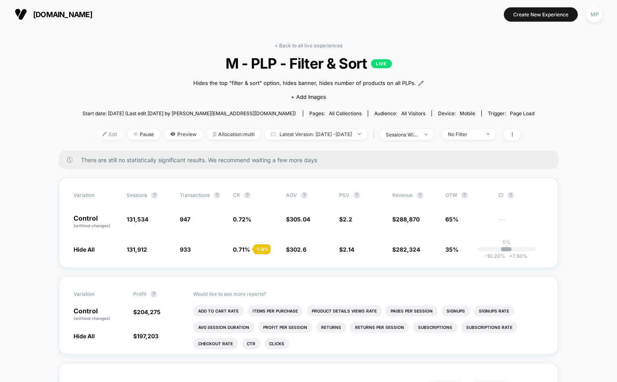
click at [96, 134] on span "Edit" at bounding box center [109, 134] width 27 height 11
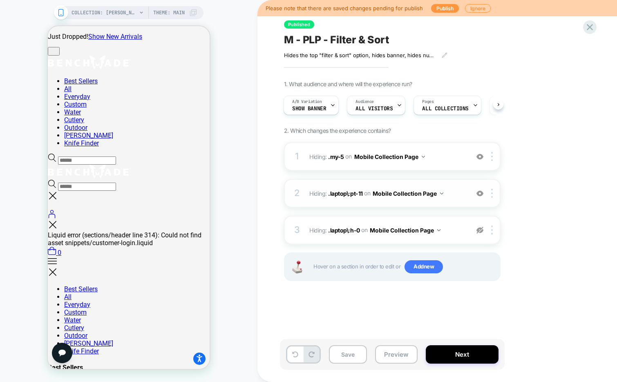
click at [479, 192] on img at bounding box center [479, 193] width 7 height 7
click at [479, 156] on img at bounding box center [479, 156] width 7 height 7
click at [476, 158] on img at bounding box center [479, 156] width 7 height 7
click at [480, 194] on img at bounding box center [479, 193] width 7 height 7
click at [479, 231] on img at bounding box center [479, 230] width 7 height 7
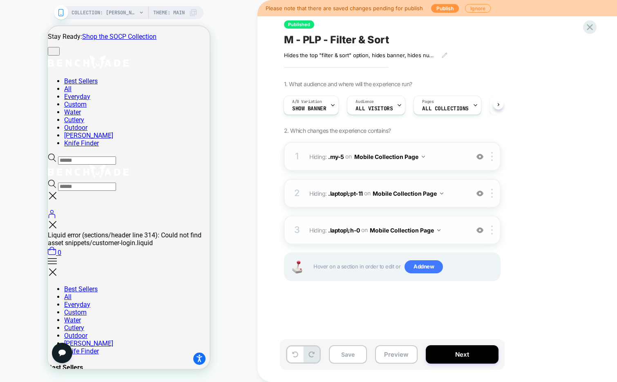
click at [481, 230] on img at bounding box center [479, 230] width 7 height 7
click at [465, 354] on button "Next" at bounding box center [461, 354] width 73 height 18
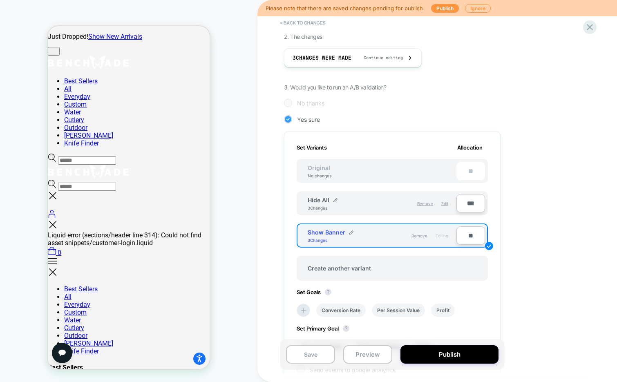
scroll to position [136, 0]
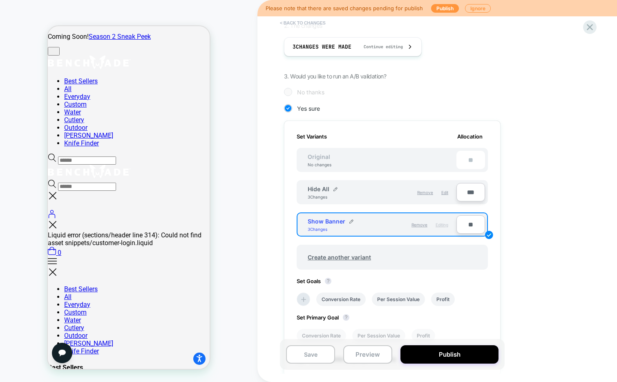
click at [313, 23] on button "< Back to changes" at bounding box center [303, 22] width 54 height 13
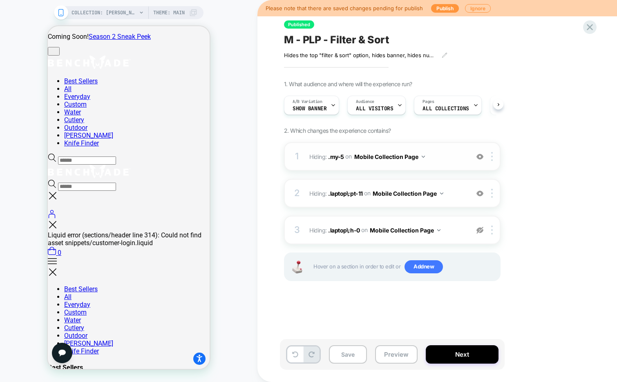
scroll to position [0, 0]
click at [480, 156] on img at bounding box center [479, 156] width 7 height 7
click at [478, 194] on img at bounding box center [479, 193] width 7 height 7
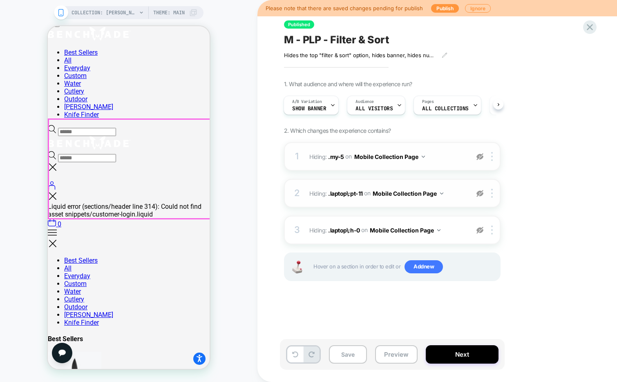
scroll to position [0, 0]
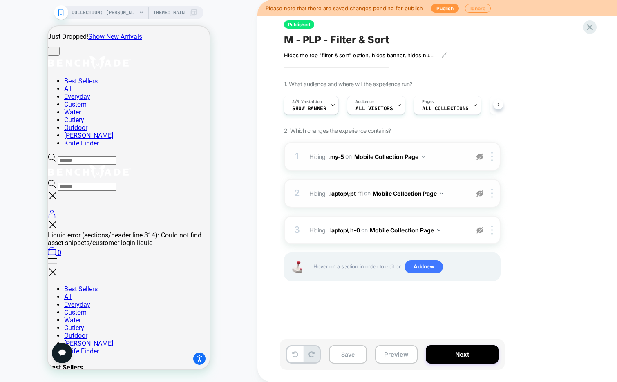
click at [479, 158] on img at bounding box center [479, 156] width 7 height 7
click at [479, 195] on img at bounding box center [479, 193] width 7 height 7
click at [445, 356] on button "Next" at bounding box center [461, 354] width 73 height 18
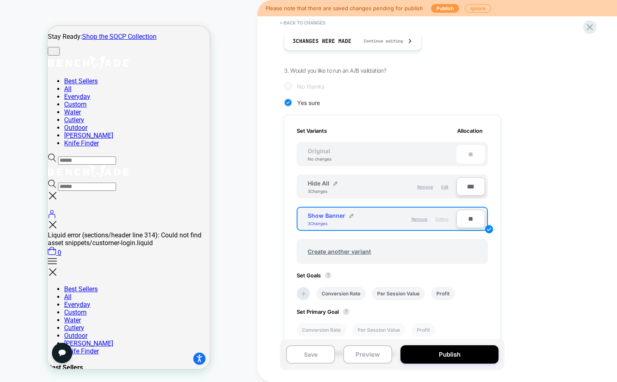
scroll to position [150, 0]
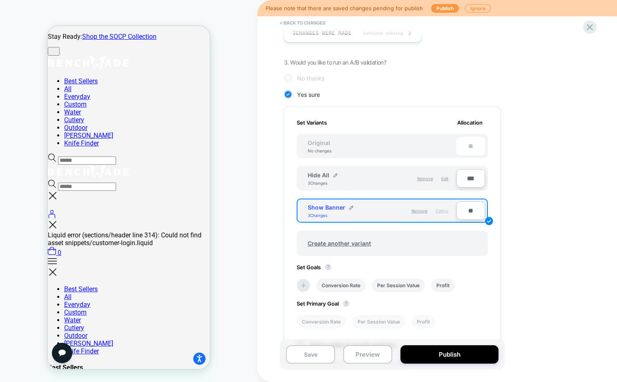
click at [463, 209] on input "**" at bounding box center [470, 210] width 29 height 18
type input "***"
type input "**"
type input "***"
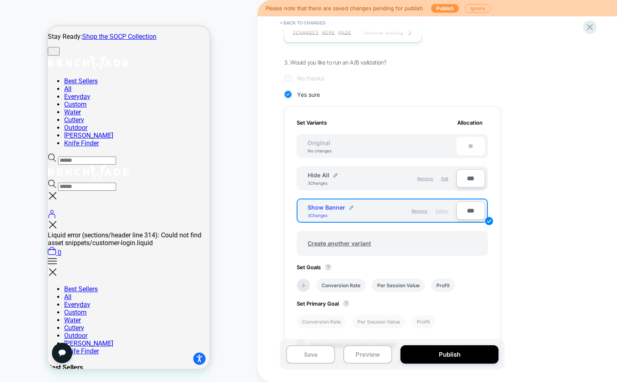
click at [463, 212] on input "***" at bounding box center [470, 210] width 29 height 18
type input "***"
type input "**"
type input "***"
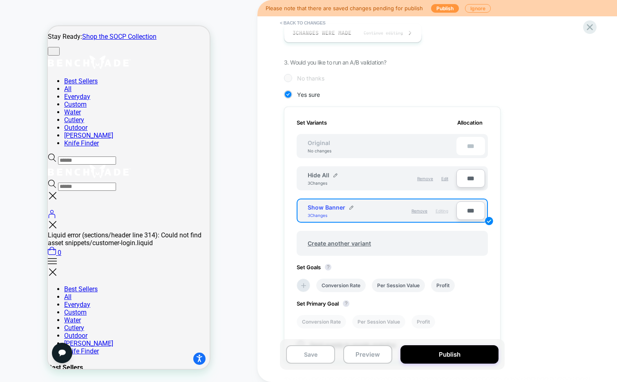
type input "***"
click at [469, 181] on input "***" at bounding box center [470, 178] width 29 height 18
type input "***"
type input "**"
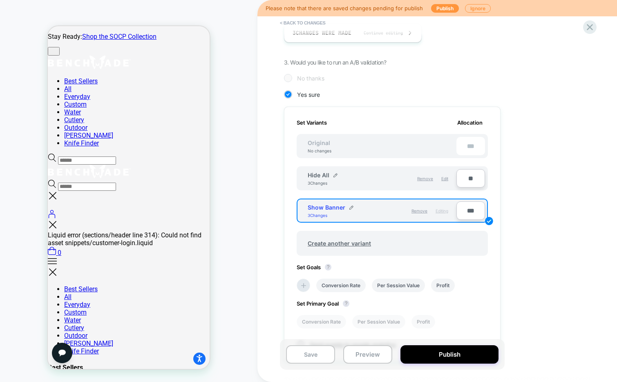
type input "***"
click at [415, 356] on button "Publish" at bounding box center [449, 354] width 98 height 18
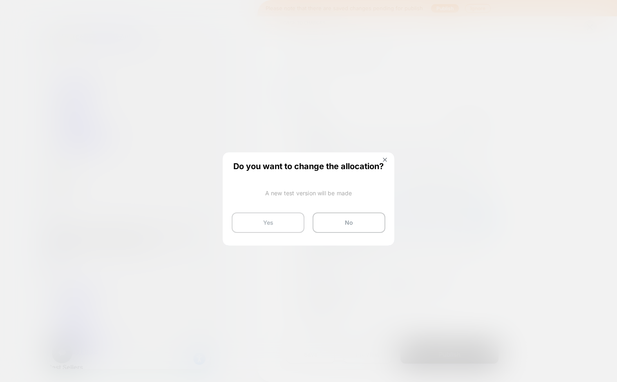
click at [265, 223] on button "Yes" at bounding box center [268, 222] width 73 height 20
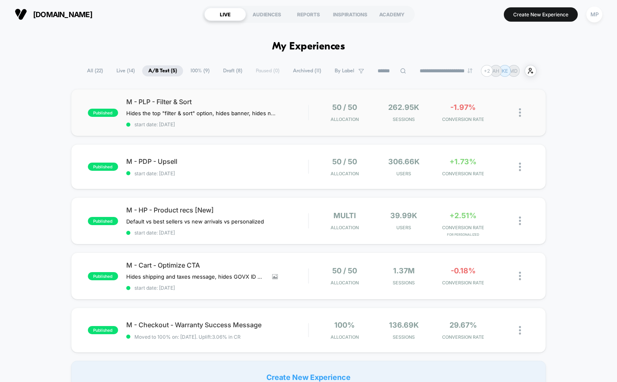
click at [211, 130] on div "published M - PLP - Filter & Sort Hides the top "filter & sort" option, hides b…" at bounding box center [308, 112] width 475 height 47
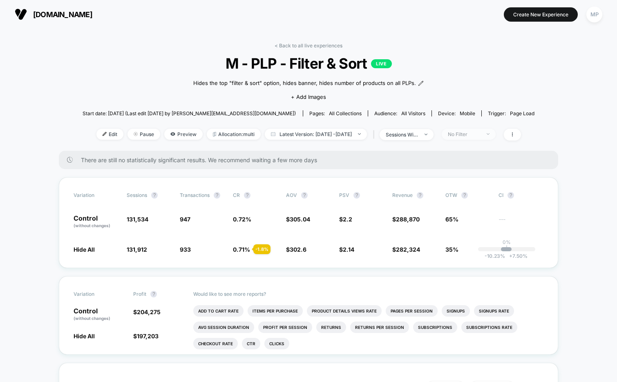
click at [472, 135] on div "No Filter" at bounding box center [463, 134] width 33 height 6
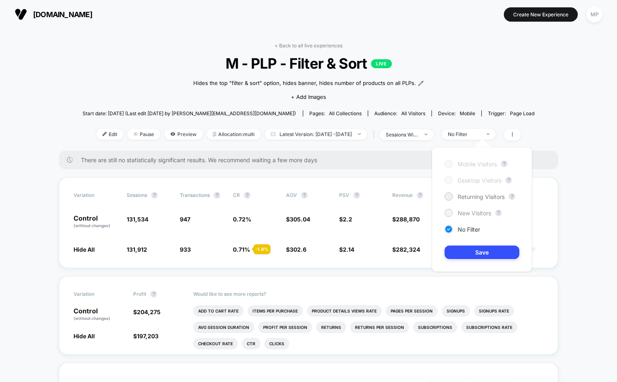
click at [464, 209] on span "New Visitors" at bounding box center [473, 212] width 33 height 7
click at [465, 252] on button "Save" at bounding box center [481, 251] width 75 height 13
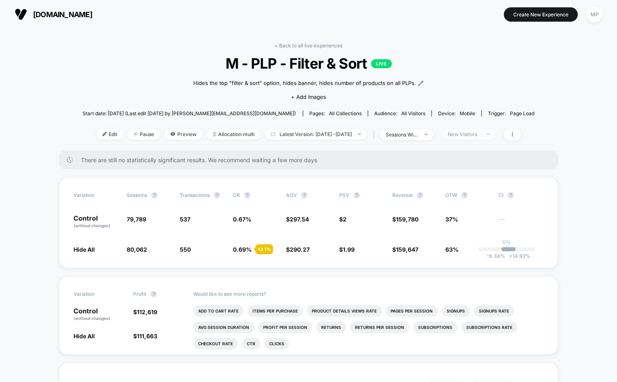
click at [478, 129] on span "New Visitors" at bounding box center [468, 134] width 54 height 11
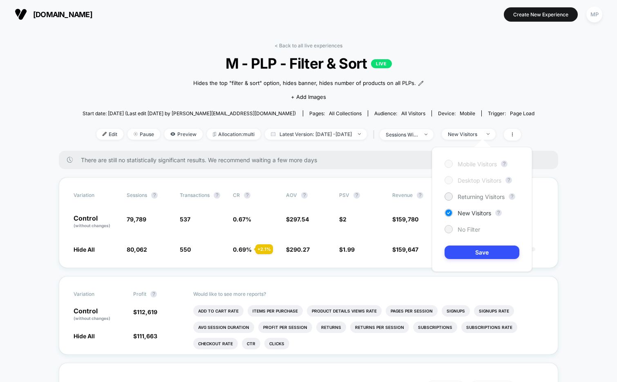
click at [461, 229] on span "No Filter" at bounding box center [468, 229] width 22 height 7
click at [462, 252] on button "Save" at bounding box center [481, 251] width 75 height 13
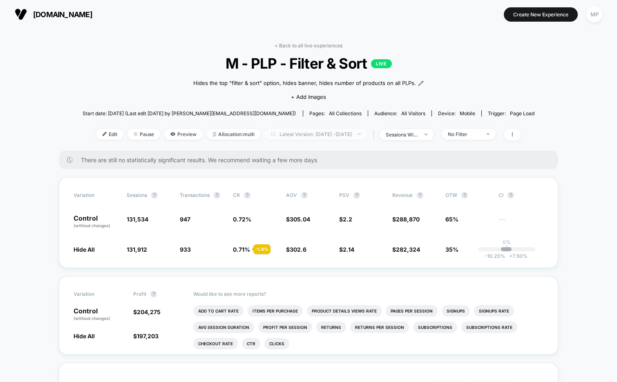
click at [292, 134] on span "Latest Version: [DATE] - [DATE]" at bounding box center [316, 134] width 102 height 11
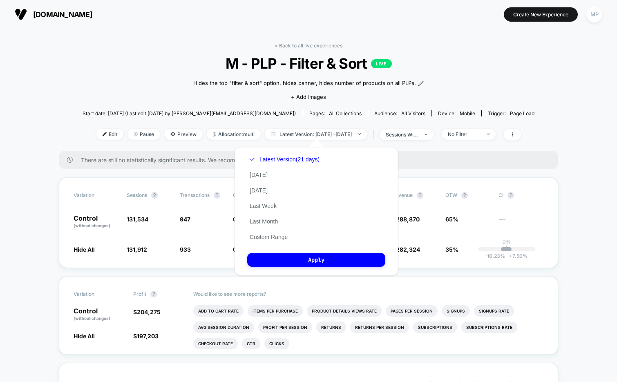
click at [463, 74] on div "< Back to all live experiences M - PLP - Filter & Sort LIVE Hides the top "filt…" at bounding box center [308, 96] width 452 height 108
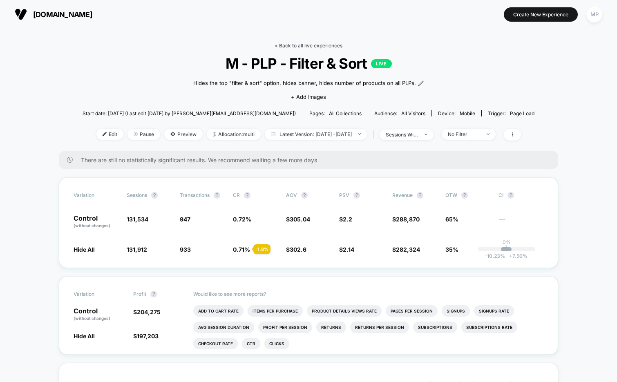
click at [294, 48] on link "< Back to all live experiences" at bounding box center [308, 45] width 68 height 6
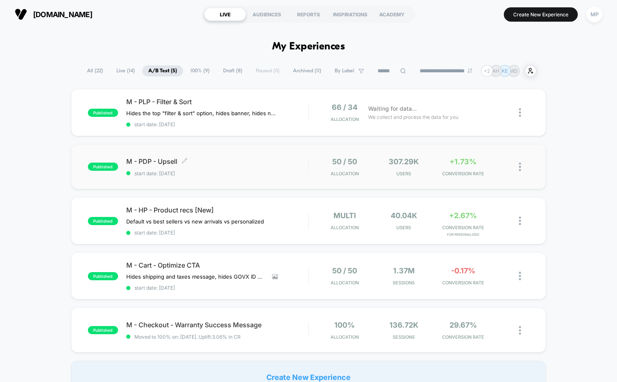
click at [209, 168] on div "M - PDP - Upsell Click to edit experience details Click to edit experience deta…" at bounding box center [217, 166] width 182 height 19
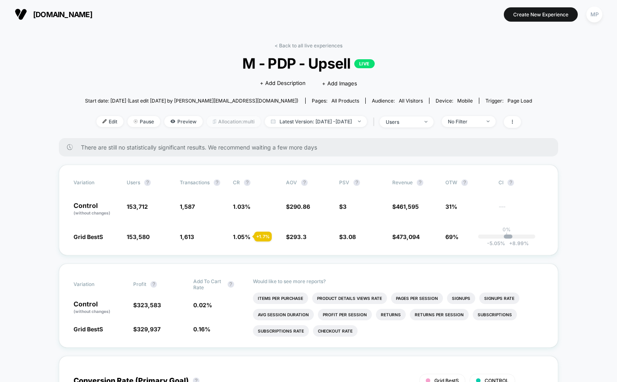
click at [213, 121] on span "Allocation: multi" at bounding box center [234, 121] width 54 height 11
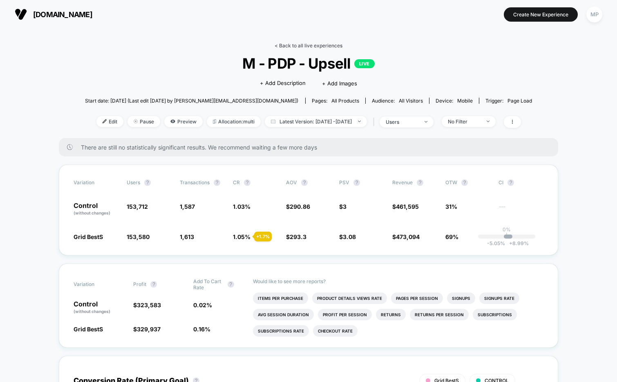
click at [289, 48] on link "< Back to all live experiences" at bounding box center [308, 45] width 68 height 6
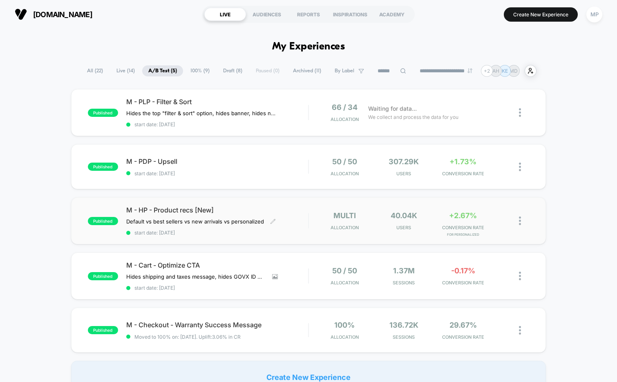
click at [225, 234] on span "start date: 8/14/2025" at bounding box center [217, 232] width 182 height 6
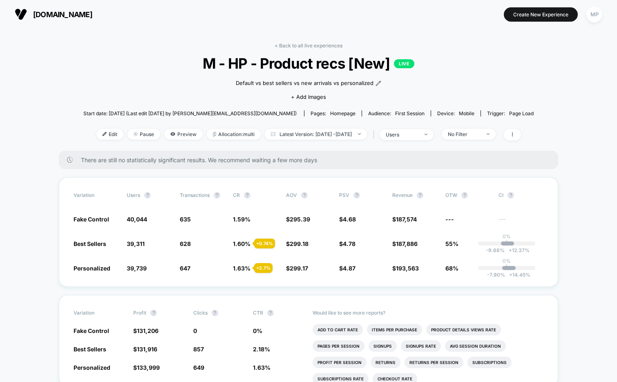
click at [288, 44] on link "< Back to all live experiences" at bounding box center [308, 45] width 68 height 6
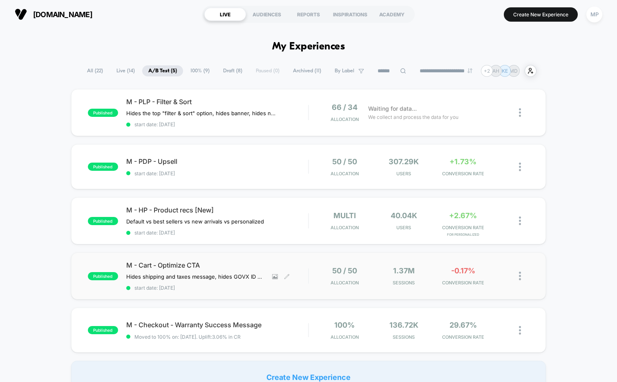
click at [222, 263] on span "M - Cart - Optimize CTA" at bounding box center [217, 265] width 182 height 8
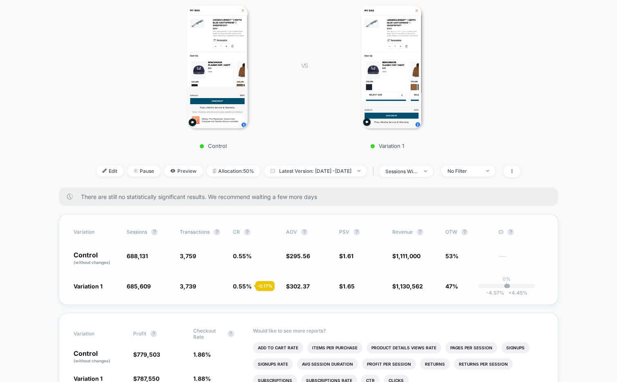
scroll to position [115, 0]
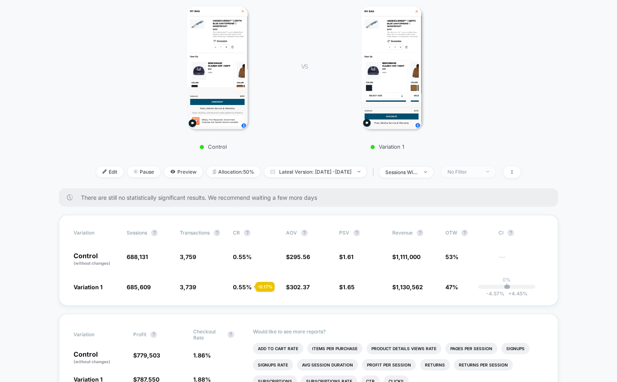
click at [476, 171] on div "No Filter" at bounding box center [463, 172] width 33 height 6
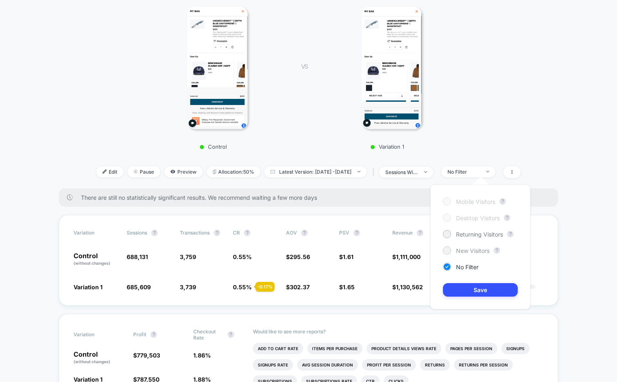
click at [470, 250] on span "New Visitors" at bounding box center [472, 250] width 33 height 7
click at [457, 291] on button "Save" at bounding box center [480, 289] width 75 height 13
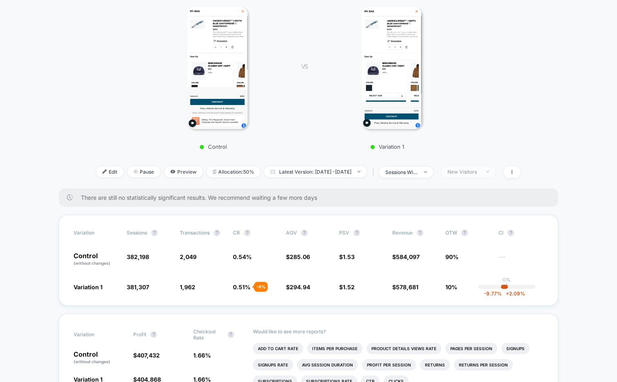
click at [473, 169] on div "New Visitors" at bounding box center [463, 172] width 33 height 6
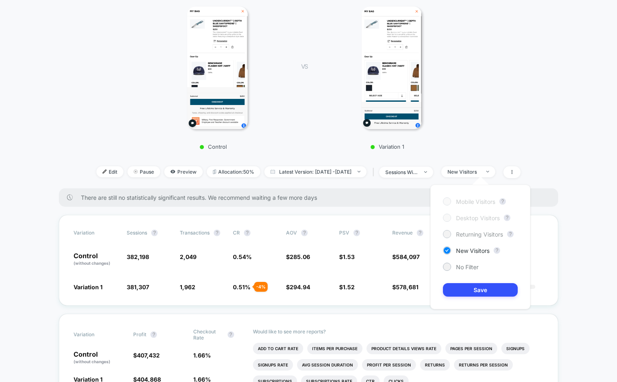
click at [463, 235] on span "Returning Visitors" at bounding box center [479, 234] width 47 height 7
click at [460, 289] on button "Save" at bounding box center [480, 289] width 75 height 13
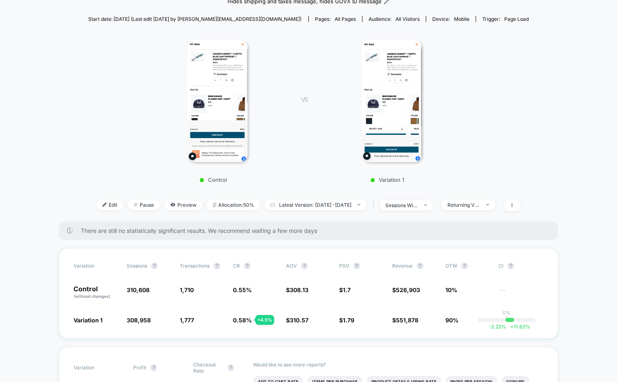
scroll to position [98, 0]
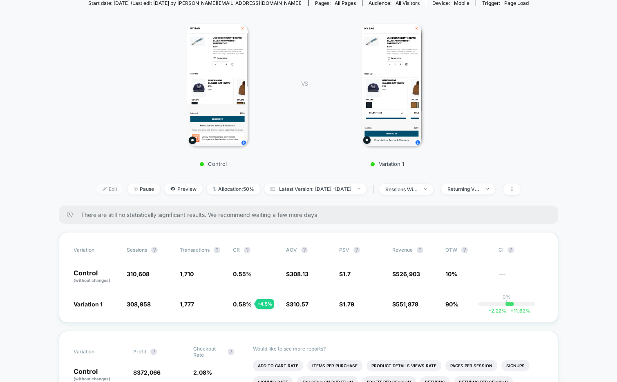
click at [102, 188] on img at bounding box center [104, 189] width 4 height 4
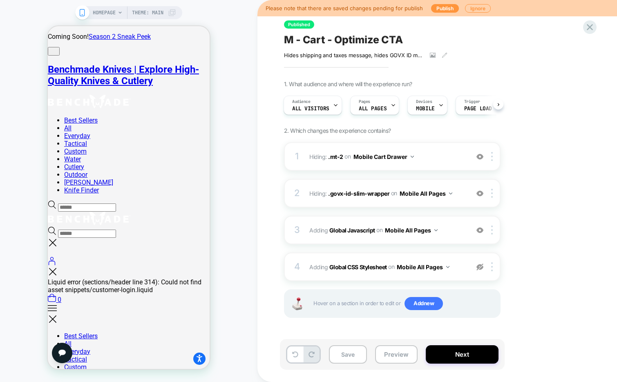
click at [400, 42] on span "M - Cart - Optimize CTA" at bounding box center [343, 39] width 118 height 12
type textarea "**********"
click at [545, 40] on icon at bounding box center [547, 39] width 4 height 3
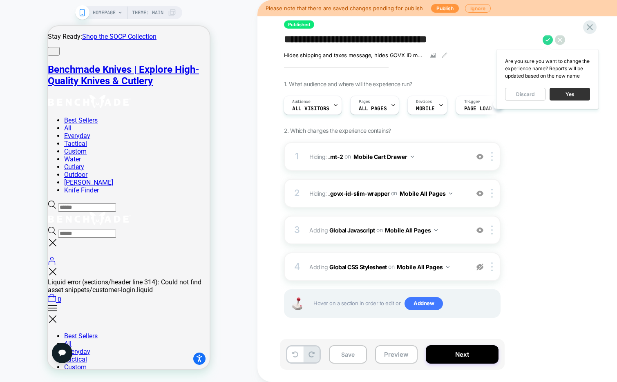
click at [568, 94] on button "Yes" at bounding box center [569, 94] width 40 height 13
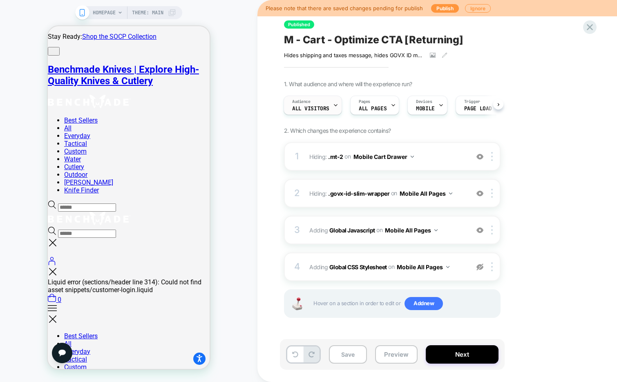
click at [306, 108] on span "All Visitors" at bounding box center [310, 109] width 37 height 6
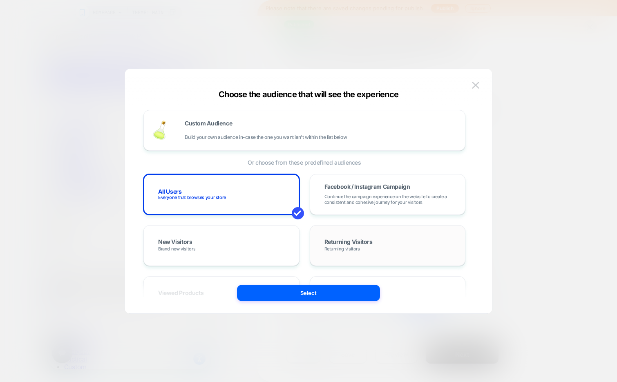
click at [337, 241] on span "Returning Visitors" at bounding box center [348, 242] width 48 height 7
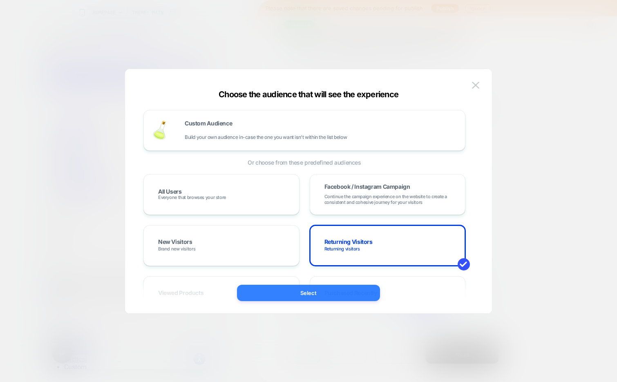
click at [301, 295] on button "Select" at bounding box center [308, 293] width 143 height 16
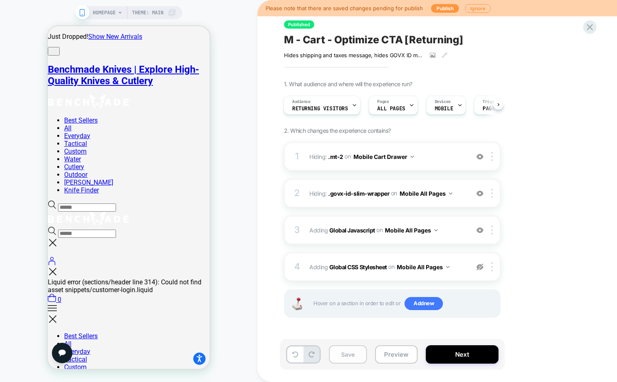
click at [348, 356] on button "Save" at bounding box center [348, 354] width 38 height 18
click at [443, 356] on button "Next" at bounding box center [461, 354] width 73 height 18
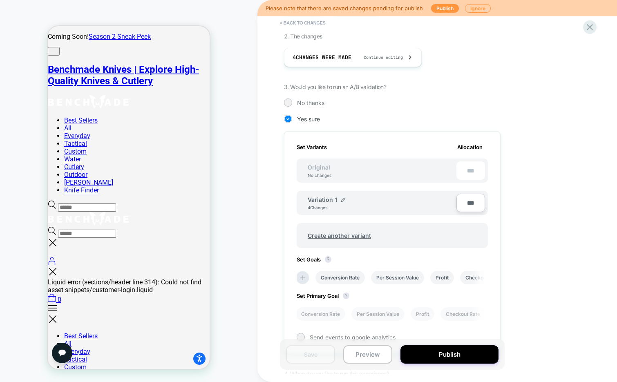
scroll to position [164, 0]
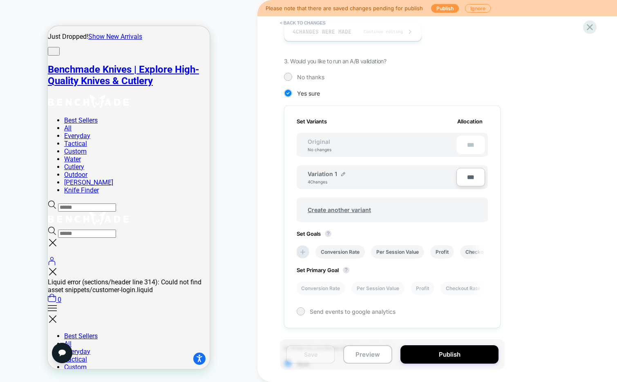
click at [464, 174] on input "***" at bounding box center [470, 177] width 29 height 18
click at [465, 175] on input "***" at bounding box center [470, 177] width 29 height 18
type input "***"
type input "**"
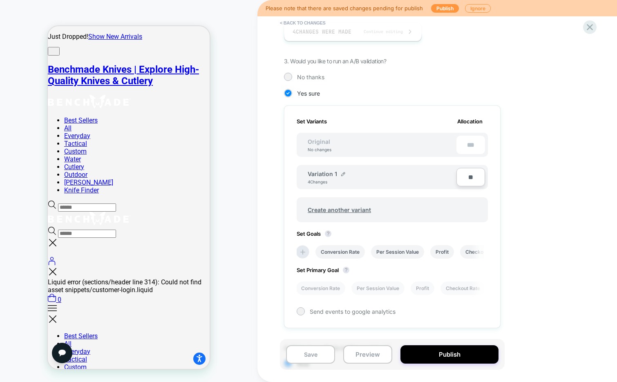
type input "***"
type input "**"
type input "****"
click at [439, 354] on button "Publish" at bounding box center [449, 354] width 98 height 18
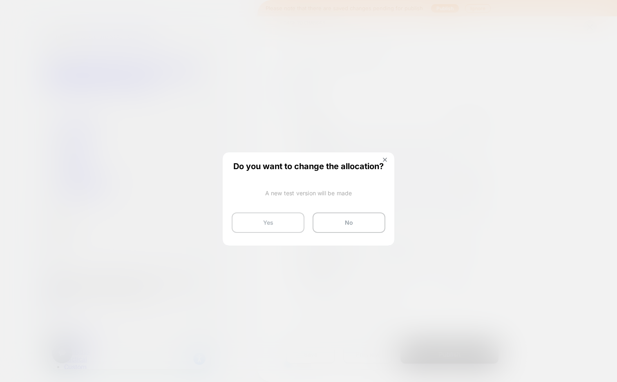
click at [261, 224] on button "Yes" at bounding box center [268, 222] width 73 height 20
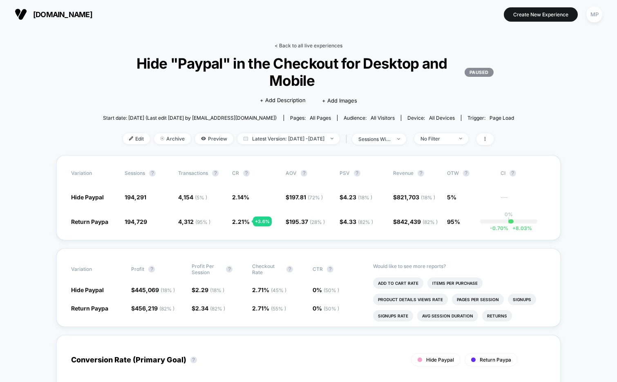
click at [299, 46] on link "< Back to all live experiences" at bounding box center [308, 45] width 68 height 6
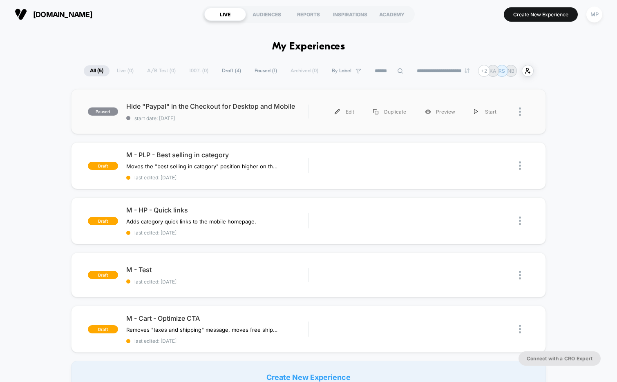
click at [223, 126] on div "paused Hide "Paypal" in the Checkout for Desktop and Mobile start date: [DATE] …" at bounding box center [308, 111] width 475 height 45
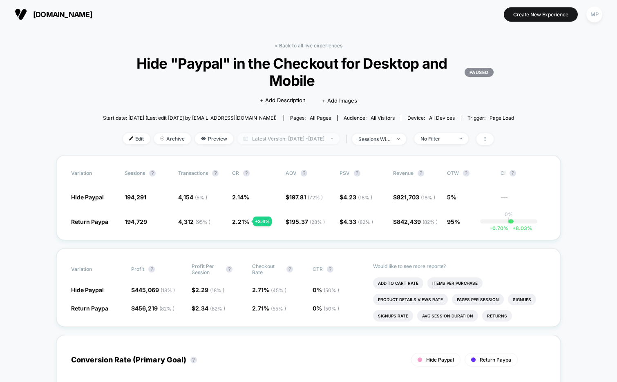
click at [314, 142] on span "Latest Version: [DATE] - [DATE]" at bounding box center [288, 138] width 102 height 11
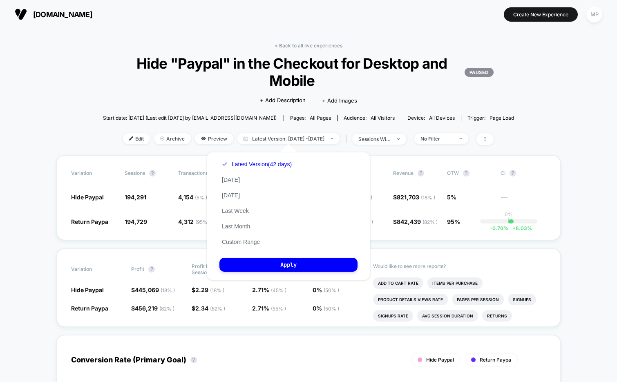
click at [212, 97] on div "Click to edit experience details + Add Description + Add Images" at bounding box center [308, 100] width 247 height 22
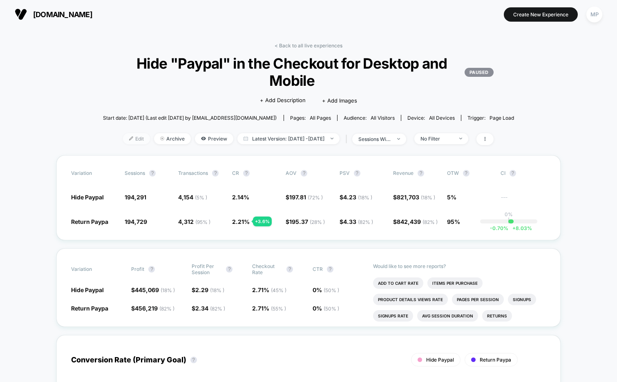
click at [124, 138] on span "Edit" at bounding box center [136, 138] width 27 height 11
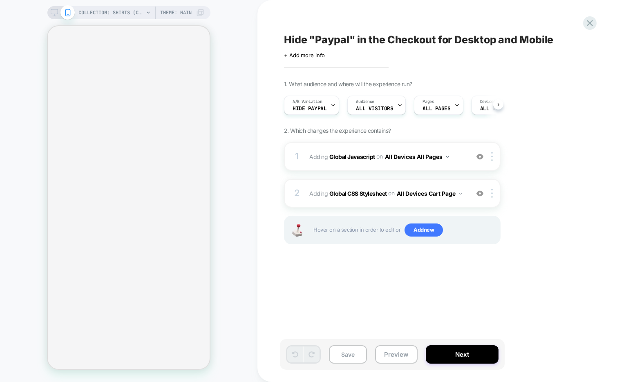
scroll to position [0, 0]
click at [457, 353] on button "Next" at bounding box center [461, 354] width 73 height 18
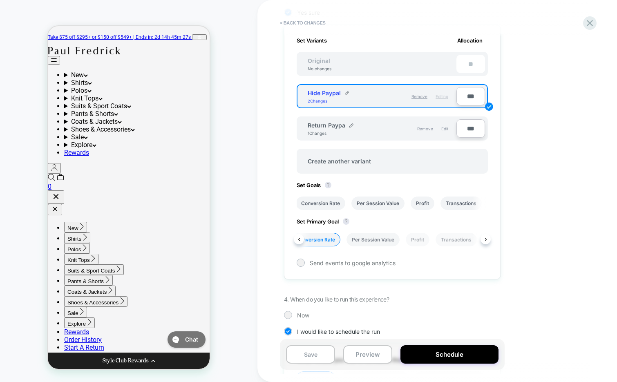
scroll to position [0, 7]
click at [370, 239] on li "Per Session Value" at bounding box center [371, 239] width 53 height 13
click at [302, 352] on button "Save" at bounding box center [310, 354] width 49 height 18
click at [311, 24] on button "< Back to changes" at bounding box center [303, 22] width 54 height 13
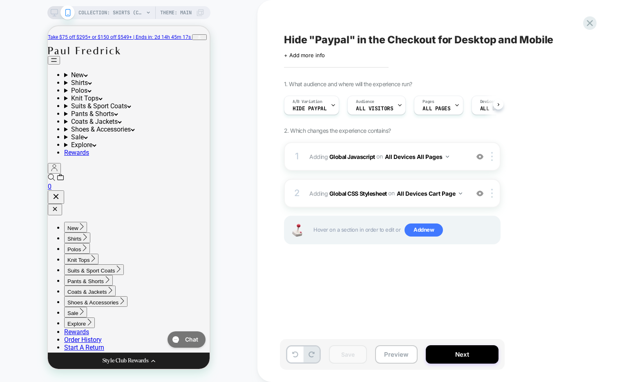
scroll to position [0, 0]
click at [583, 26] on div at bounding box center [589, 23] width 17 height 17
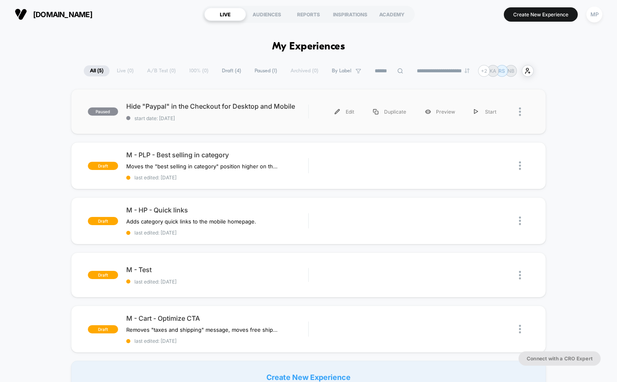
click at [250, 125] on div "paused Hide "Paypal" in the Checkout for Desktop and Mobile start date: [DATE] …" at bounding box center [308, 111] width 475 height 45
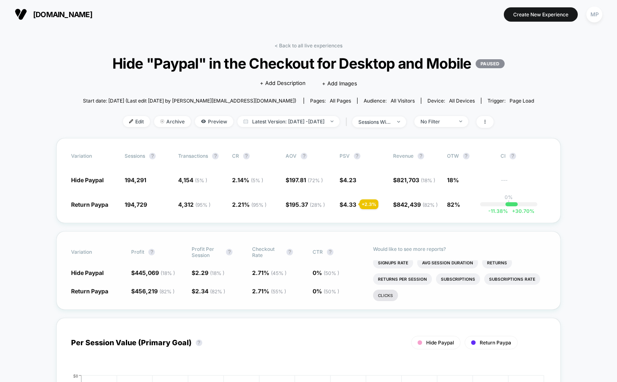
click at [383, 301] on li "Clicks" at bounding box center [385, 294] width 25 height 11
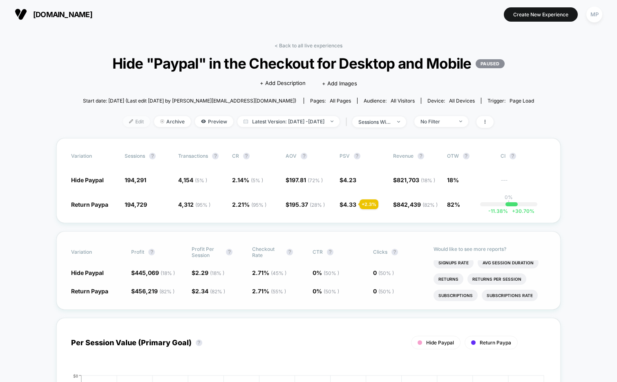
click at [123, 127] on span "Edit" at bounding box center [136, 121] width 27 height 11
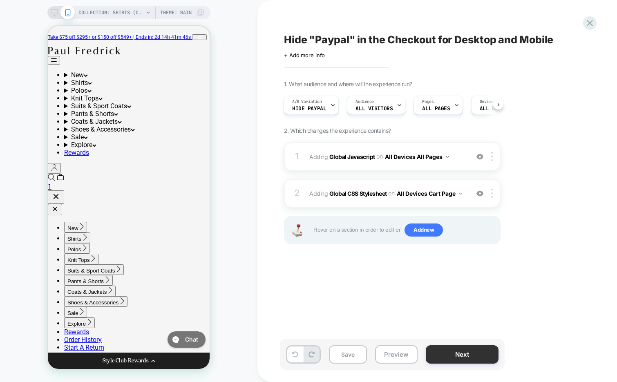
click at [442, 359] on button "Next" at bounding box center [461, 354] width 73 height 18
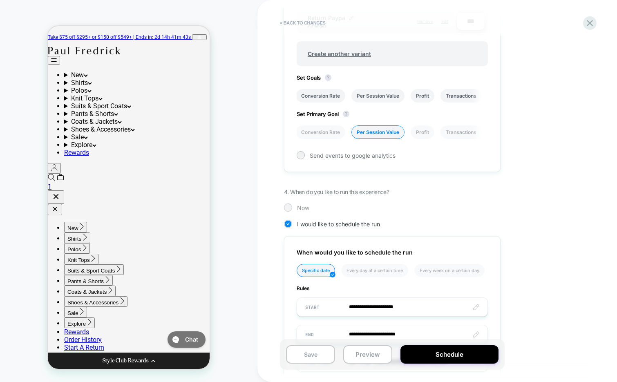
scroll to position [356, 0]
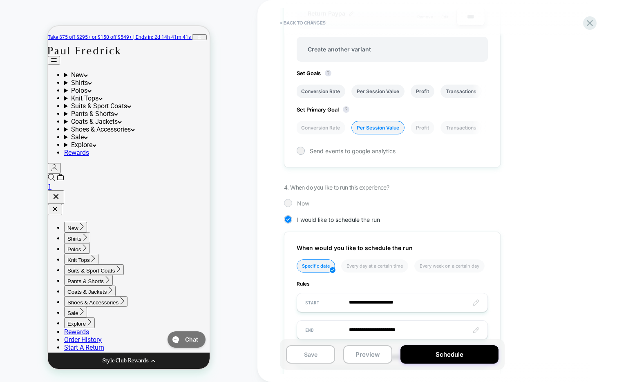
click at [287, 201] on div at bounding box center [288, 203] width 6 height 6
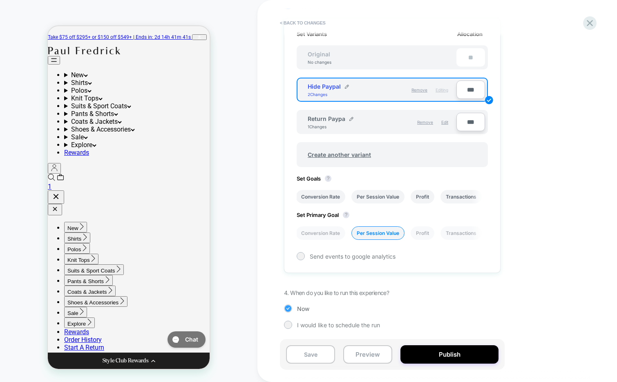
scroll to position [251, 0]
click at [297, 358] on button "Save" at bounding box center [310, 354] width 49 height 18
click at [584, 26] on icon at bounding box center [589, 23] width 11 height 11
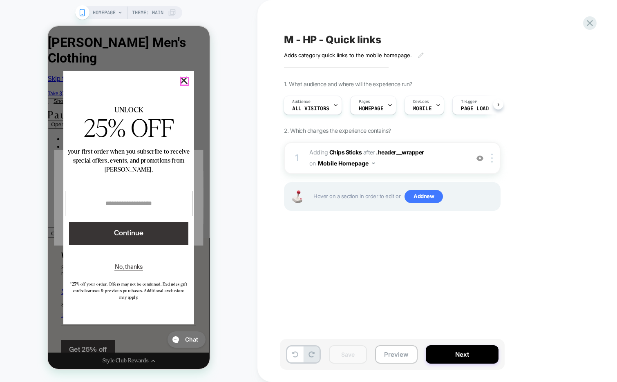
click at [187, 79] on button "×" at bounding box center [183, 80] width 7 height 7
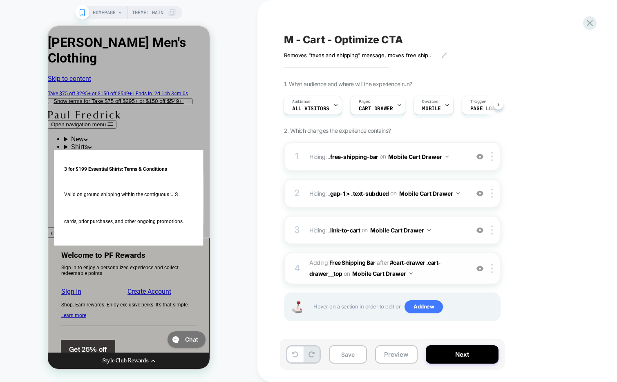
click at [480, 269] on img at bounding box center [479, 268] width 7 height 7
click at [477, 155] on img at bounding box center [479, 156] width 7 height 7
click at [348, 360] on button "Save" at bounding box center [348, 354] width 38 height 18
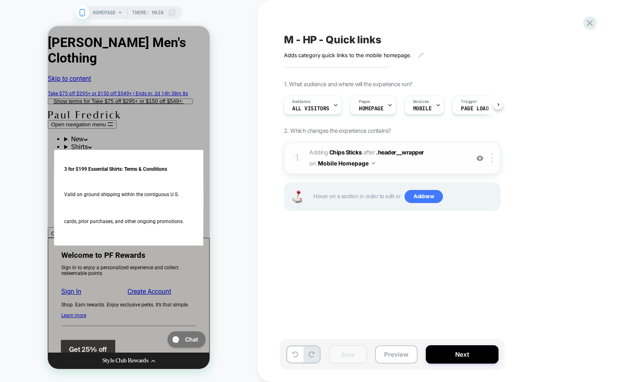
click at [395, 167] on span "#_loomi_addon_1757441490803 Adding Chips Sticks AFTER .header__wrapper .header_…" at bounding box center [387, 158] width 156 height 22
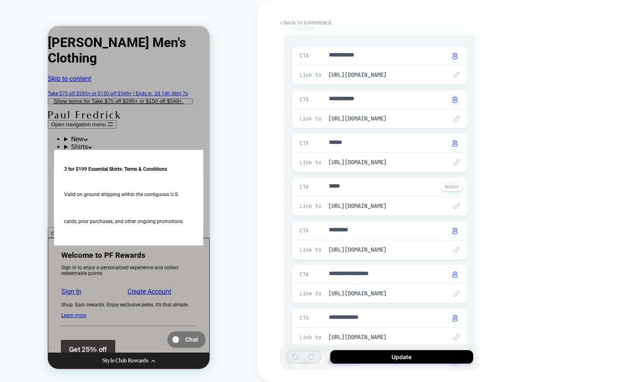
scroll to position [95, 0]
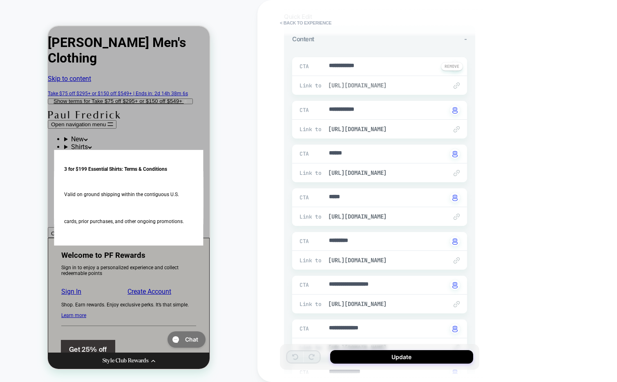
click at [382, 82] on span "[URL][DOMAIN_NAME]" at bounding box center [383, 85] width 111 height 7
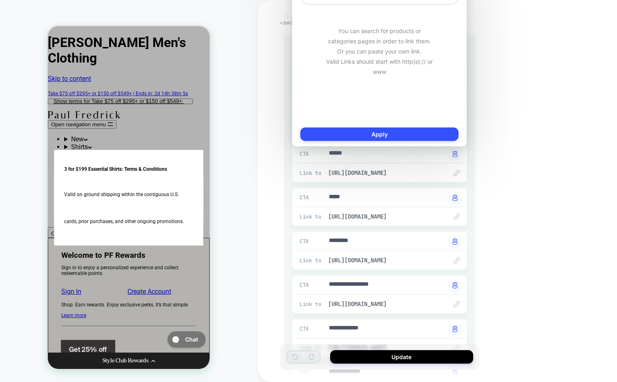
click at [496, 79] on div "**********" at bounding box center [436, 191] width 359 height 382
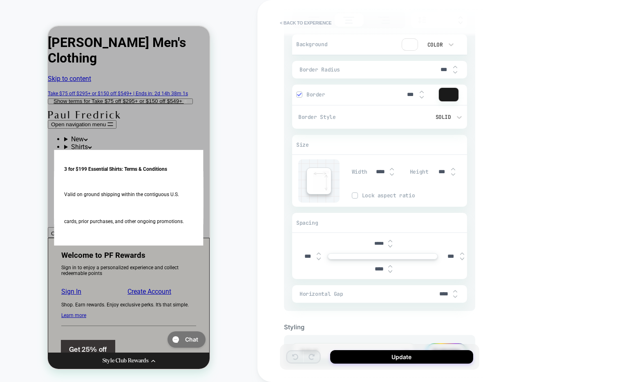
scroll to position [699, 0]
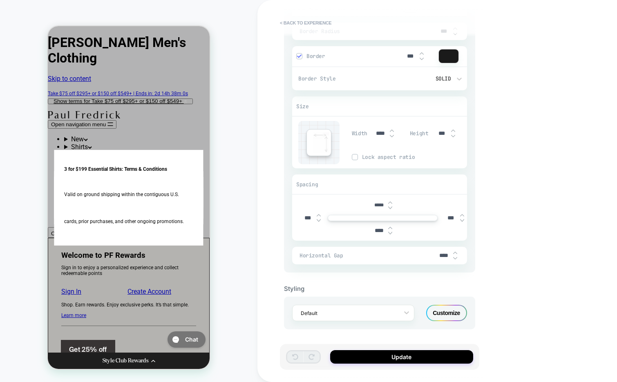
click at [451, 315] on div "Customize" at bounding box center [446, 313] width 41 height 16
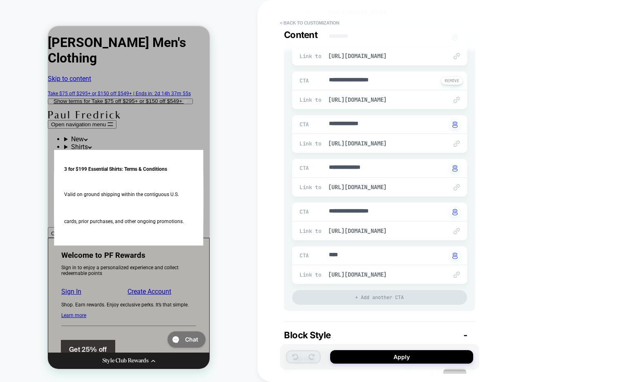
scroll to position [0, 0]
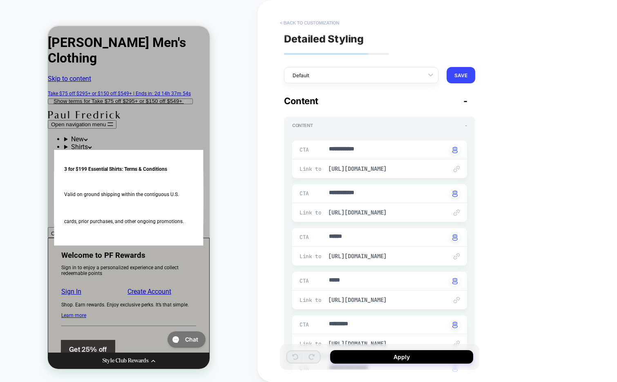
click at [305, 23] on button "< Back to customization" at bounding box center [309, 22] width 67 height 13
type textarea "*"
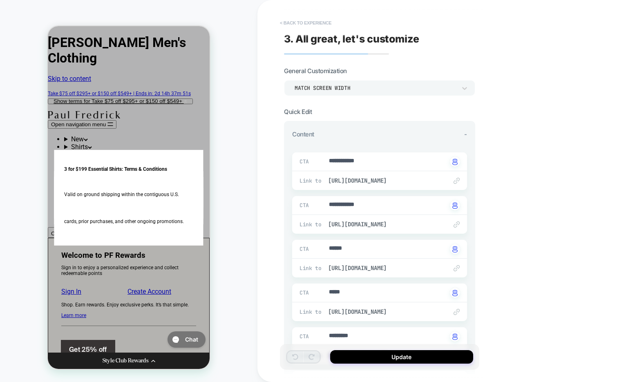
click at [305, 21] on button "< Back to experience" at bounding box center [306, 22] width 60 height 13
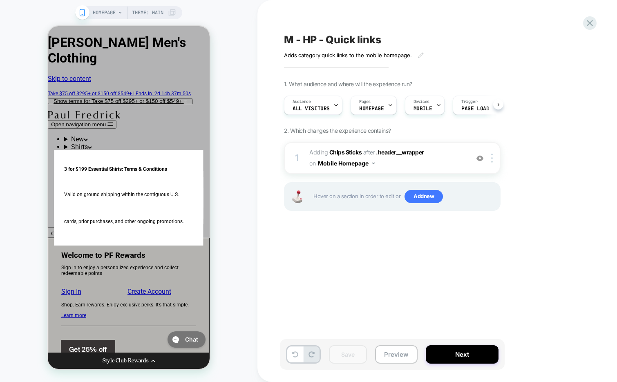
scroll to position [0, 0]
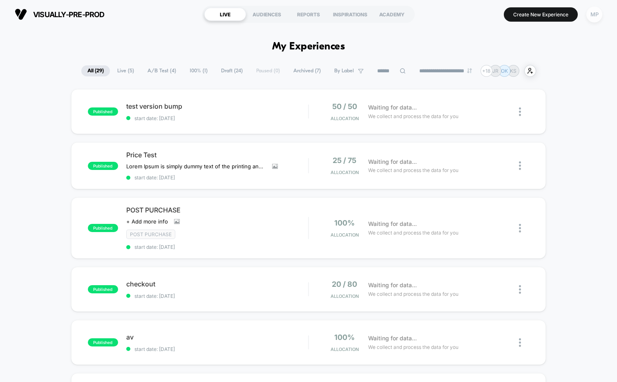
click at [594, 12] on div "MP" at bounding box center [594, 15] width 16 height 16
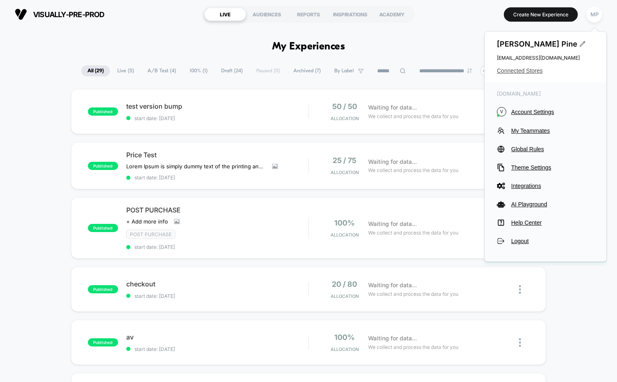
click at [522, 72] on span "Connected Stores" at bounding box center [544, 70] width 97 height 7
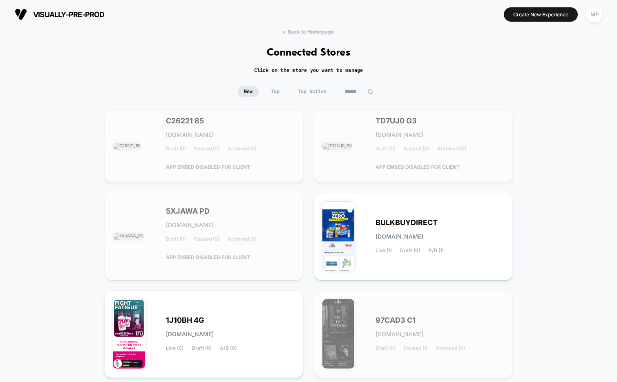
click at [367, 91] on img at bounding box center [370, 92] width 6 height 6
click at [357, 91] on input at bounding box center [358, 91] width 41 height 11
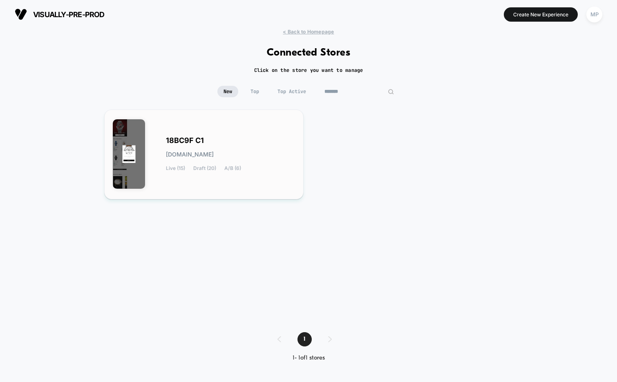
type input "*******"
click at [181, 123] on div "18BC9F C1 [DOMAIN_NAME] Live (15) Draft (20) A/B (6)" at bounding box center [204, 154] width 182 height 73
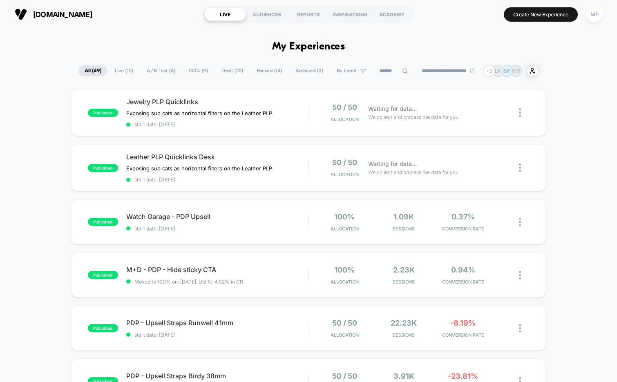
click at [155, 67] on span "A/B Test ( 6 )" at bounding box center [160, 70] width 41 height 11
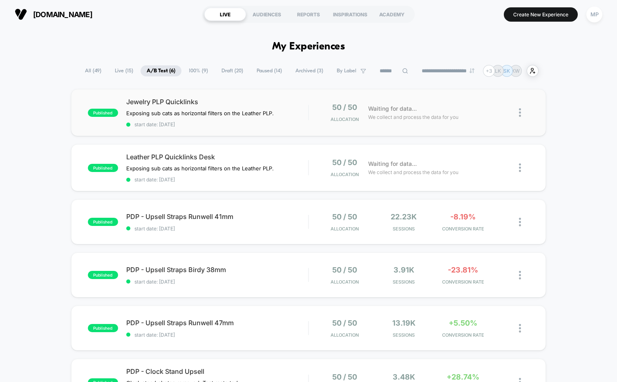
click at [222, 129] on div "published Jewelry PLP Quicklinks Exposing sub cats as horizontal filters on the…" at bounding box center [308, 112] width 475 height 47
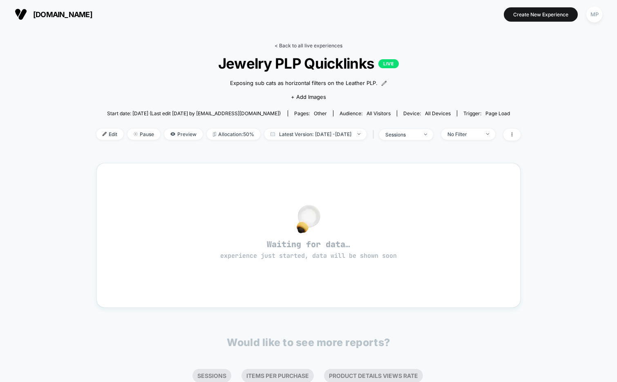
click at [304, 43] on link "< Back to all live experiences" at bounding box center [308, 45] width 68 height 6
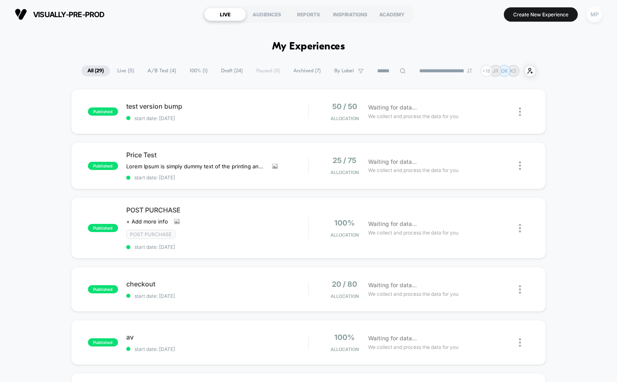
click at [590, 15] on div "MP" at bounding box center [594, 15] width 16 height 16
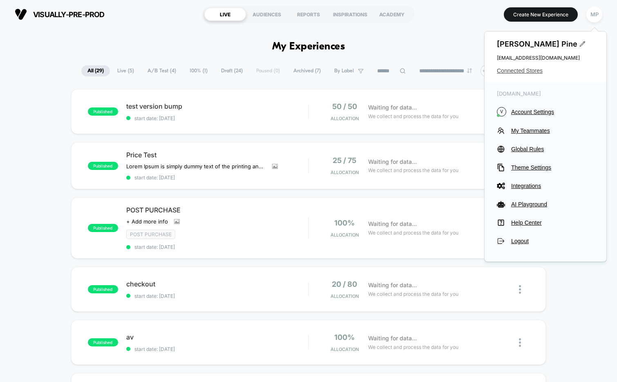
click at [525, 71] on span "Connected Stores" at bounding box center [544, 70] width 97 height 7
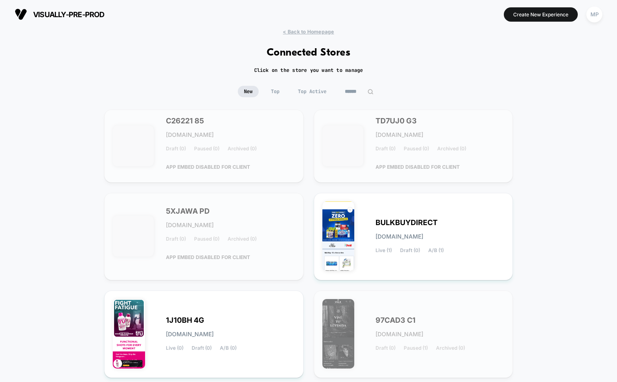
click at [347, 91] on input at bounding box center [358, 91] width 41 height 11
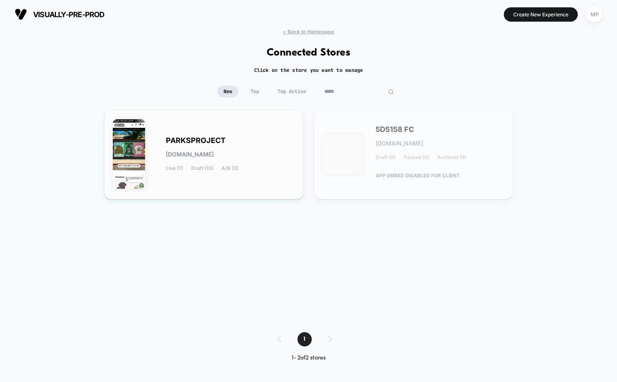
type input "*****"
click at [198, 138] on span "PARKSPROJECT" at bounding box center [196, 141] width 60 height 6
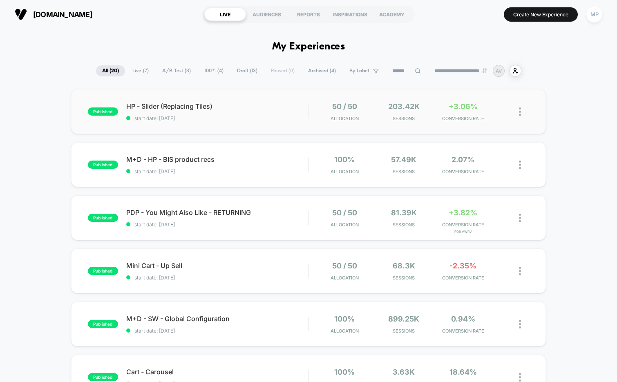
click at [266, 123] on div "published HP - Slider (Replacing Tiles) start date: [DATE] 50 / 50 Allocation 2…" at bounding box center [308, 111] width 475 height 45
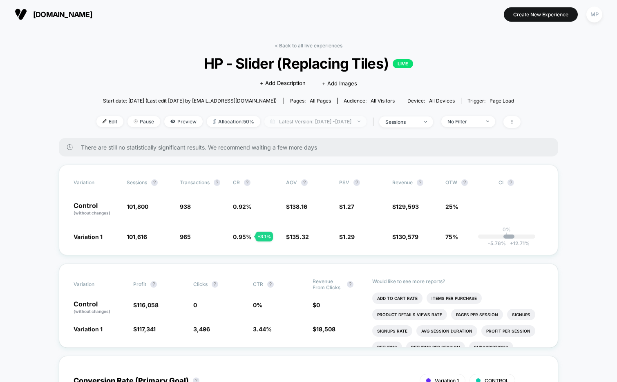
click at [343, 119] on span "Latest Version: [DATE] - [DATE]" at bounding box center [315, 121] width 102 height 11
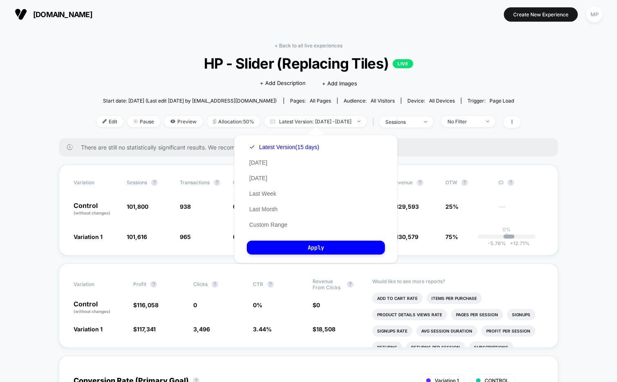
click at [428, 57] on span "HP - Slider (Replacing Tiles) LIVE" at bounding box center [308, 63] width 381 height 17
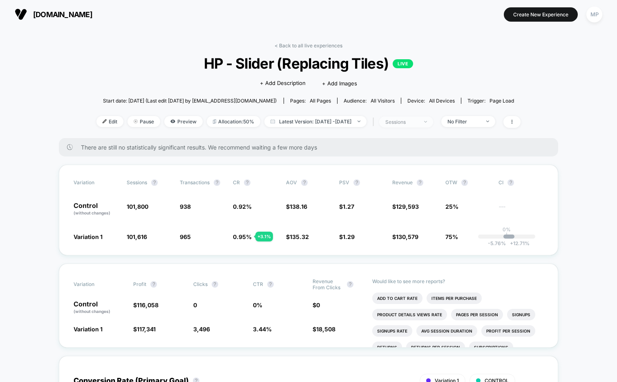
click at [418, 123] on div "sessions" at bounding box center [401, 122] width 33 height 6
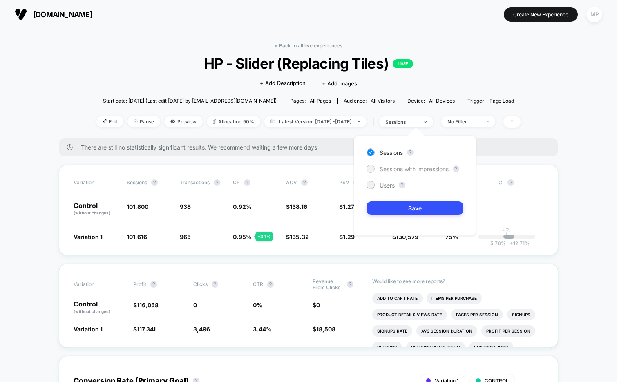
click at [400, 165] on div "Sessions with impressions" at bounding box center [407, 169] width 82 height 8
click at [390, 200] on div "Sessions ? Sessions with impressions ? Users ? Save" at bounding box center [415, 186] width 122 height 100
click at [387, 209] on button "Save" at bounding box center [414, 207] width 97 height 13
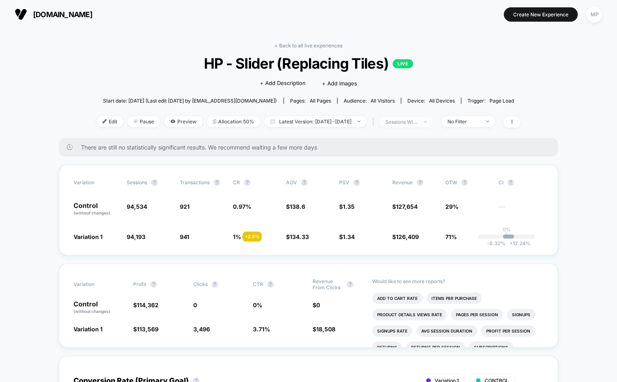
click at [416, 126] on span "sessions with impression" at bounding box center [406, 121] width 54 height 11
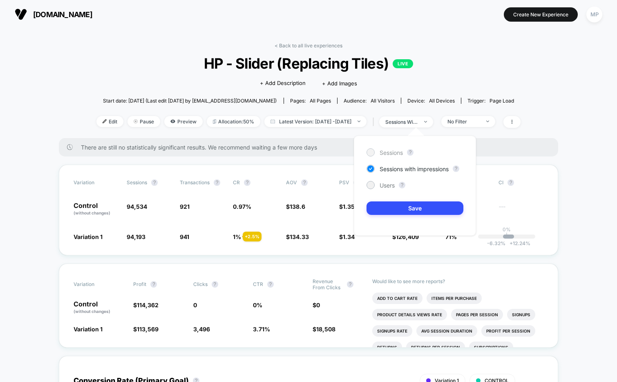
click at [381, 153] on span "Sessions" at bounding box center [390, 152] width 23 height 7
click at [392, 206] on button "Save" at bounding box center [414, 207] width 97 height 13
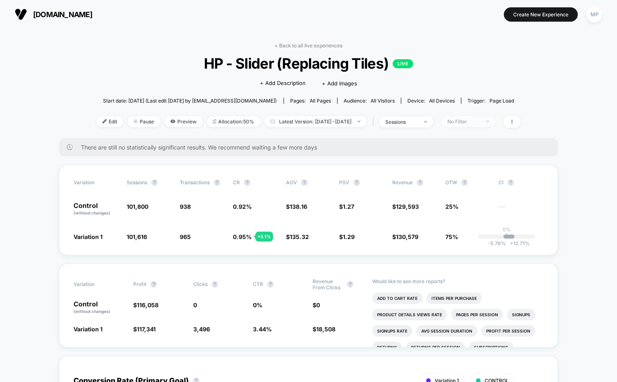
click at [477, 119] on div "No Filter" at bounding box center [463, 121] width 33 height 6
